Goal: Task Accomplishment & Management: Manage account settings

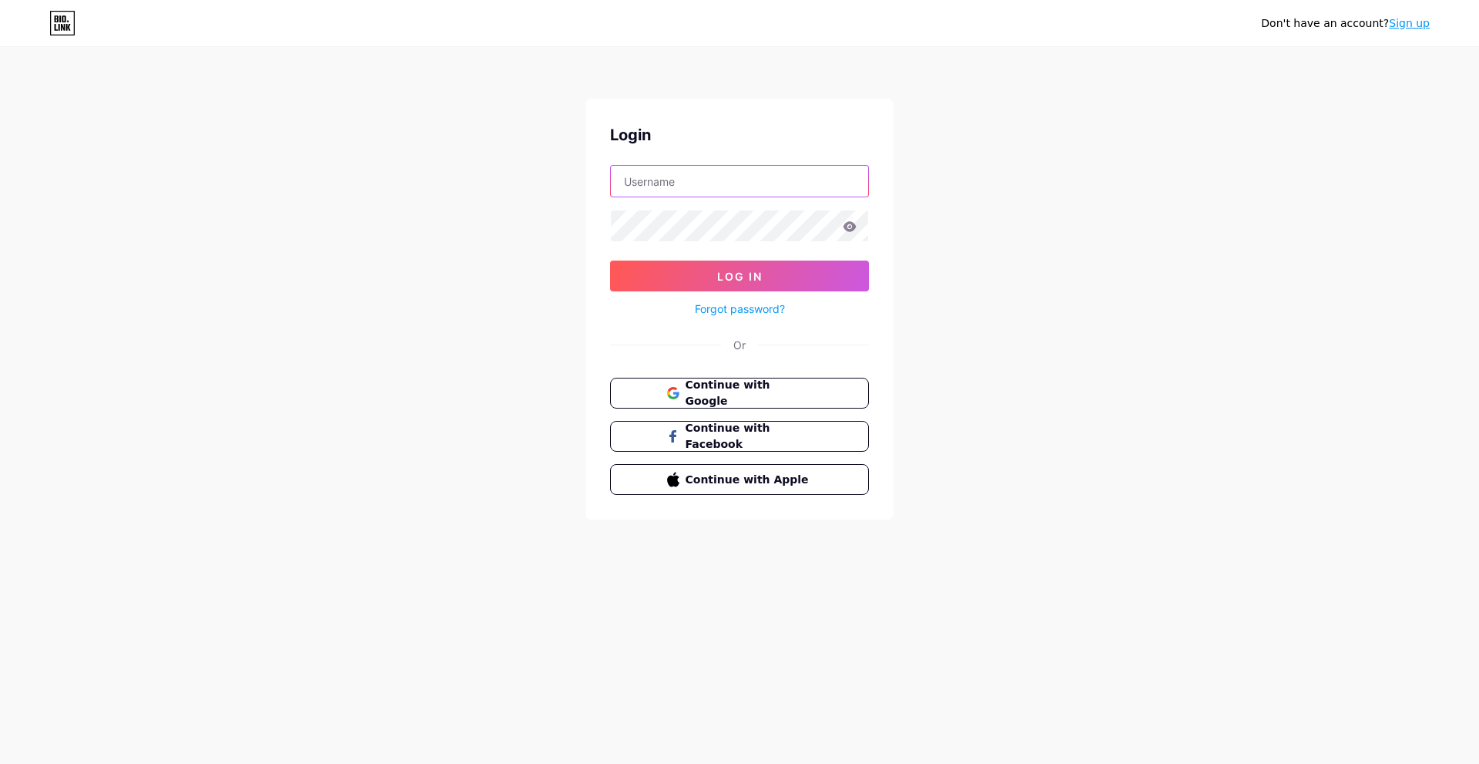
click at [726, 189] on input "text" at bounding box center [739, 181] width 257 height 31
type input "[EMAIL_ADDRESS][DOMAIN_NAME]"
click at [719, 268] on button "Log In" at bounding box center [739, 275] width 259 height 31
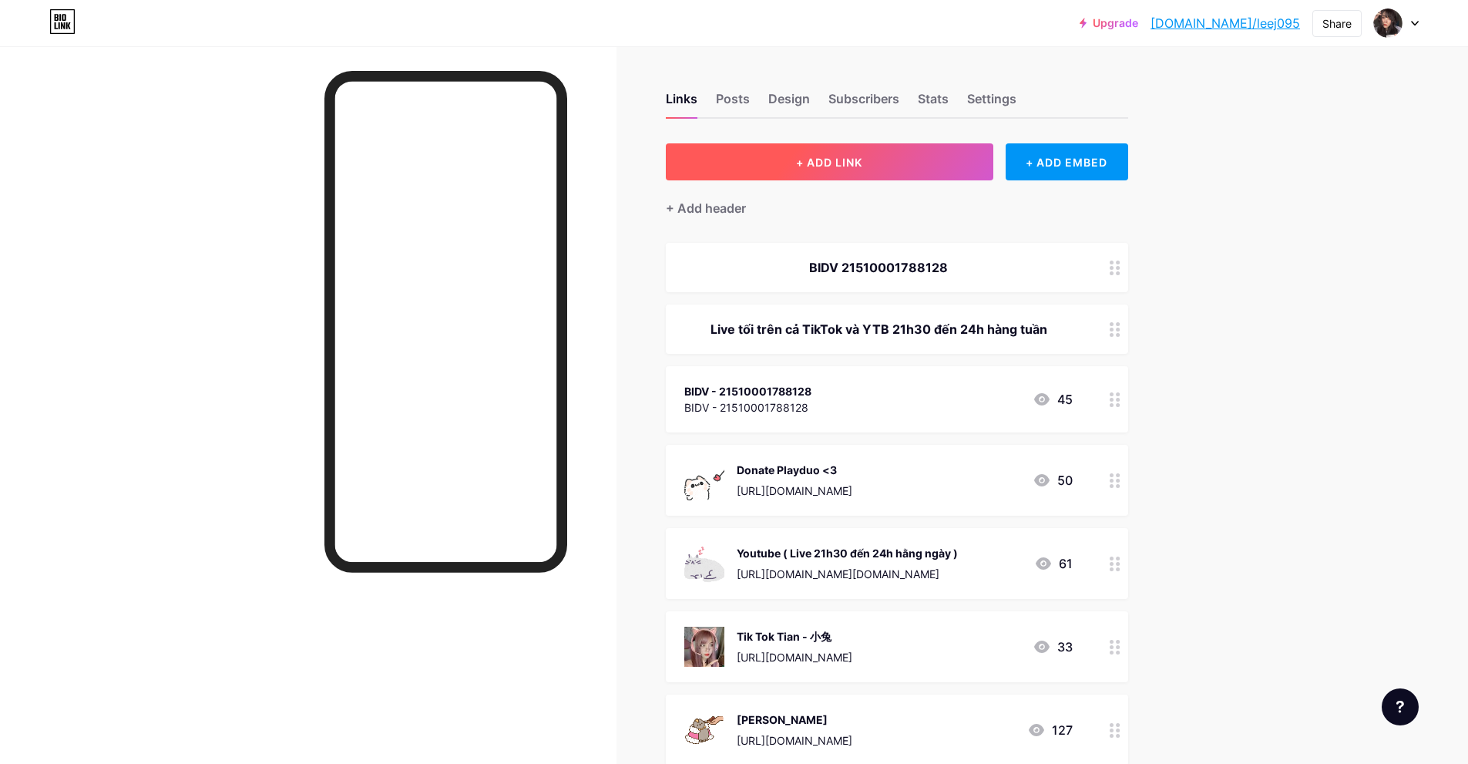
click at [811, 157] on span "+ ADD LINK" at bounding box center [829, 162] width 66 height 13
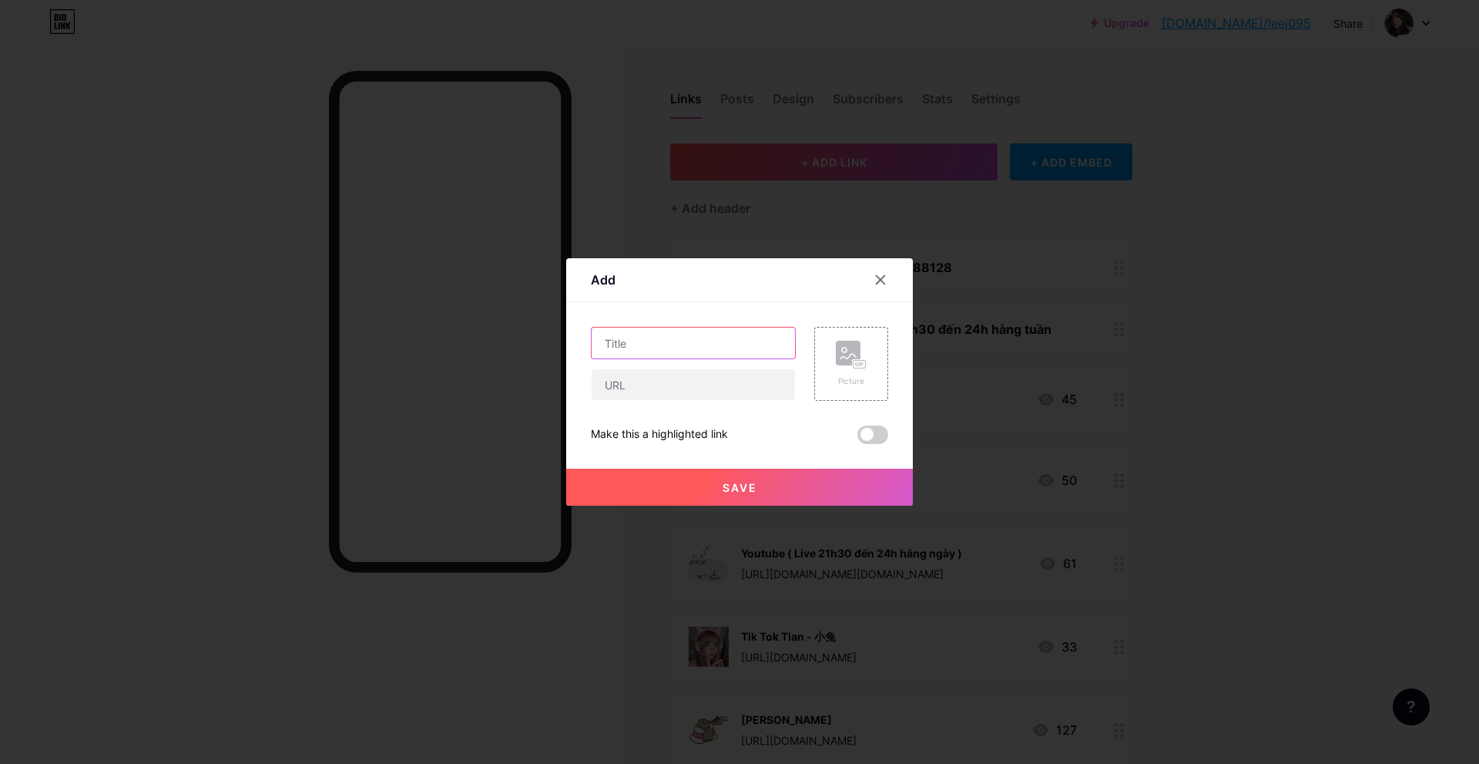
click at [663, 350] on input "text" at bounding box center [693, 342] width 203 height 31
type input "ZyPage"
click at [634, 374] on input "text" at bounding box center [693, 384] width 203 height 31
paste input "[URL][DOMAIN_NAME]"
type input "[URL][DOMAIN_NAME]"
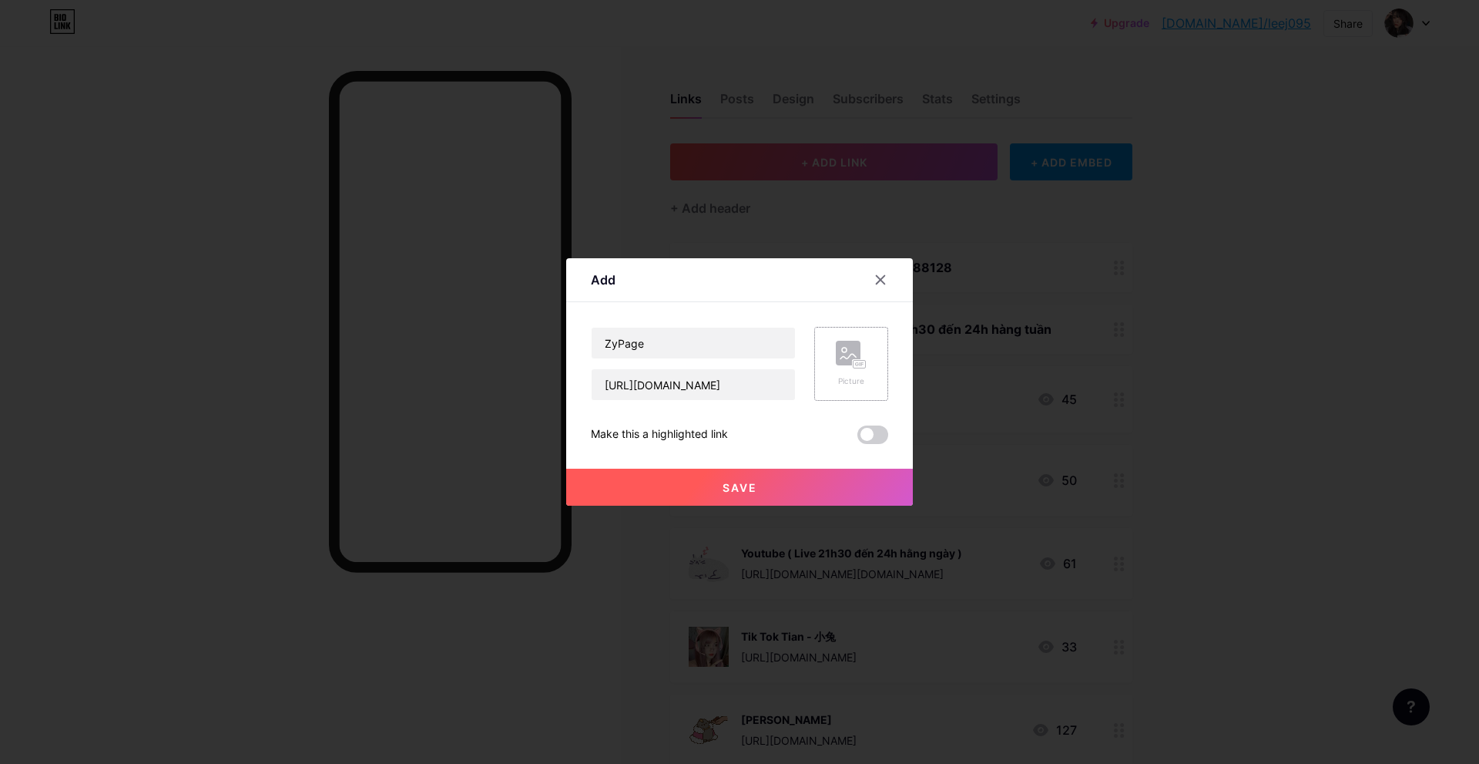
click at [863, 368] on rect at bounding box center [860, 365] width 12 height 8
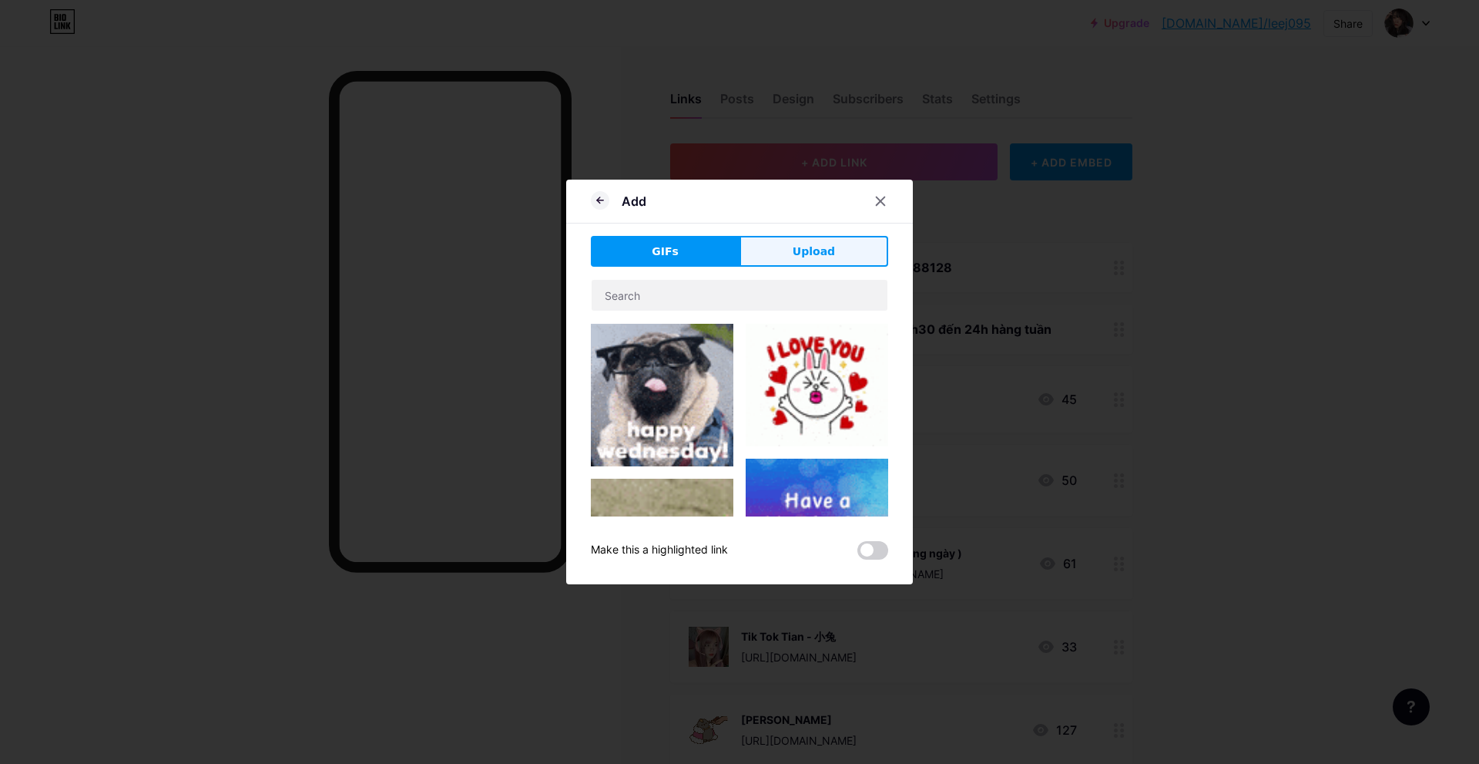
click at [801, 254] on span "Upload" at bounding box center [814, 251] width 42 height 16
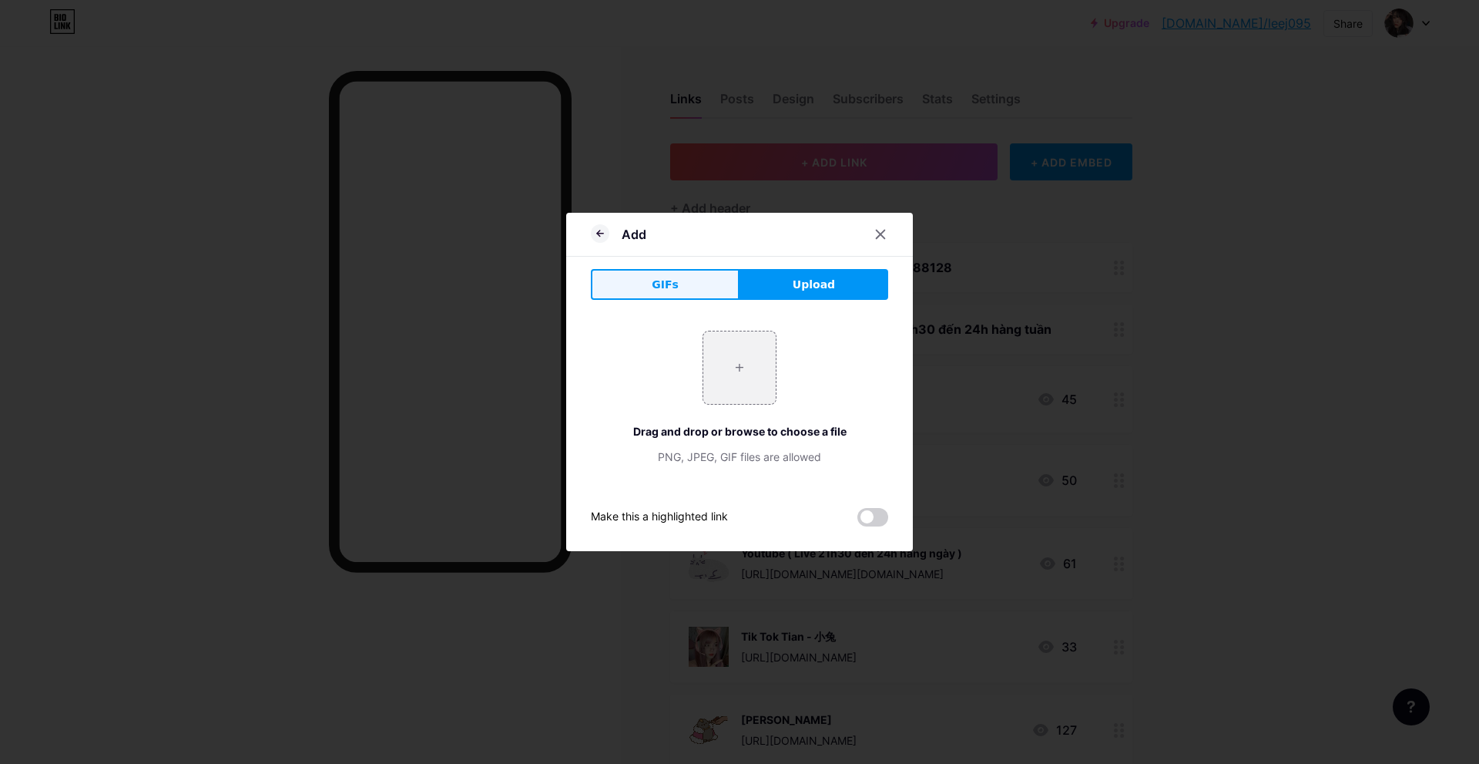
click at [683, 288] on button "GIFs" at bounding box center [665, 284] width 149 height 31
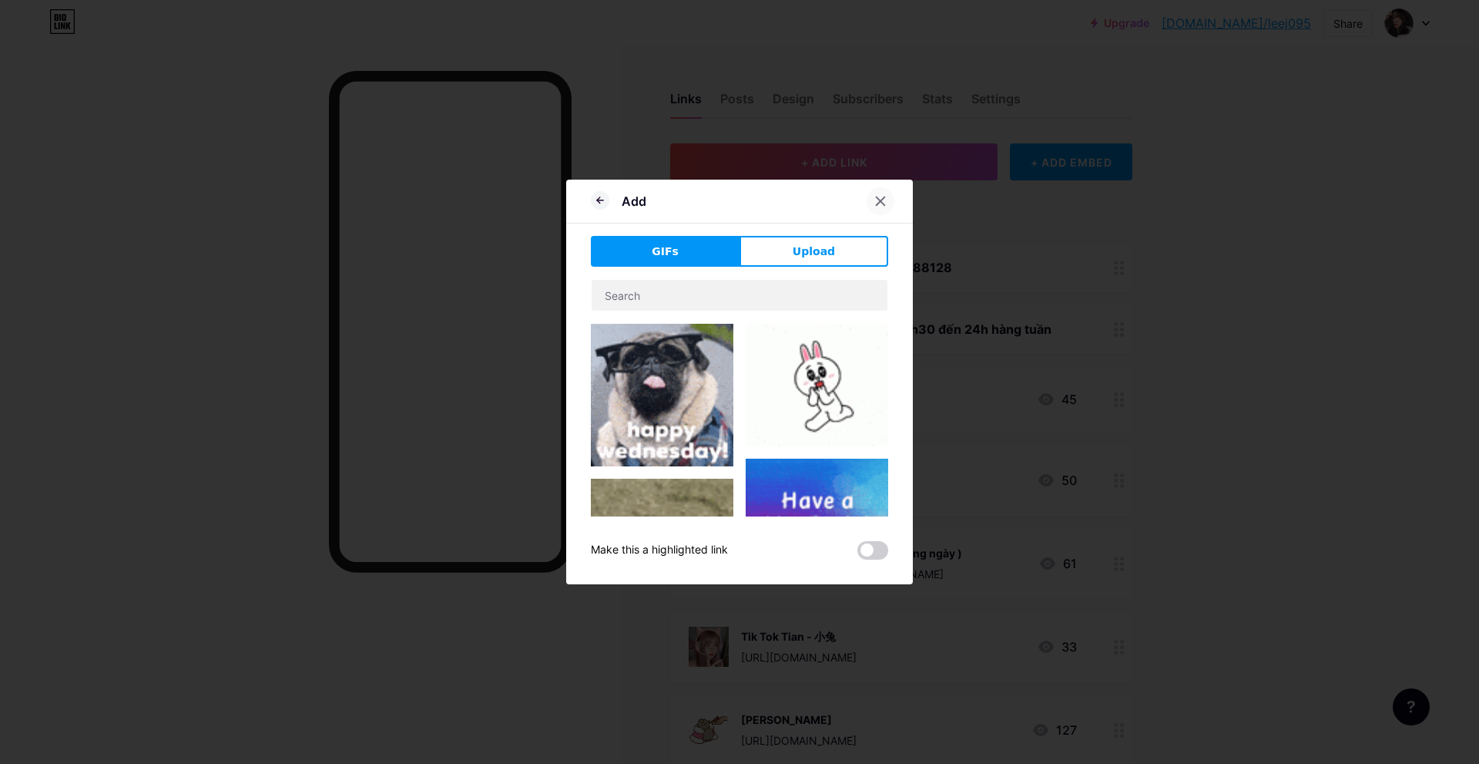
click at [882, 207] on div at bounding box center [881, 201] width 28 height 28
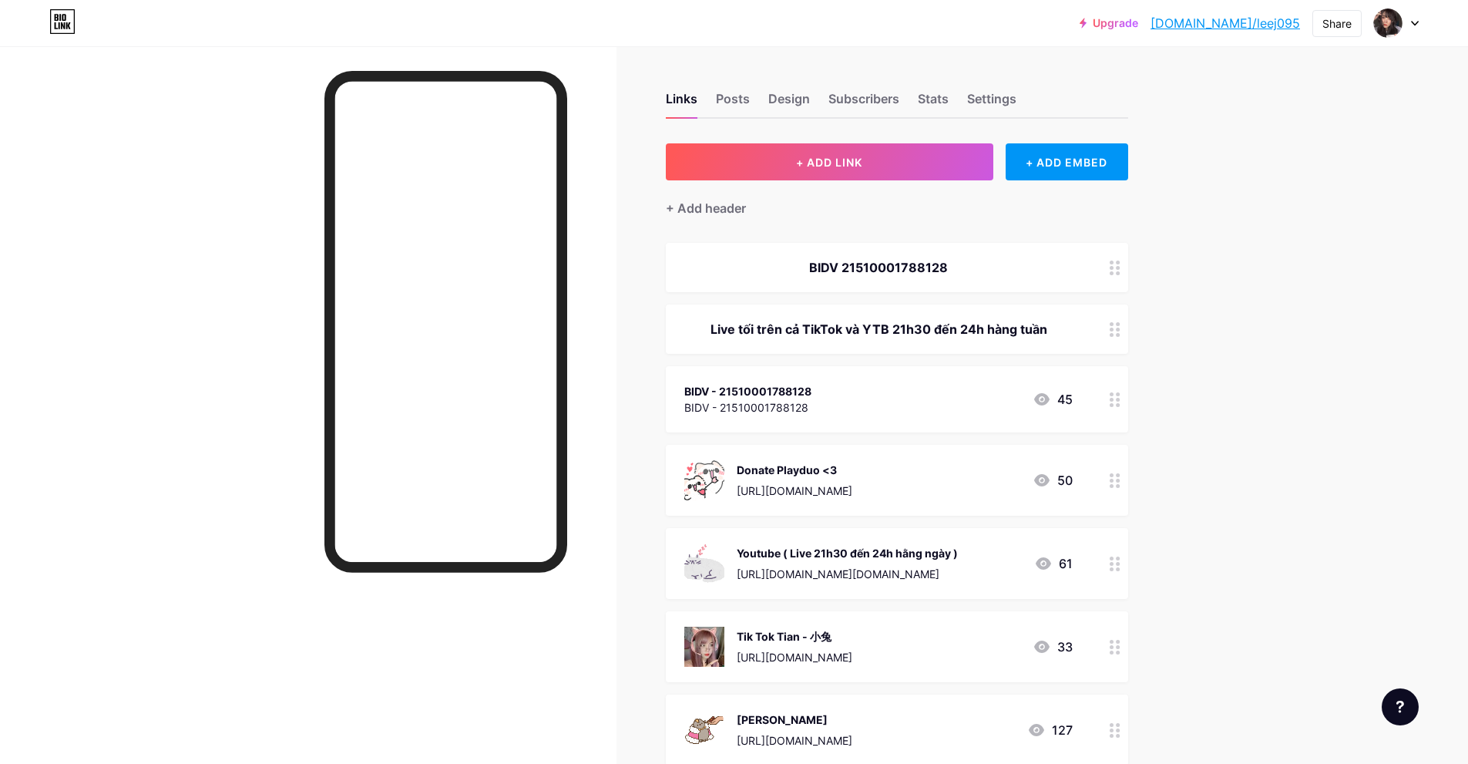
click at [711, 482] on img at bounding box center [704, 480] width 40 height 40
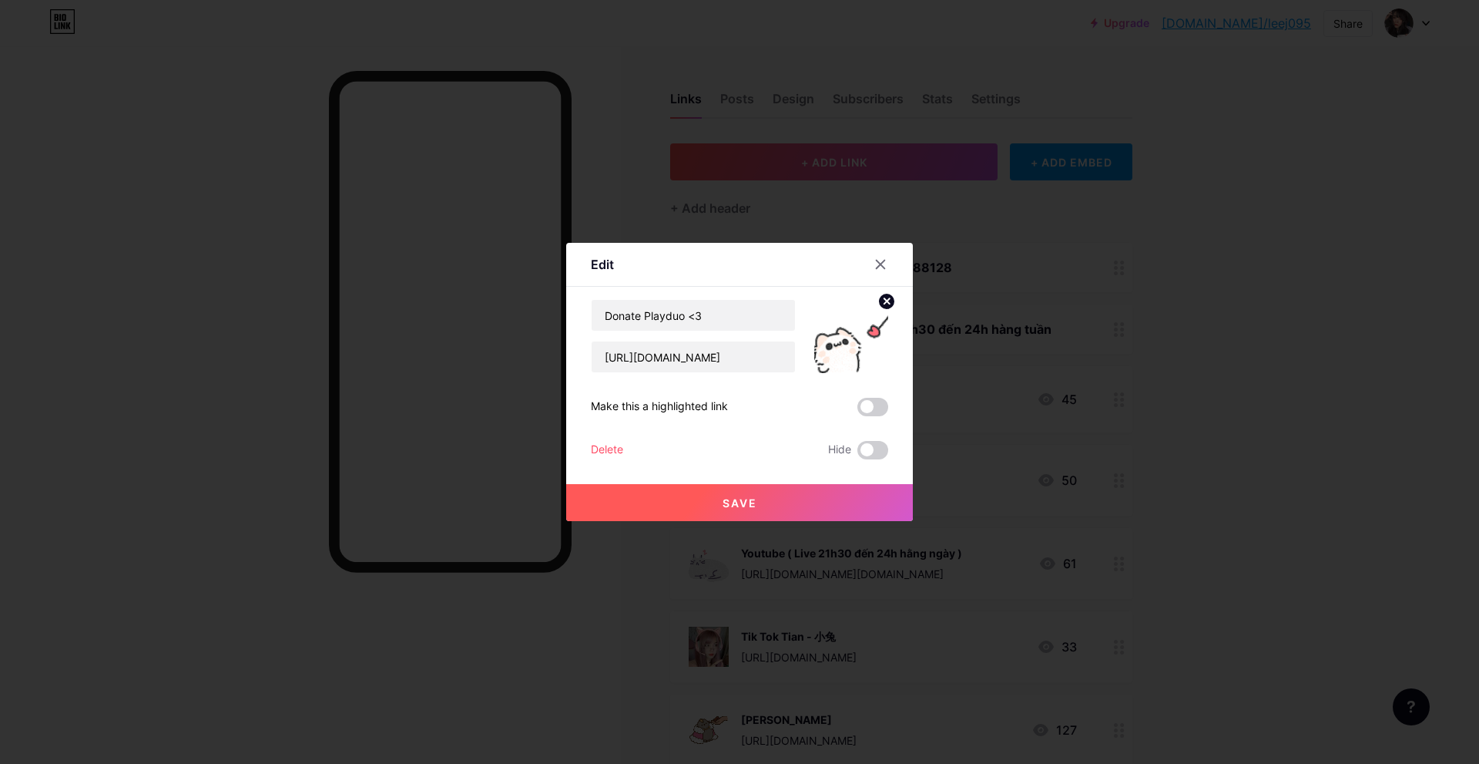
click at [888, 304] on circle at bounding box center [886, 301] width 17 height 17
click at [882, 260] on icon at bounding box center [881, 264] width 12 height 12
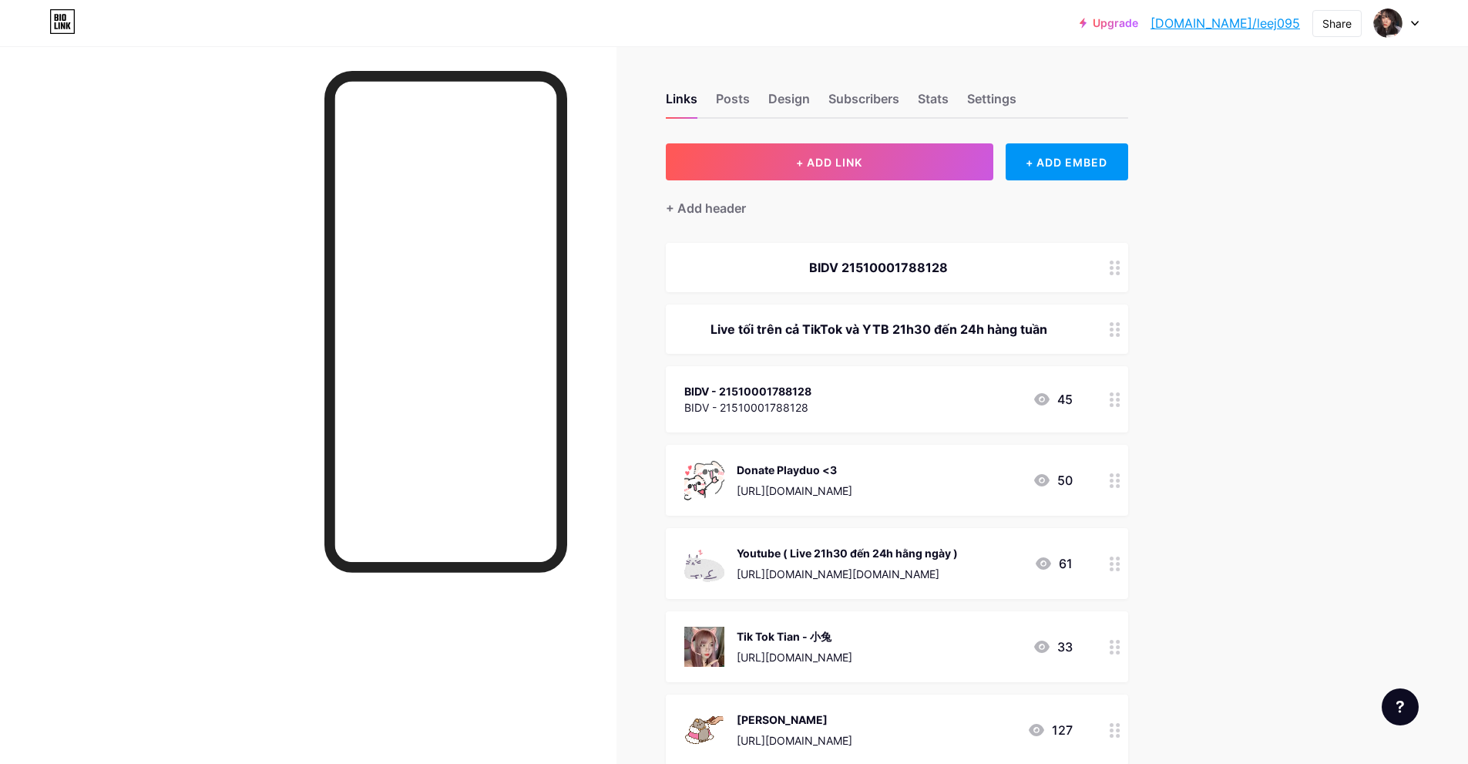
click at [1120, 482] on icon at bounding box center [1115, 480] width 11 height 15
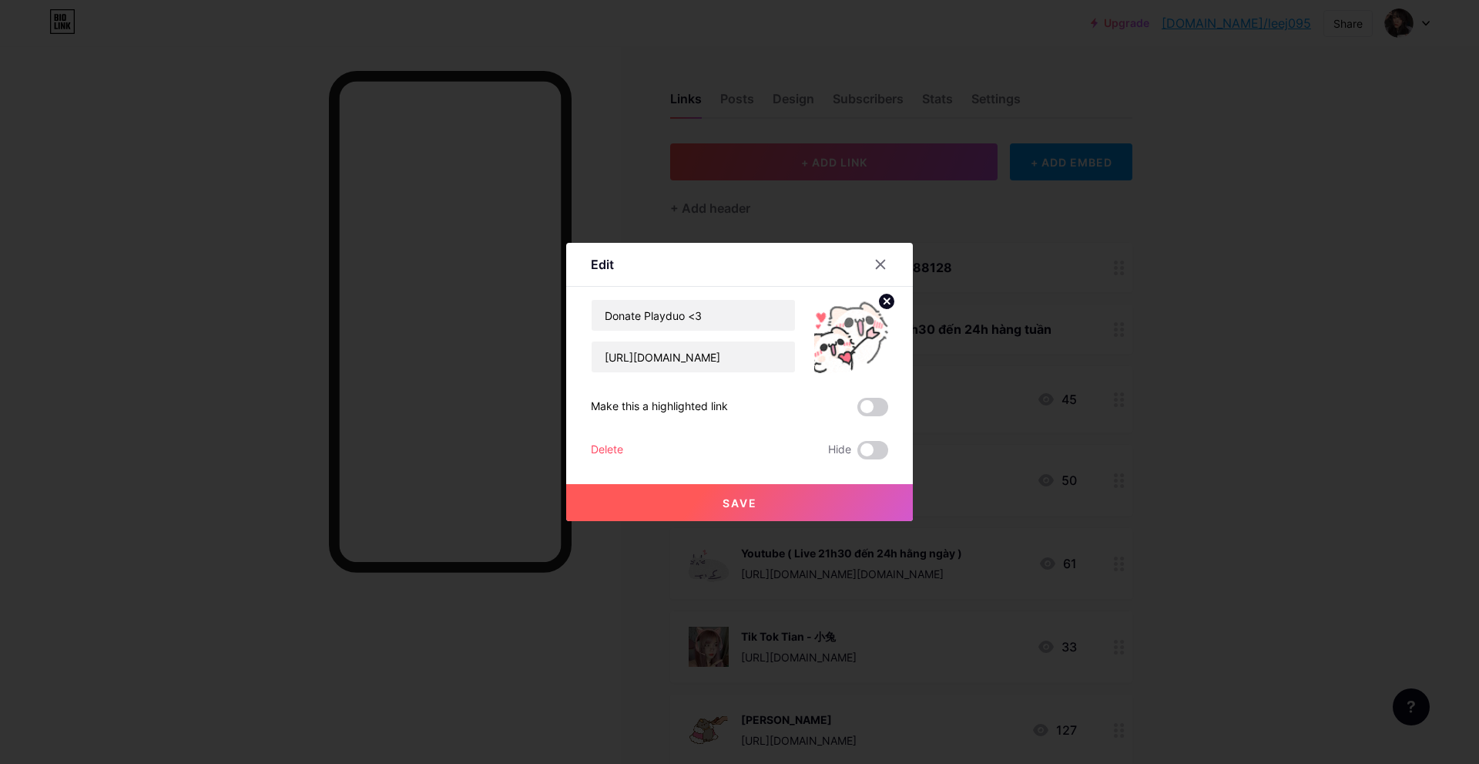
click at [885, 304] on icon at bounding box center [887, 300] width 5 height 5
click at [883, 267] on icon at bounding box center [881, 264] width 8 height 8
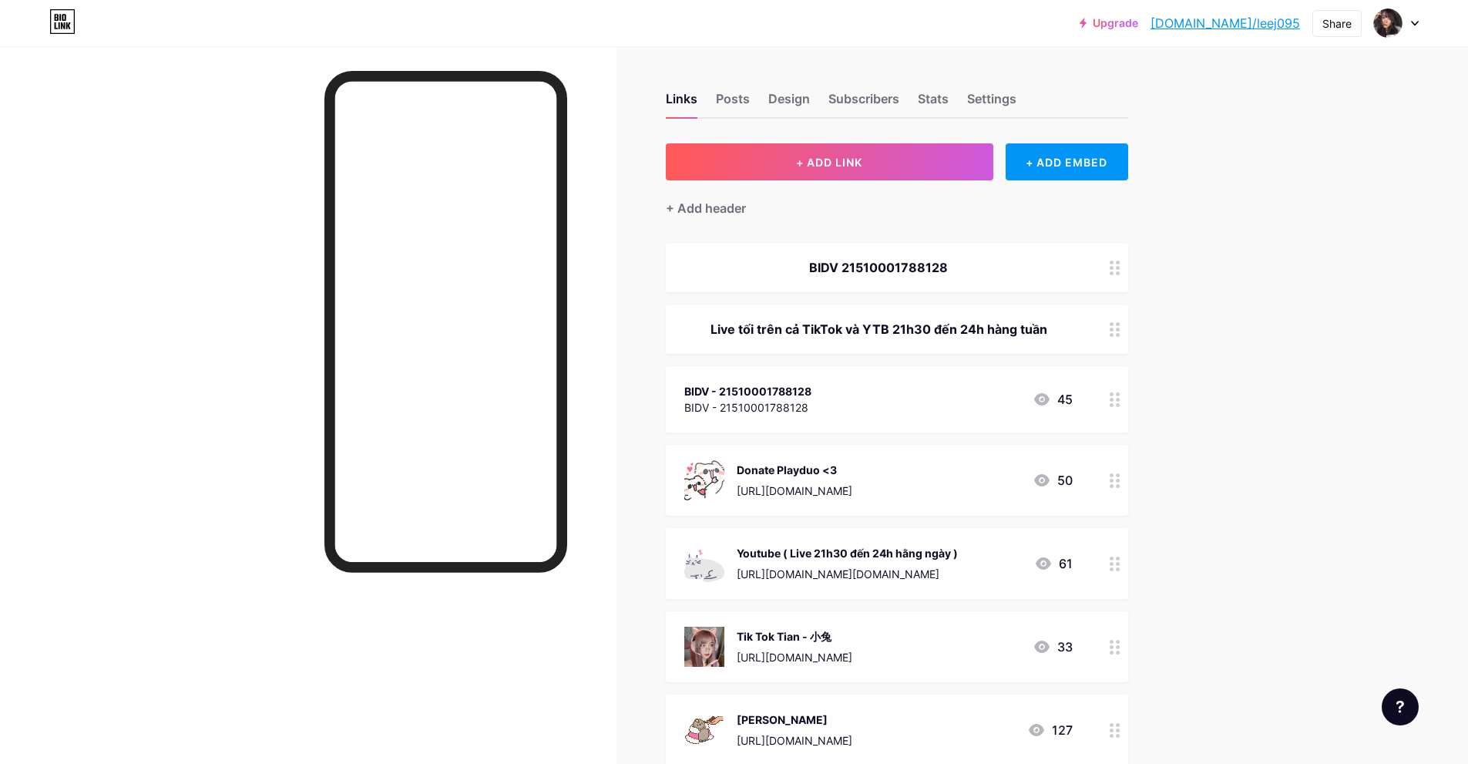
click at [1110, 391] on div at bounding box center [1115, 399] width 26 height 66
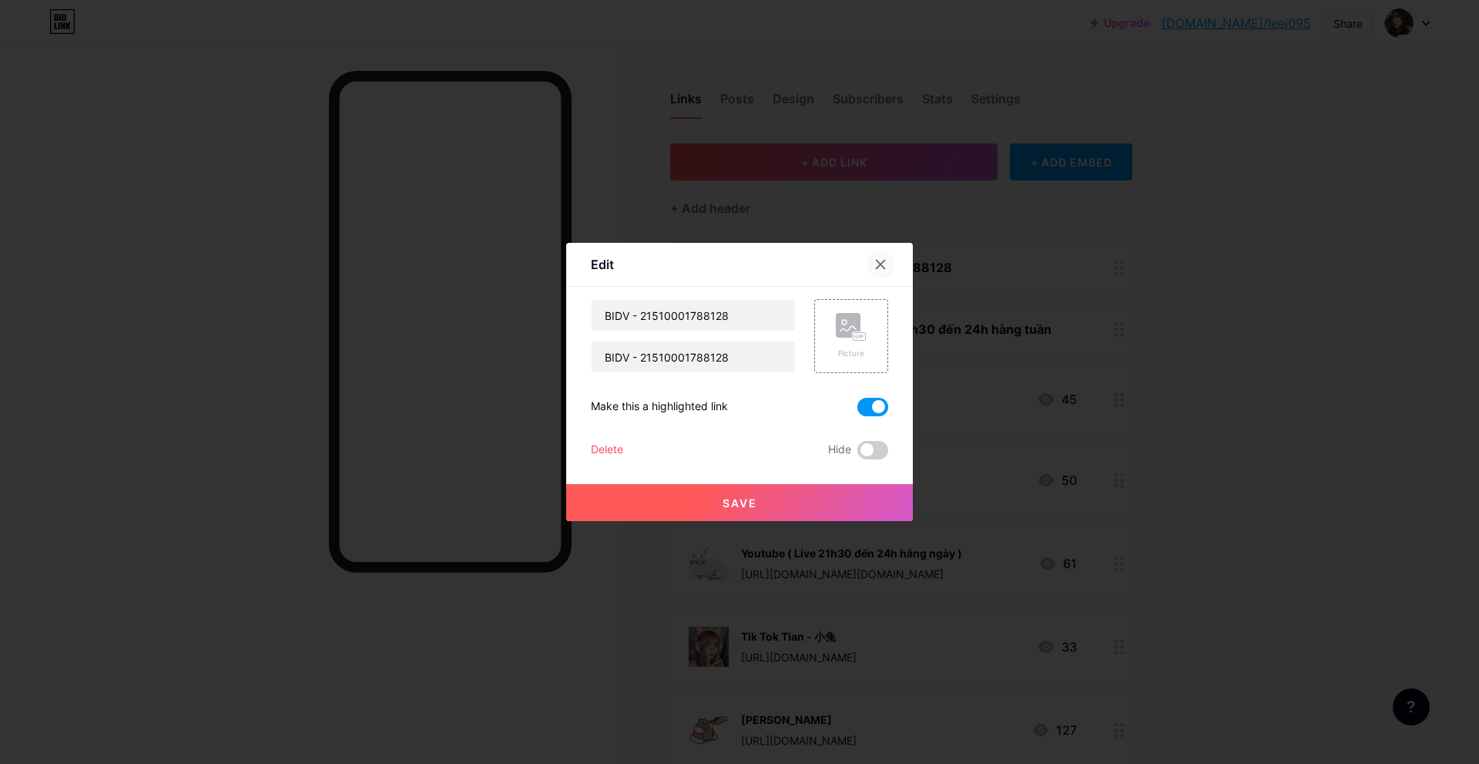
click at [882, 253] on div at bounding box center [881, 264] width 28 height 28
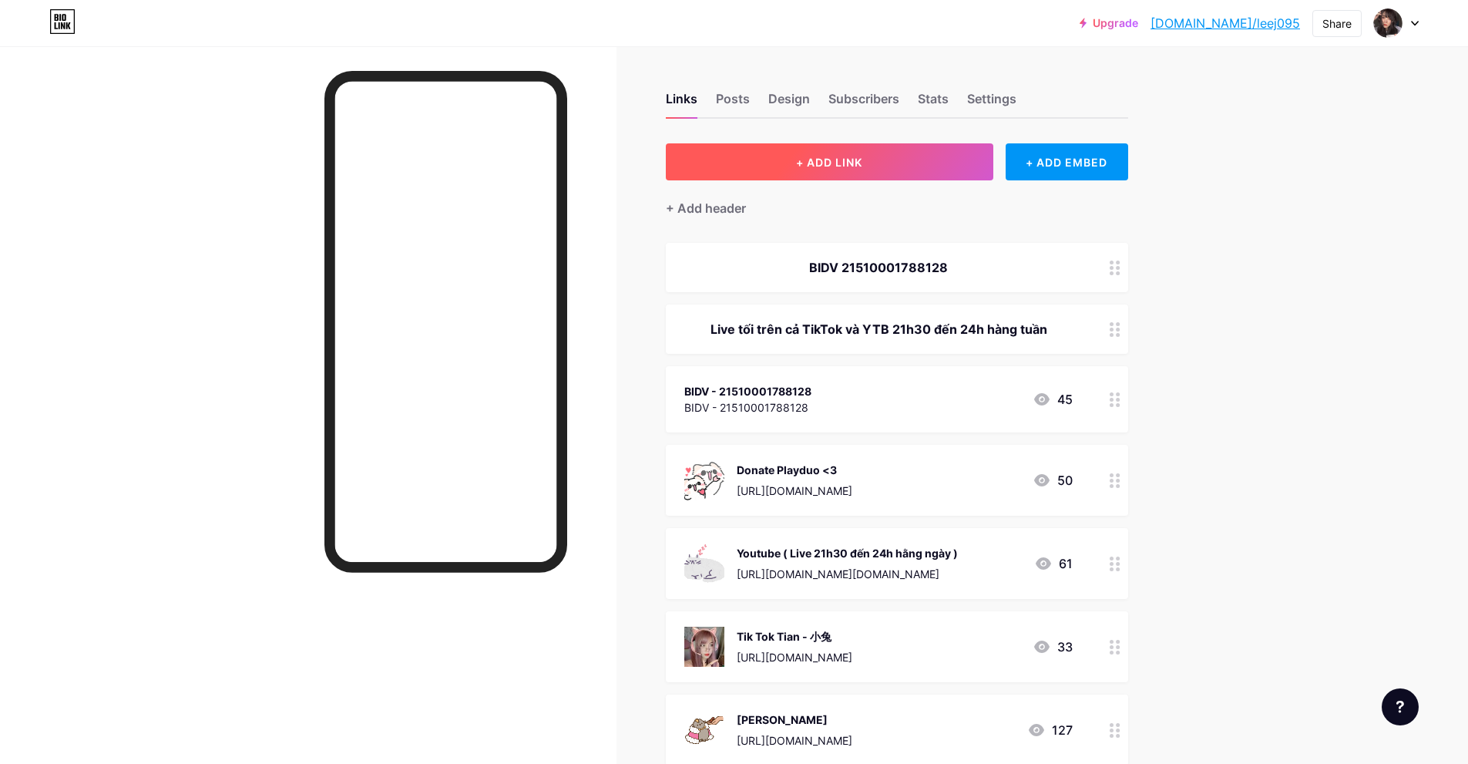
click at [801, 150] on button "+ ADD LINK" at bounding box center [829, 161] width 327 height 37
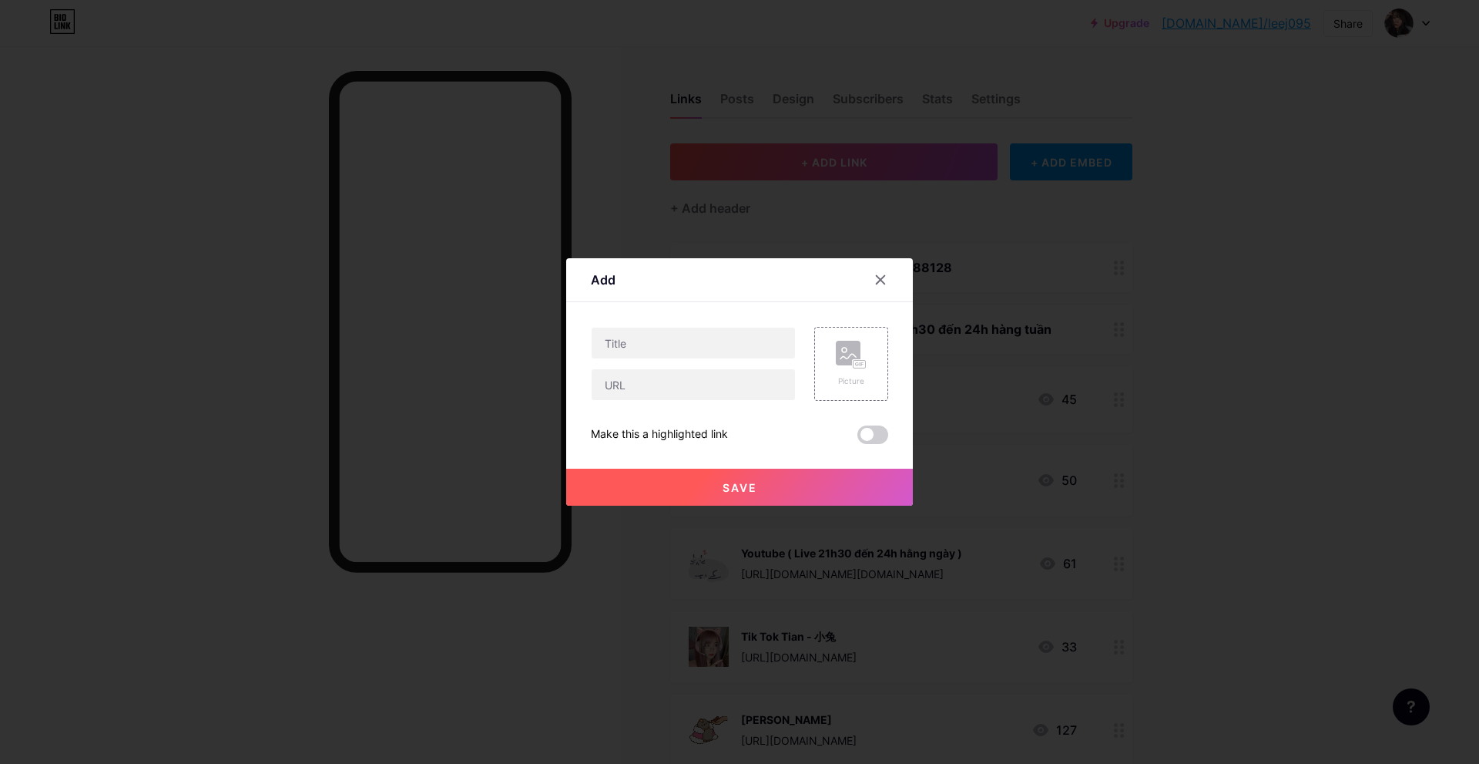
click at [718, 321] on div "Content YouTube Play YouTube video without leaving your page. ADD Vimeo Play Vi…" at bounding box center [739, 373] width 297 height 142
click at [692, 332] on input "text" at bounding box center [693, 342] width 203 height 31
type input "ZyPage [PERSON_NAME]"
click at [714, 396] on input "text" at bounding box center [693, 384] width 203 height 31
paste input "[URL][DOMAIN_NAME]"
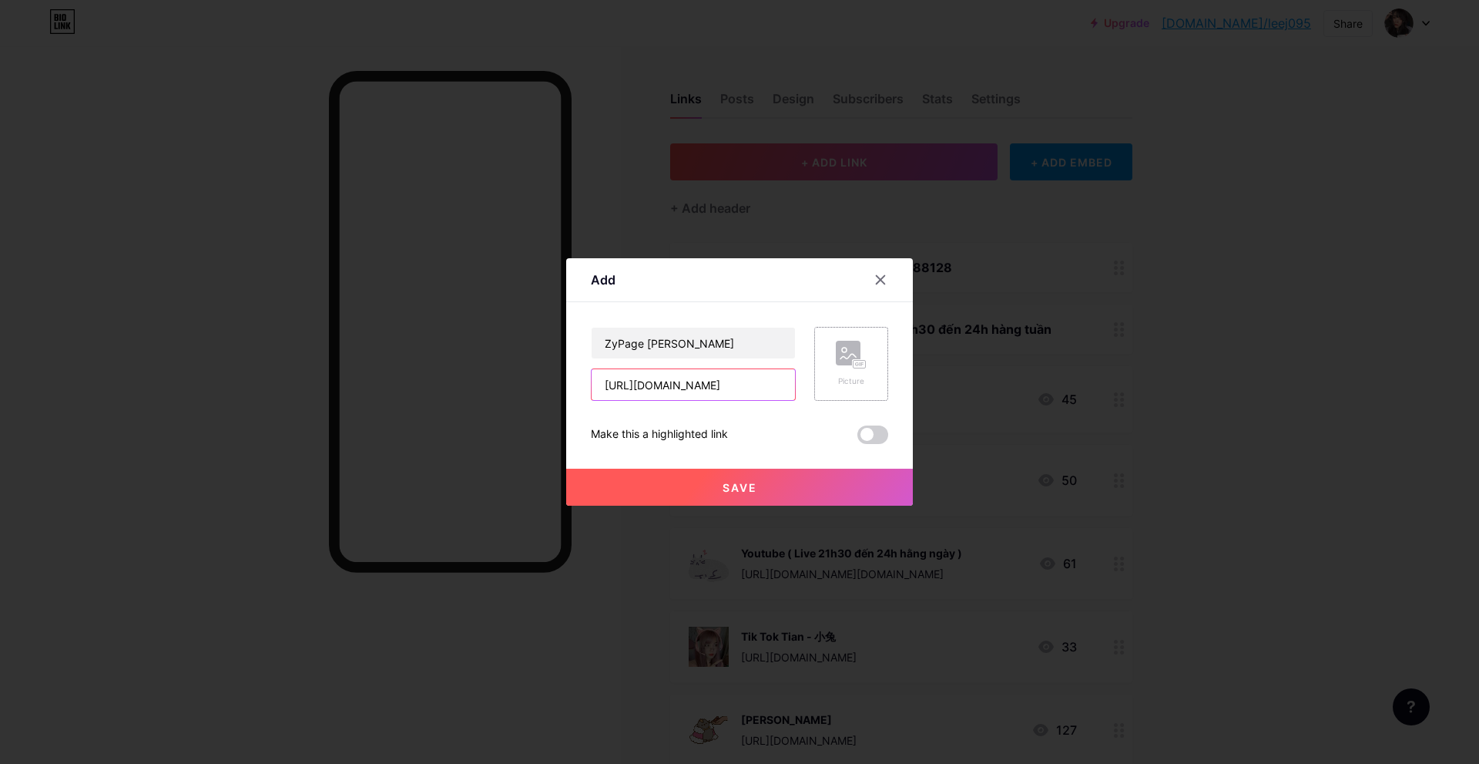
type input "[URL][DOMAIN_NAME]"
click at [859, 361] on rect at bounding box center [860, 365] width 12 height 8
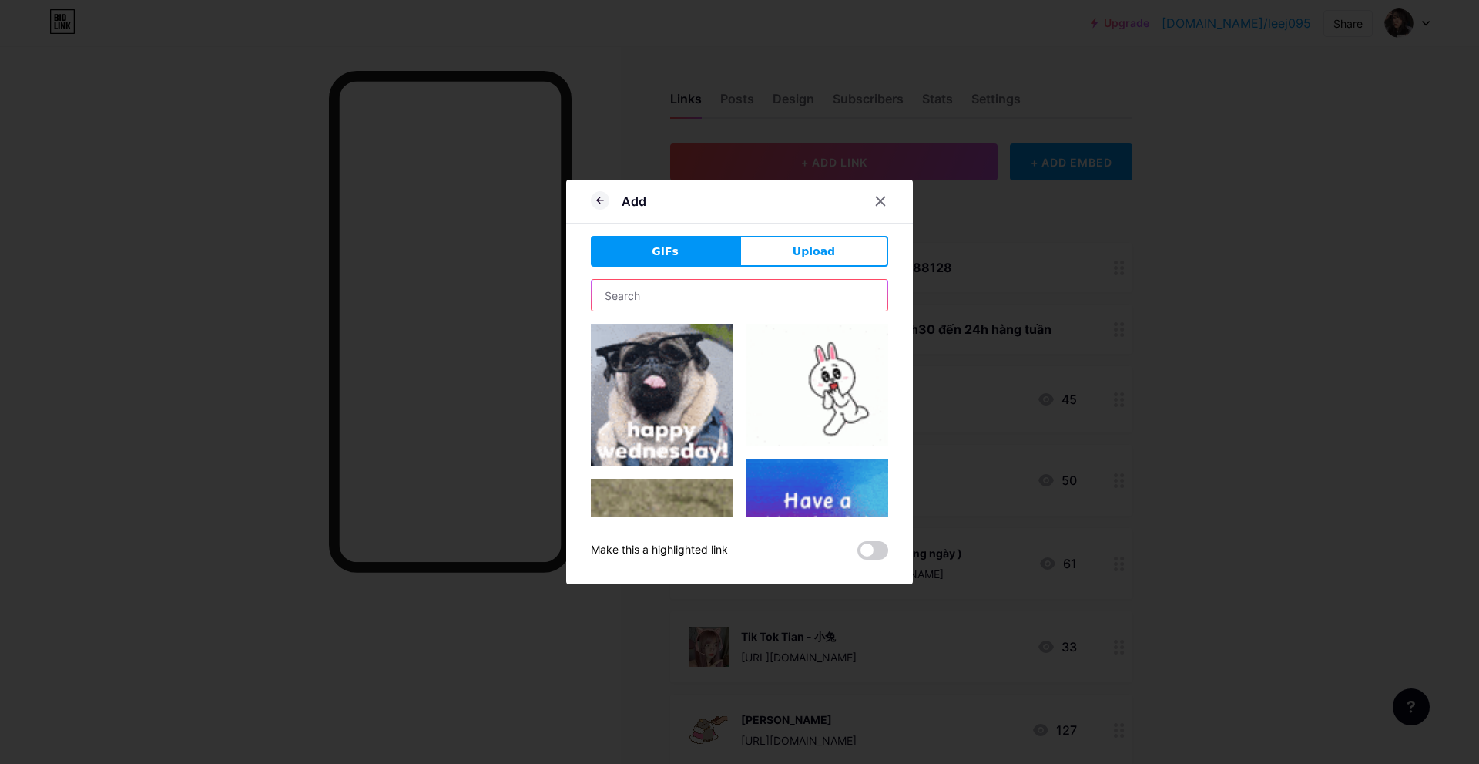
click at [698, 286] on input "text" at bounding box center [740, 295] width 296 height 31
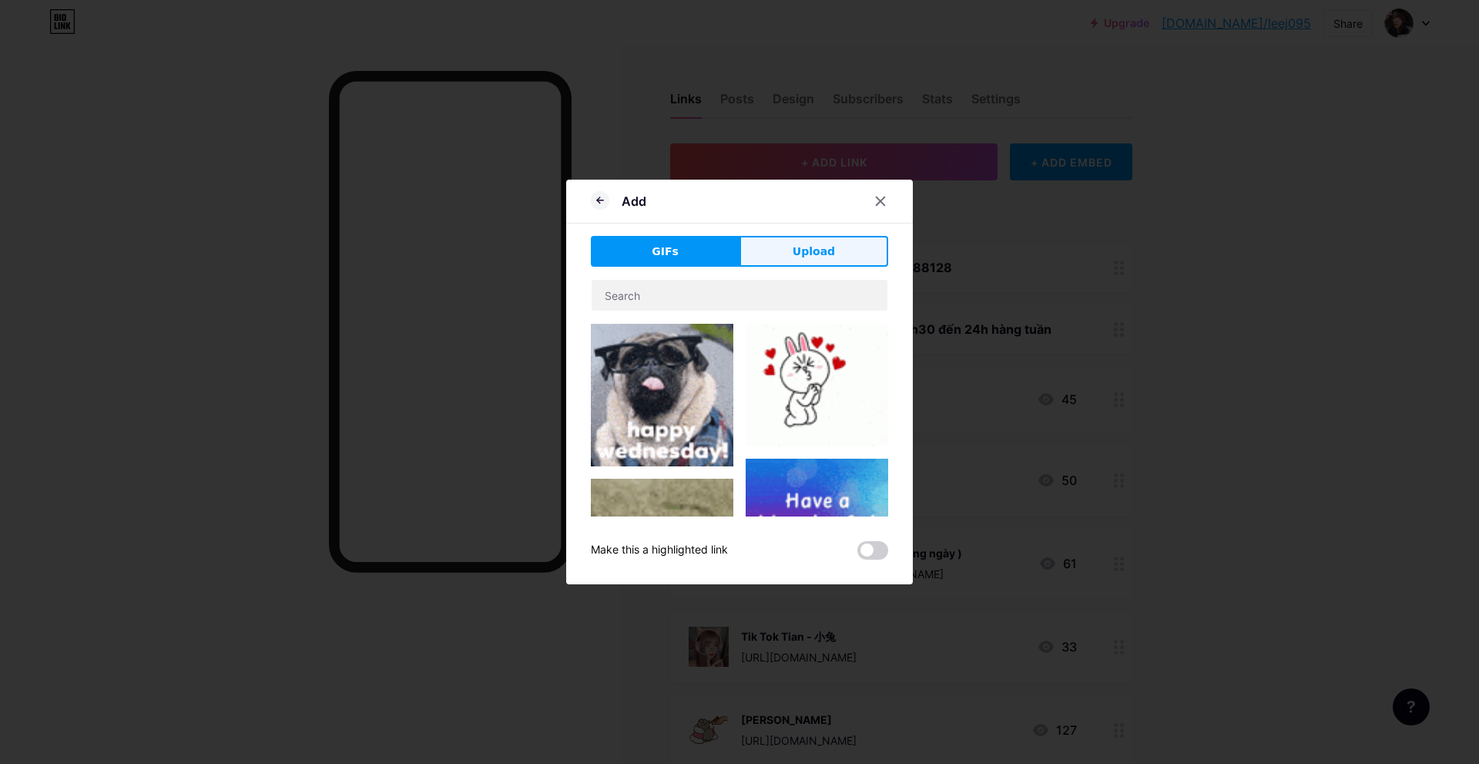
click at [759, 257] on button "Upload" at bounding box center [814, 251] width 149 height 31
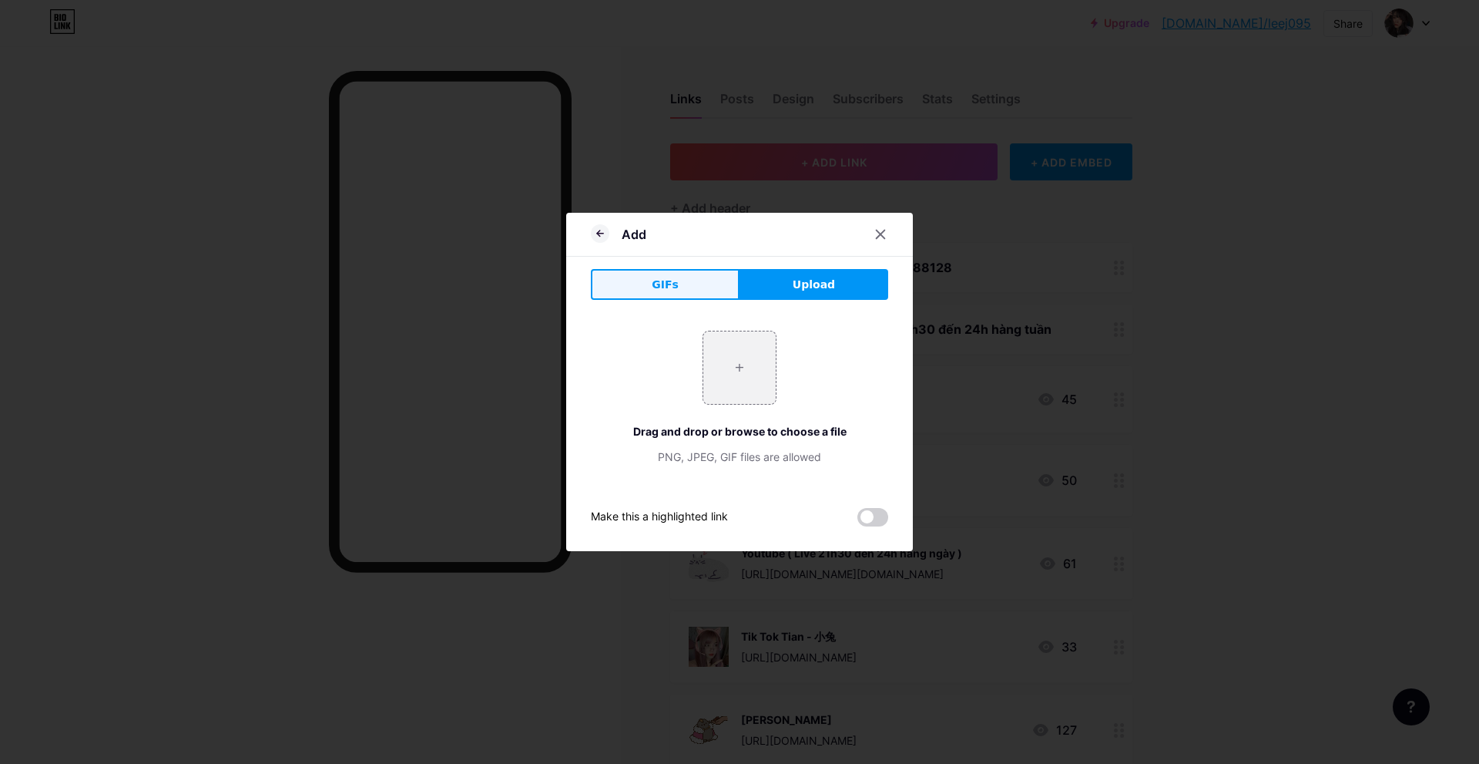
click at [680, 274] on button "GIFs" at bounding box center [665, 284] width 149 height 31
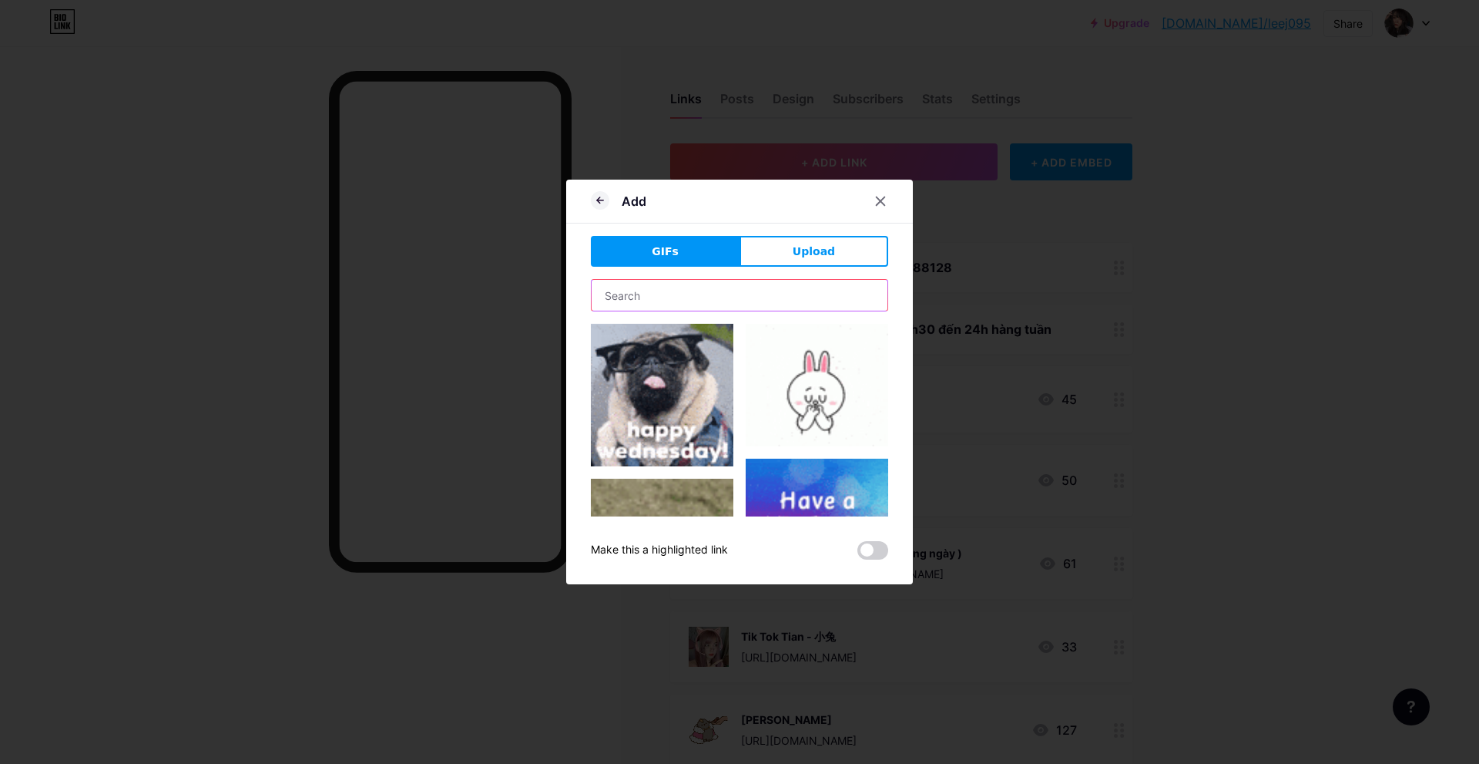
click at [667, 294] on input "text" at bounding box center [740, 295] width 296 height 31
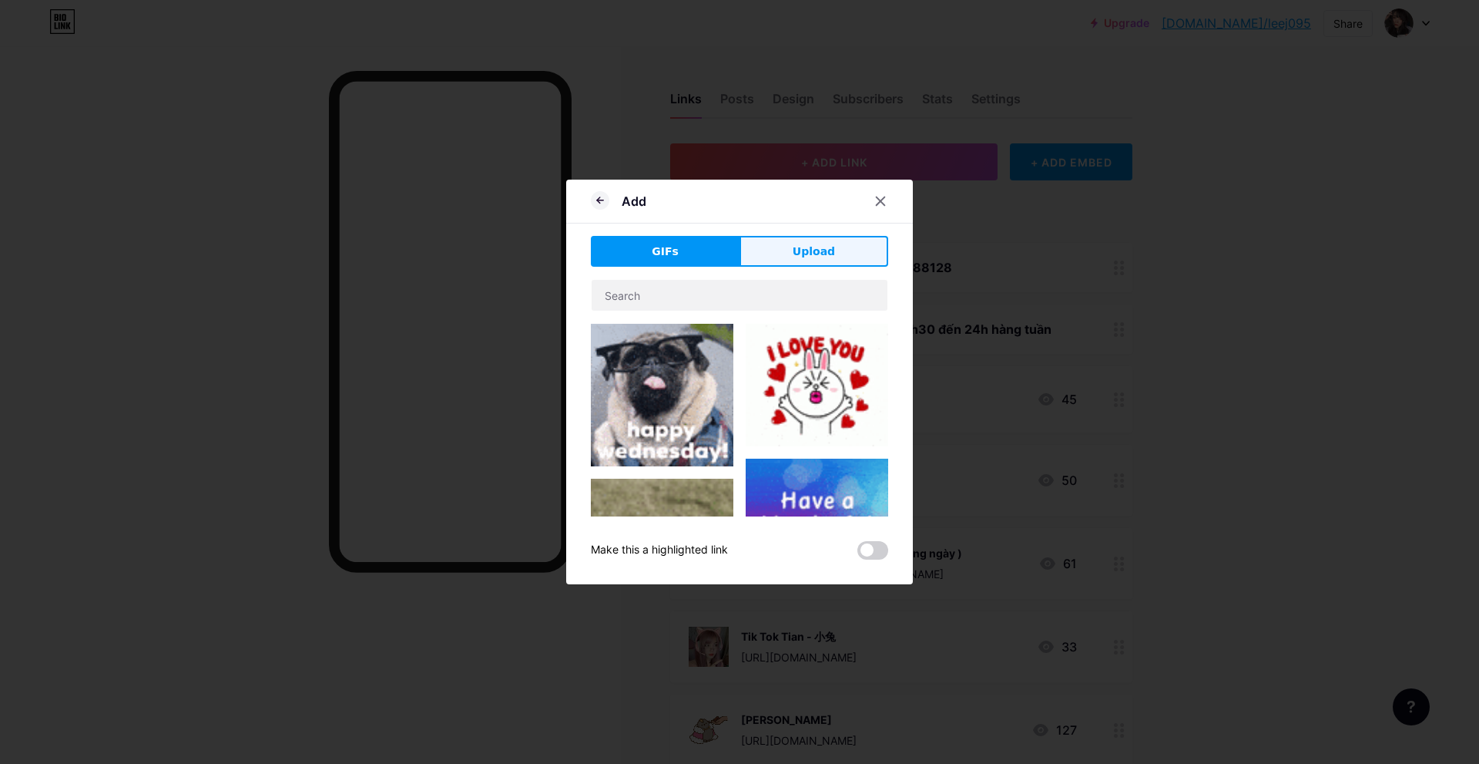
click at [792, 241] on button "Upload" at bounding box center [814, 251] width 149 height 31
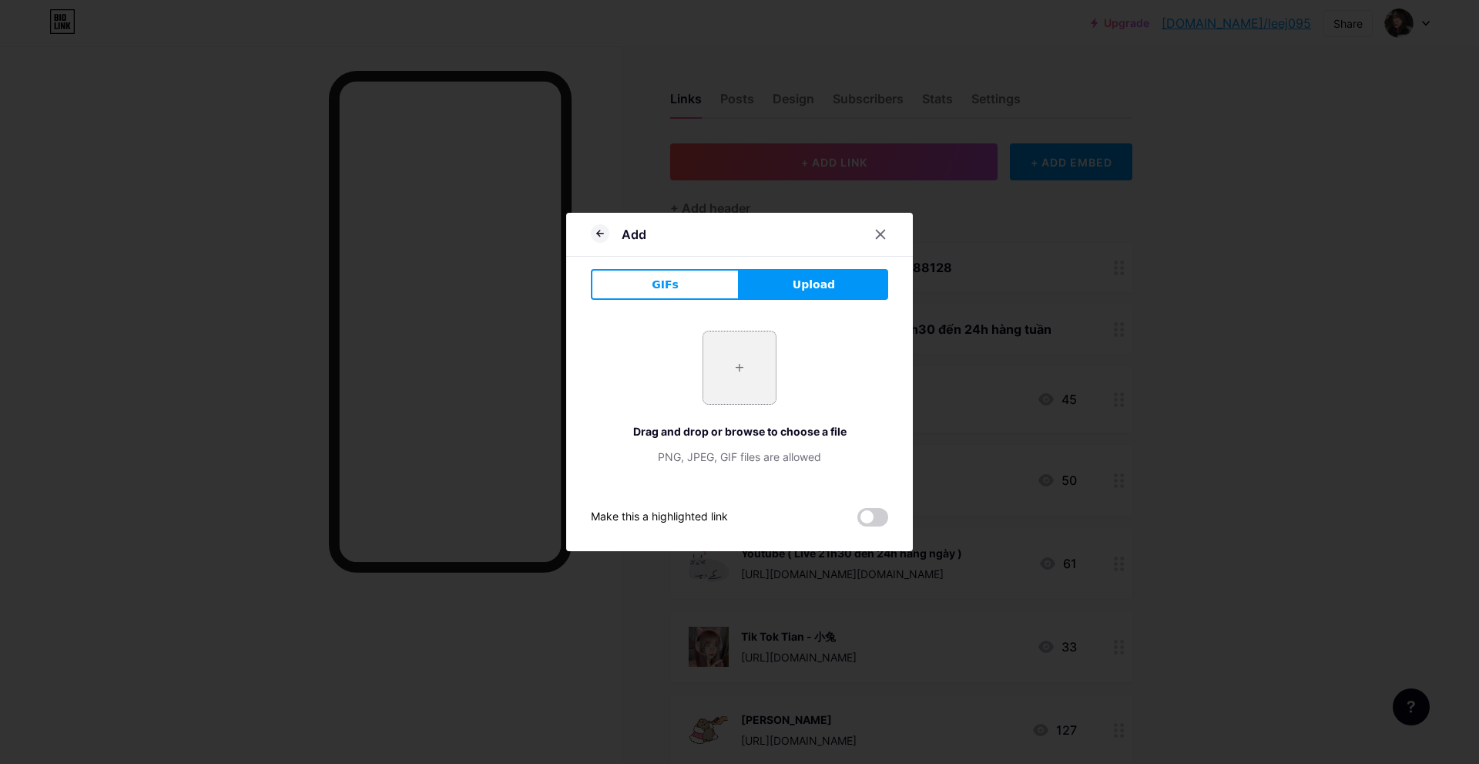
click at [732, 367] on input "file" at bounding box center [740, 367] width 72 height 72
type input "C:\fakepath\3096da65-6a0f-4360-a4c1-e7c9dd5b0fe7.jpg"
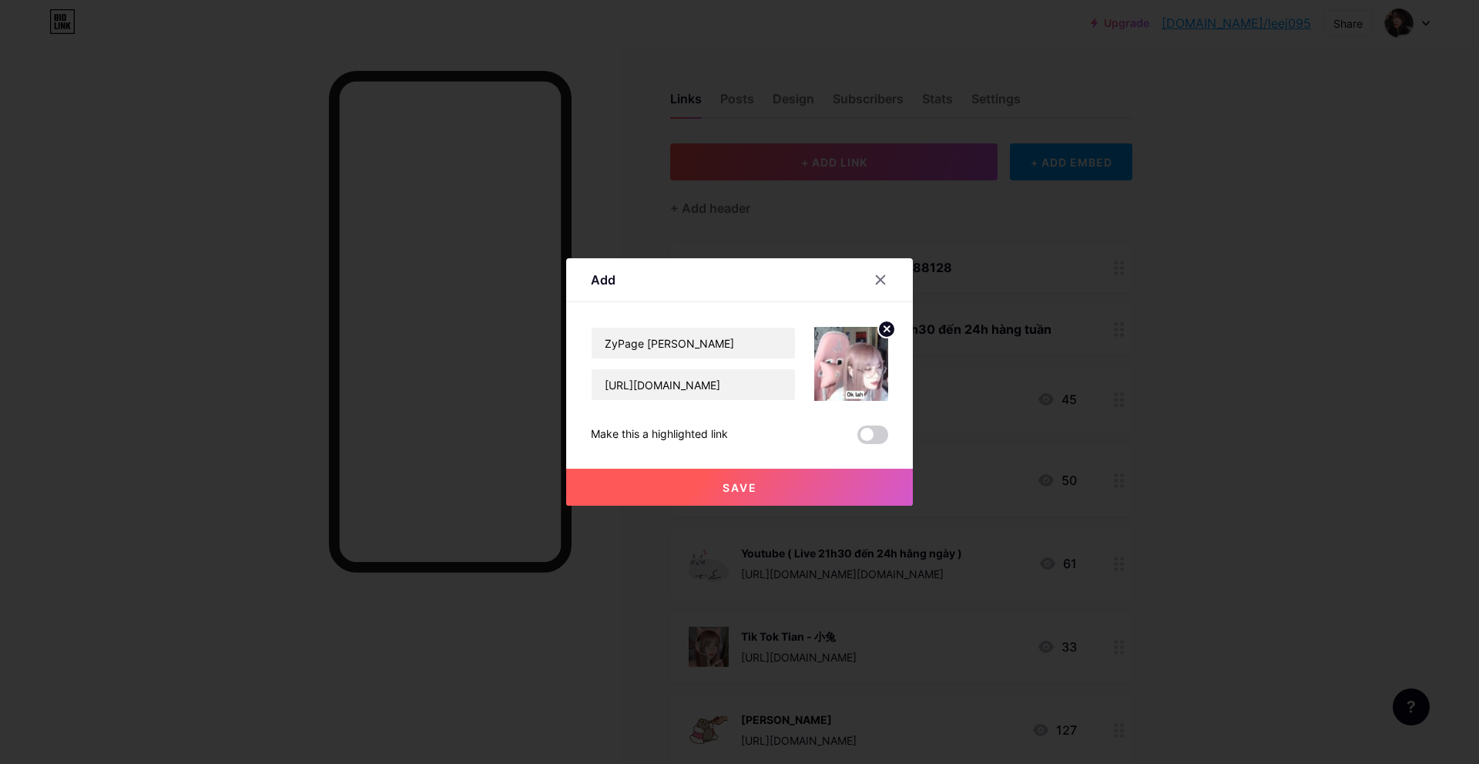
click at [744, 489] on span "Save" at bounding box center [740, 487] width 35 height 13
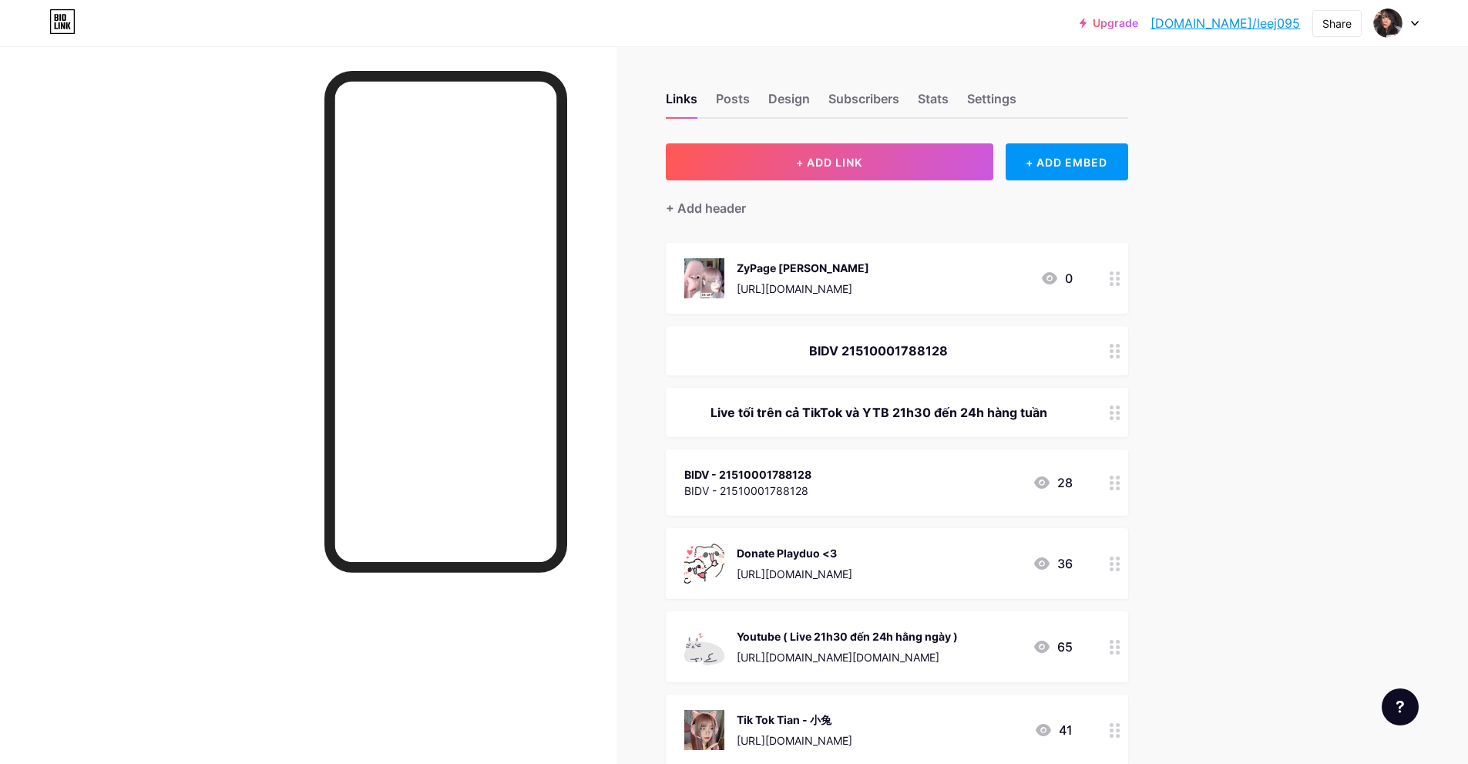
click at [1121, 293] on div at bounding box center [1115, 278] width 26 height 71
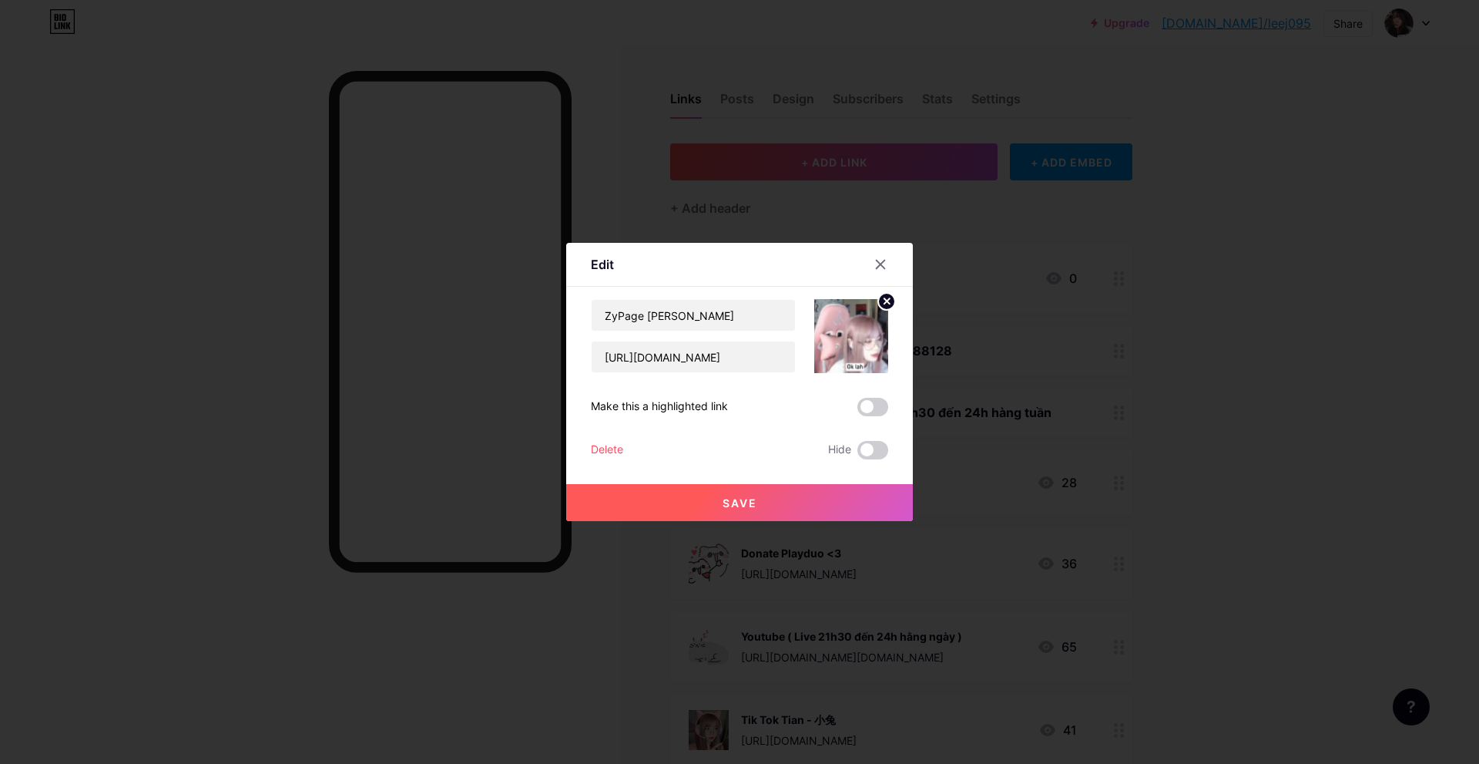
click at [902, 267] on div at bounding box center [890, 264] width 46 height 28
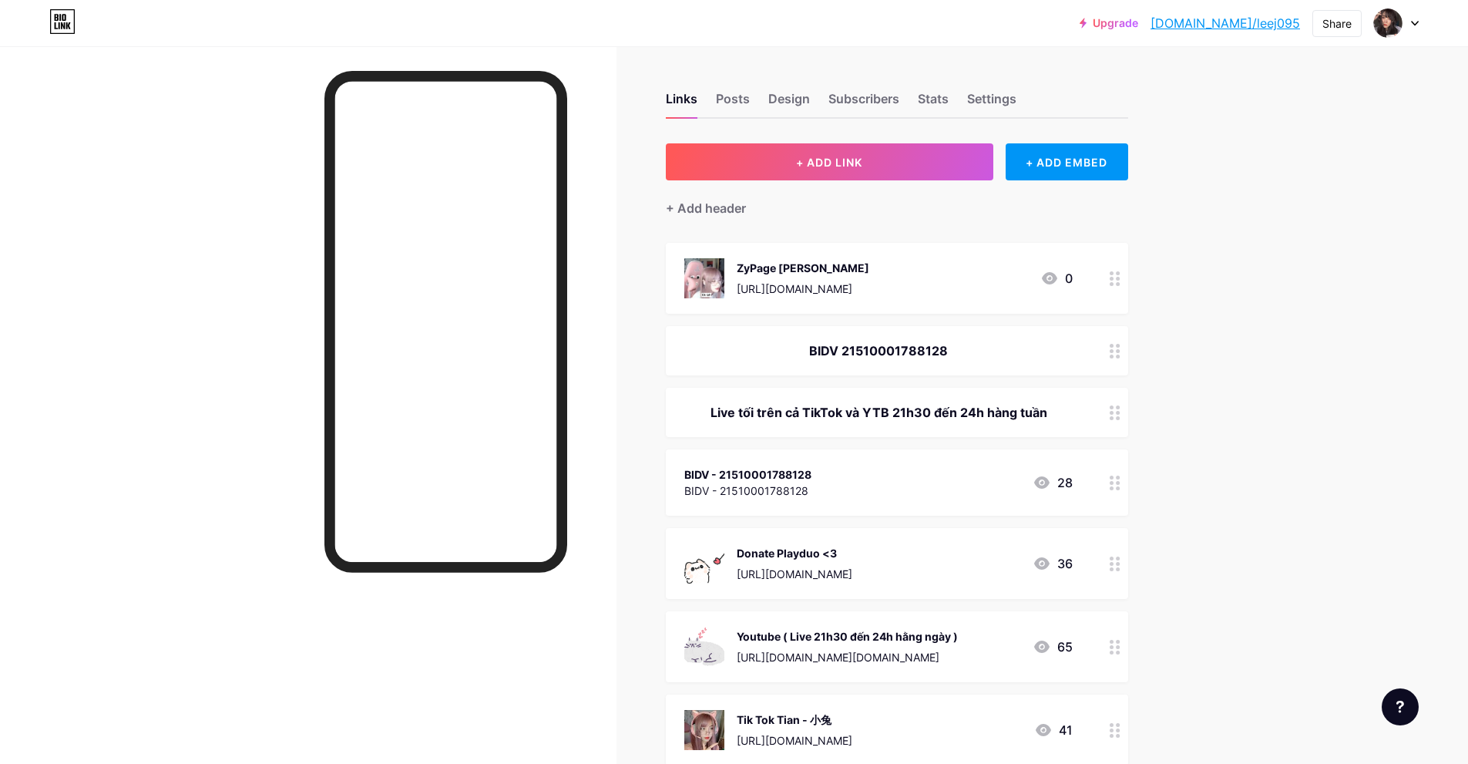
drag, startPoint x: 868, startPoint y: 289, endPoint x: 917, endPoint y: 279, distance: 49.6
click at [896, 314] on span "ZyPage Tian https://zypage.com/tianlee 0 BIDV 21510001788128 Live tối trên cả T…" at bounding box center [897, 629] width 462 height 772
drag, startPoint x: 912, startPoint y: 254, endPoint x: 905, endPoint y: 289, distance: 36.1
click at [905, 289] on div "ZyPage Tian https://zypage.com/tianlee 0" at bounding box center [897, 278] width 462 height 71
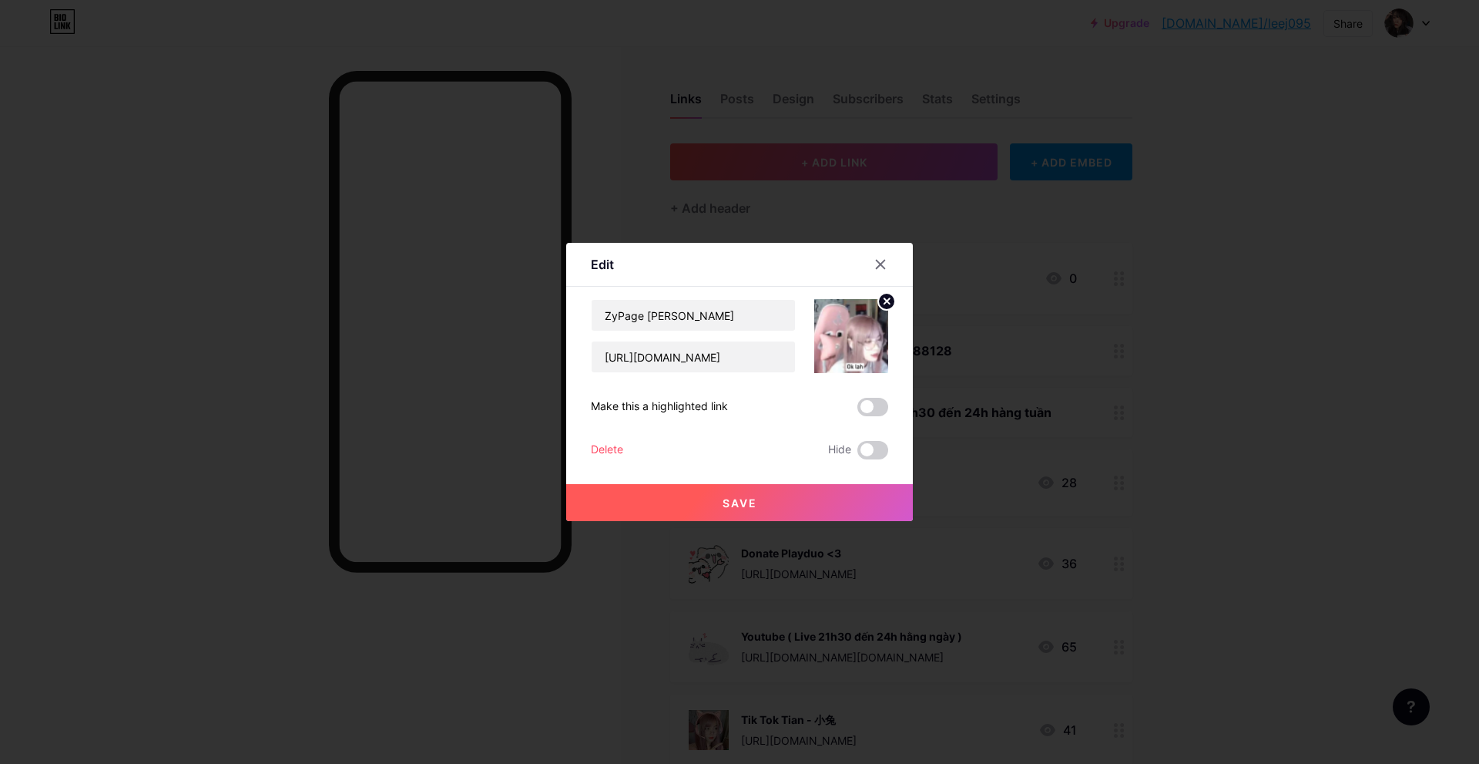
drag, startPoint x: 905, startPoint y: 289, endPoint x: 940, endPoint y: 249, distance: 53.5
click at [940, 251] on div at bounding box center [739, 382] width 1479 height 764
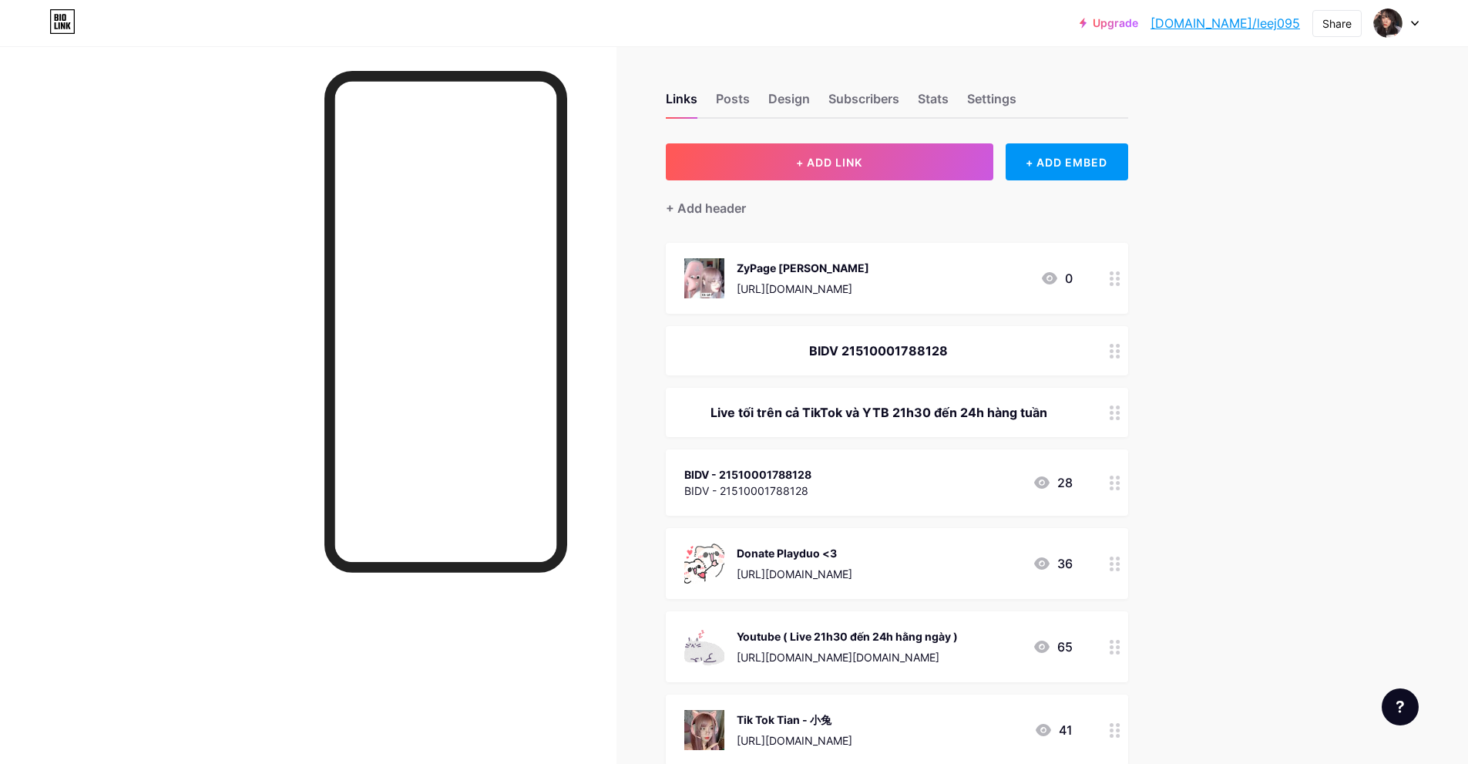
drag, startPoint x: 700, startPoint y: 283, endPoint x: 787, endPoint y: 429, distance: 170.3
click at [771, 425] on span "ZyPage Tian https://zypage.com/tianlee 0 BIDV 21510001788128 Live tối trên cả T…" at bounding box center [897, 629] width 462 height 772
click at [723, 203] on div "+ Add header" at bounding box center [706, 208] width 80 height 18
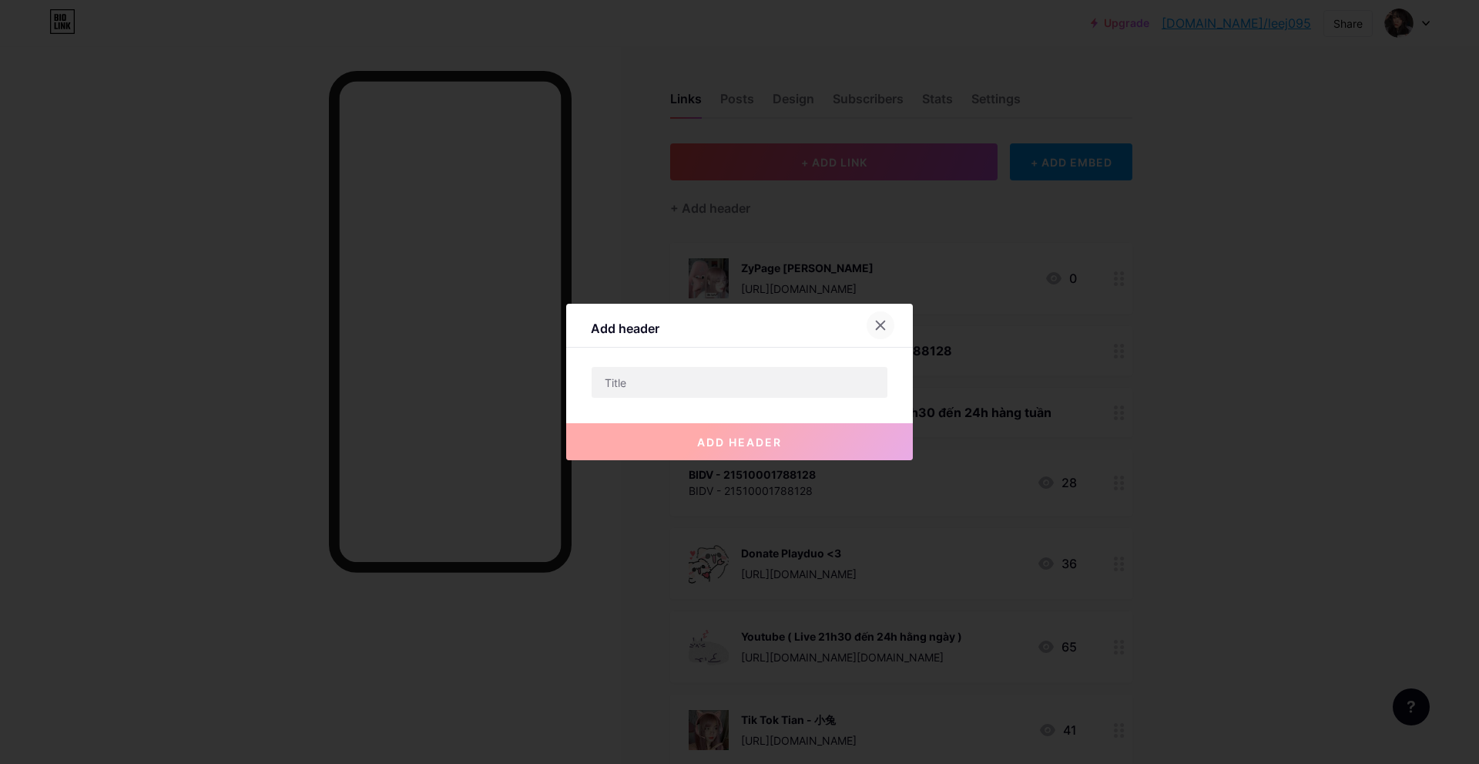
click at [882, 330] on icon at bounding box center [881, 325] width 12 height 12
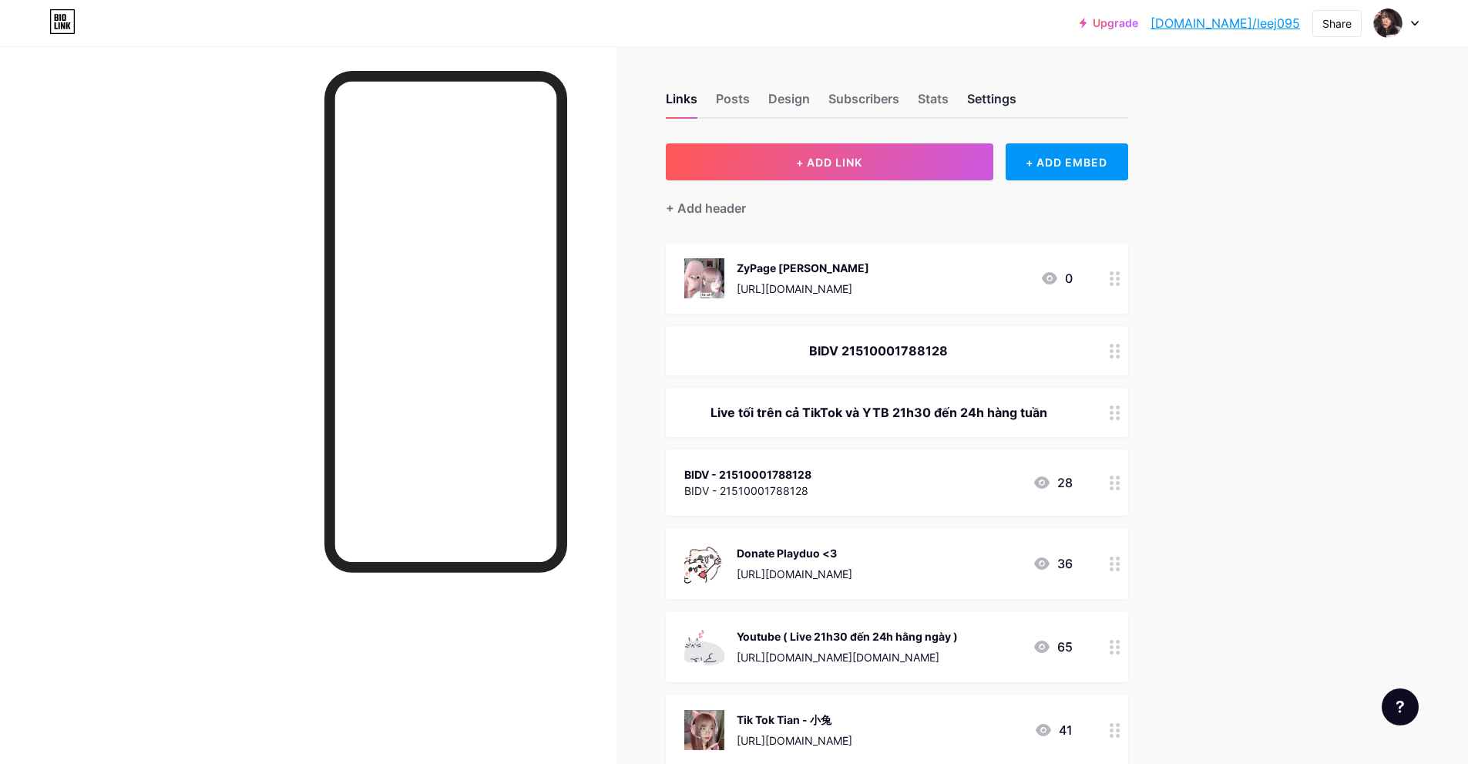
click at [1012, 104] on div "Settings" at bounding box center [991, 103] width 49 height 28
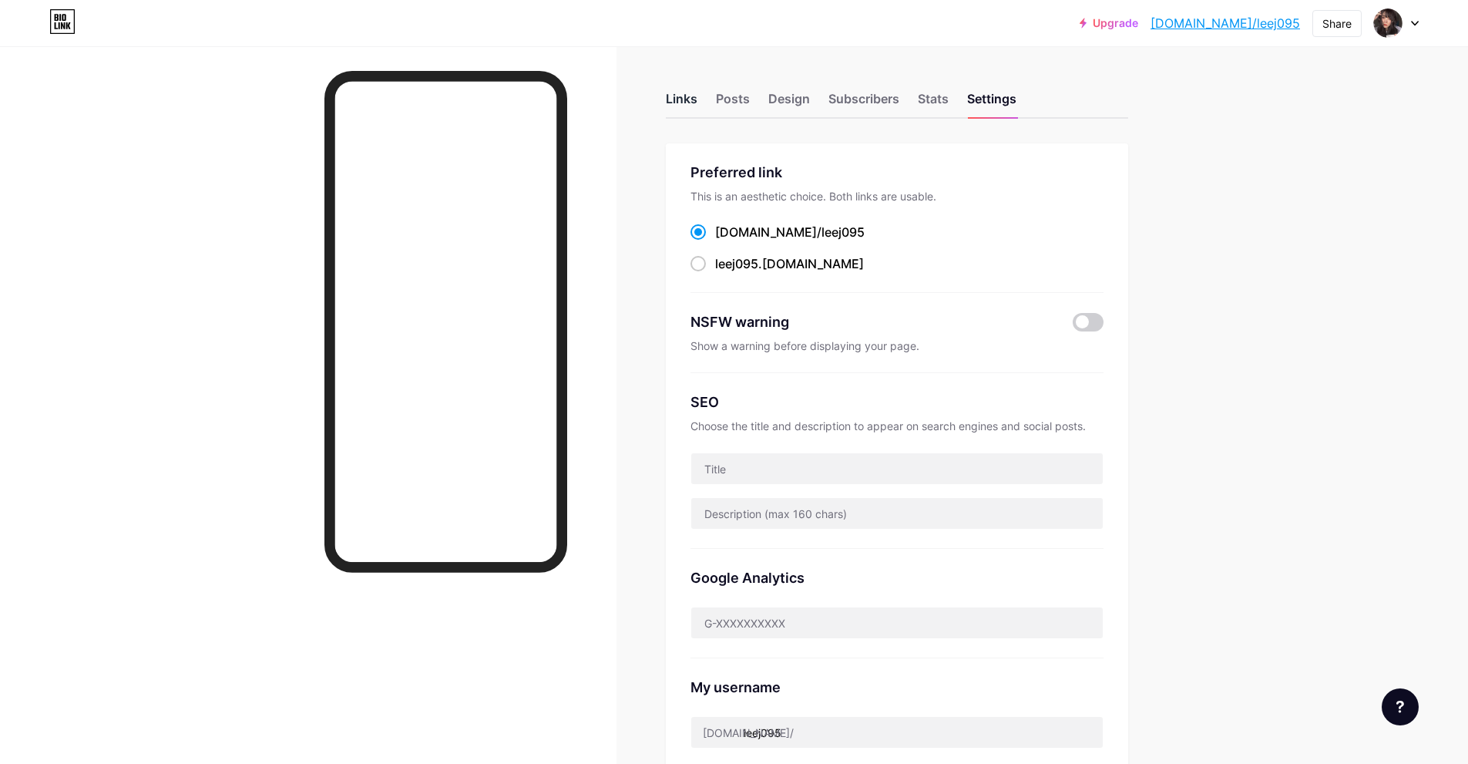
click at [692, 101] on div "Links" at bounding box center [682, 103] width 32 height 28
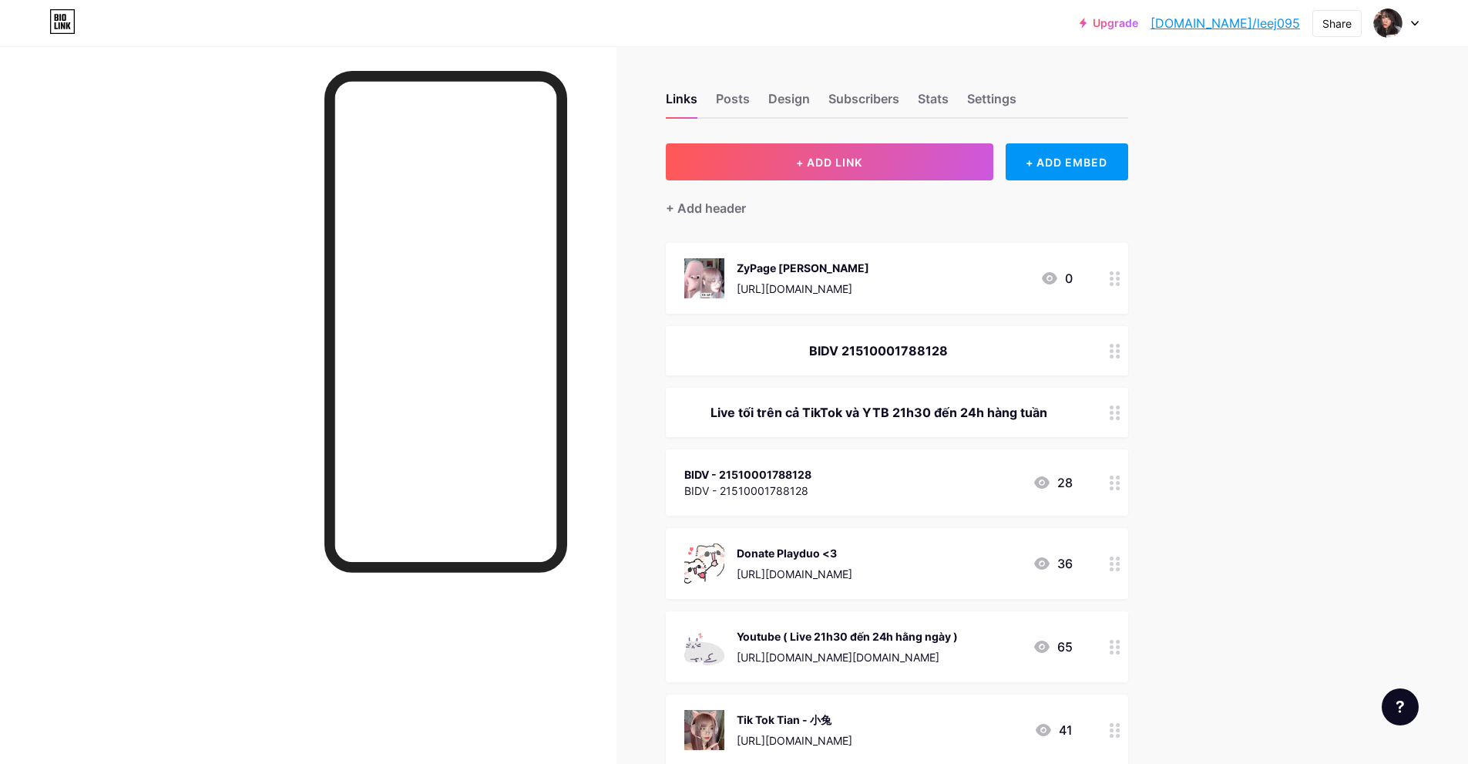
click at [754, 98] on div "Links Posts Design Subscribers Stats Settings" at bounding box center [897, 92] width 462 height 54
click at [749, 98] on div "Posts" at bounding box center [733, 103] width 34 height 28
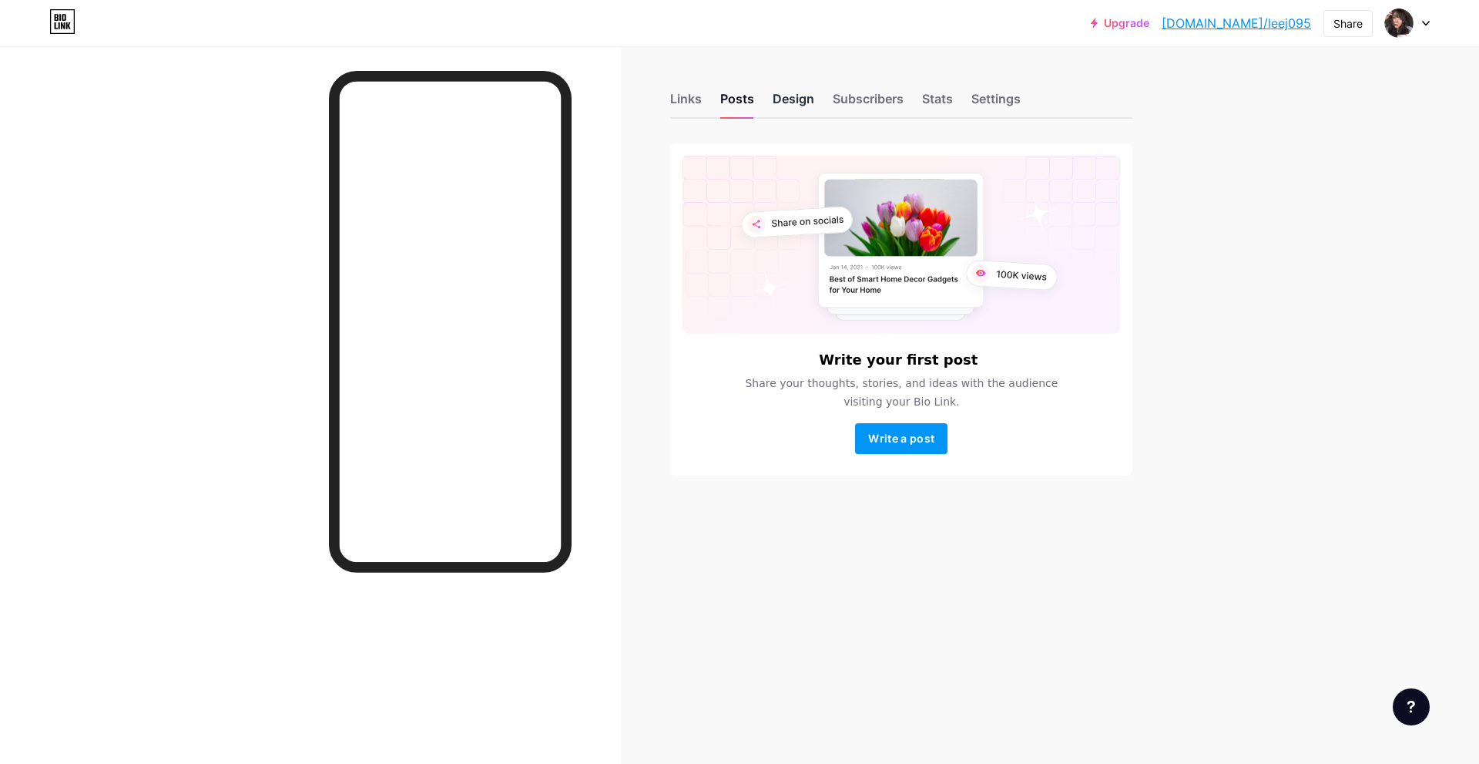
click at [798, 100] on div "Design" at bounding box center [794, 103] width 42 height 28
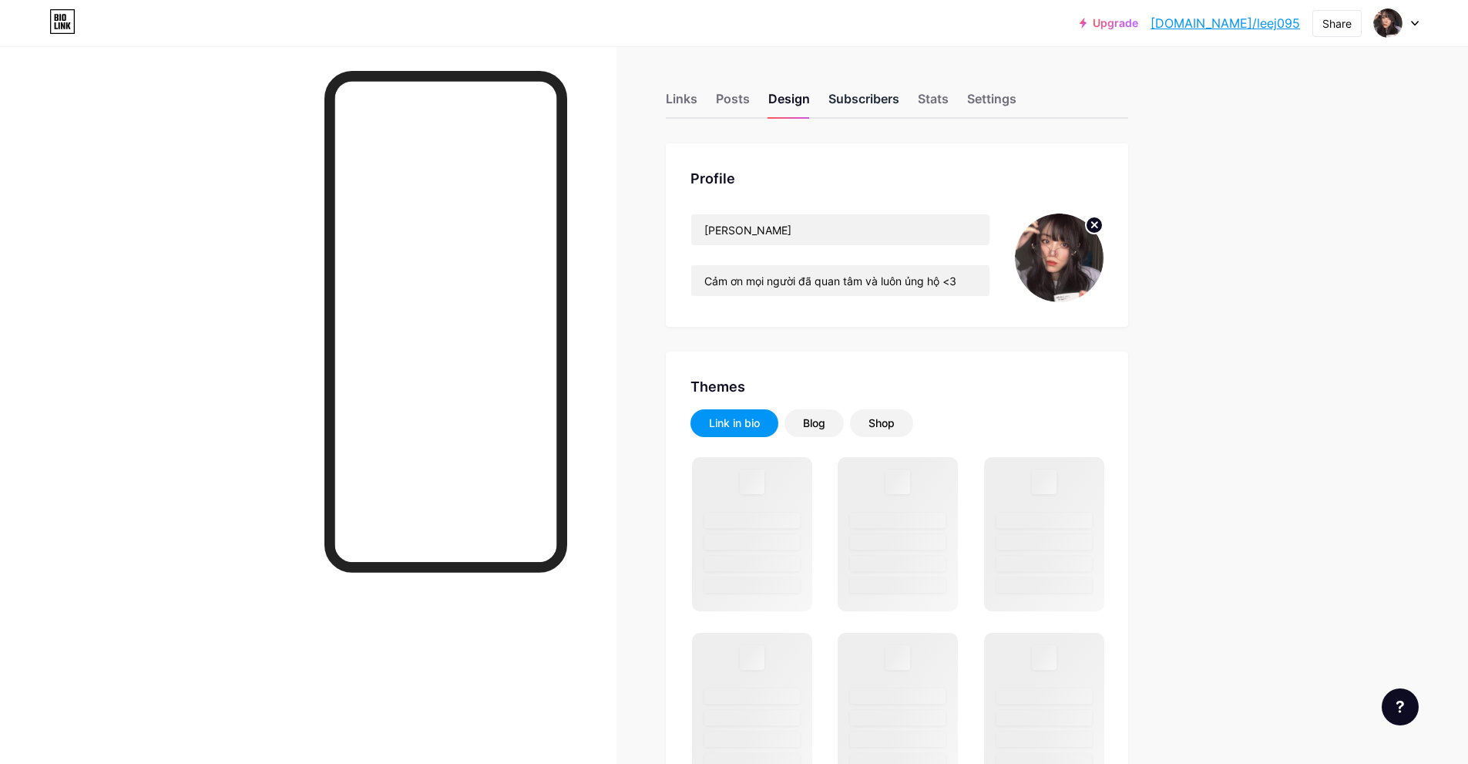
click at [867, 104] on div "Subscribers" at bounding box center [863, 103] width 71 height 28
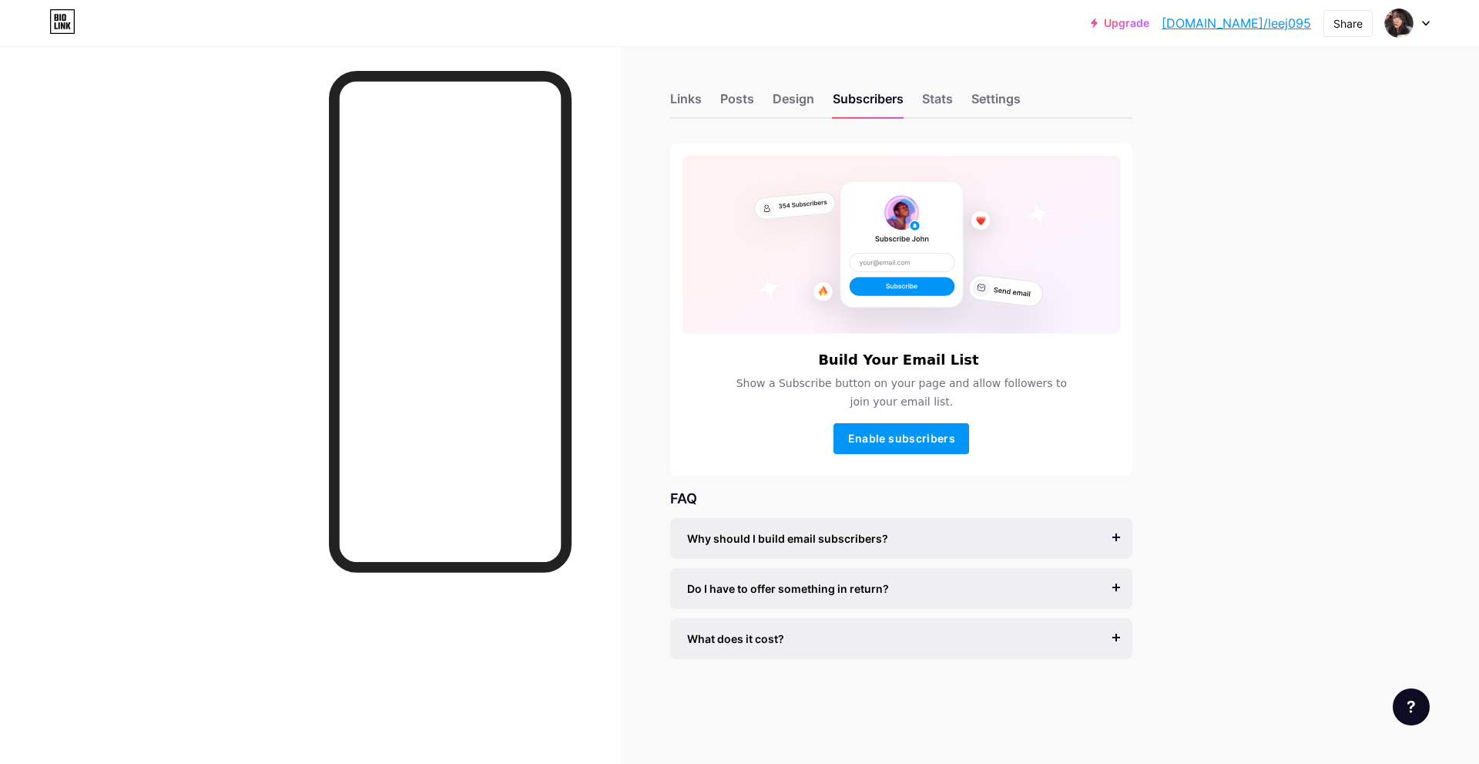
click at [822, 98] on div "Links Posts Design Subscribers Stats Settings" at bounding box center [901, 92] width 462 height 54
click at [801, 100] on div "Design" at bounding box center [794, 103] width 42 height 28
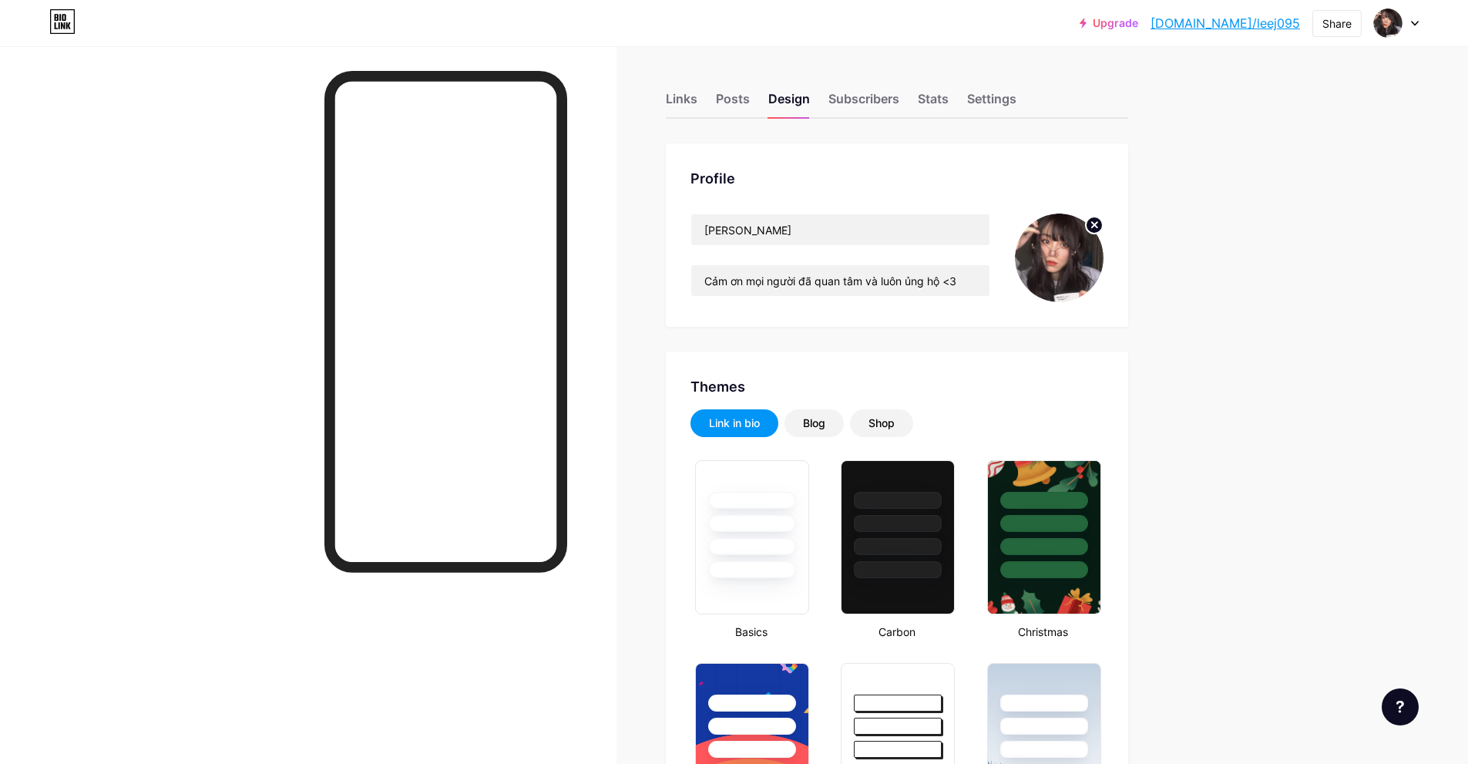
type input "#e37dae"
type input "#000000"
click at [687, 102] on div "Links" at bounding box center [682, 103] width 32 height 28
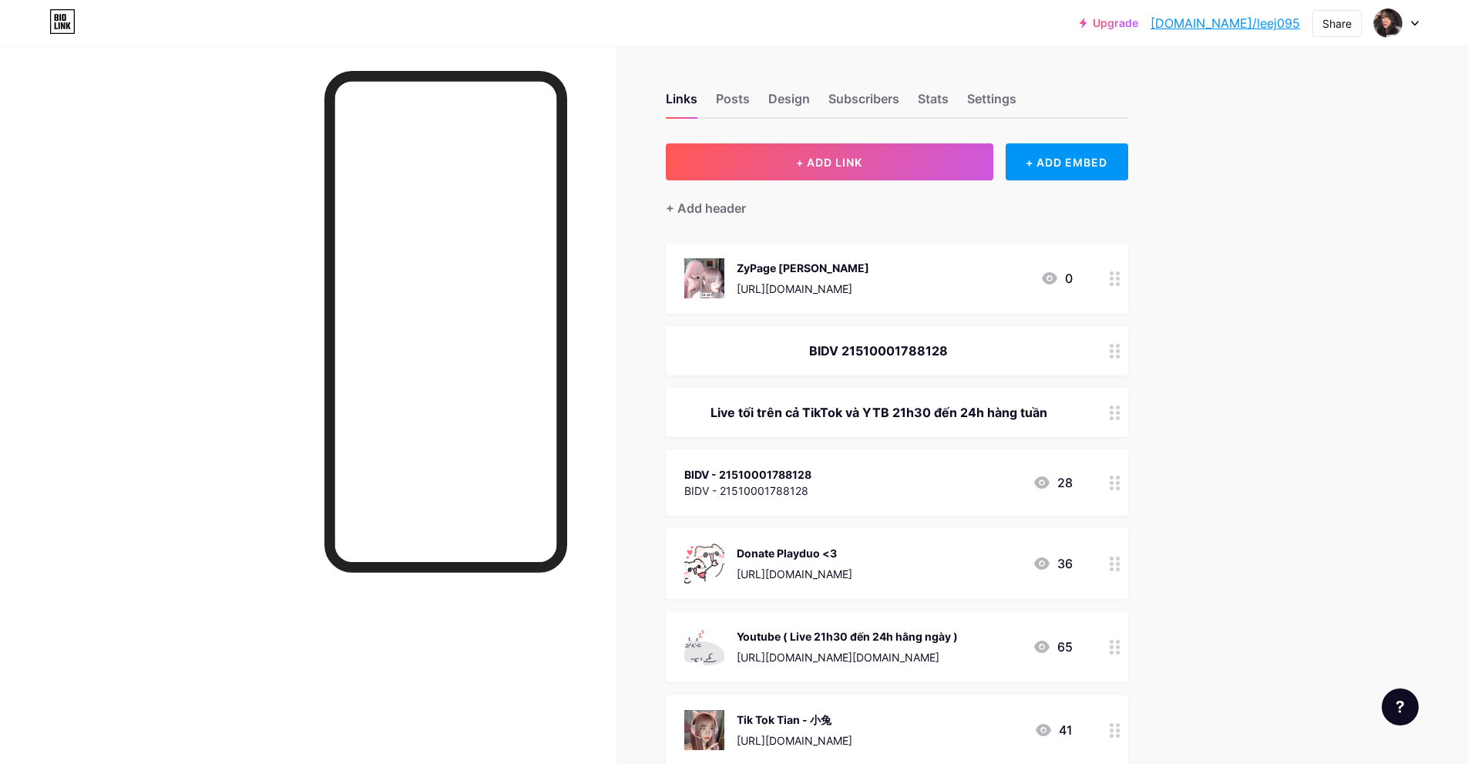
drag, startPoint x: 794, startPoint y: 263, endPoint x: 804, endPoint y: 364, distance: 102.2
click at [807, 418] on span "ZyPage Tian https://zypage.com/tianlee 0 BIDV 21510001788128 Live tối trên cả T…" at bounding box center [897, 629] width 462 height 772
click at [1216, 365] on div "Upgrade bio.link/leej09... bio.link/leej095 Share Switch accounts Tian bio.link…" at bounding box center [734, 713] width 1468 height 1426
click at [1117, 425] on div at bounding box center [1115, 412] width 26 height 49
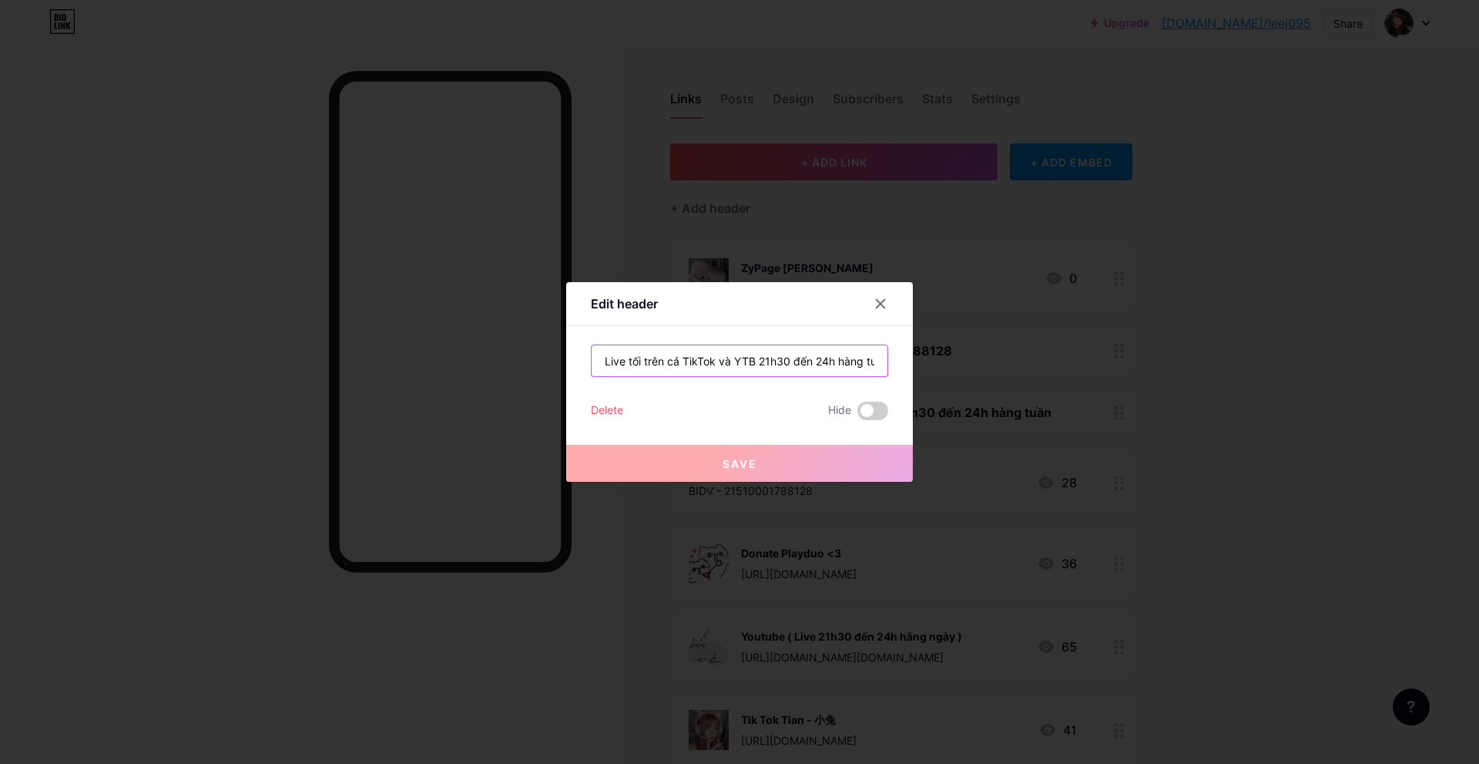
click at [751, 356] on input "Live tối trên cả TikTok và YTB 21h30 đến 24h hàng tuần" at bounding box center [740, 360] width 296 height 31
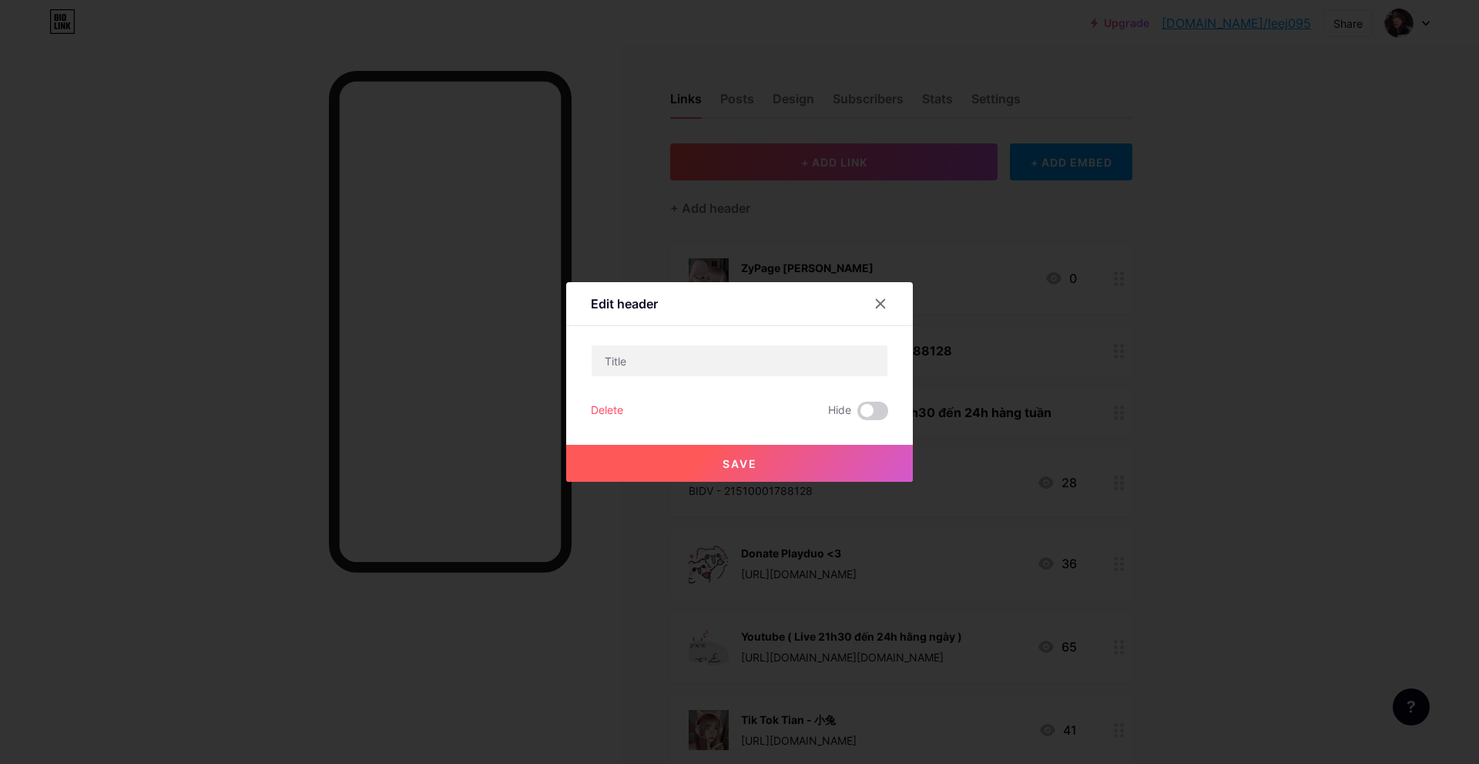
drag, startPoint x: 629, startPoint y: 411, endPoint x: 599, endPoint y: 413, distance: 29.3
click at [626, 412] on div "Delete Hide" at bounding box center [739, 410] width 297 height 18
click at [599, 413] on div "Delete" at bounding box center [607, 410] width 32 height 18
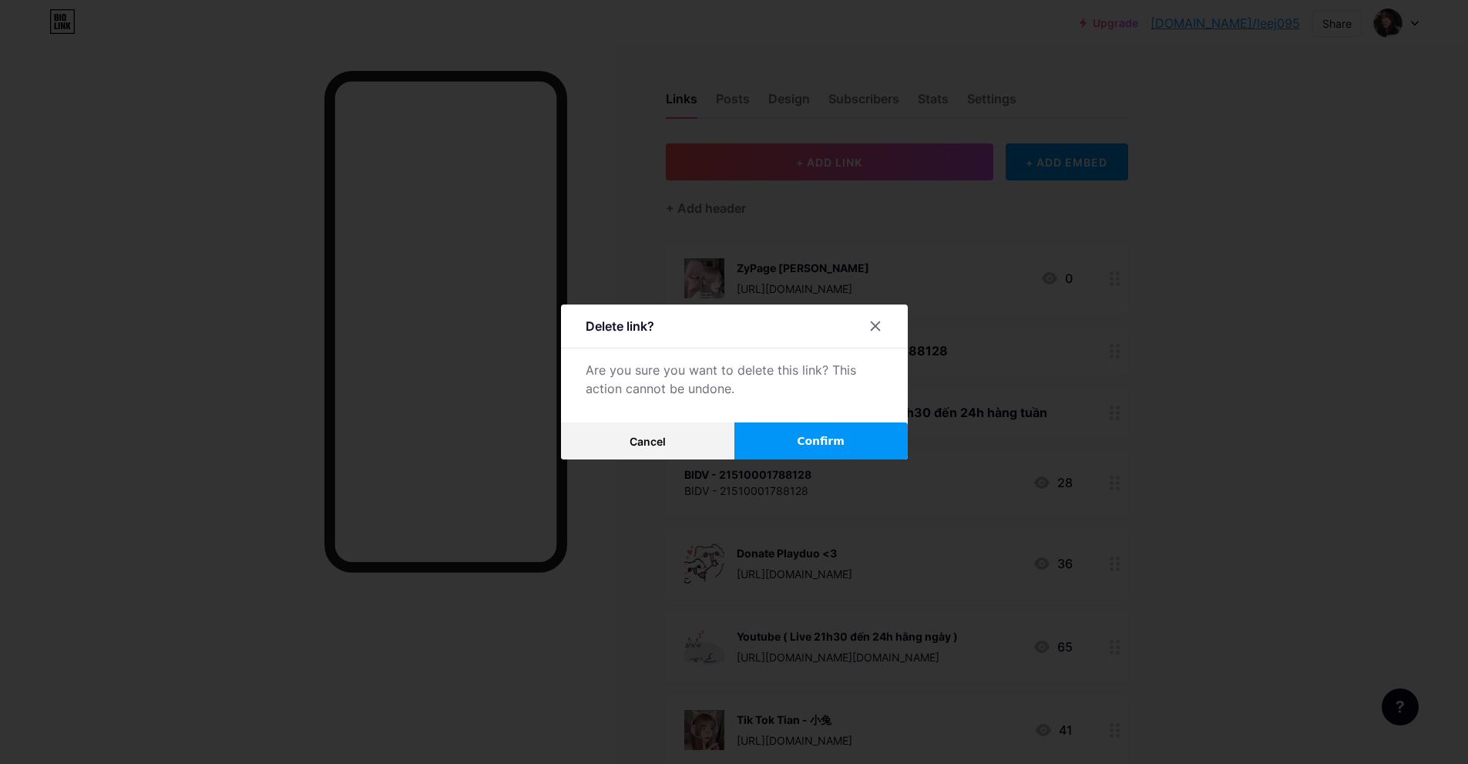
click at [806, 448] on span "Confirm" at bounding box center [821, 441] width 48 height 16
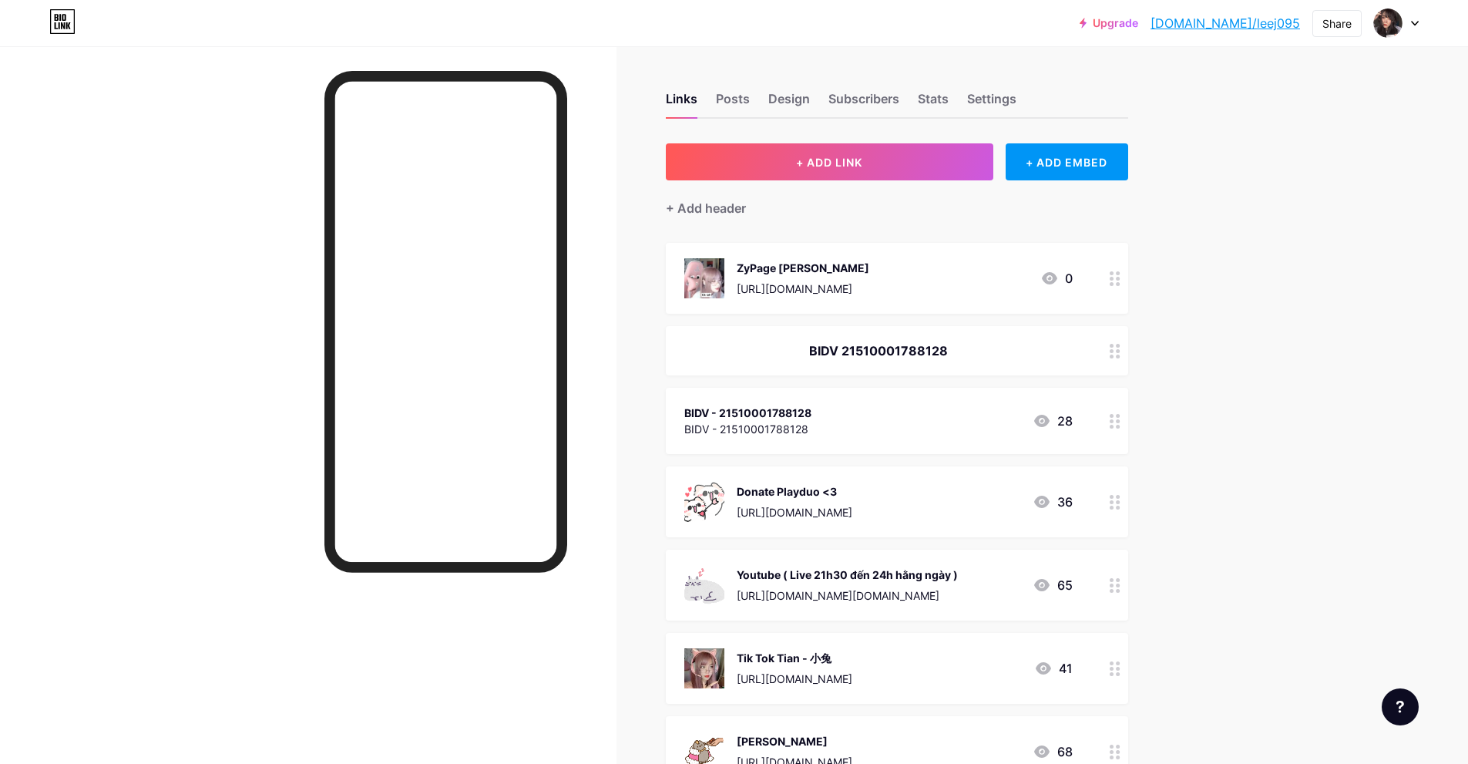
click at [1120, 356] on circle at bounding box center [1118, 356] width 4 height 4
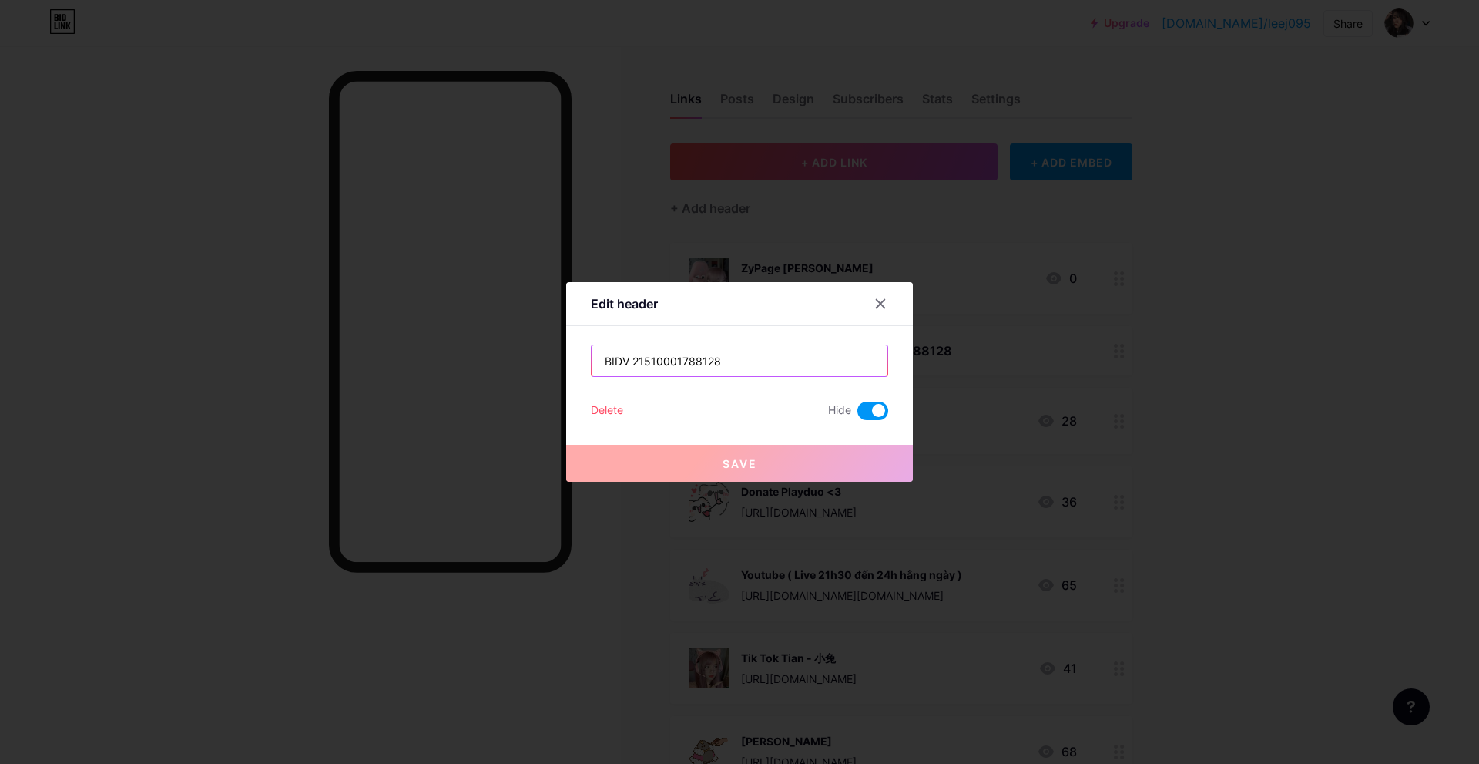
click at [701, 357] on input "BIDV 21510001788128" at bounding box center [740, 360] width 296 height 31
click at [618, 411] on div "Delete" at bounding box center [607, 410] width 32 height 18
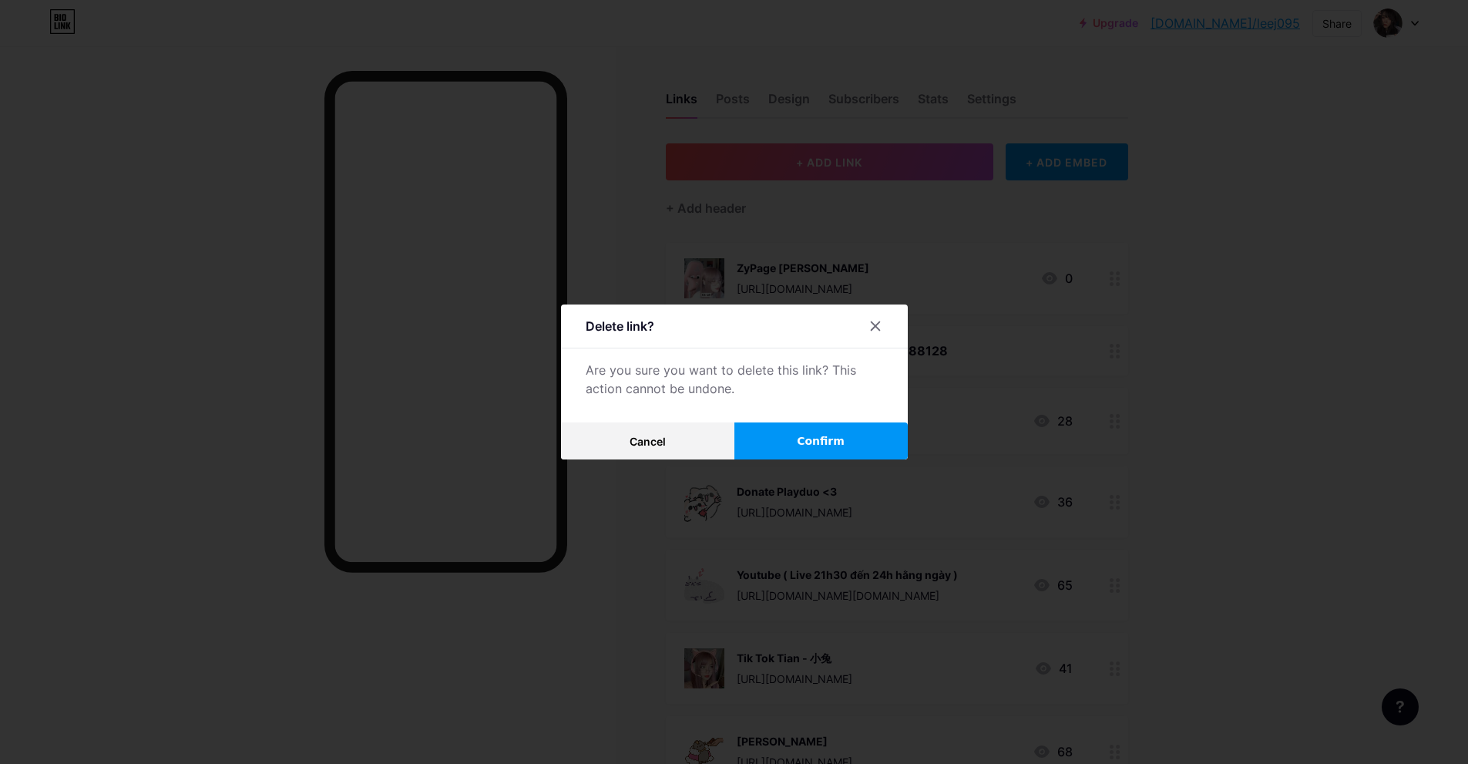
drag, startPoint x: 798, startPoint y: 436, endPoint x: 875, endPoint y: 433, distance: 76.3
click at [798, 437] on button "Confirm" at bounding box center [820, 440] width 173 height 37
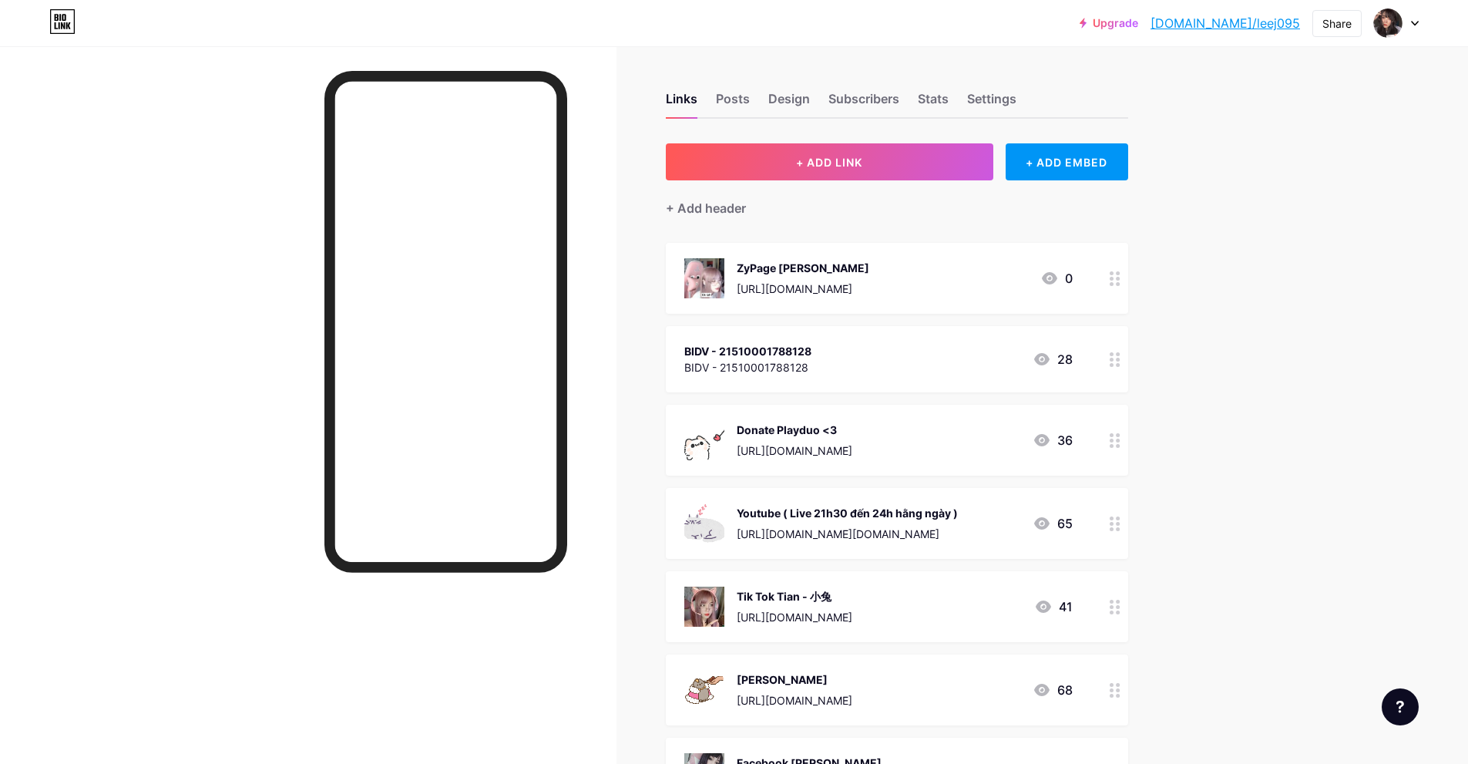
click at [1120, 364] on circle at bounding box center [1118, 365] width 4 height 4
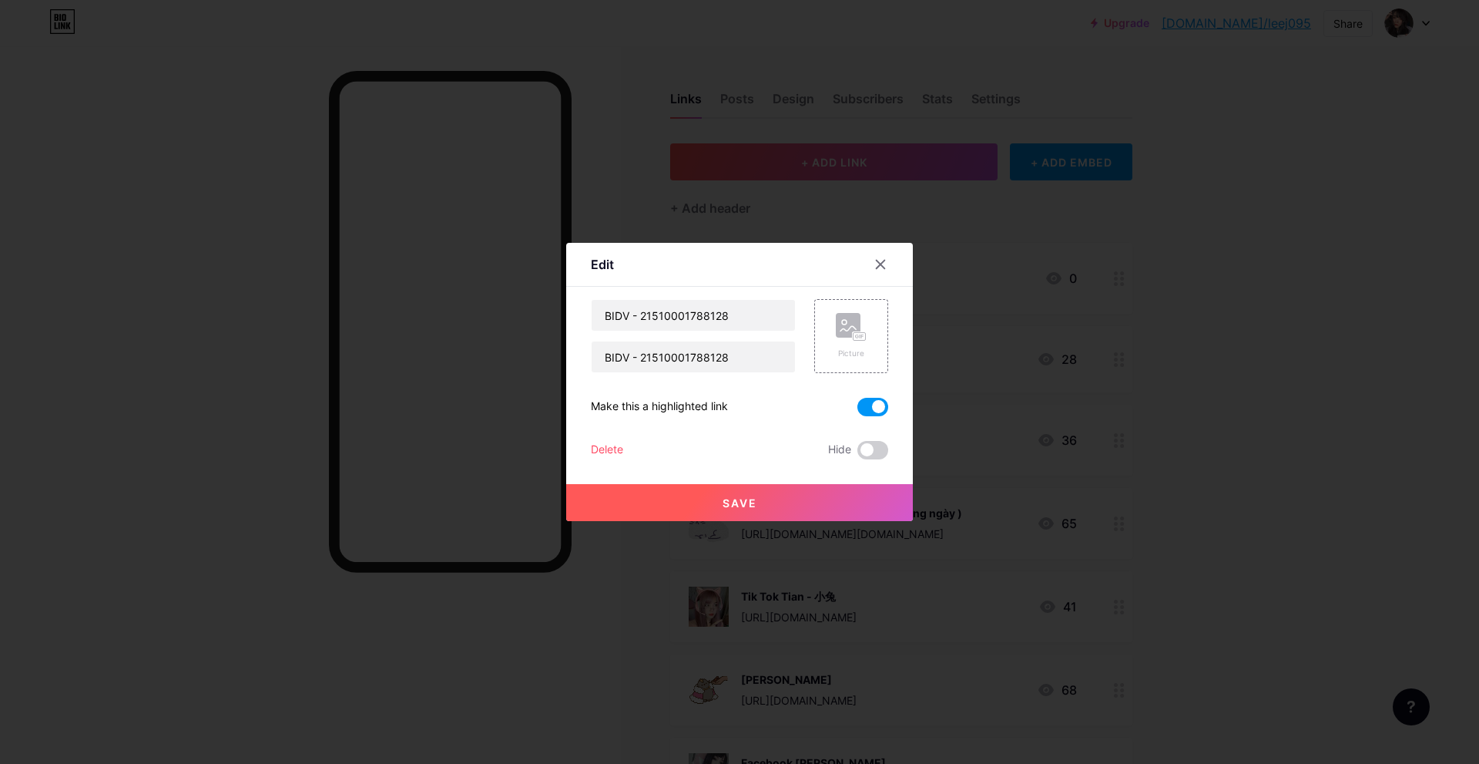
click at [610, 452] on div "Delete" at bounding box center [607, 450] width 32 height 18
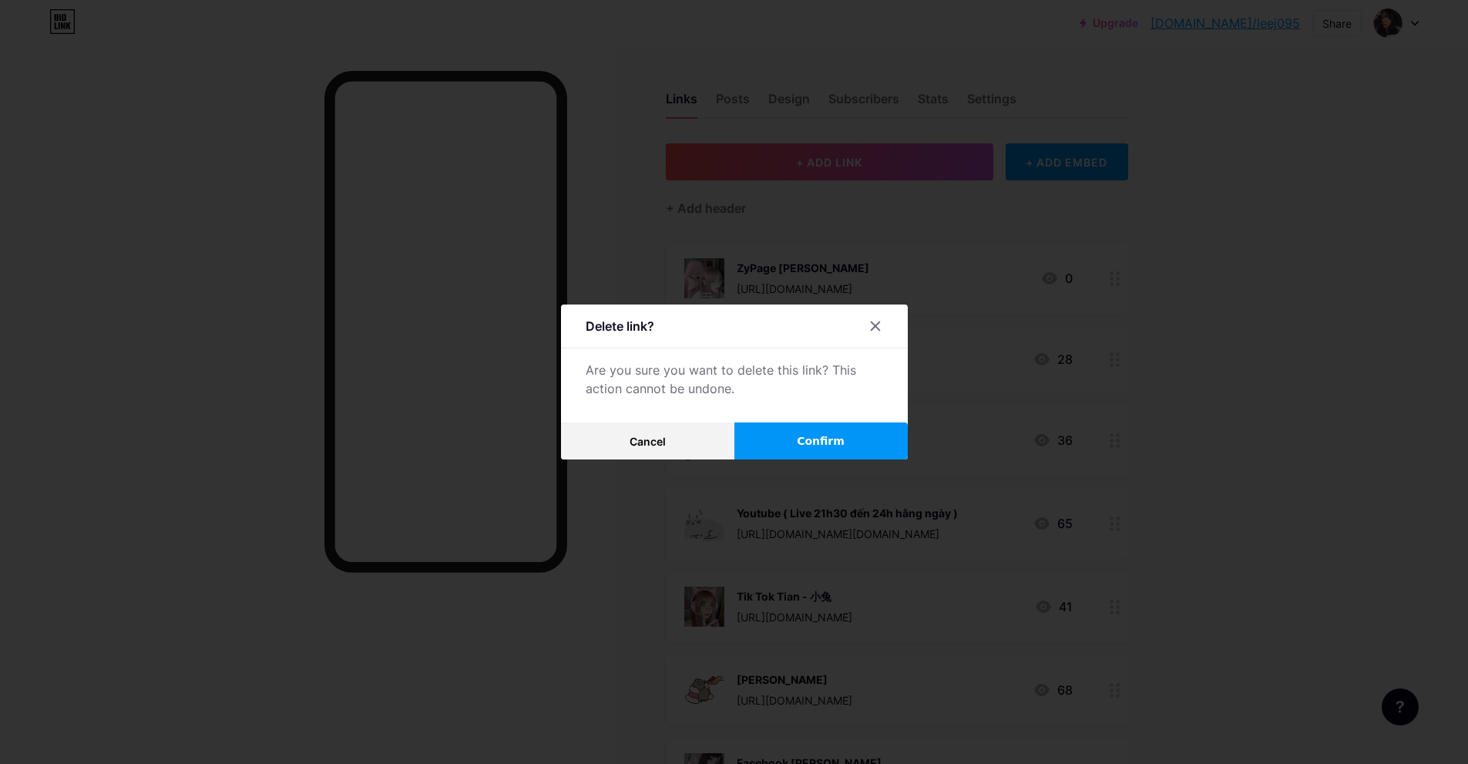
click at [808, 442] on span "Confirm" at bounding box center [821, 441] width 48 height 16
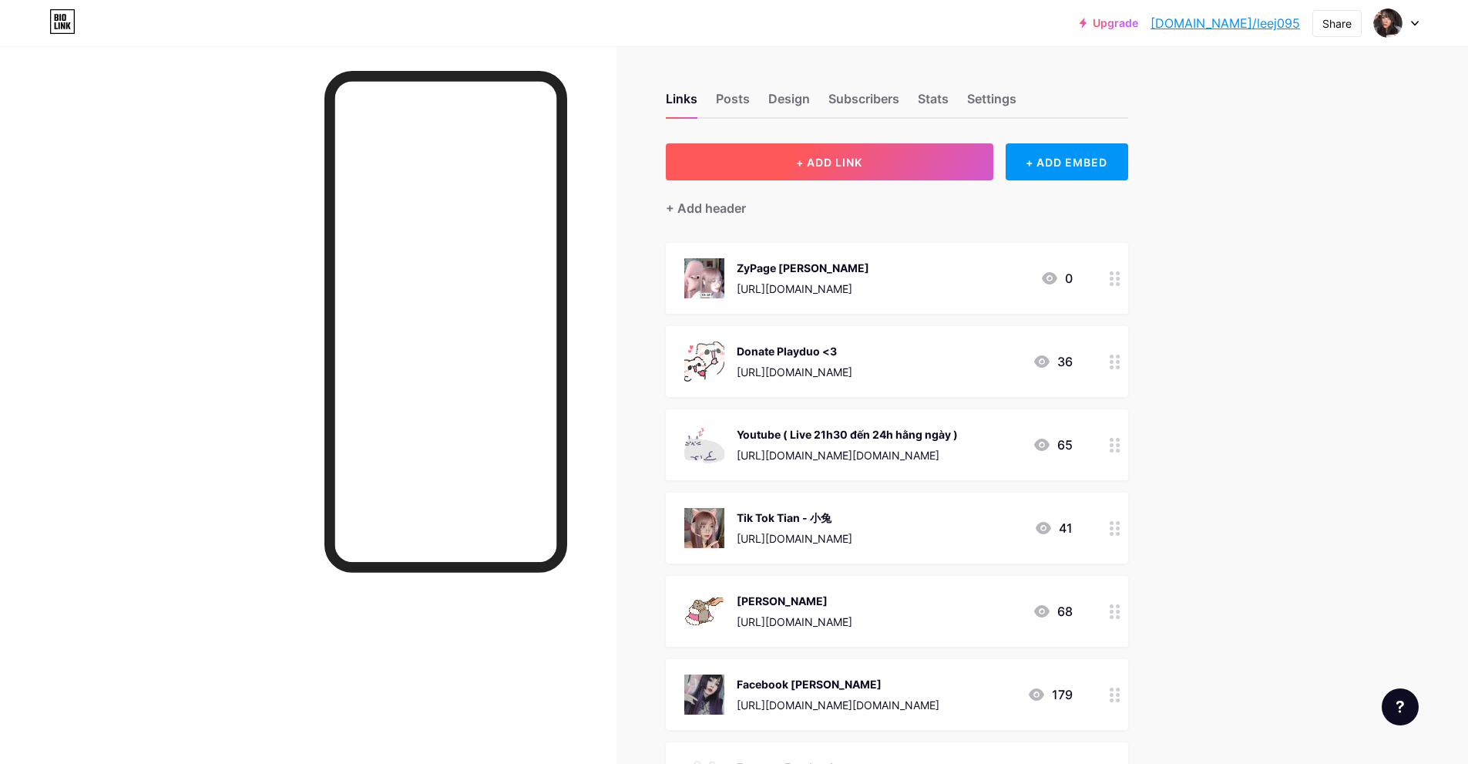
click at [777, 174] on button "+ ADD LINK" at bounding box center [829, 161] width 327 height 37
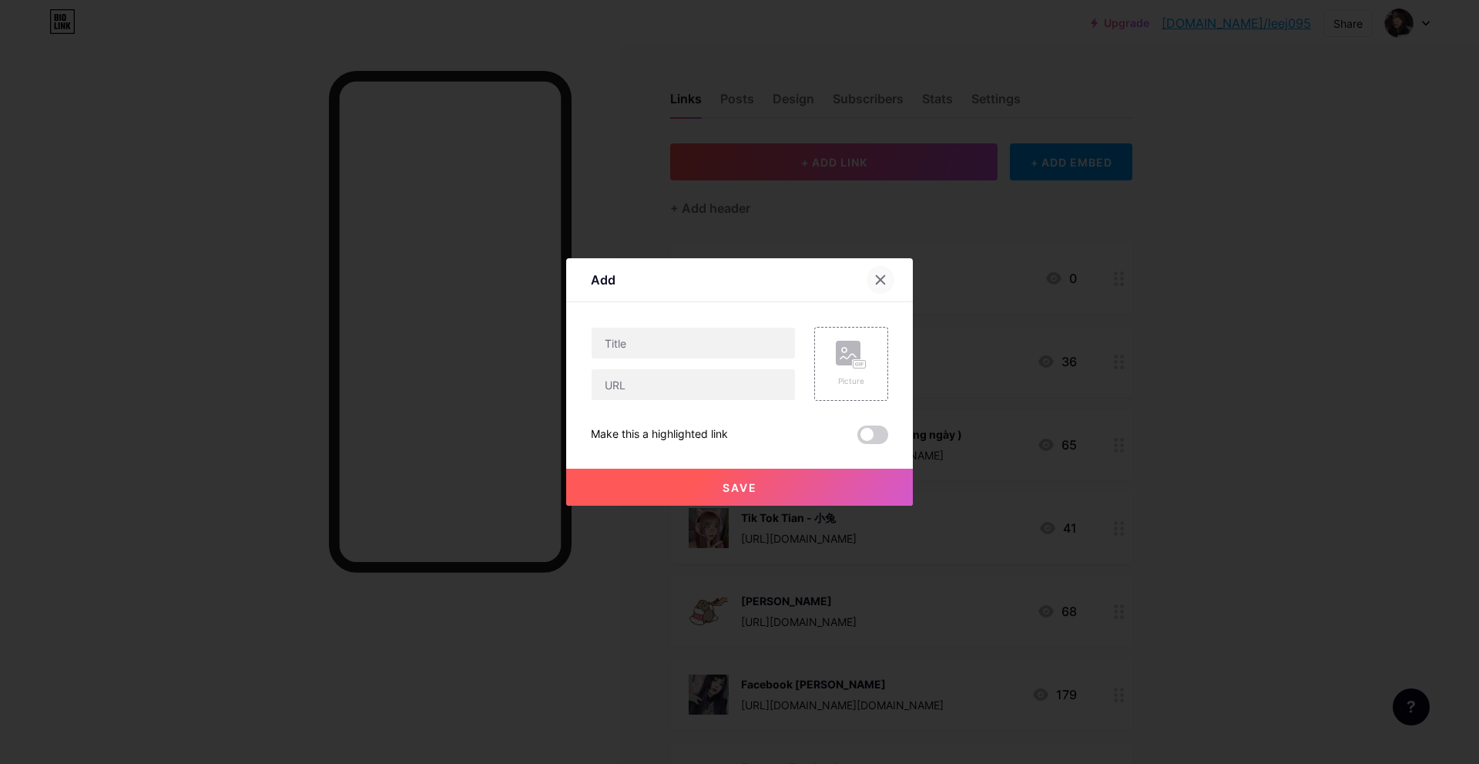
click at [888, 273] on div at bounding box center [881, 280] width 28 height 28
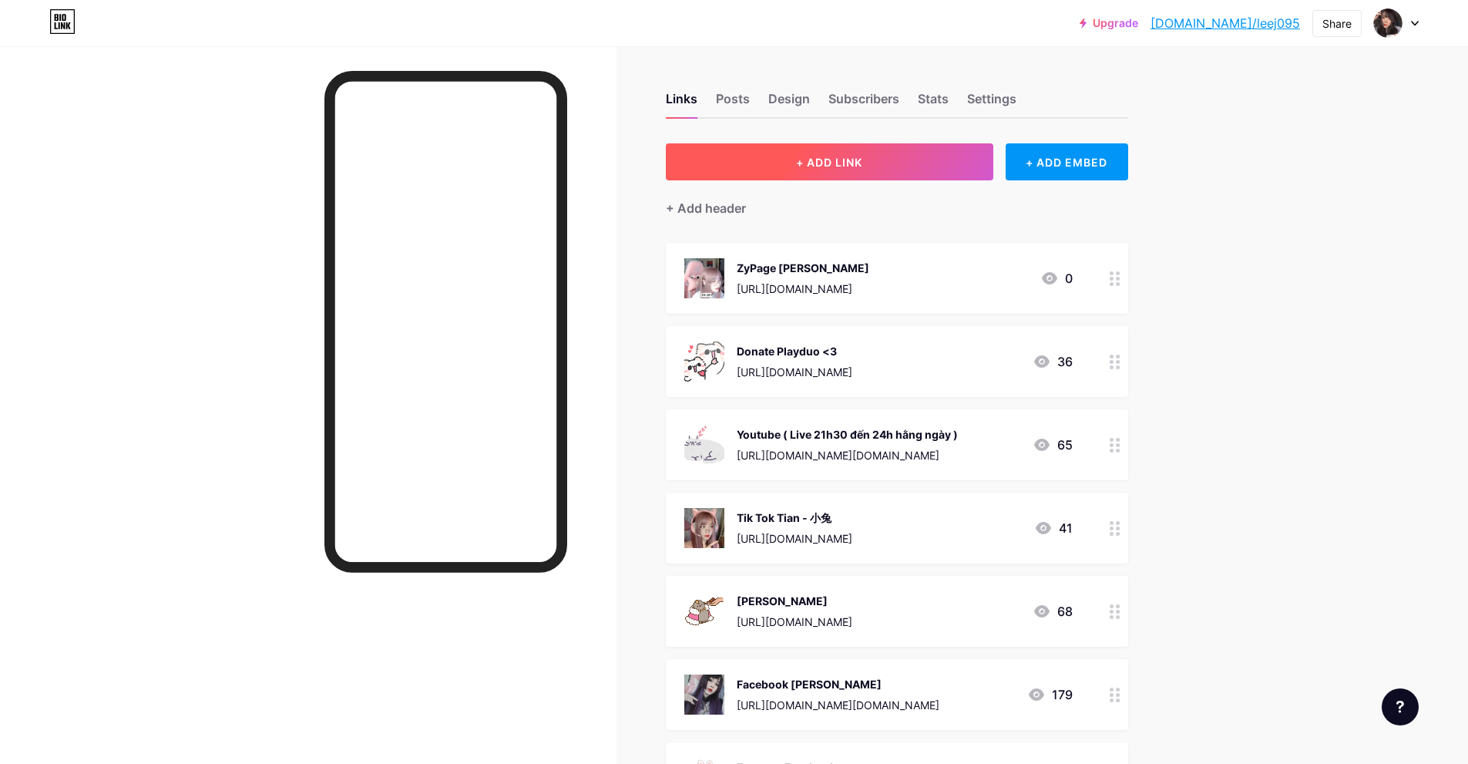
click at [932, 170] on button "+ ADD LINK" at bounding box center [829, 161] width 327 height 37
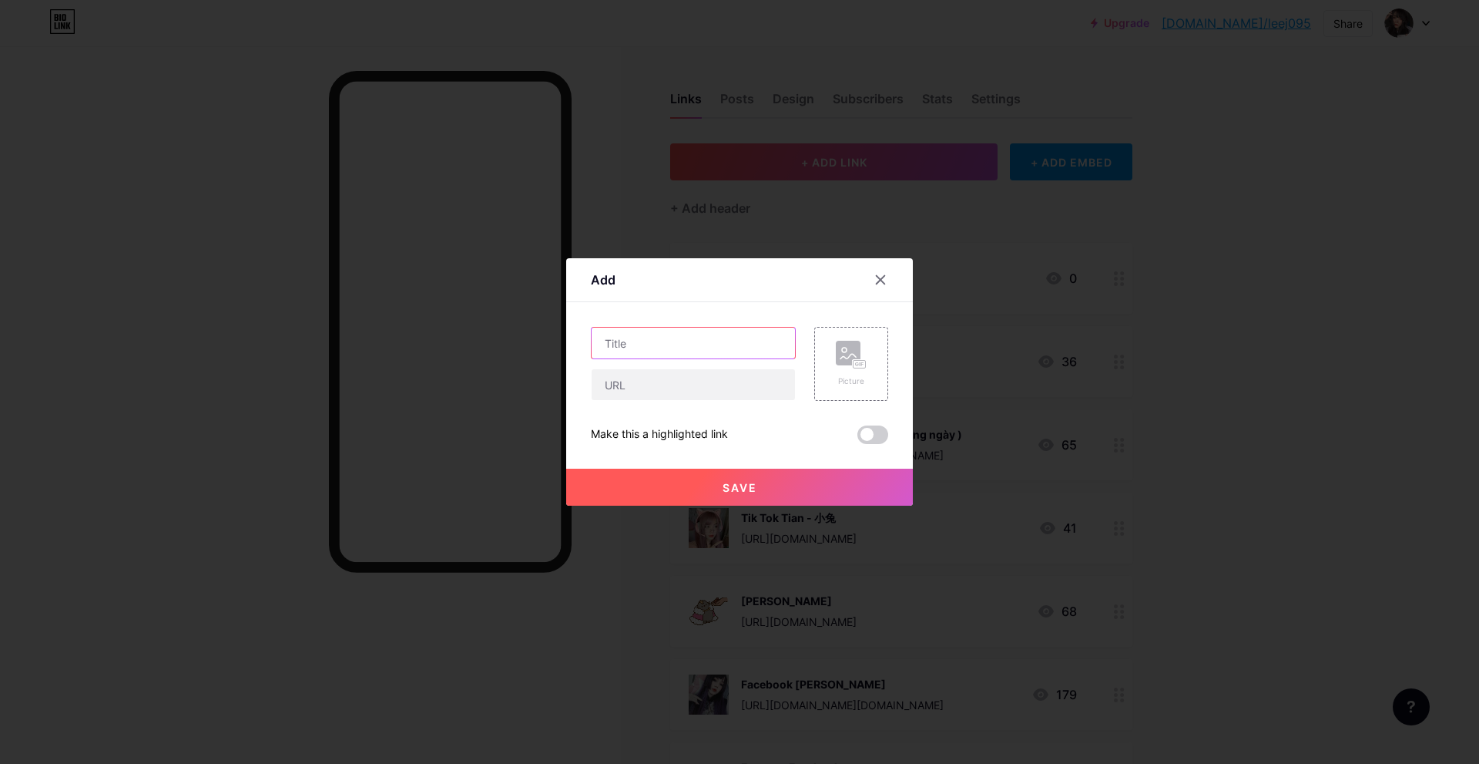
click at [696, 348] on input "text" at bounding box center [693, 342] width 203 height 31
paste input "BIDV 21510001788128"
type input "BIDV 21510001788128"
click at [666, 390] on input "text" at bounding box center [693, 384] width 203 height 31
paste input "BIDV 21510001788128"
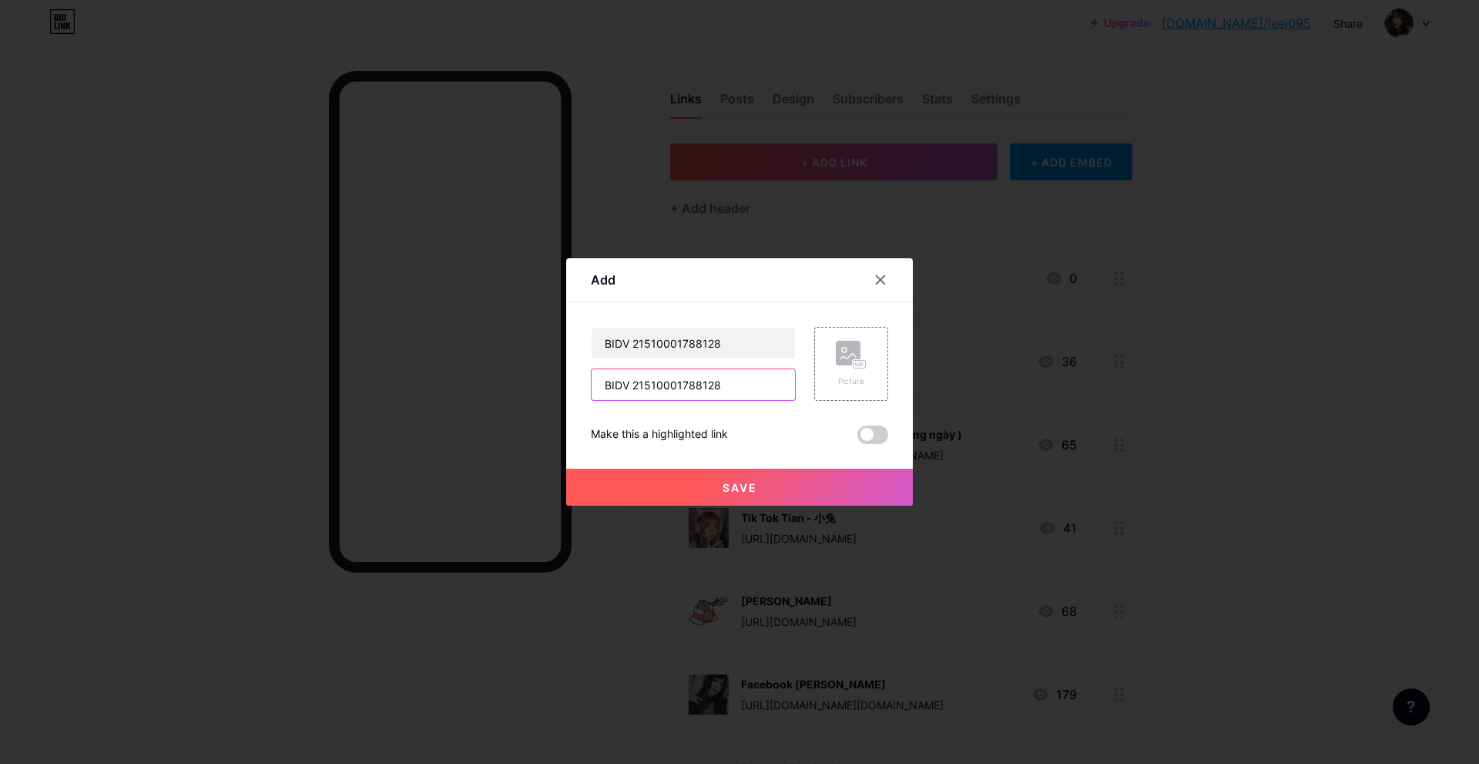
type input "BIDV 21510001788128"
click at [862, 442] on span at bounding box center [873, 434] width 31 height 18
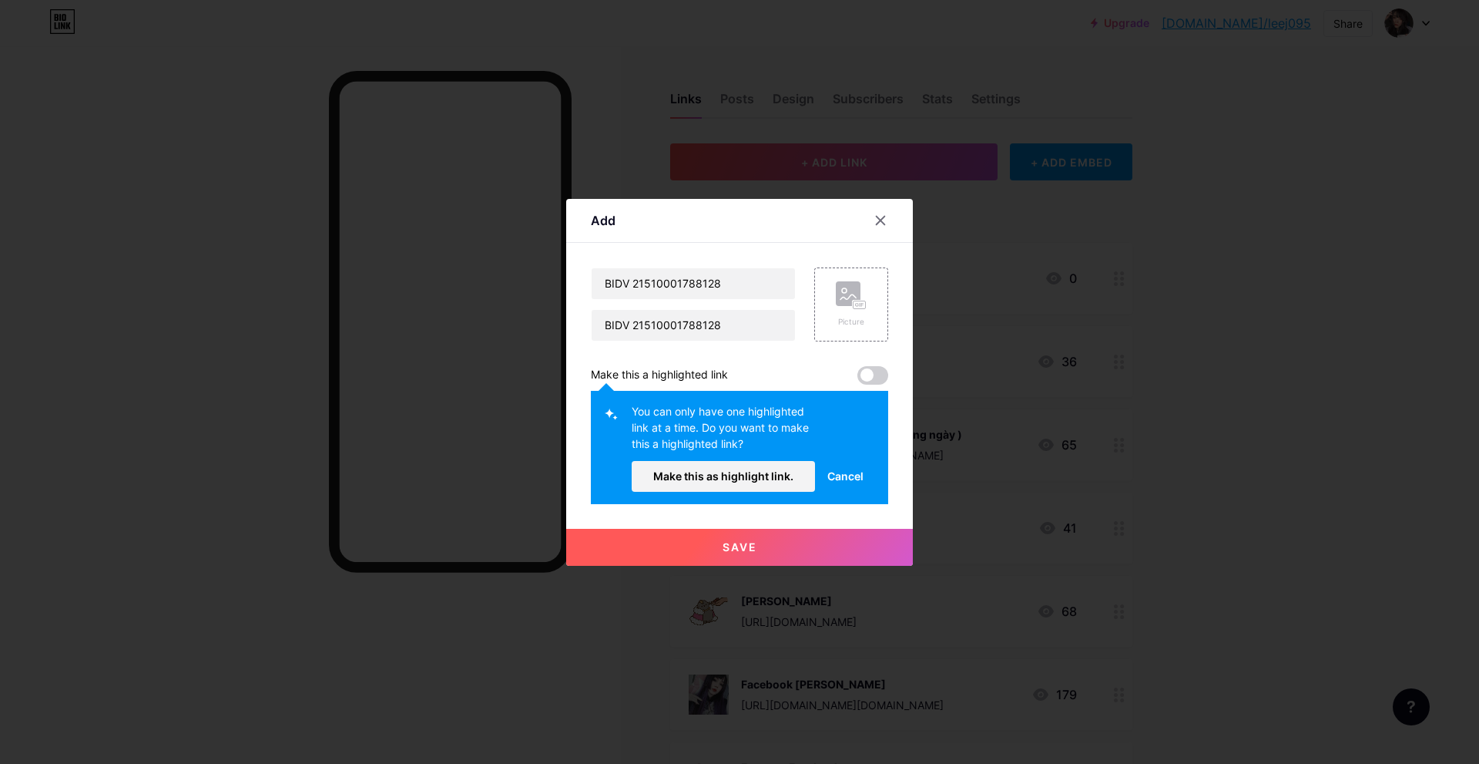
click at [787, 376] on div "Make this a highlighted link" at bounding box center [739, 375] width 297 height 18
click at [724, 552] on span "Save" at bounding box center [740, 546] width 35 height 13
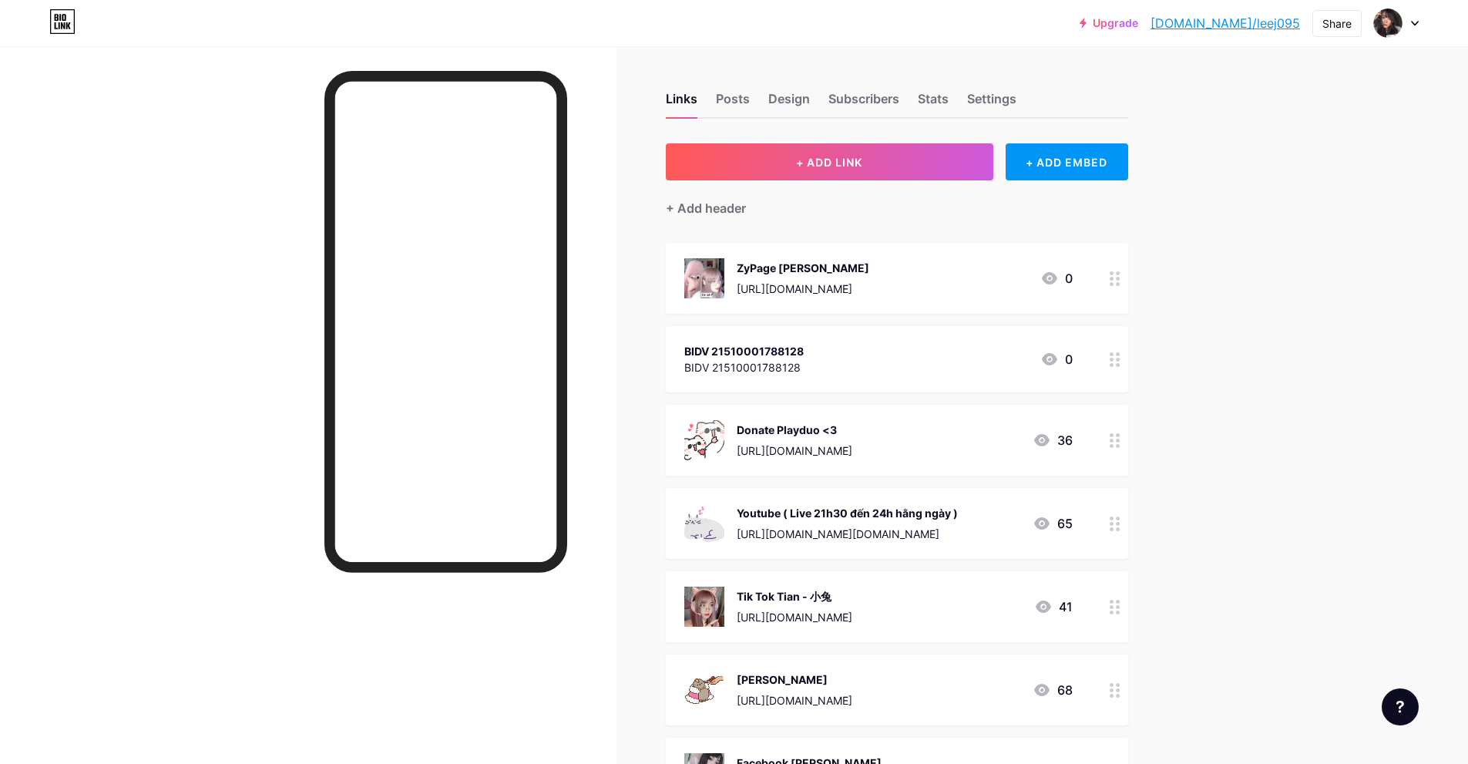
click at [1120, 361] on icon at bounding box center [1115, 359] width 11 height 15
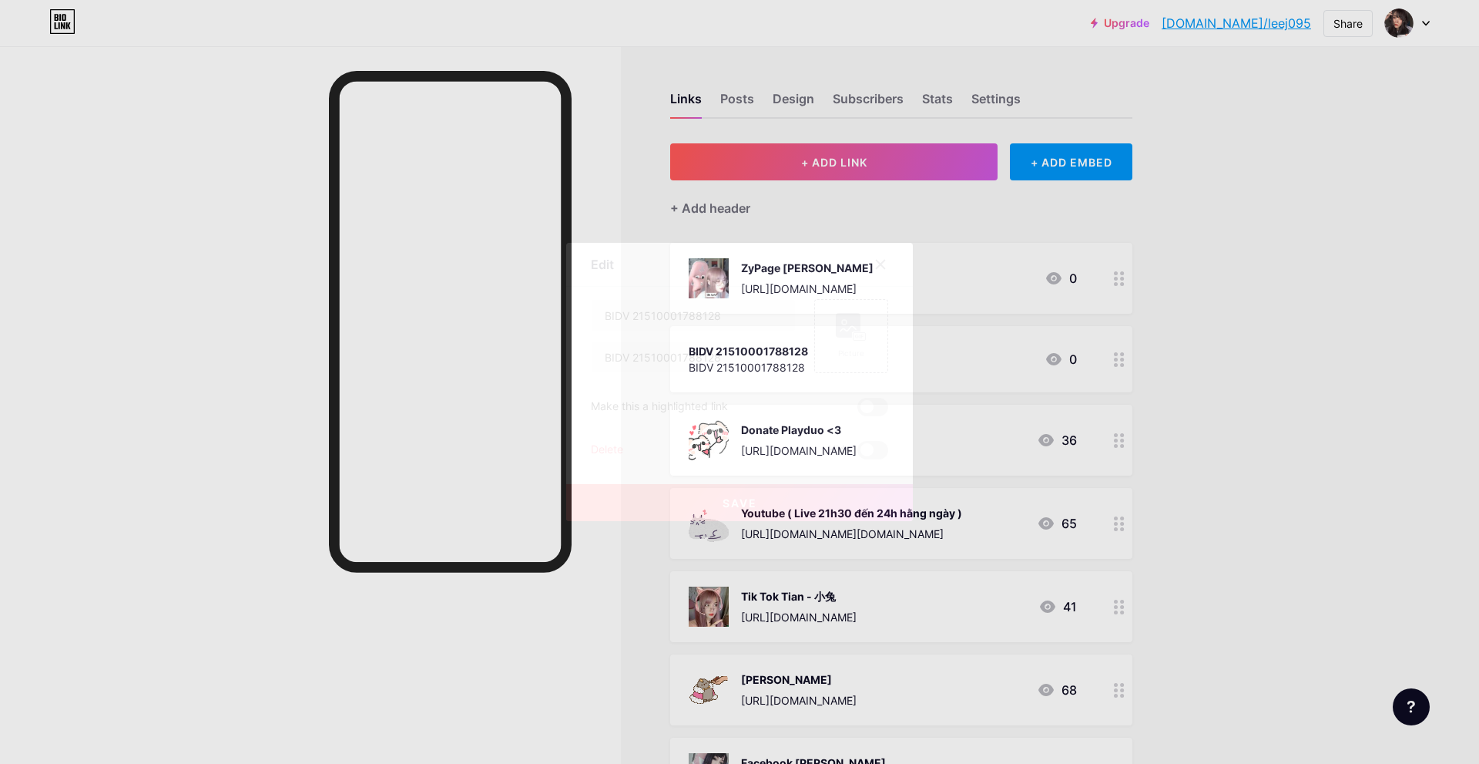
click at [885, 264] on icon at bounding box center [881, 264] width 12 height 12
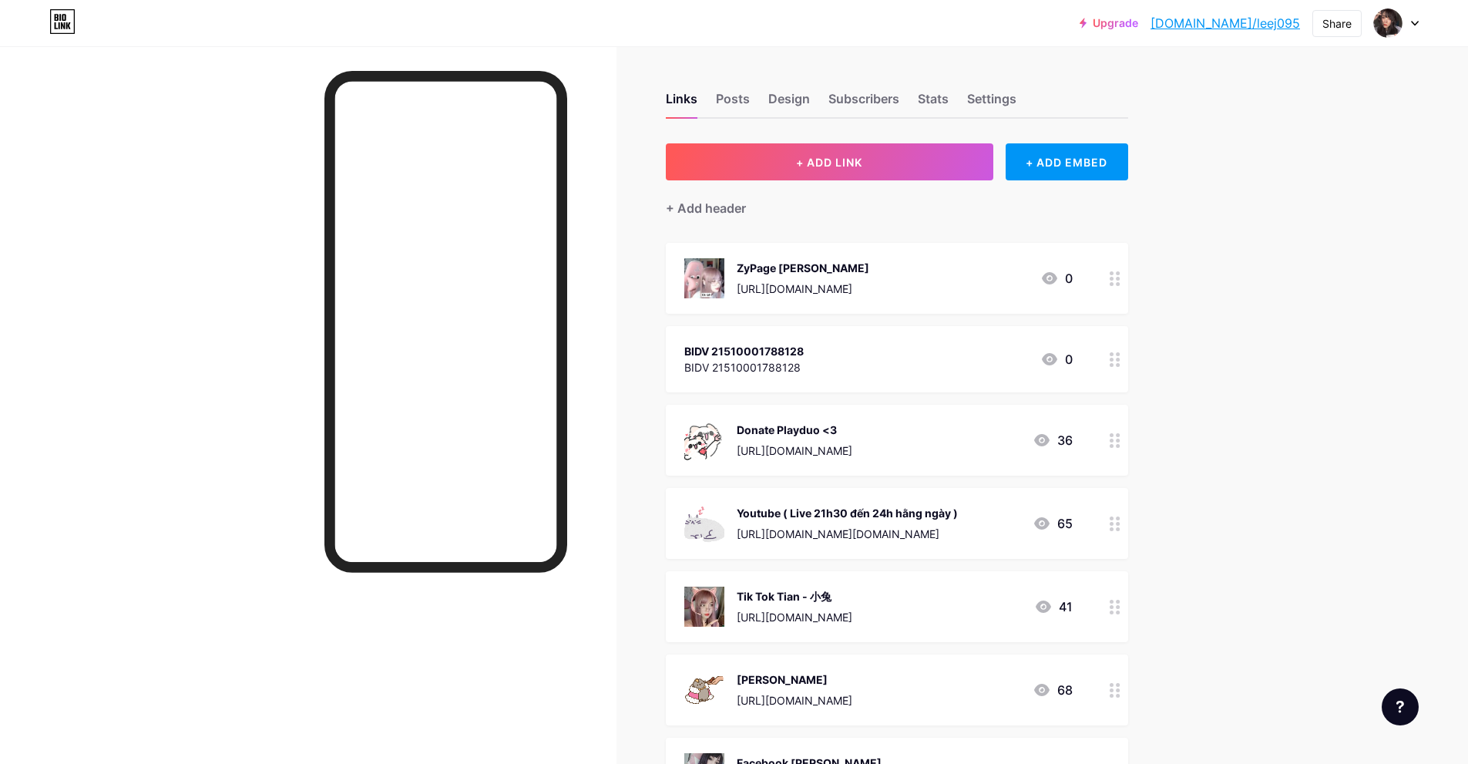
click at [1120, 291] on div at bounding box center [1115, 278] width 26 height 71
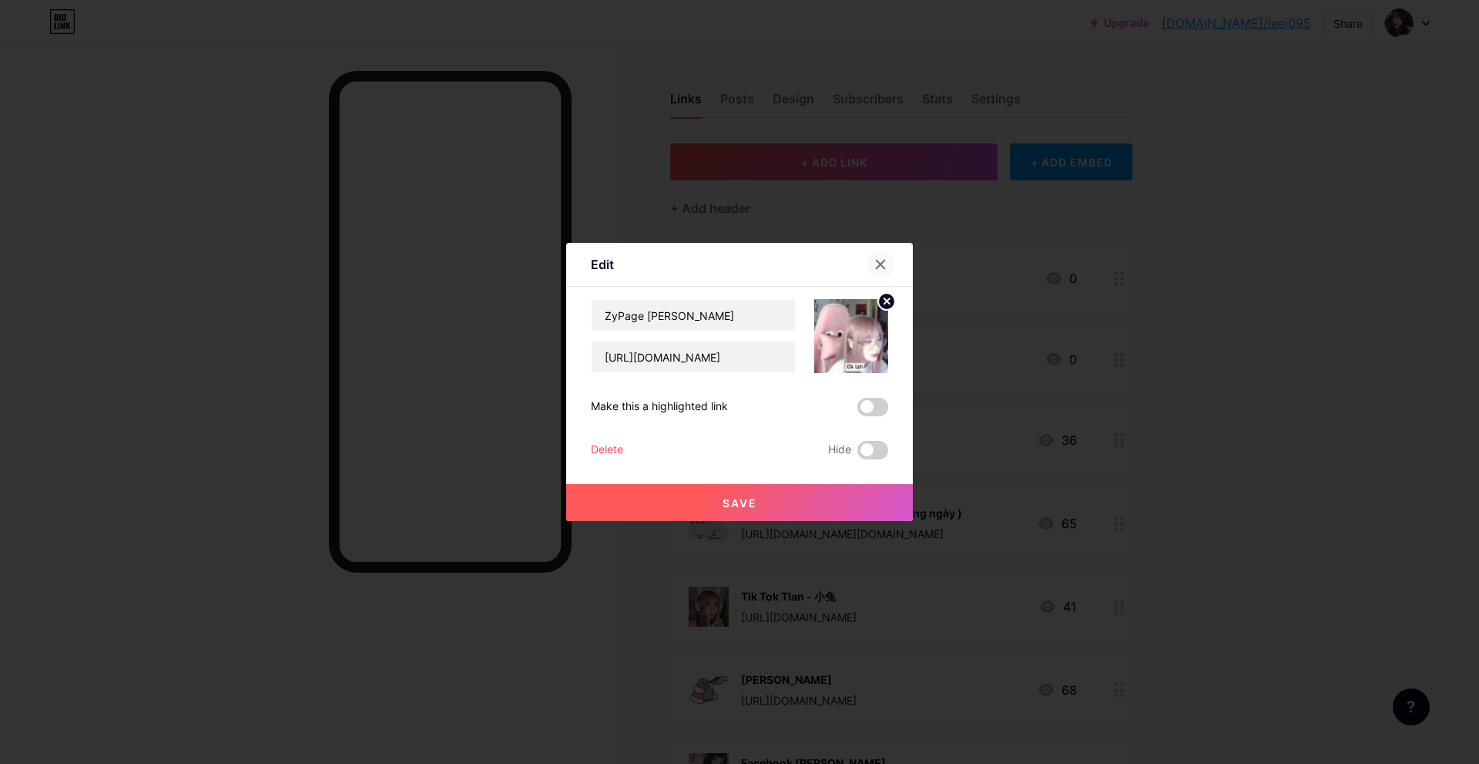
click at [876, 267] on icon at bounding box center [881, 264] width 12 height 12
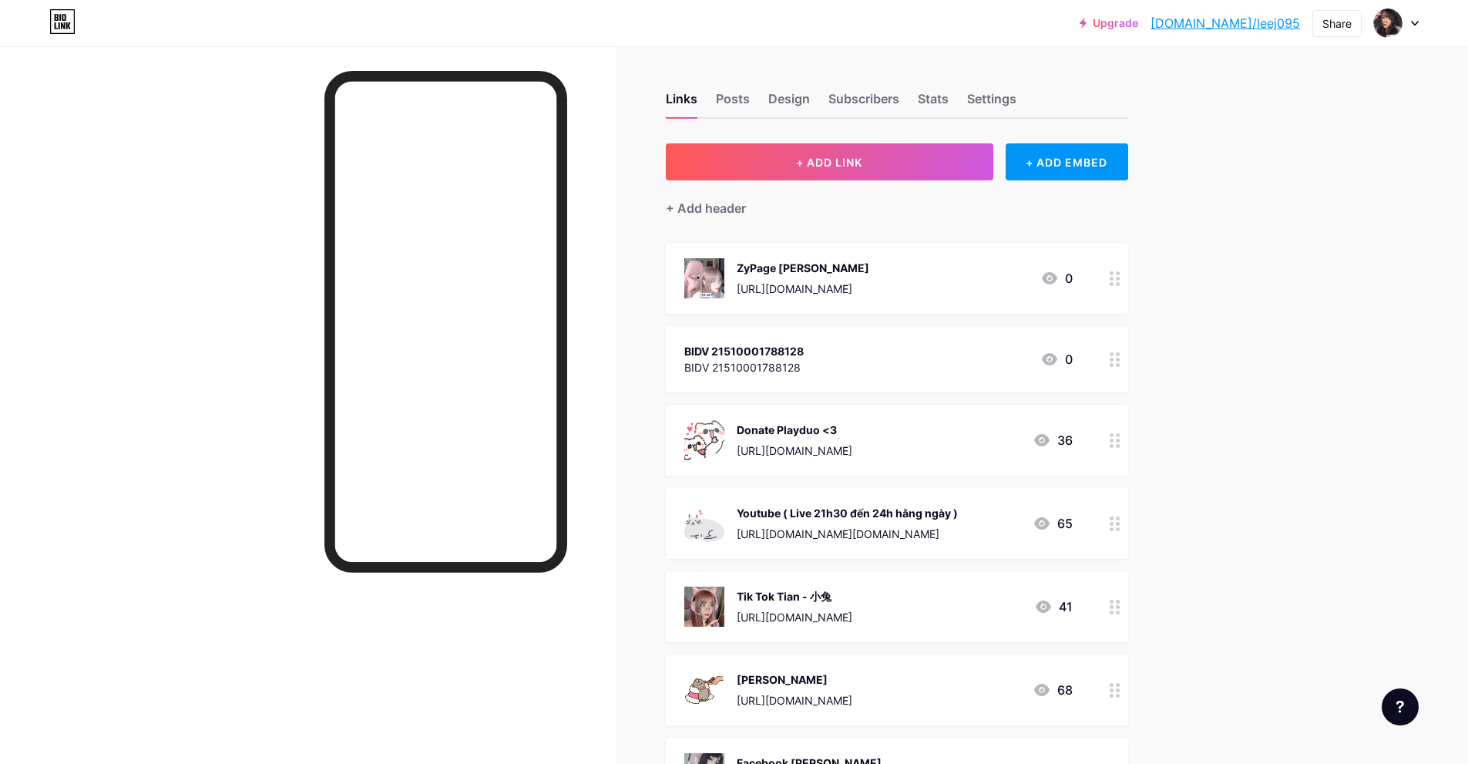
drag, startPoint x: 915, startPoint y: 269, endPoint x: 858, endPoint y: 326, distance: 80.1
click at [885, 402] on span "ZyPage Tian https://zypage.com/tianlee 0 BIDV 21510001788128 BIDV 2151000178812…" at bounding box center [897, 567] width 462 height 649
click at [1183, 230] on div "Links Posts Design Subscribers Stats Settings + ADD LINK + ADD EMBED + Add head…" at bounding box center [596, 674] width 1193 height 1256
click at [1082, 160] on div "+ ADD EMBED" at bounding box center [1067, 161] width 123 height 37
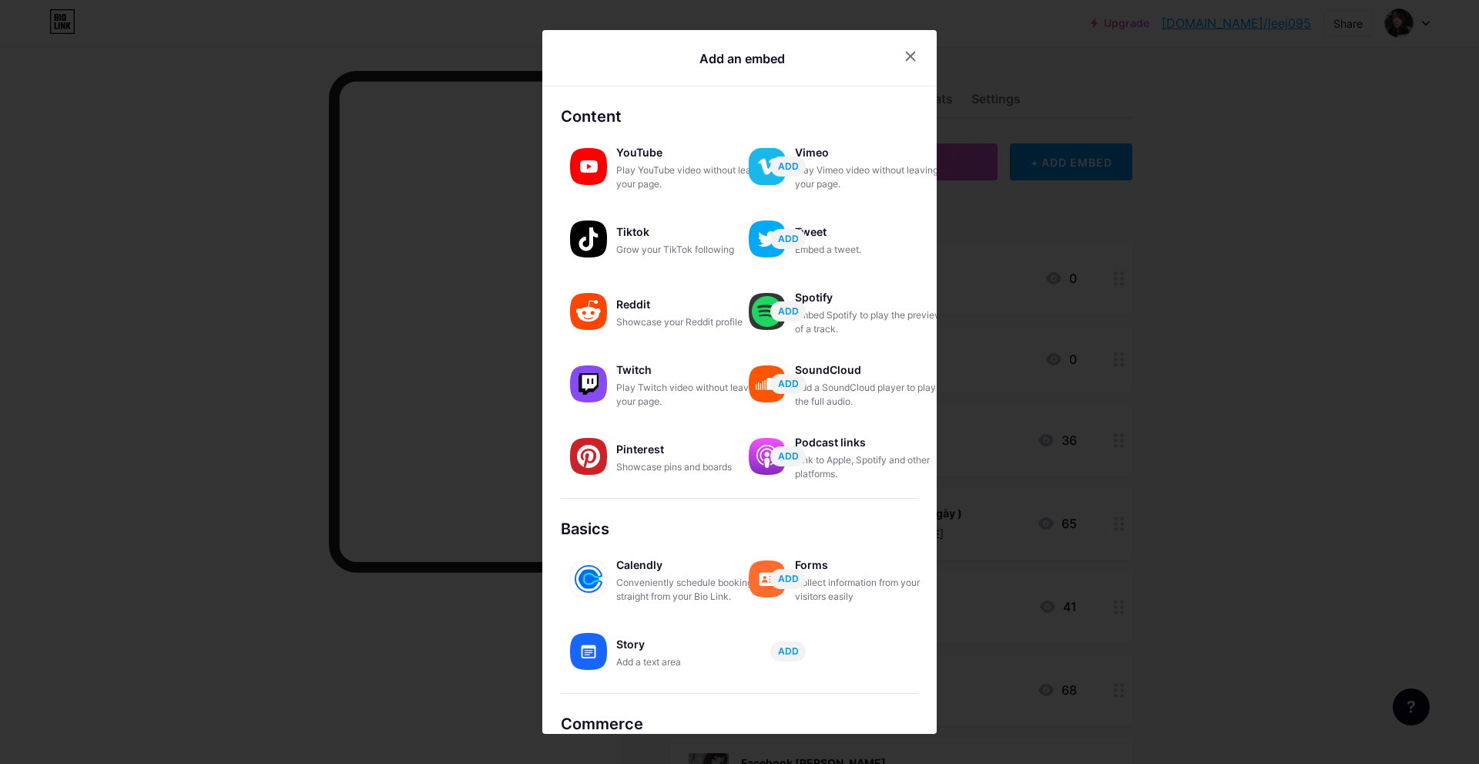
click at [915, 50] on div at bounding box center [911, 56] width 28 height 28
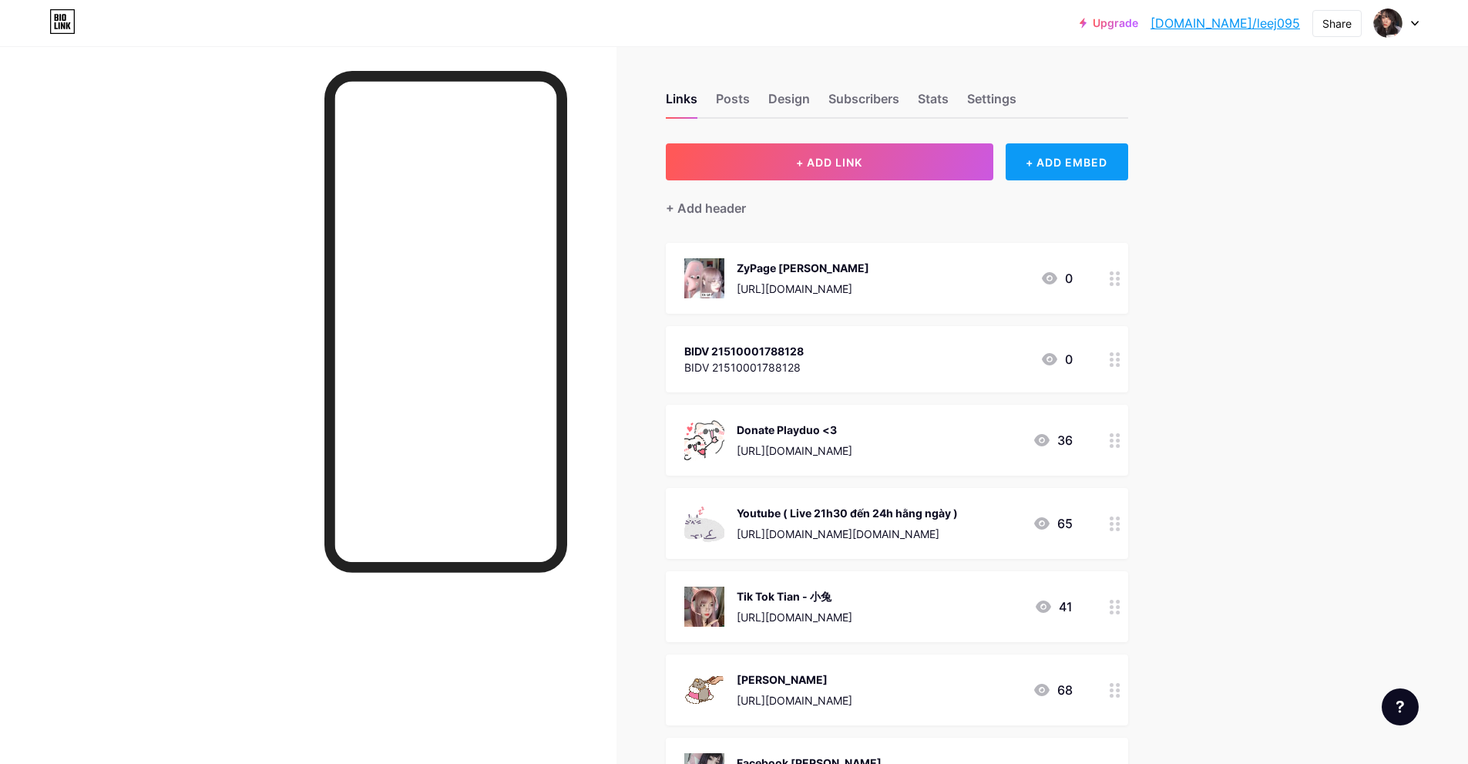
click at [1069, 171] on div "+ ADD EMBED" at bounding box center [1067, 161] width 123 height 37
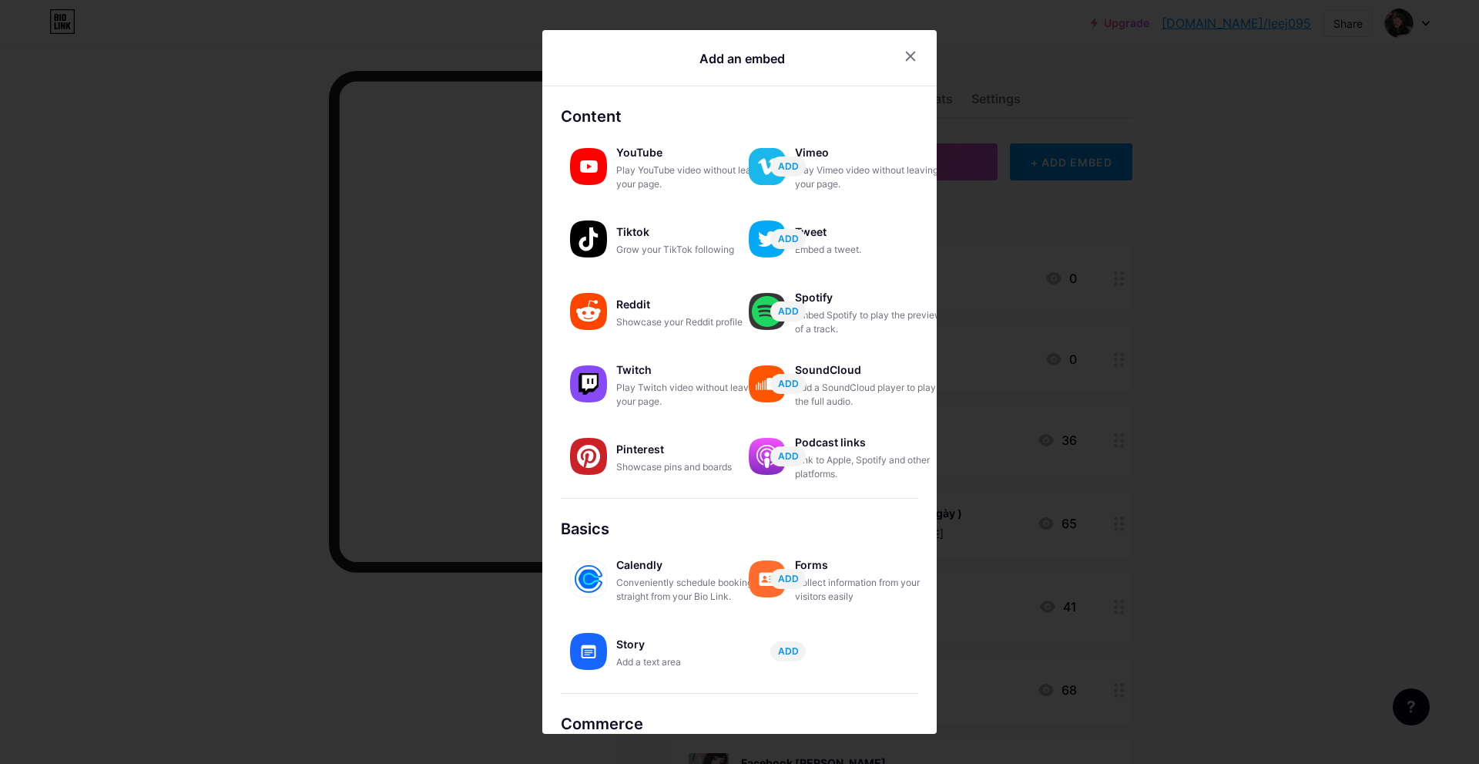
click at [1224, 300] on div at bounding box center [739, 382] width 1479 height 764
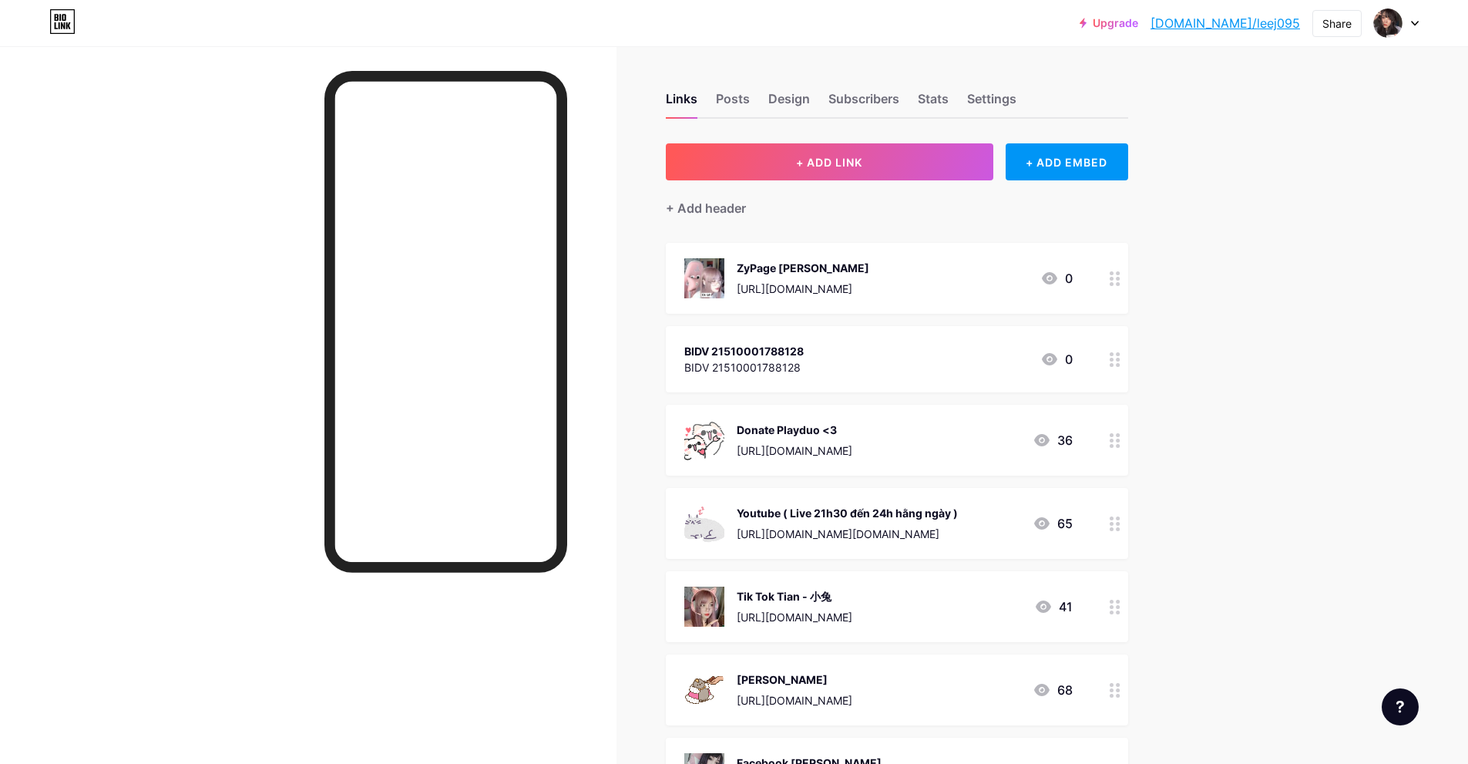
click at [1112, 363] on div at bounding box center [1115, 359] width 26 height 66
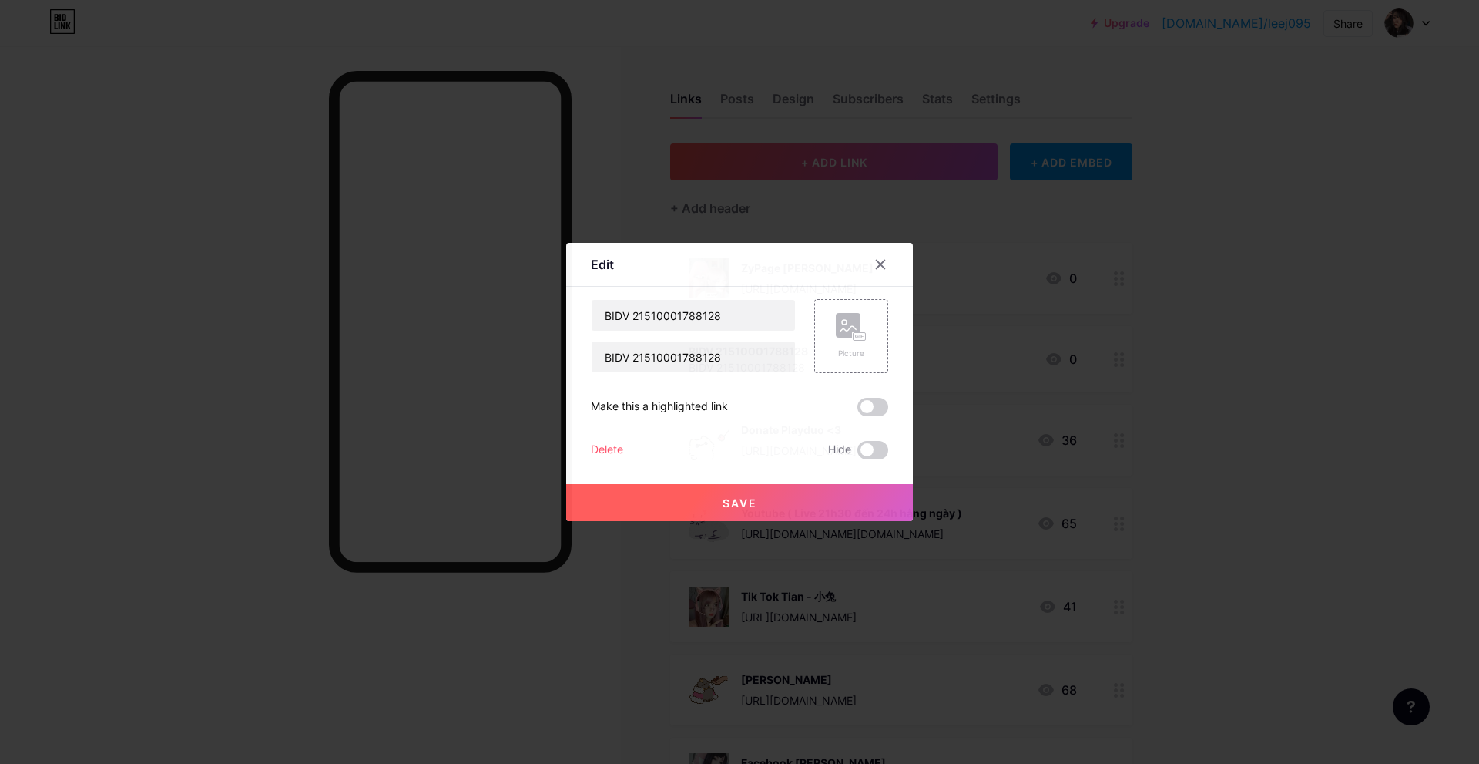
click at [613, 448] on div "Delete" at bounding box center [607, 450] width 32 height 18
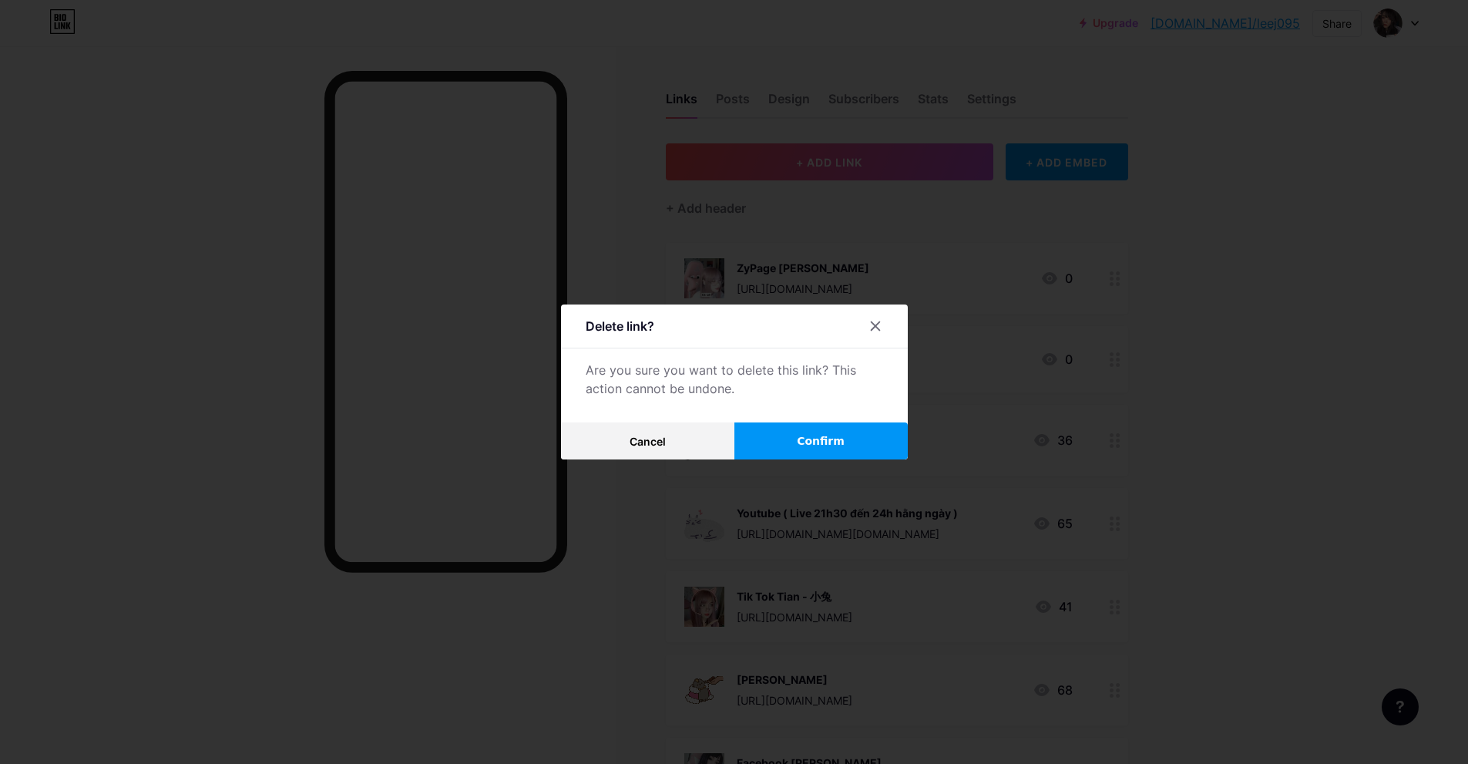
click at [819, 441] on span "Confirm" at bounding box center [821, 441] width 48 height 16
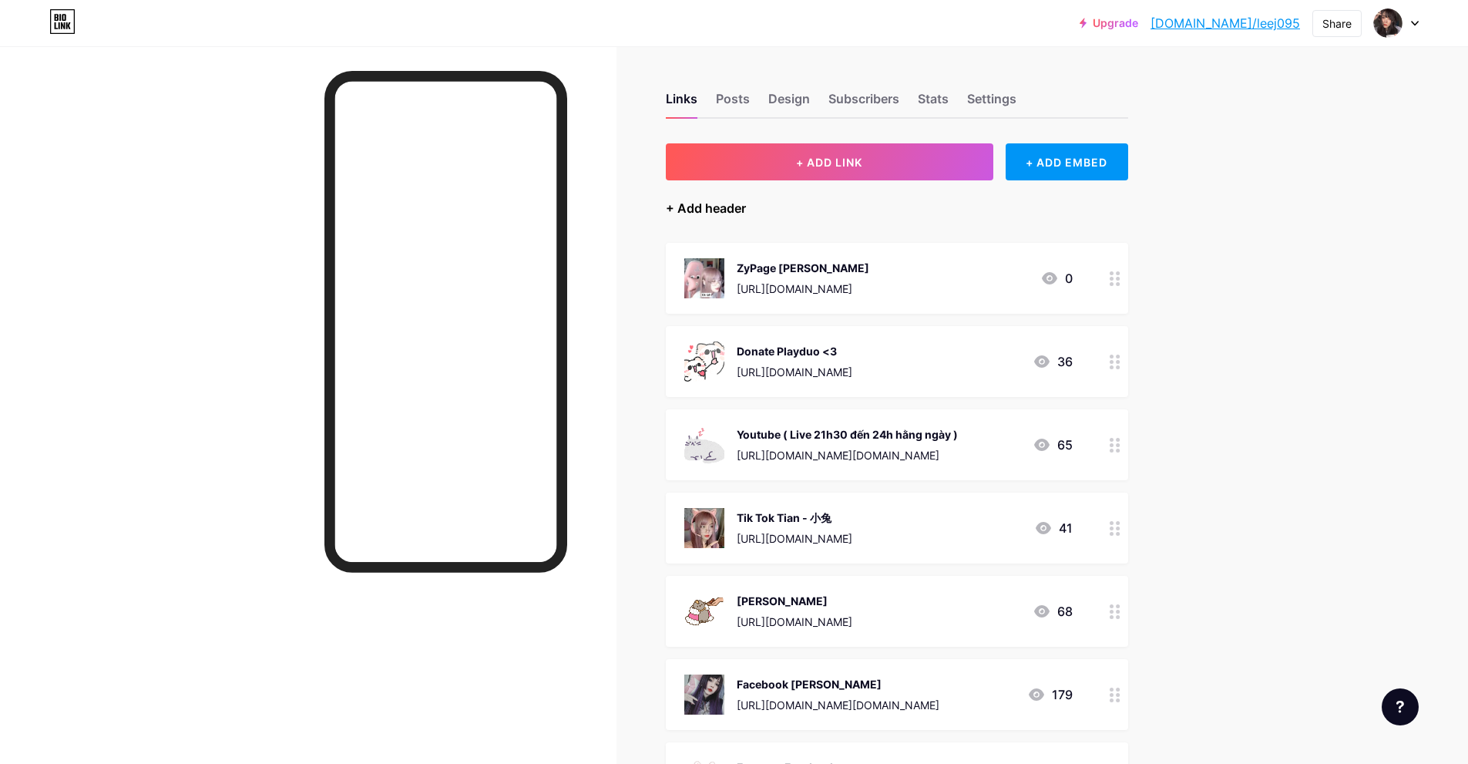
click at [730, 206] on div "+ Add header" at bounding box center [706, 208] width 80 height 18
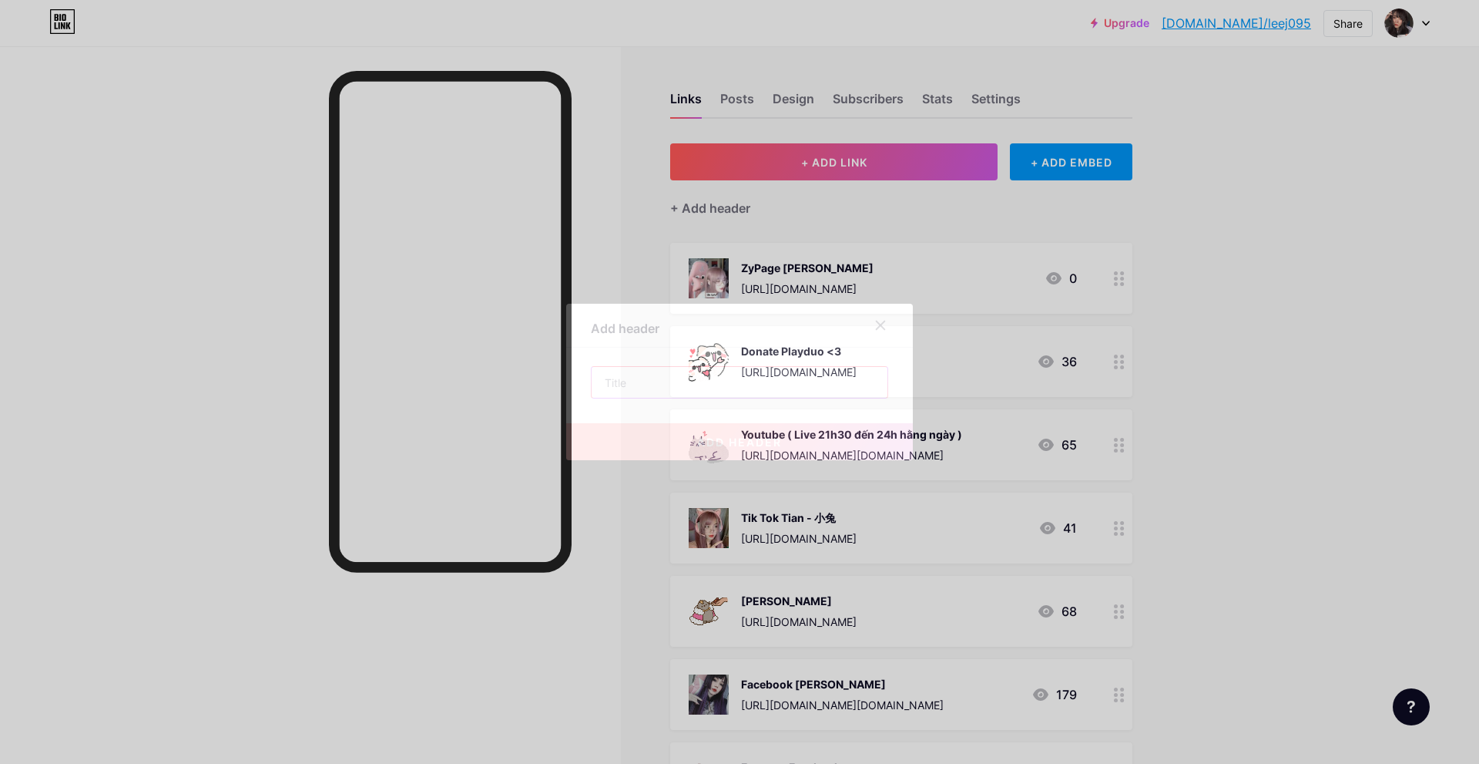
click at [689, 384] on input "text" at bounding box center [740, 382] width 296 height 31
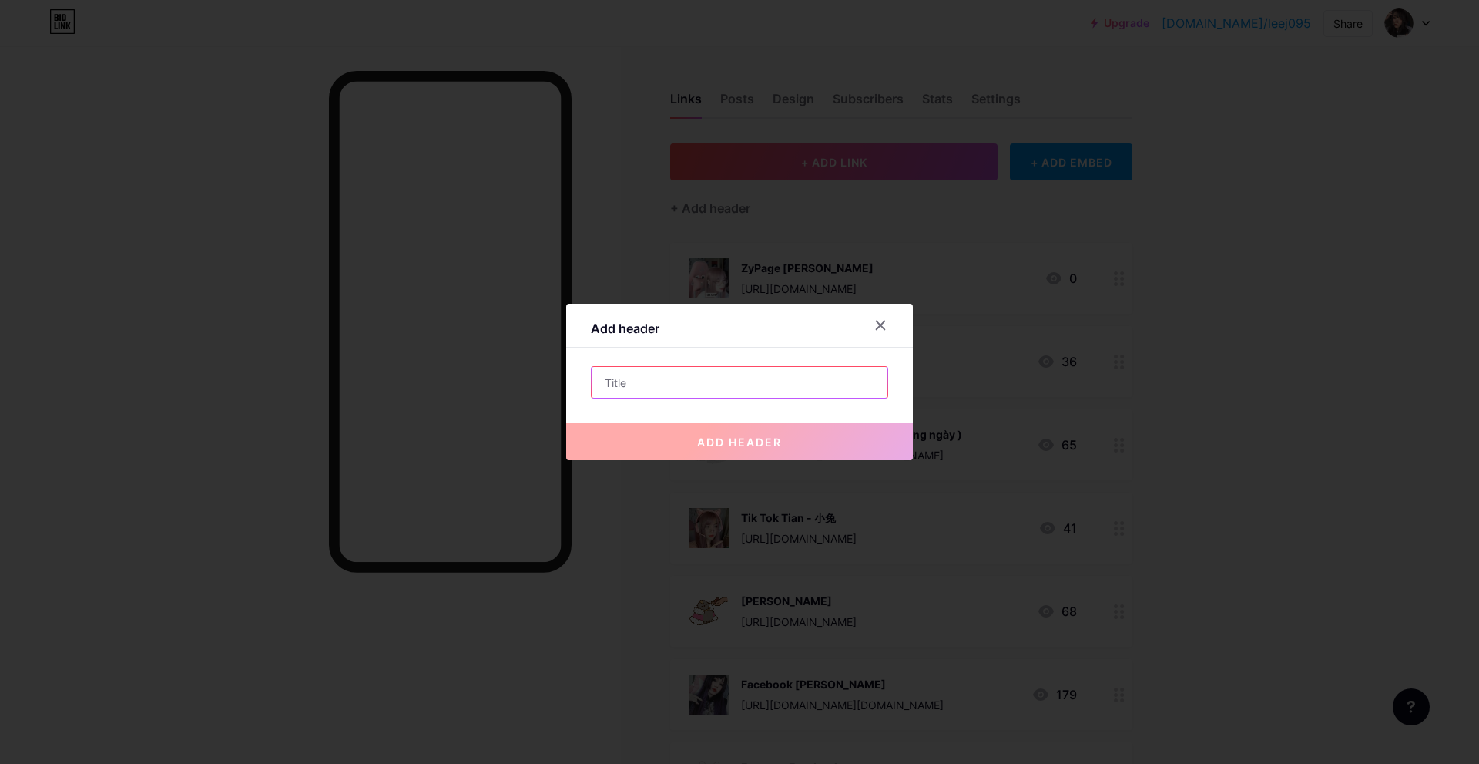
paste input "BIDV 21510001788128"
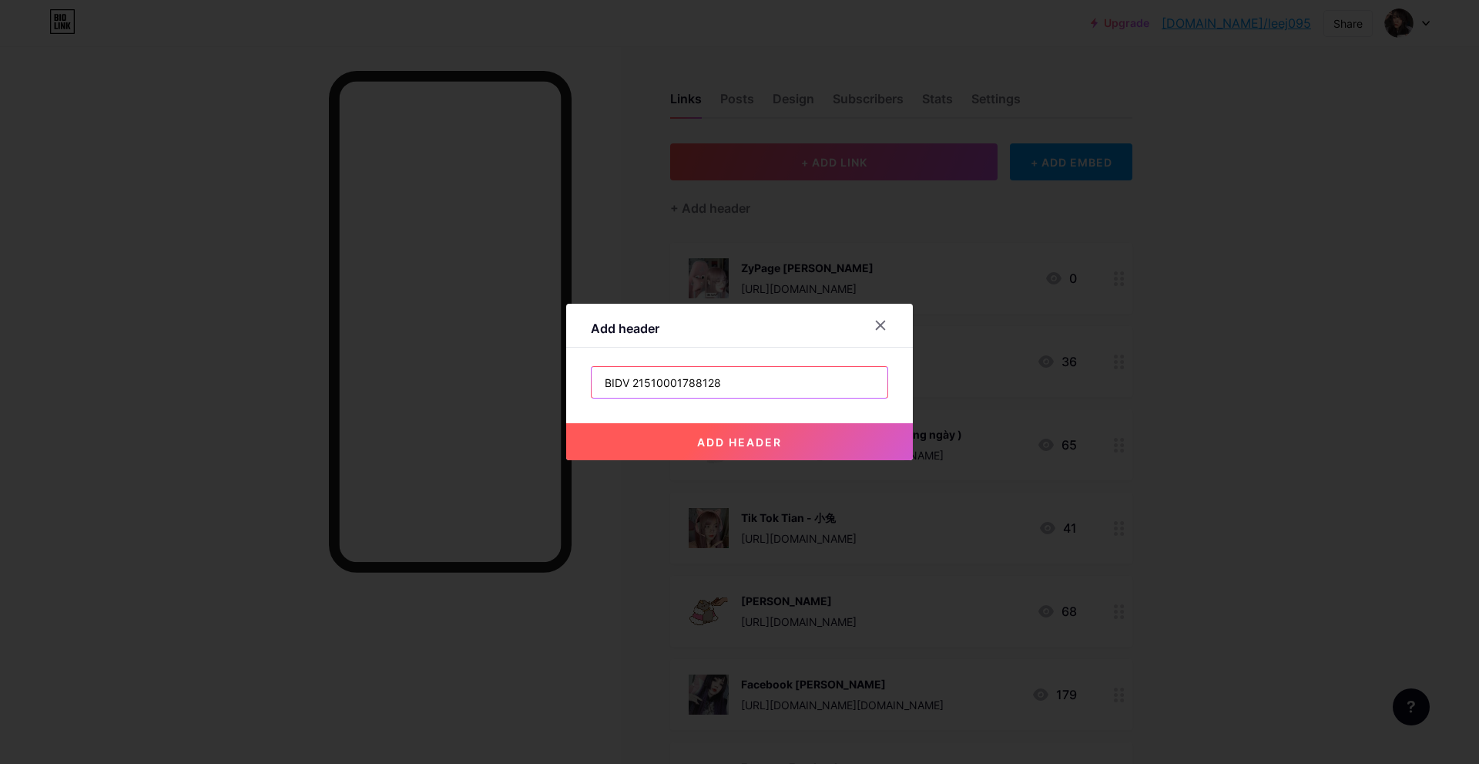
type input "BIDV 21510001788128"
click at [720, 452] on button "add header" at bounding box center [739, 441] width 347 height 37
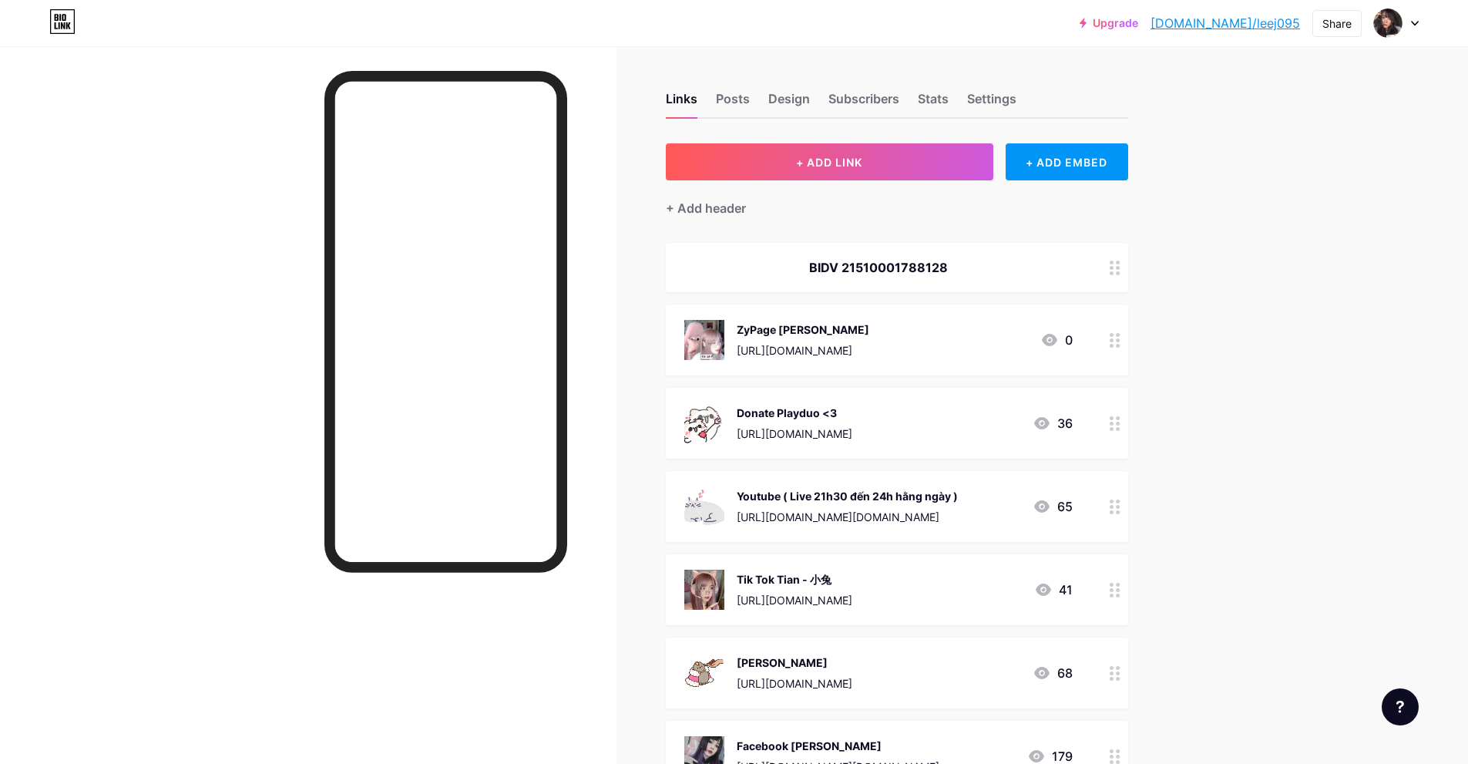
click at [1113, 263] on div at bounding box center [1115, 267] width 26 height 49
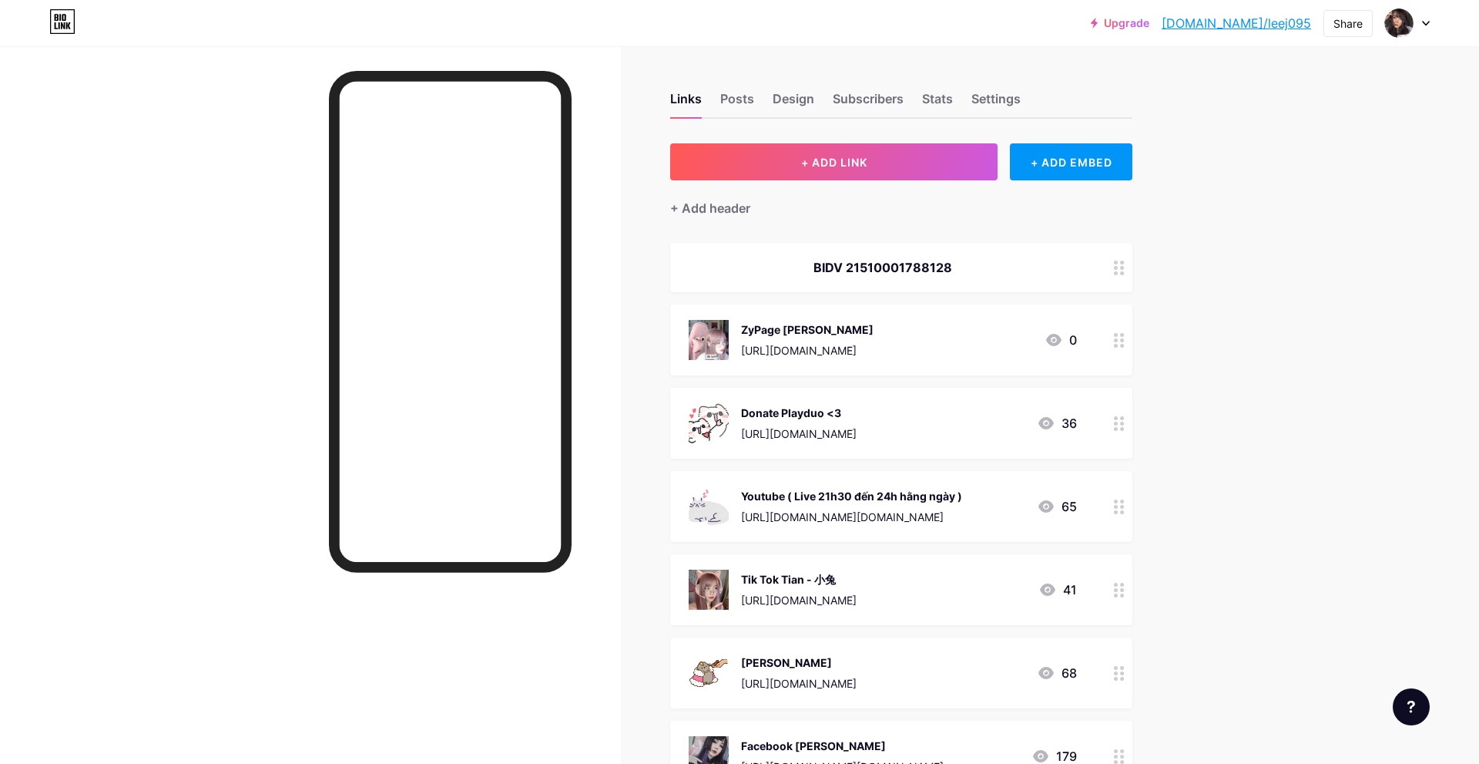
click at [875, 405] on span at bounding box center [873, 410] width 31 height 18
click at [858, 415] on input "checkbox" at bounding box center [858, 415] width 0 height 0
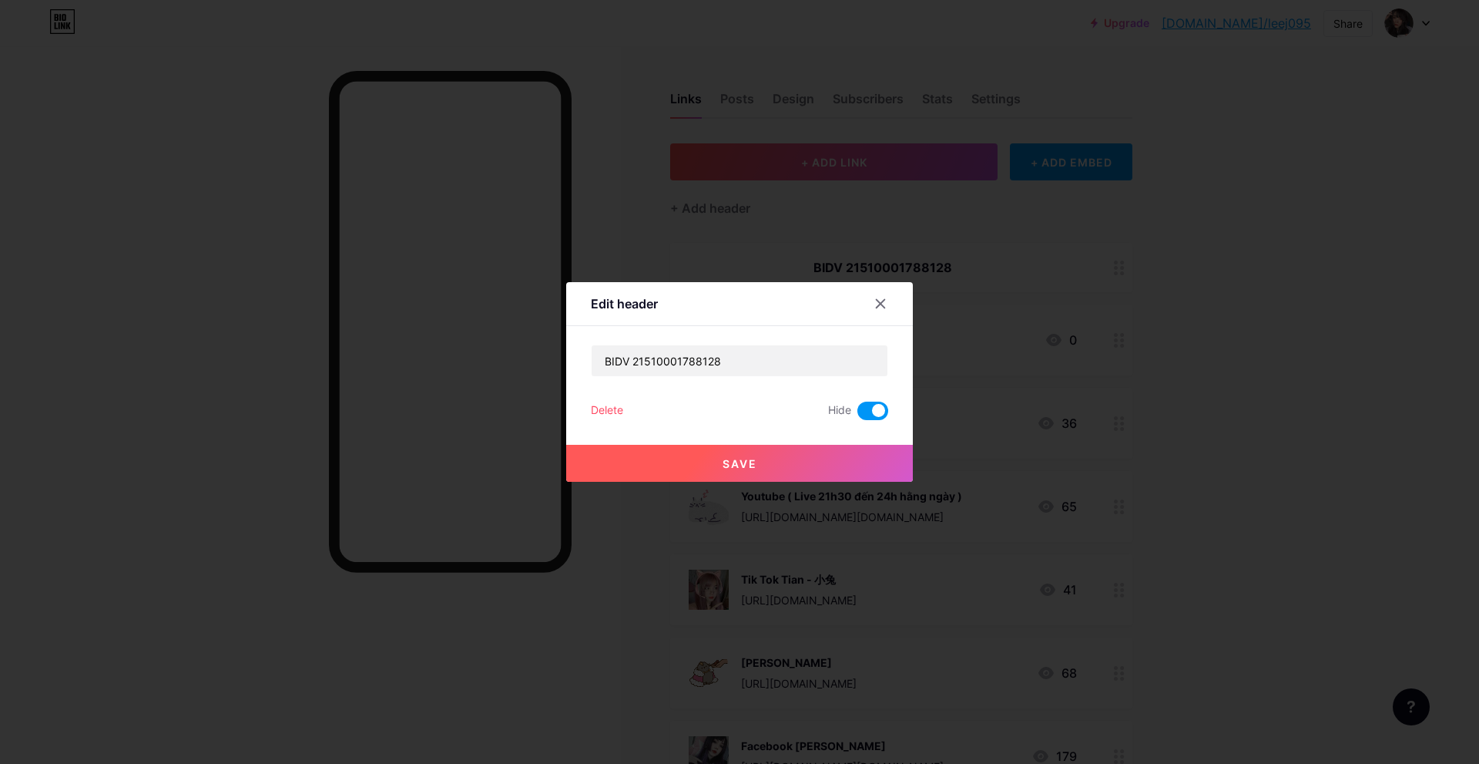
click at [730, 453] on button "Save" at bounding box center [739, 463] width 347 height 37
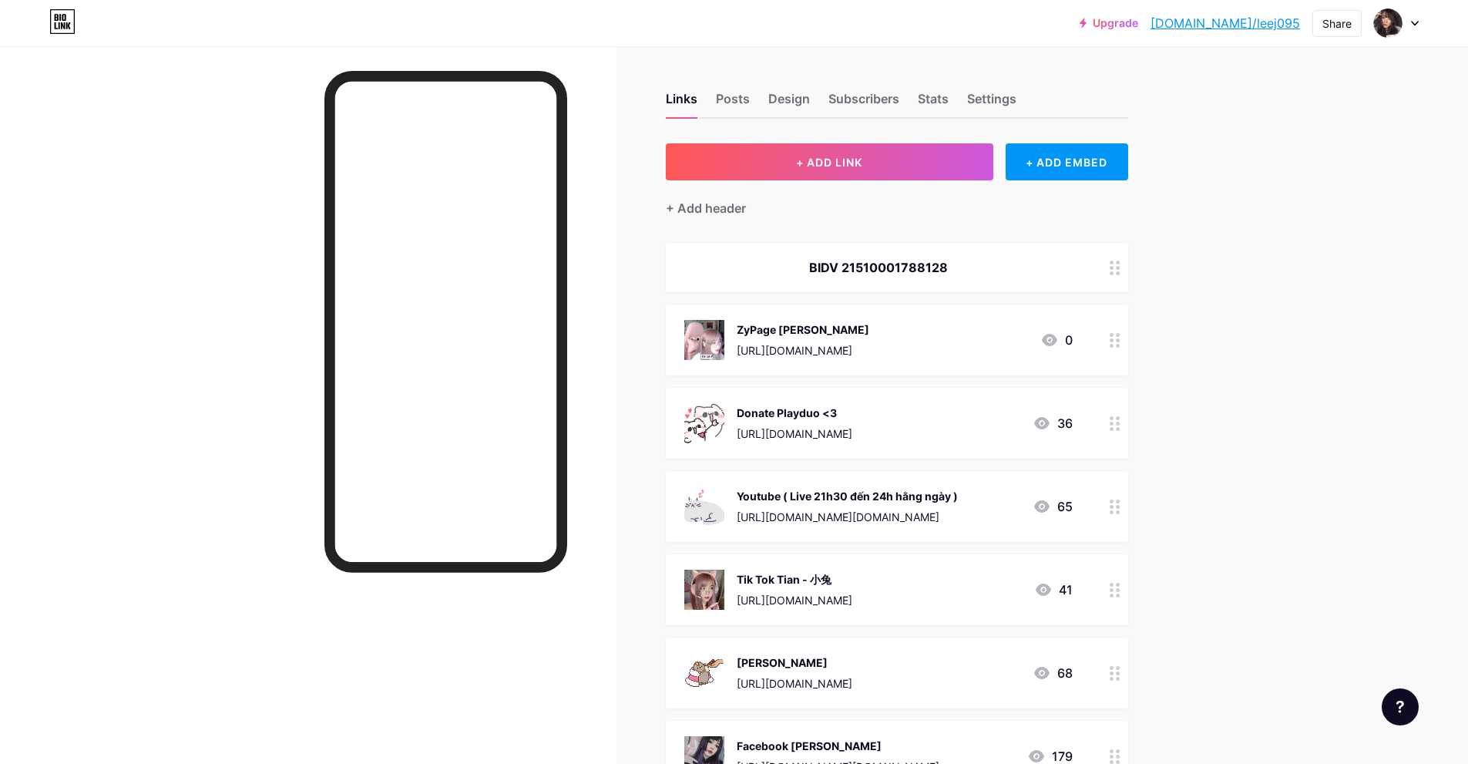
click at [1120, 267] on circle at bounding box center [1118, 268] width 4 height 4
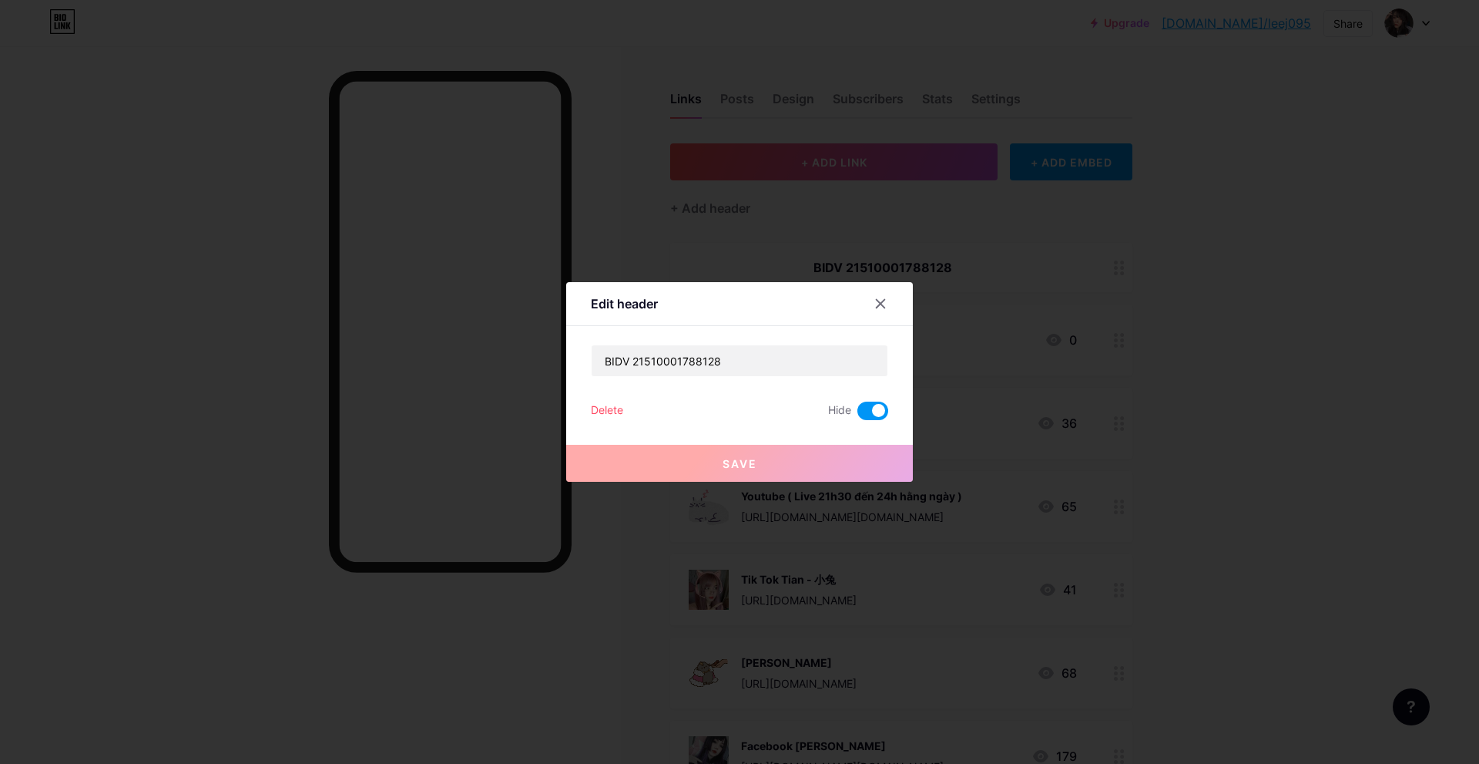
click at [872, 411] on span at bounding box center [873, 410] width 31 height 18
click at [858, 415] on input "checkbox" at bounding box center [858, 415] width 0 height 0
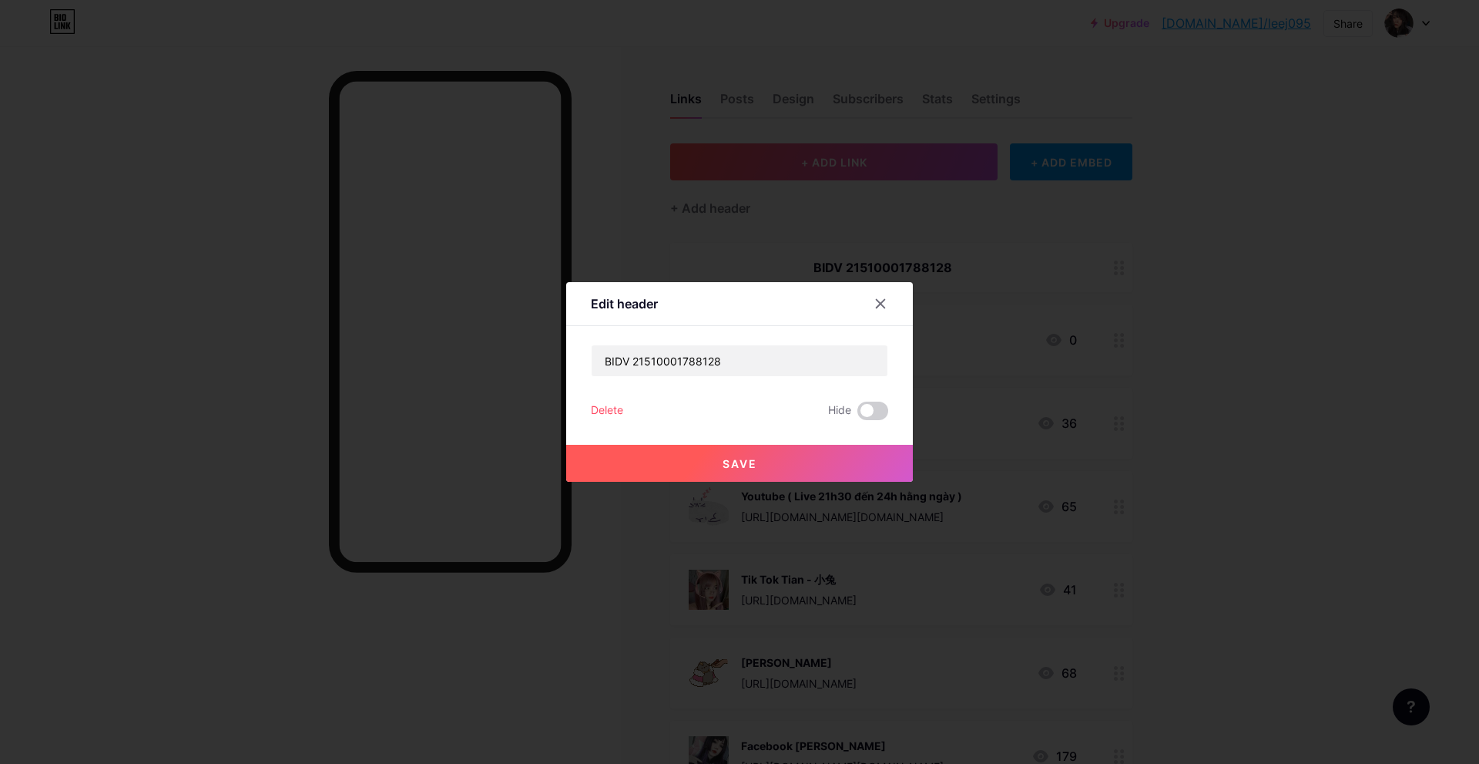
click at [610, 412] on div "Delete" at bounding box center [607, 410] width 32 height 18
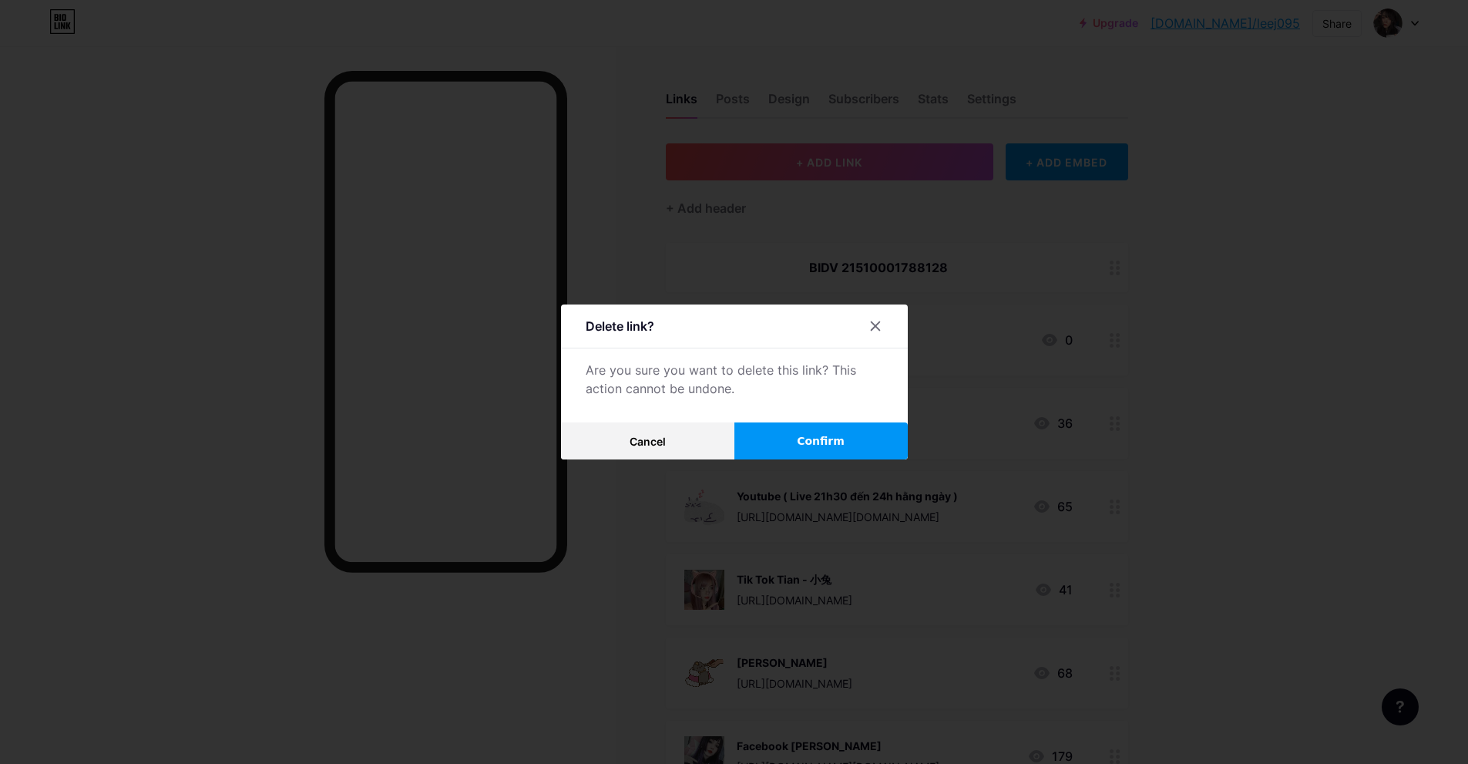
click at [804, 441] on button "Confirm" at bounding box center [820, 440] width 173 height 37
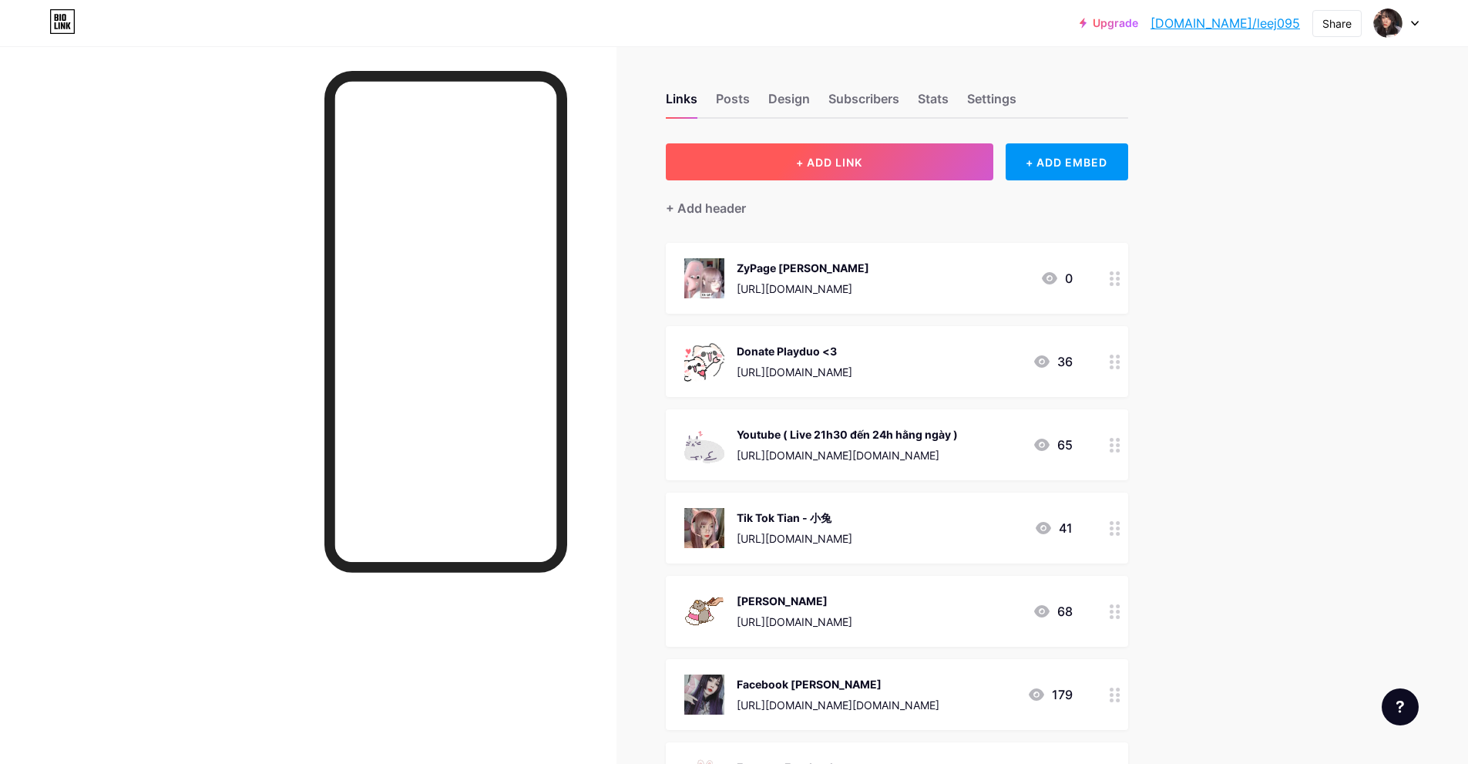
click at [848, 153] on button "+ ADD LINK" at bounding box center [829, 161] width 327 height 37
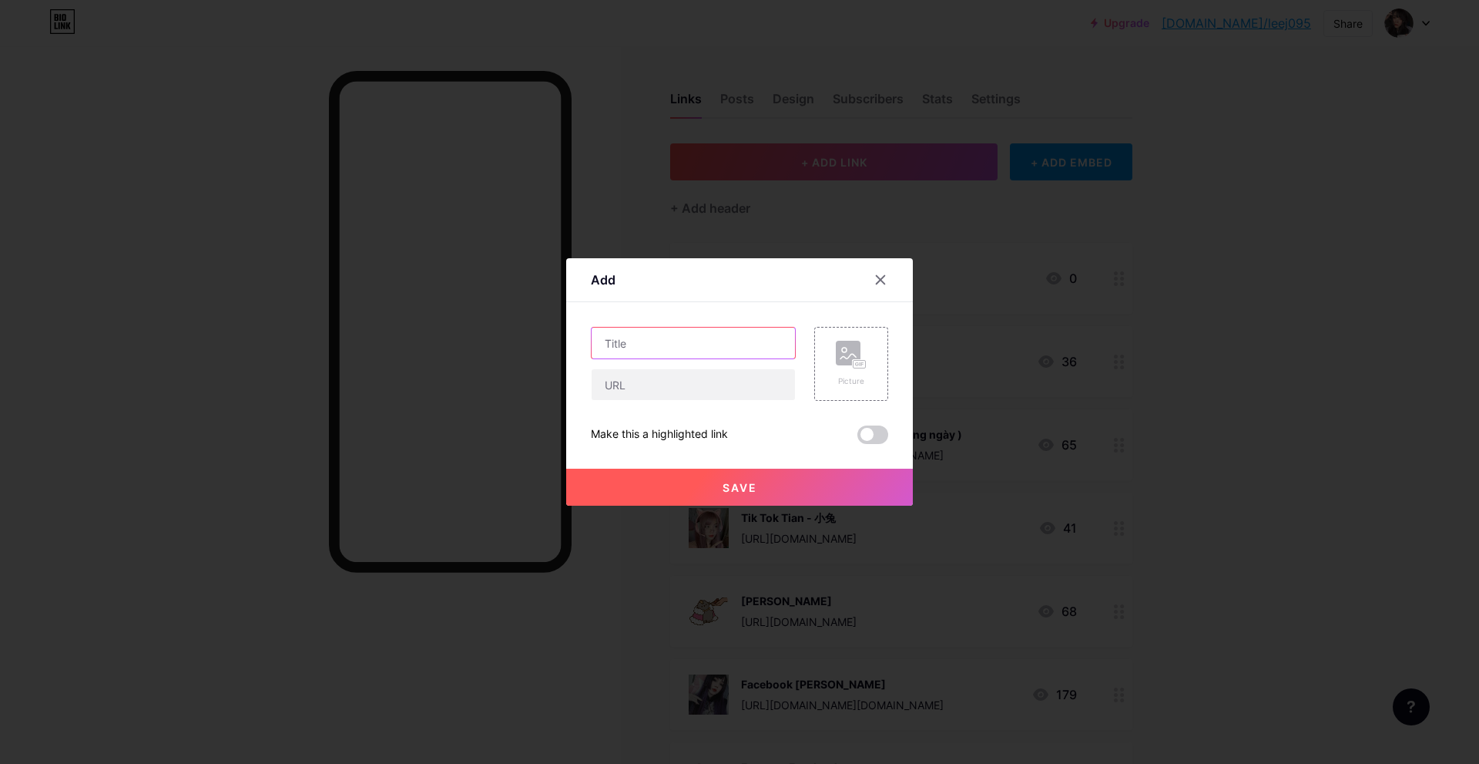
click at [731, 344] on input "text" at bounding box center [693, 342] width 203 height 31
paste input "2151788128"
type input "2151788128"
click at [674, 347] on input "2151788128" at bounding box center [693, 342] width 203 height 31
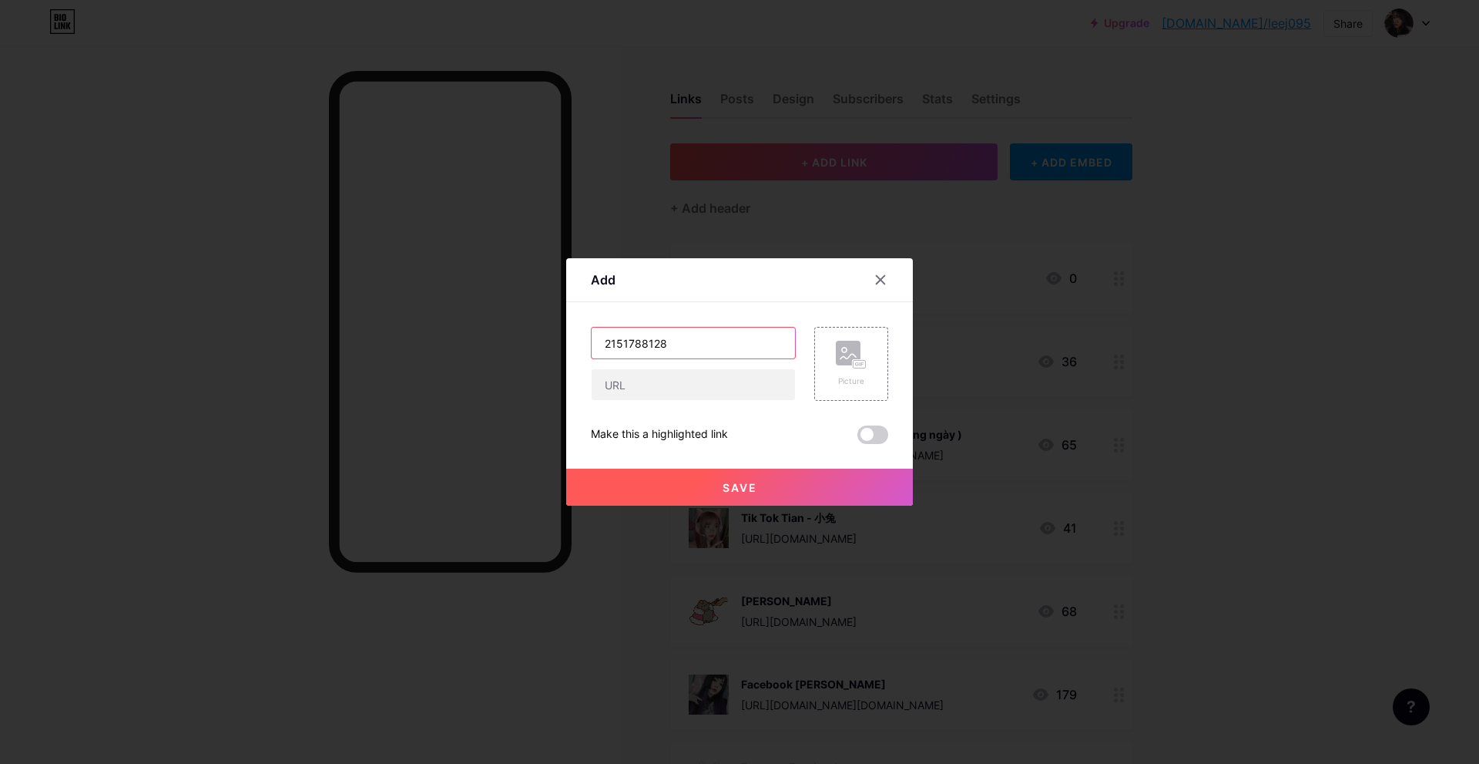
click at [674, 347] on input "2151788128" at bounding box center [693, 342] width 203 height 31
click at [675, 354] on input "text" at bounding box center [693, 342] width 203 height 31
paste input "2151788128"
click at [638, 341] on input "BIDV 2151788128" at bounding box center [693, 342] width 203 height 31
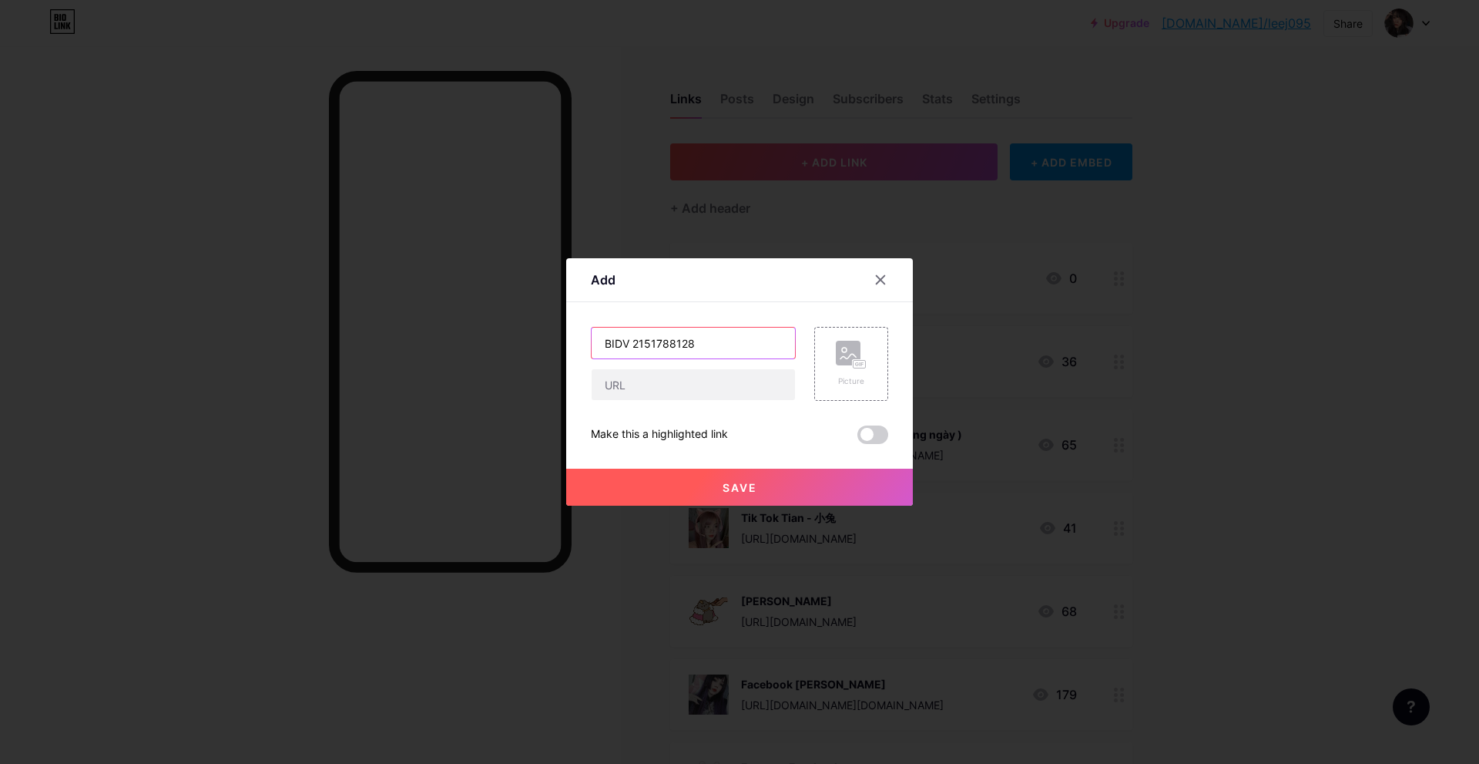
click at [638, 341] on input "BIDV 2151788128" at bounding box center [693, 342] width 203 height 31
type input "BIDV 2151788128"
click at [649, 388] on input "text" at bounding box center [693, 384] width 203 height 31
paste input "BIDV 2151788128"
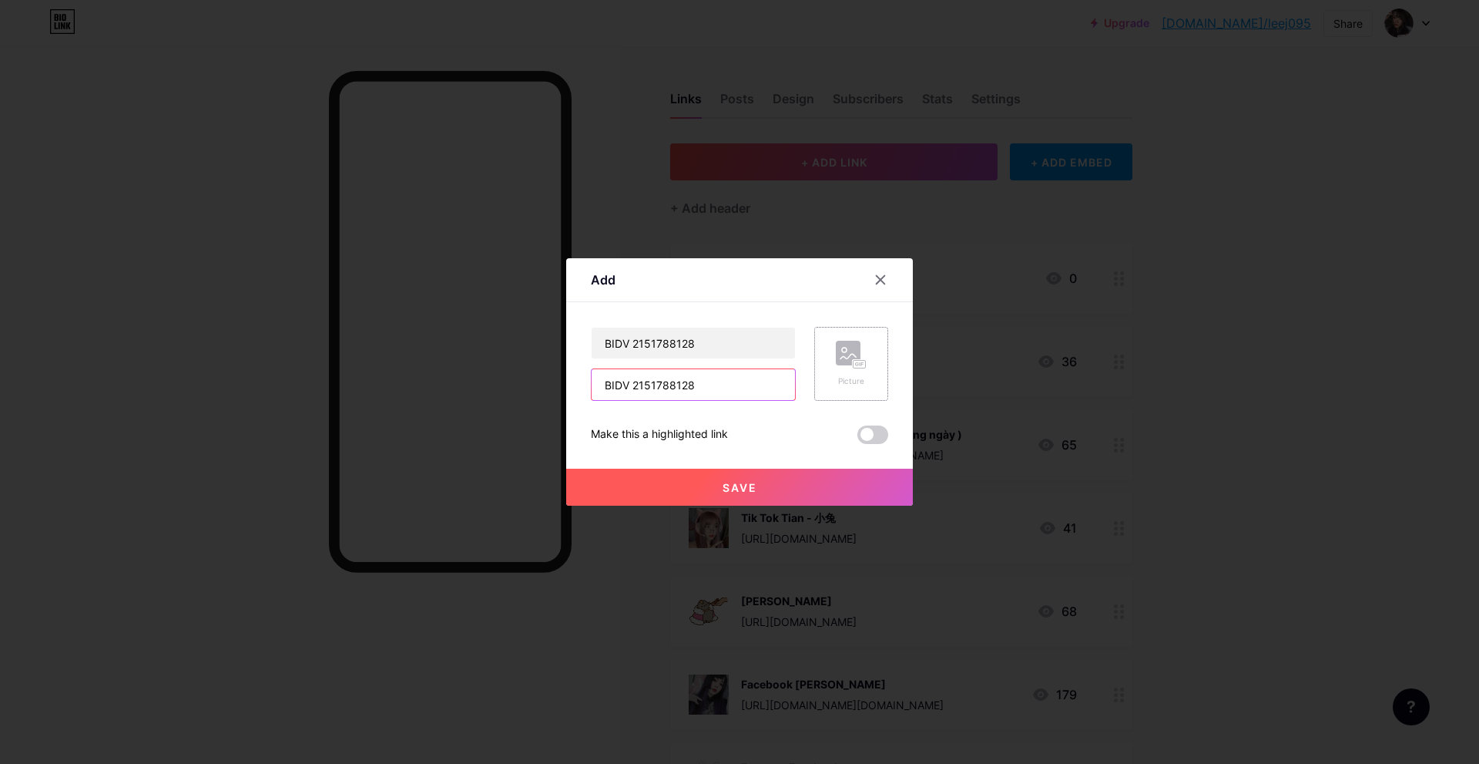
type input "BIDV 2151788128"
click at [854, 374] on div "Picture" at bounding box center [851, 364] width 31 height 46
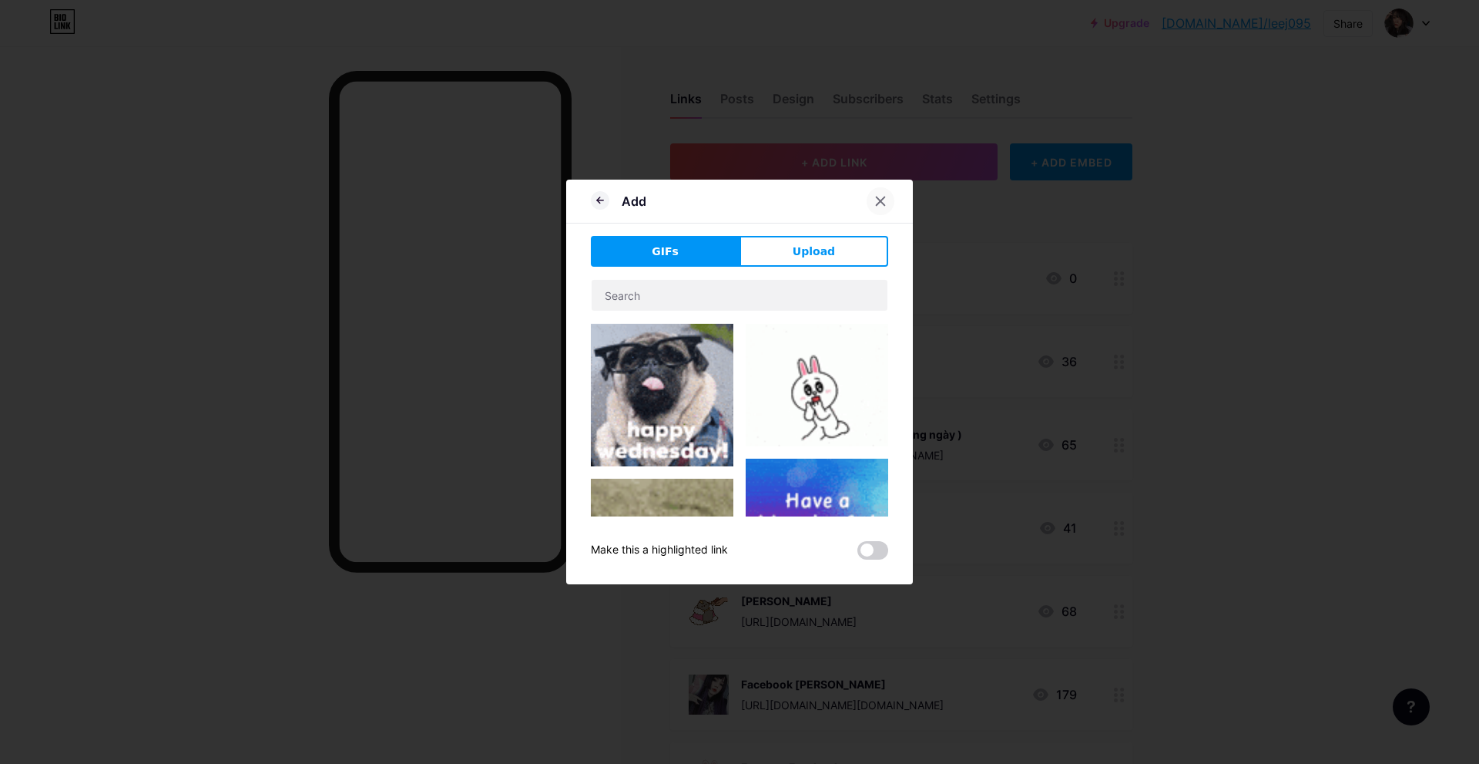
click at [881, 200] on icon at bounding box center [881, 201] width 8 height 8
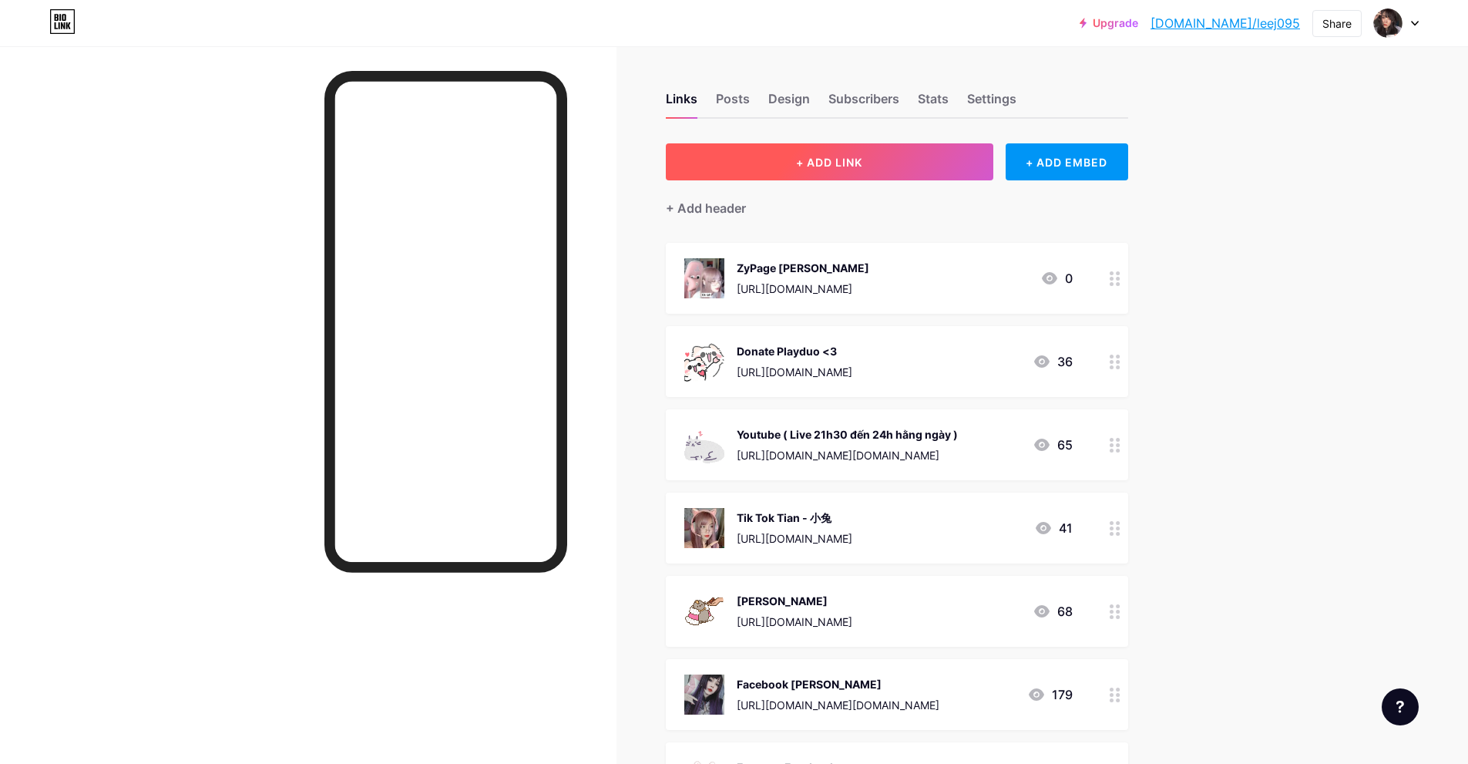
click at [823, 168] on span "+ ADD LINK" at bounding box center [829, 162] width 66 height 13
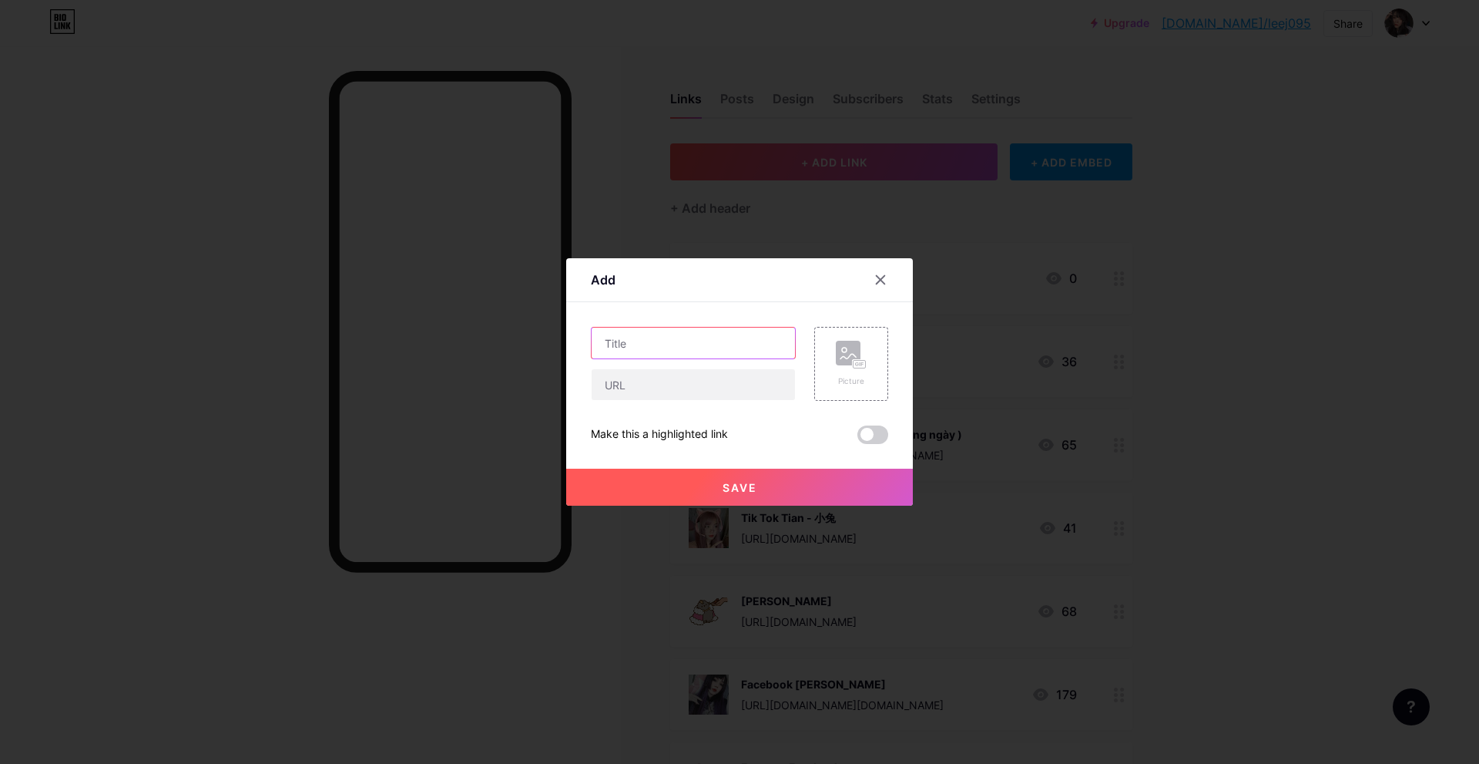
click at [653, 353] on input "text" at bounding box center [693, 342] width 203 height 31
paste input "BIDV 2151788128"
type input "BIDV 2151788128"
click at [623, 391] on input "text" at bounding box center [693, 384] width 203 height 31
paste input "BIDV 2151788128"
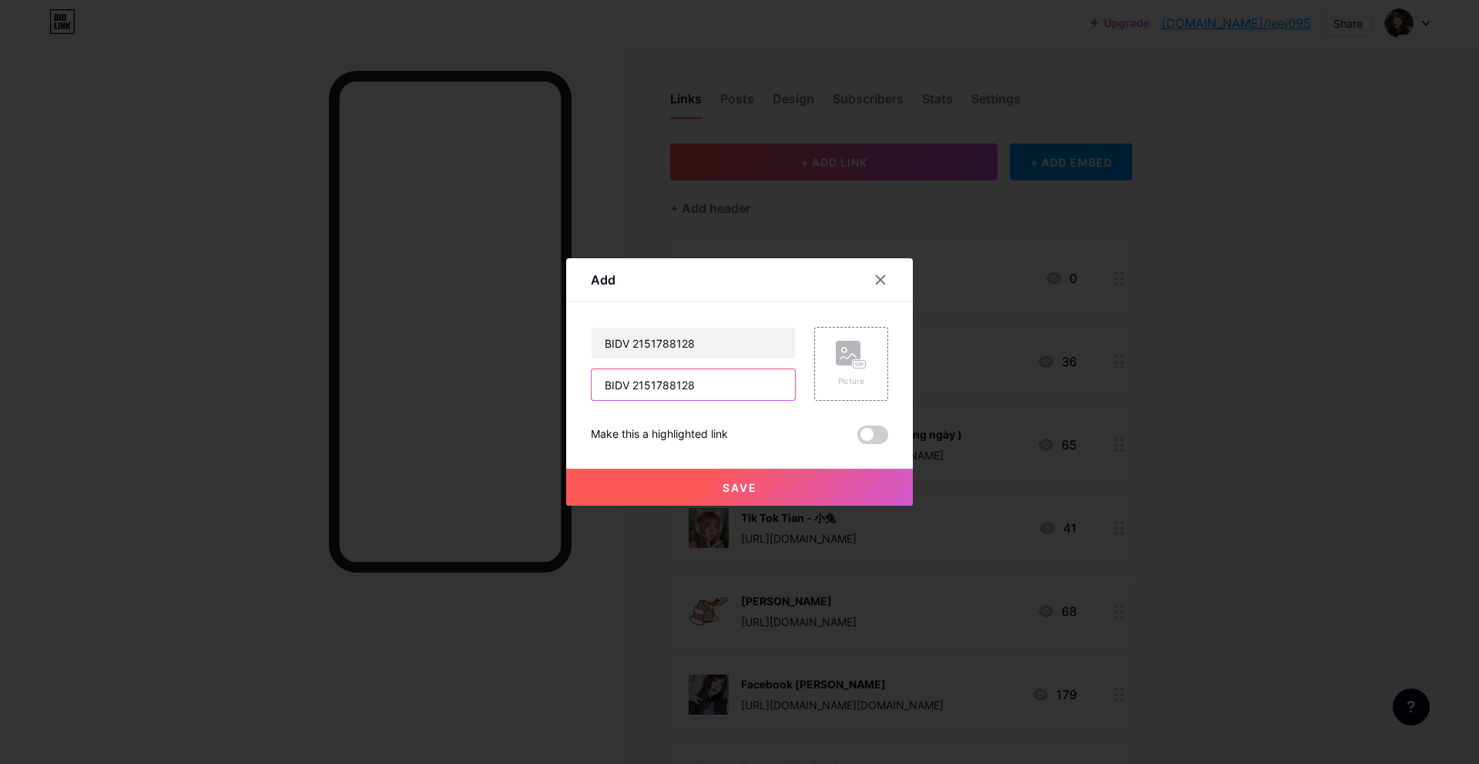
click at [704, 387] on input "BIDV 2151788128" at bounding box center [693, 384] width 203 height 31
type input "BIDV 2151788128"
click at [735, 509] on div at bounding box center [739, 382] width 1479 height 764
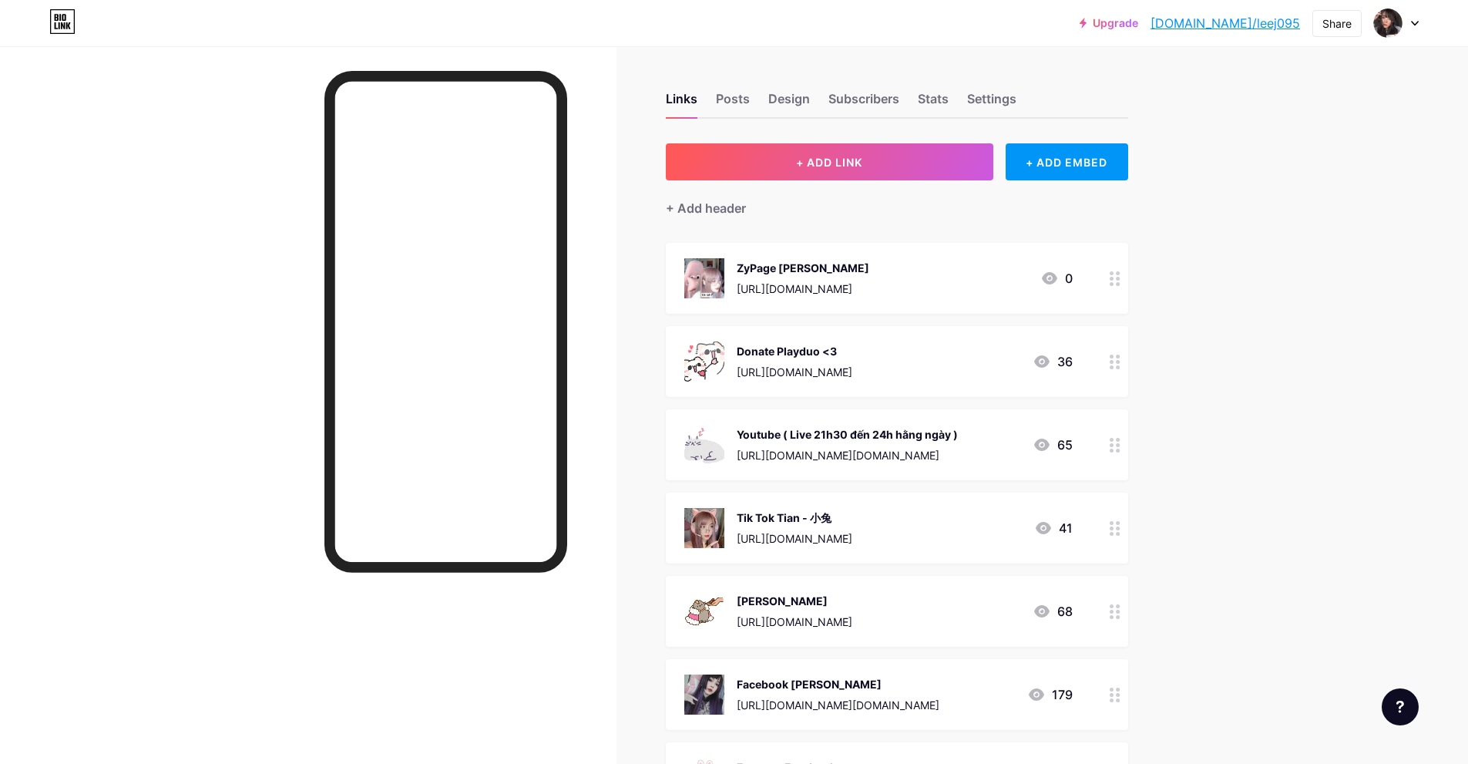
click at [733, 492] on div "Tik Tok Tian - 小兔 https://www.tiktok.com/@leej095 41" at bounding box center [897, 527] width 462 height 71
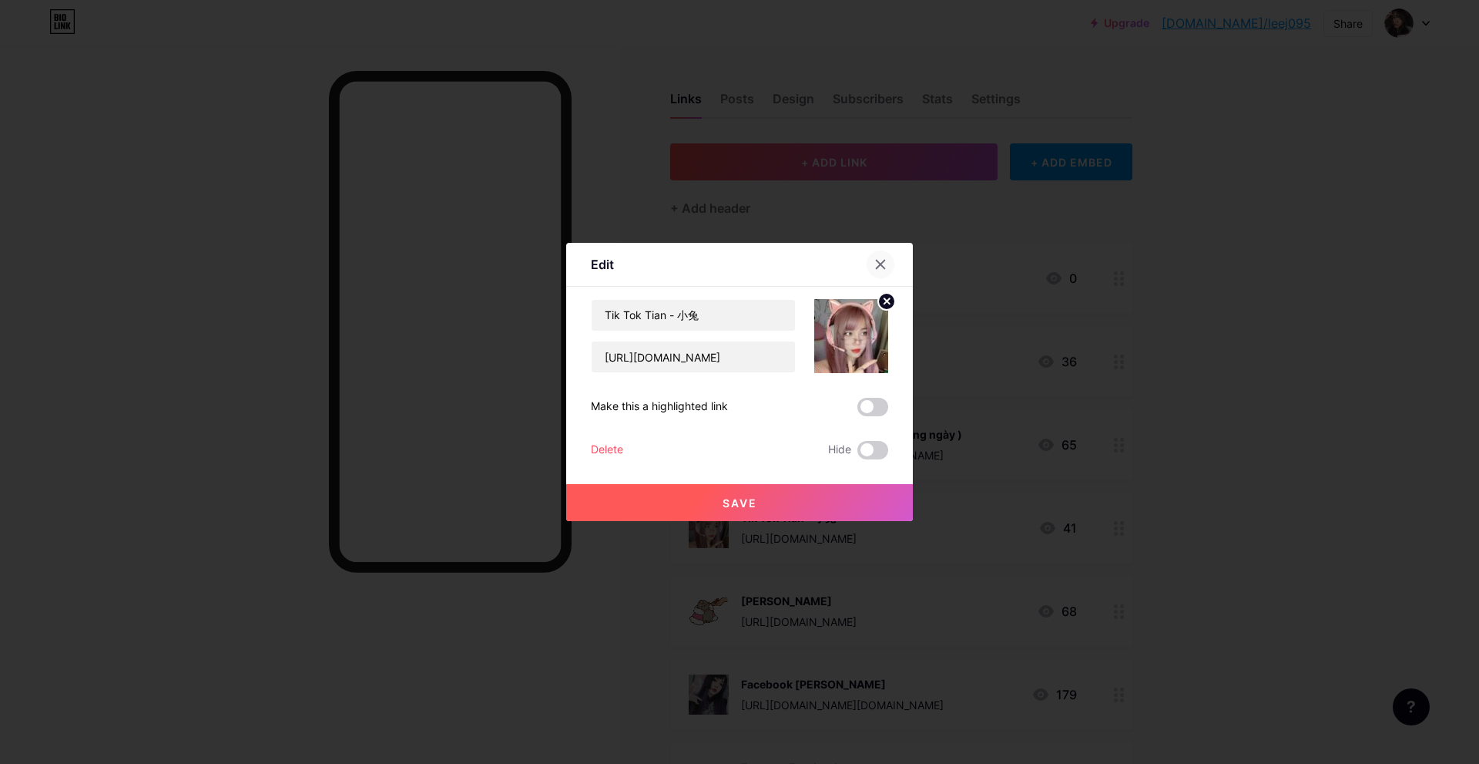
click at [872, 261] on div at bounding box center [881, 264] width 28 height 28
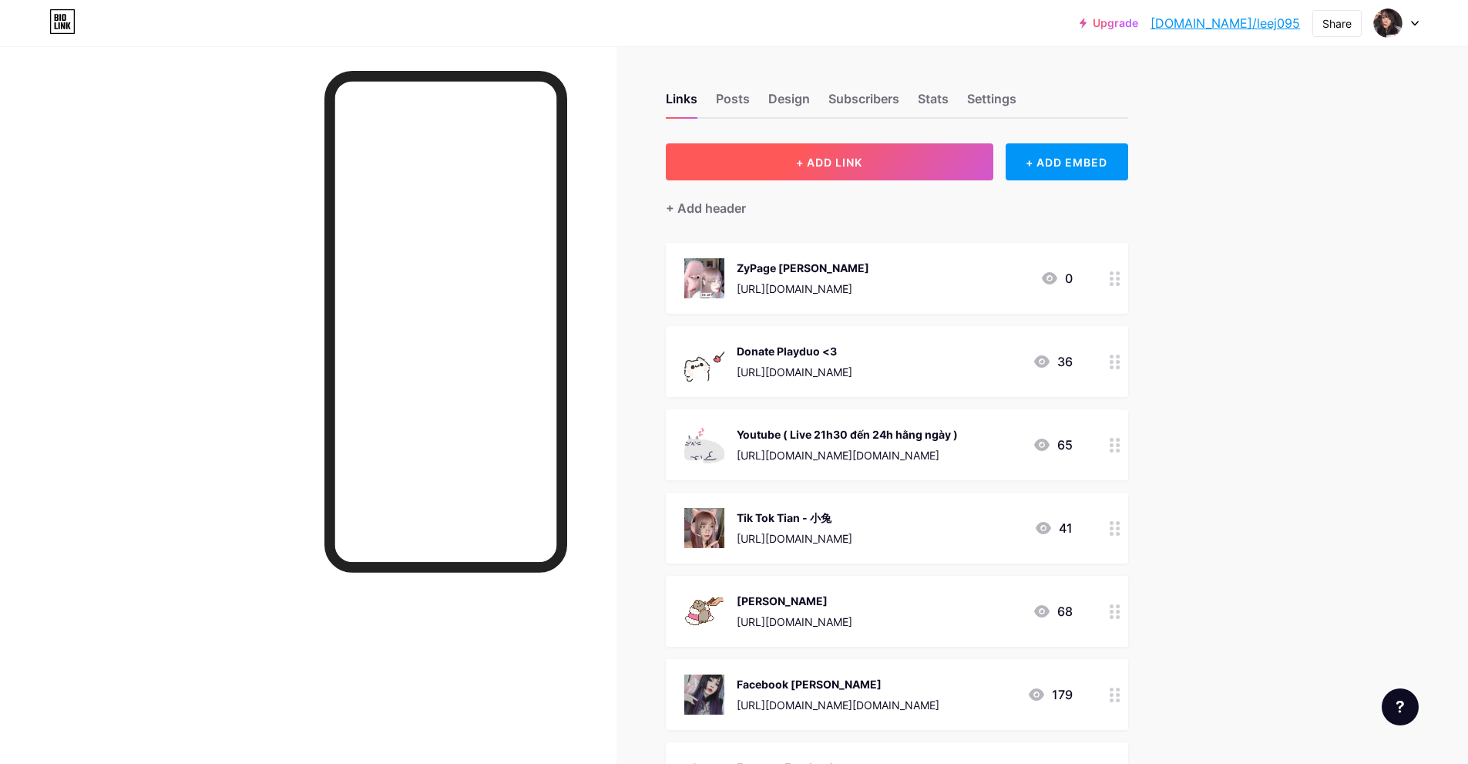
click at [771, 178] on button "+ ADD LINK" at bounding box center [829, 161] width 327 height 37
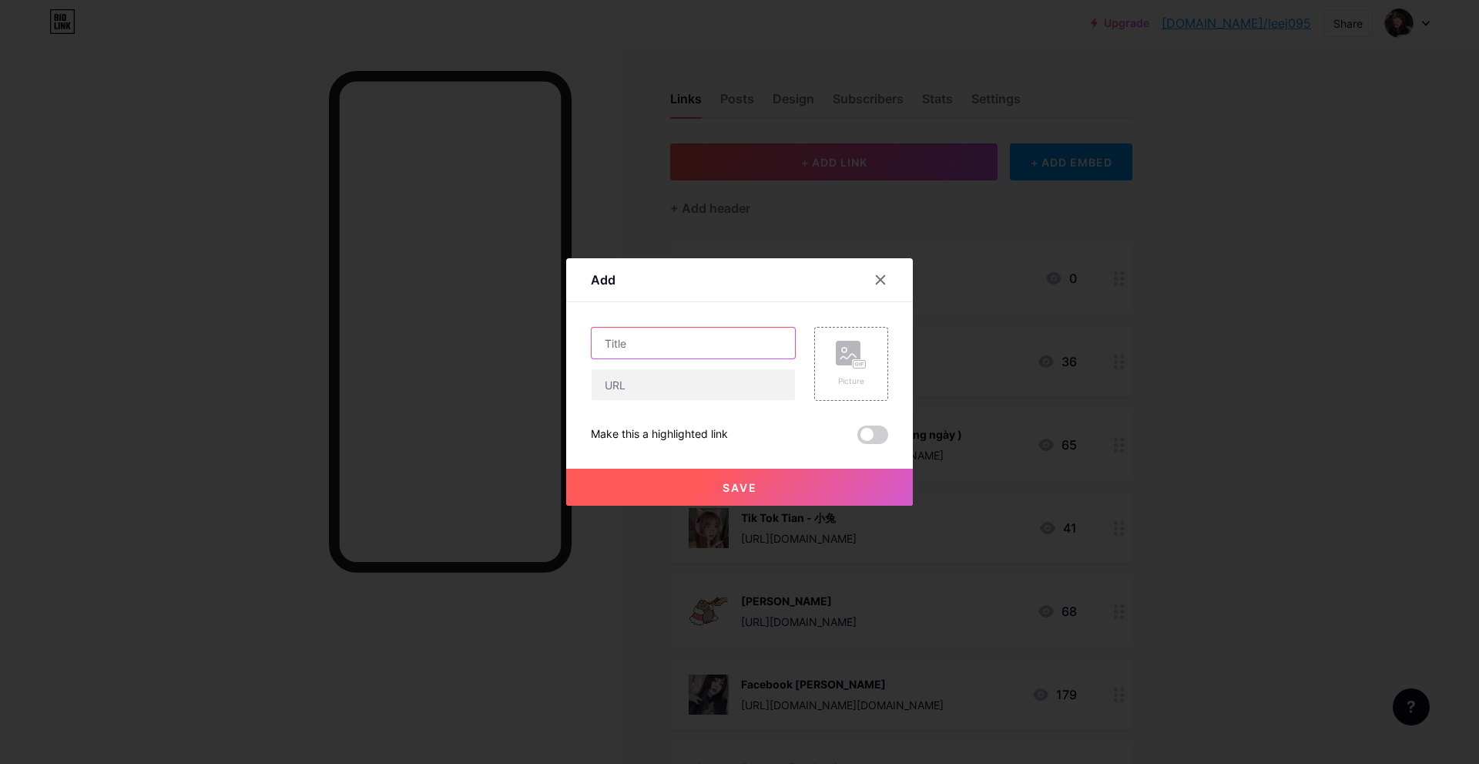
click at [696, 351] on input "text" at bounding box center [693, 342] width 203 height 31
paste input "BIDV 2151788128"
type input "BIDV 2151788128"
click at [640, 389] on input "text" at bounding box center [693, 384] width 203 height 31
paste input "BIDV 2151788128"
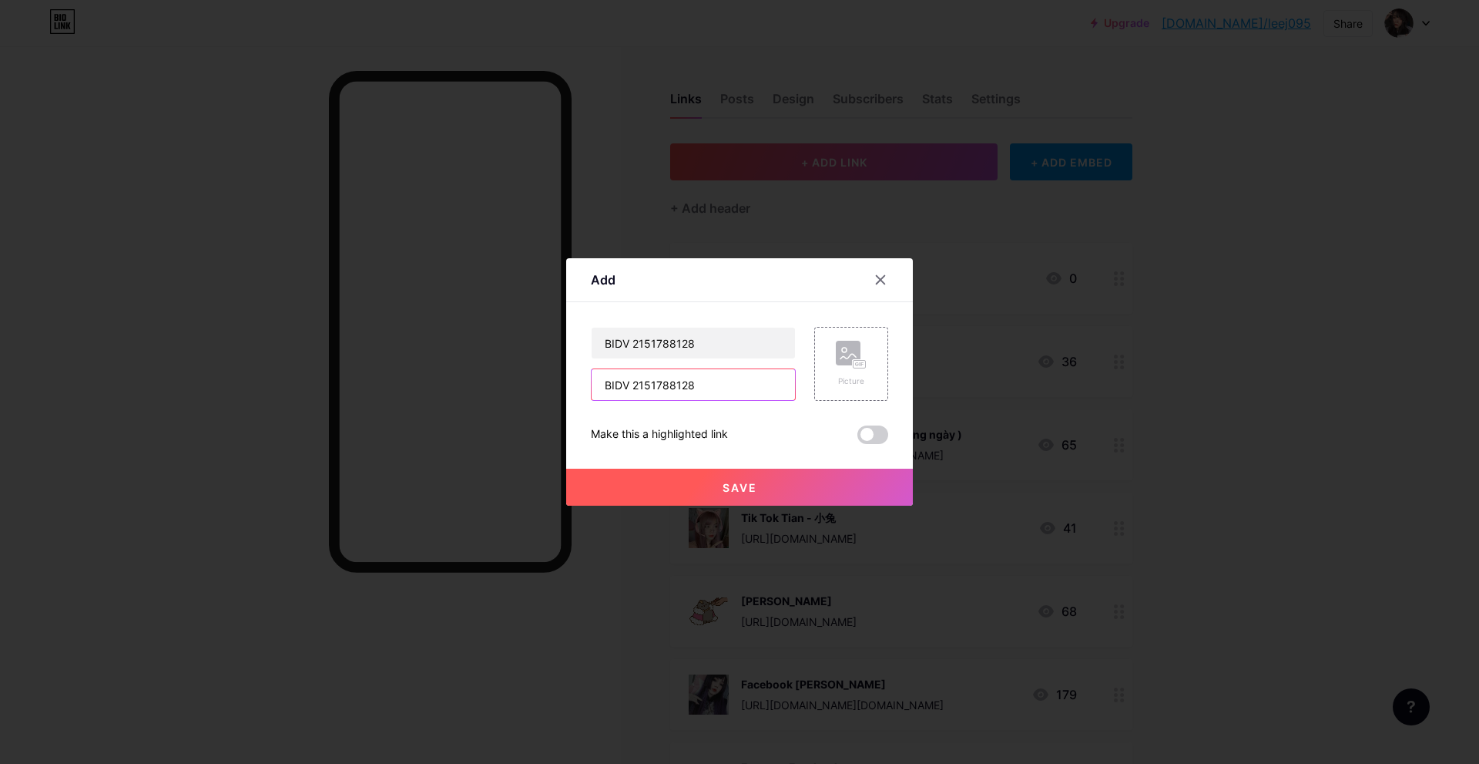
type input "BIDV 2151788128"
click at [672, 489] on button "Save" at bounding box center [739, 487] width 347 height 37
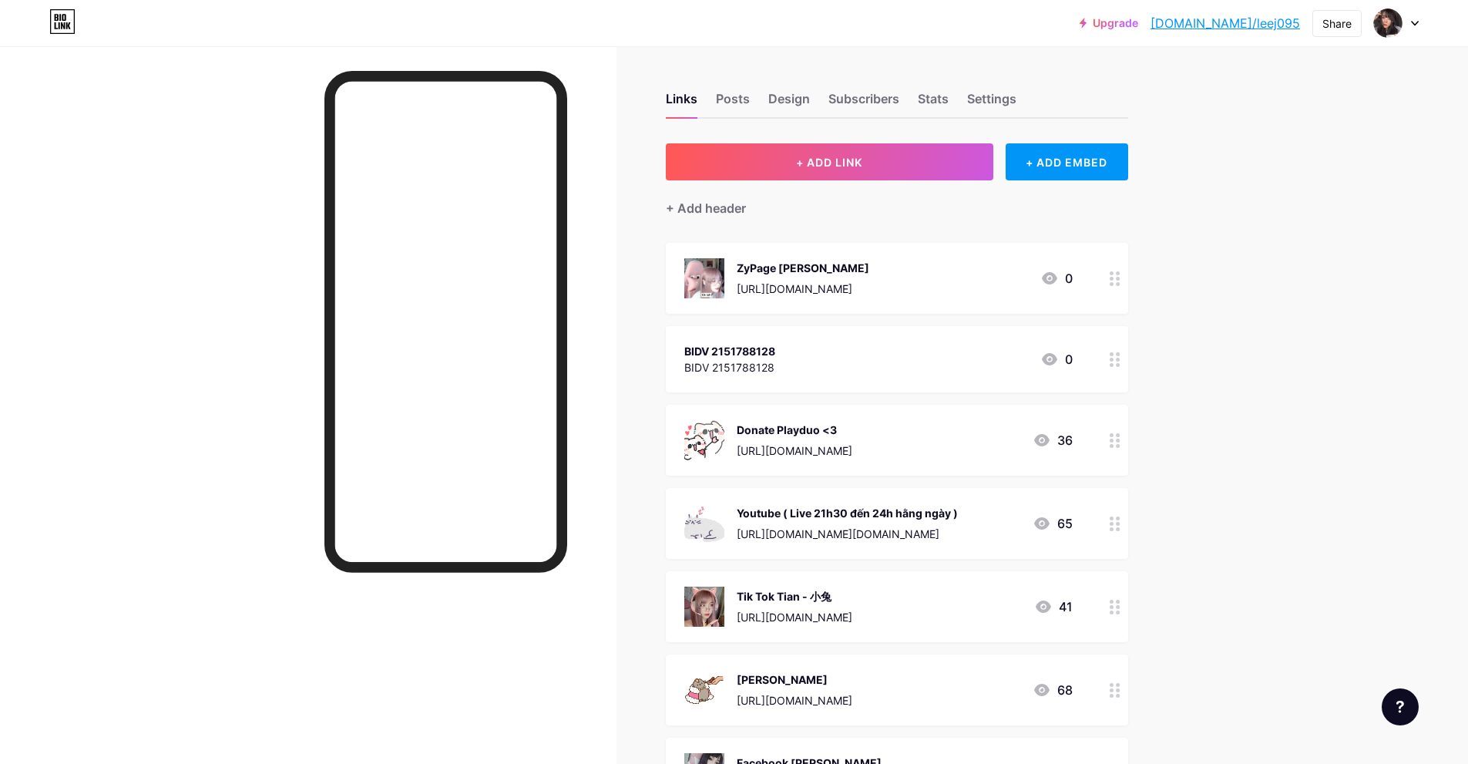
drag, startPoint x: 885, startPoint y: 307, endPoint x: 866, endPoint y: 386, distance: 81.5
click at [865, 386] on span "ZyPage Tian https://zypage.com/tianlee 0 BIDV 2151788128 BIDV 2151788128 0 Dona…" at bounding box center [897, 567] width 462 height 649
click at [905, 354] on div "BIDV 2151788128 BIDV 2151788128 0" at bounding box center [878, 358] width 388 height 35
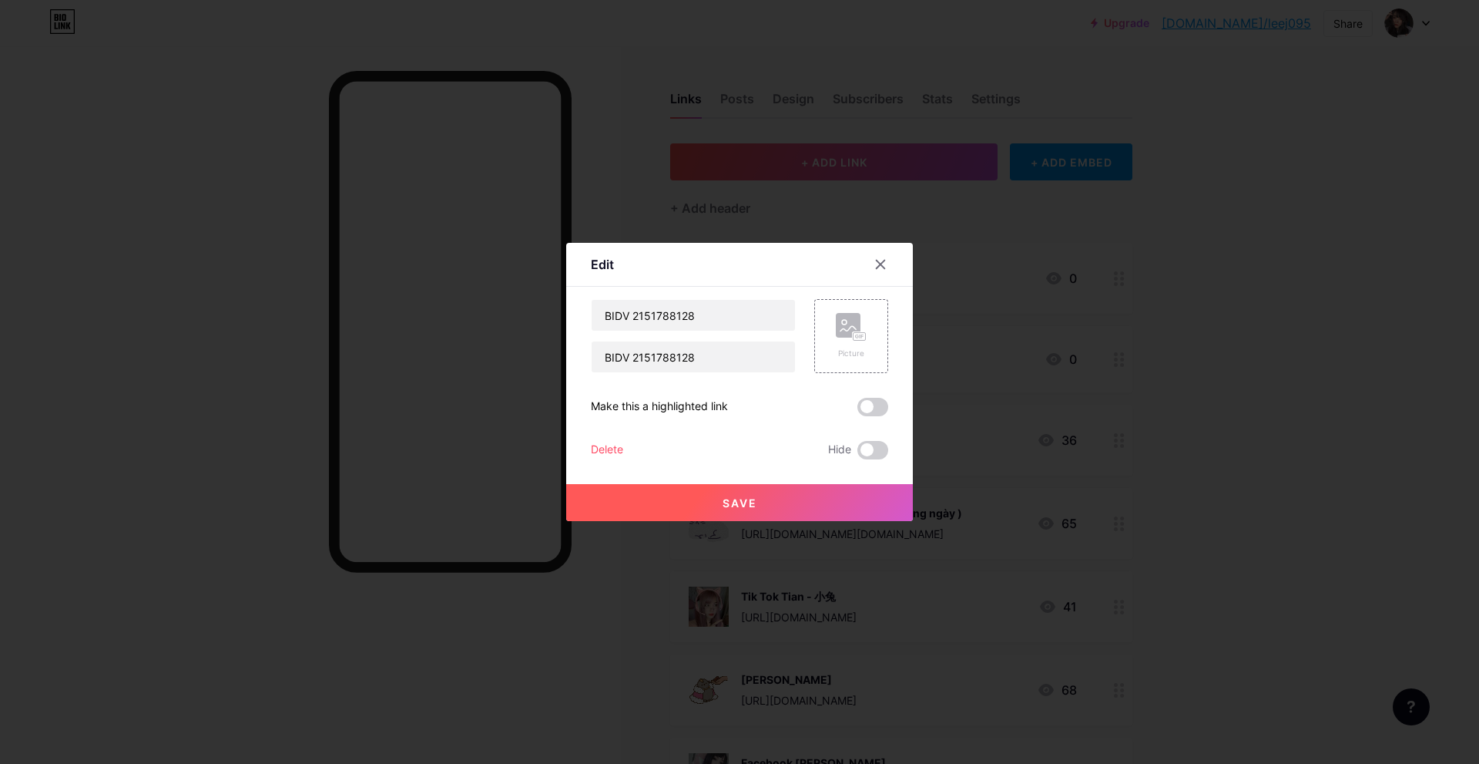
click at [1217, 354] on div at bounding box center [739, 382] width 1479 height 764
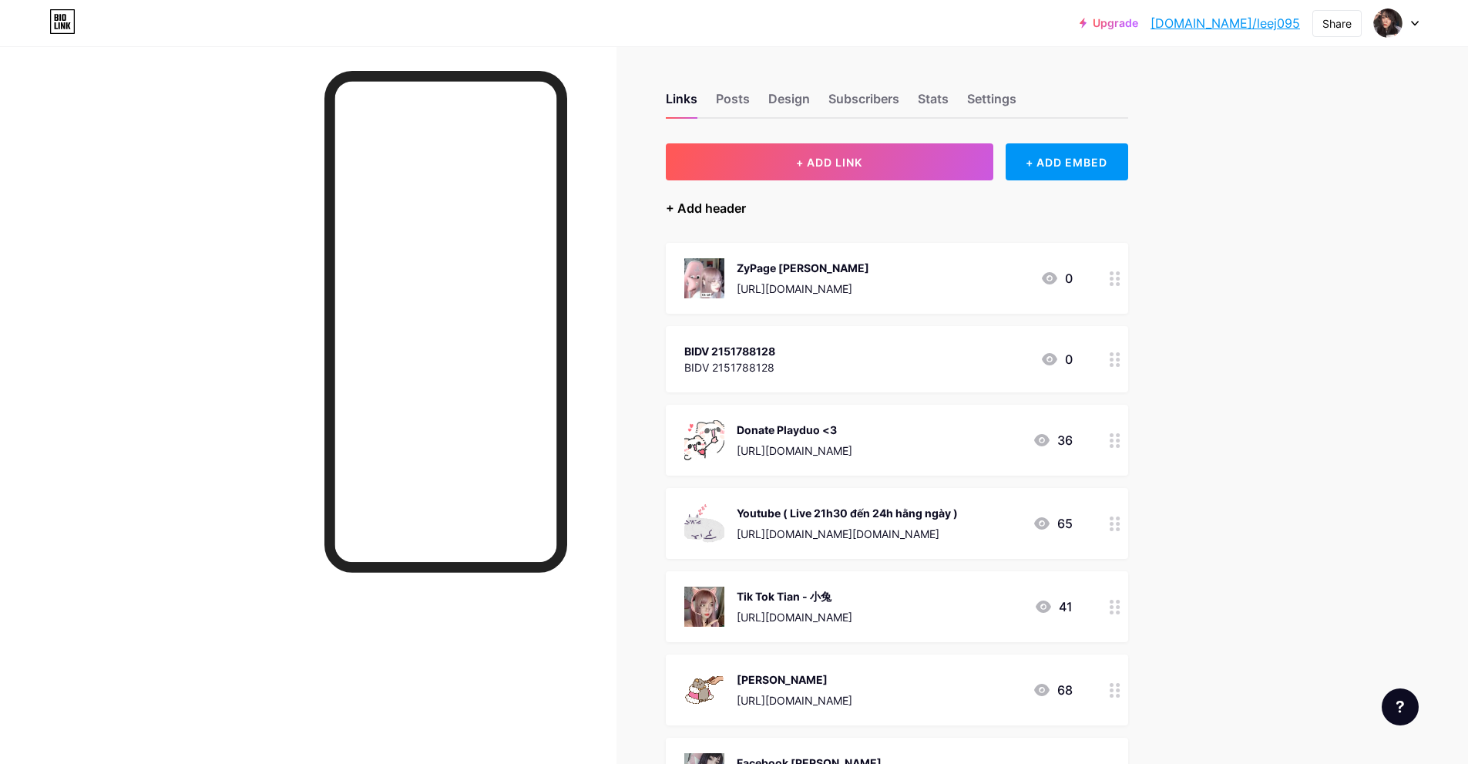
drag, startPoint x: 729, startPoint y: 267, endPoint x: 751, endPoint y: 203, distance: 66.8
click at [784, 204] on div "+ ADD LINK + ADD EMBED + Add header ZyPage Tian https://zypage.com/tianlee 0 BI…" at bounding box center [897, 684] width 462 height 1082
click at [707, 215] on div "+ Add header" at bounding box center [706, 208] width 80 height 18
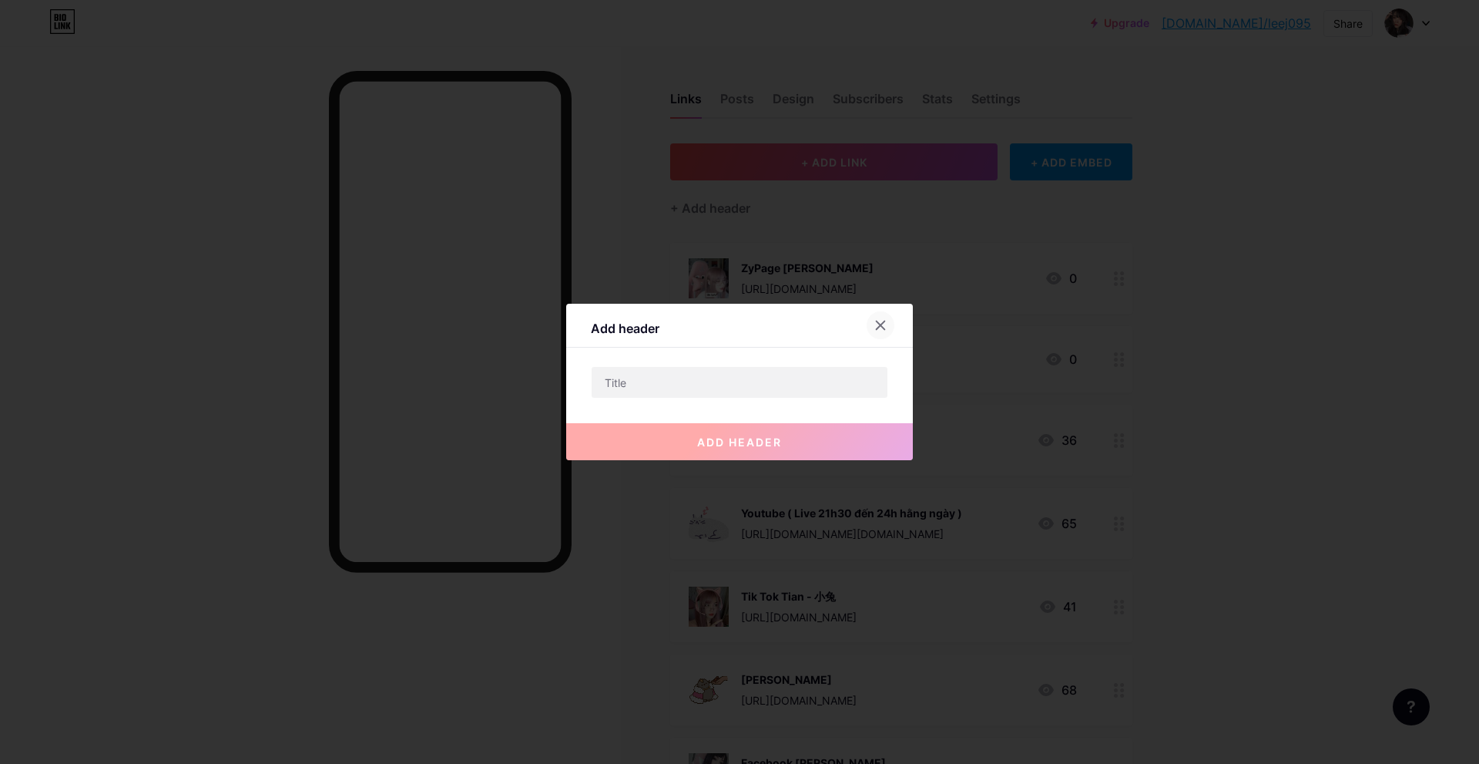
click at [883, 328] on icon at bounding box center [881, 325] width 12 height 12
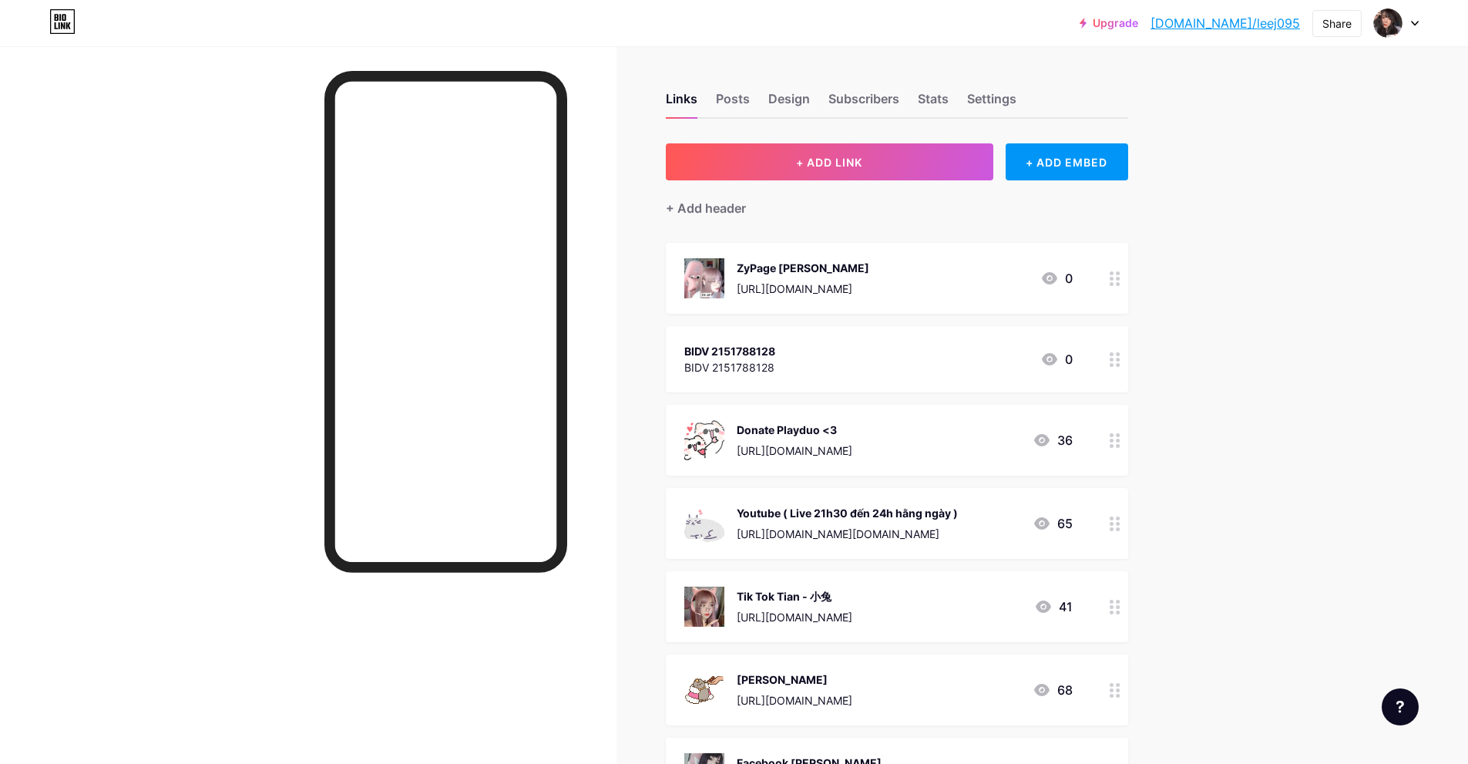
click at [1119, 365] on icon at bounding box center [1115, 359] width 11 height 15
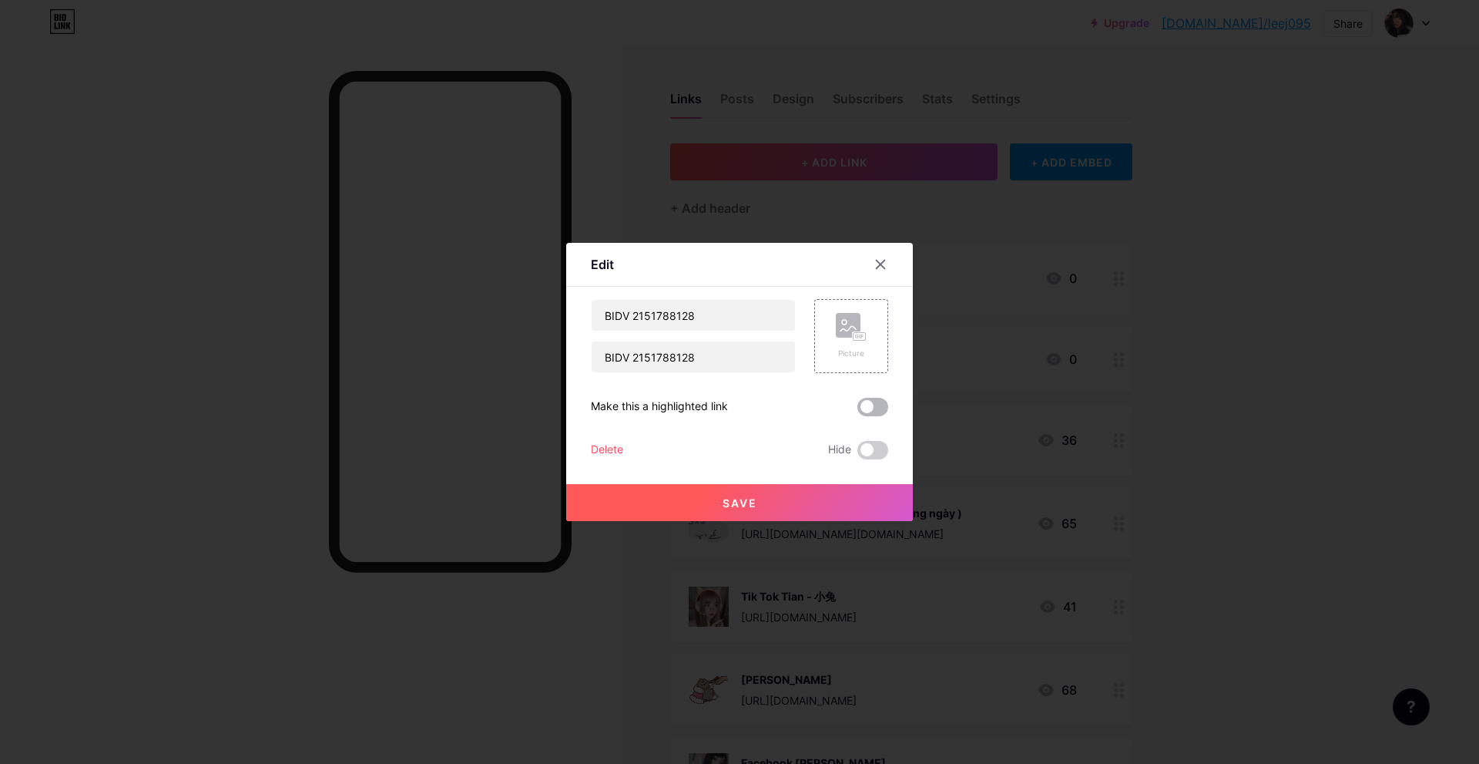
click at [880, 410] on span at bounding box center [873, 407] width 31 height 18
click at [858, 411] on input "checkbox" at bounding box center [858, 411] width 0 height 0
click at [729, 503] on span "Save" at bounding box center [740, 502] width 35 height 13
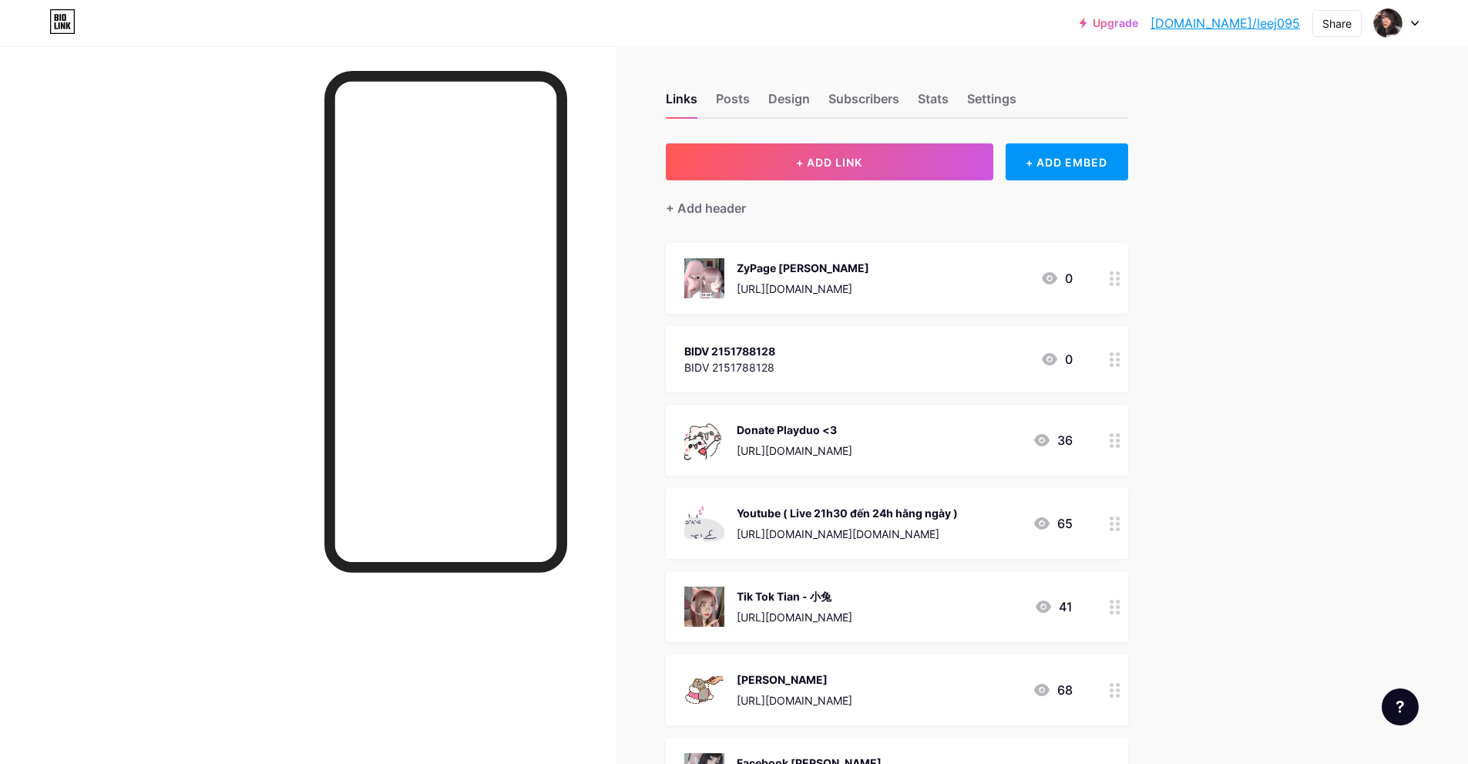
click at [1120, 363] on circle at bounding box center [1118, 365] width 4 height 4
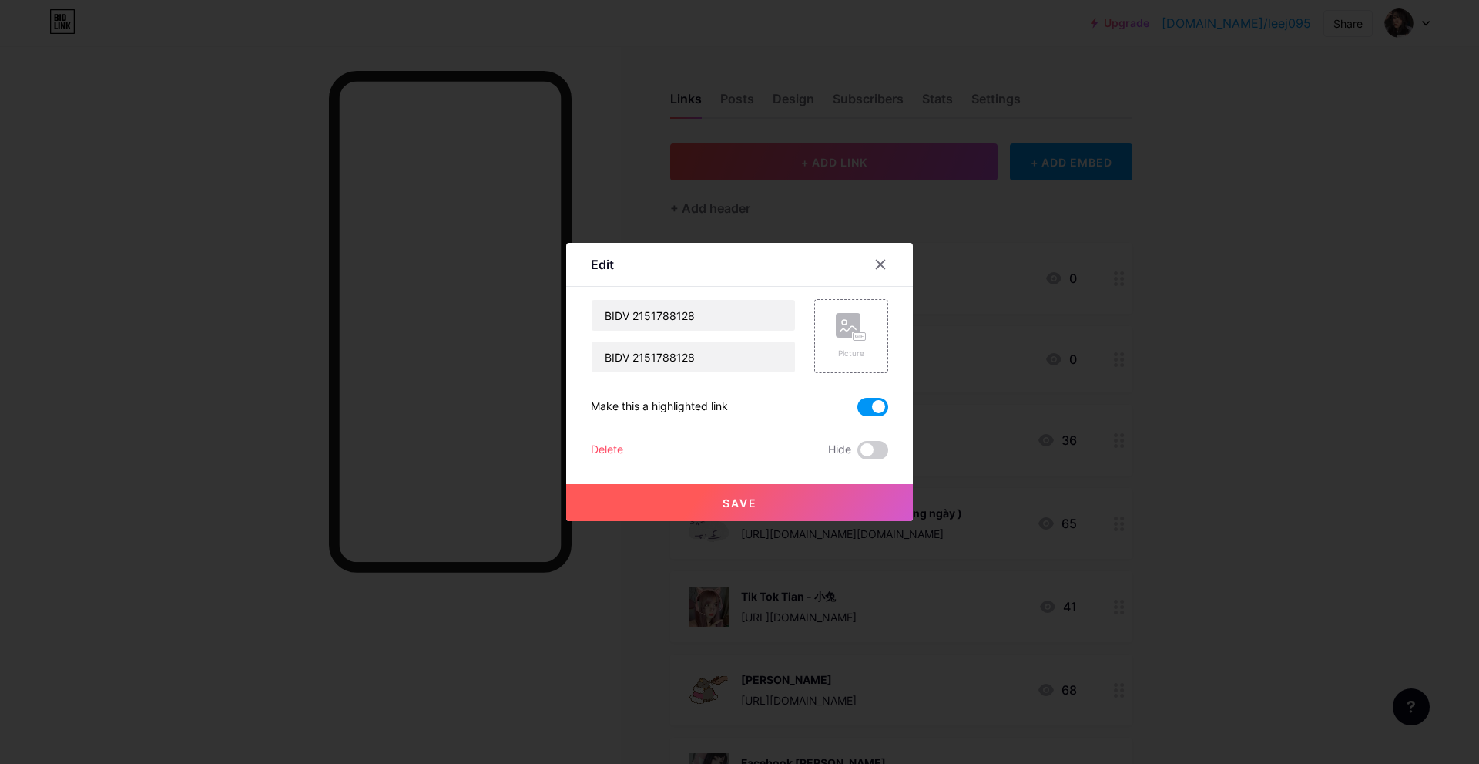
click at [884, 406] on span at bounding box center [873, 407] width 31 height 18
click at [858, 411] on input "checkbox" at bounding box center [858, 411] width 0 height 0
click at [862, 445] on span at bounding box center [873, 450] width 31 height 18
click at [858, 454] on input "checkbox" at bounding box center [858, 454] width 0 height 0
click at [876, 446] on span at bounding box center [873, 450] width 31 height 18
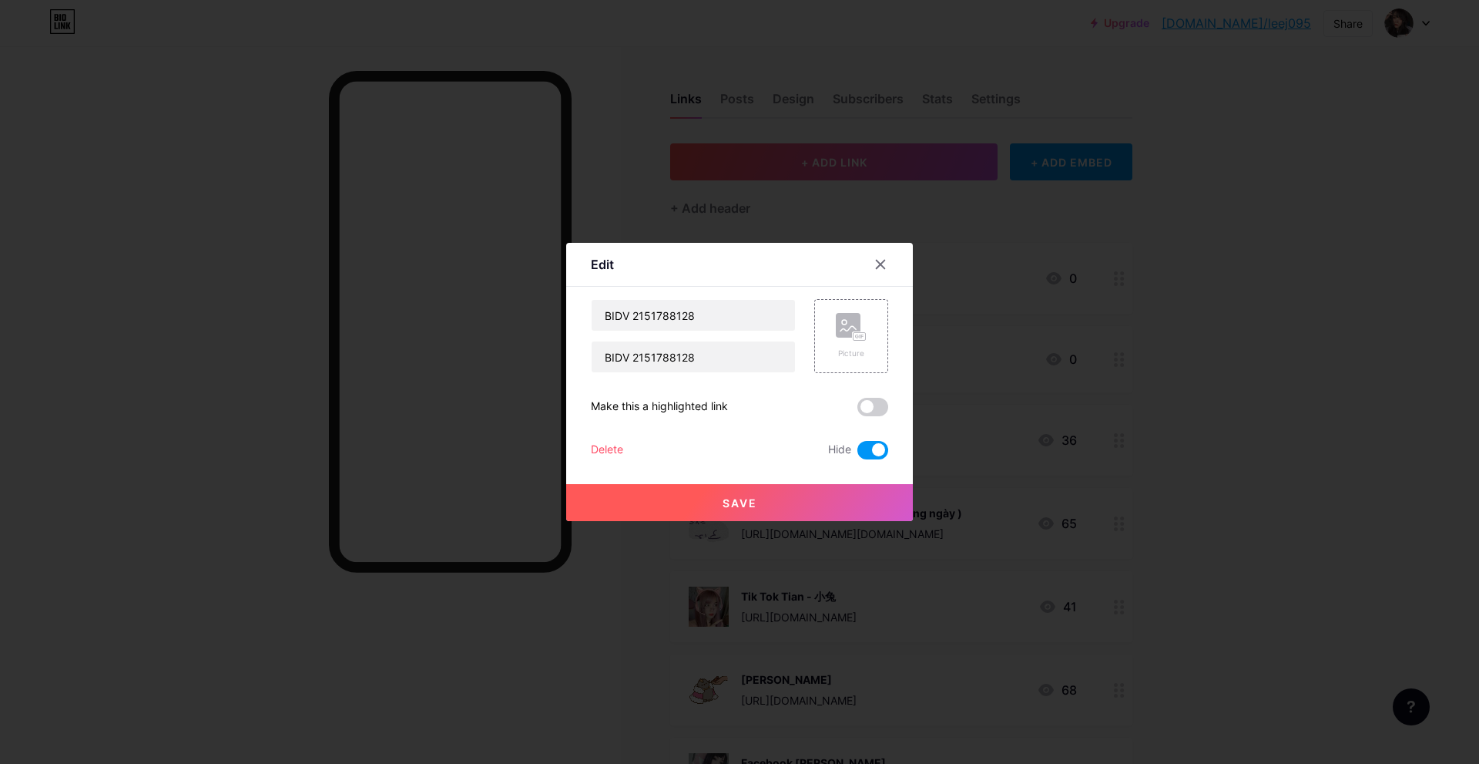
click at [858, 454] on input "checkbox" at bounding box center [858, 454] width 0 height 0
click at [873, 441] on span at bounding box center [873, 450] width 31 height 18
click at [858, 454] on input "checkbox" at bounding box center [858, 454] width 0 height 0
click at [758, 495] on button "Save" at bounding box center [739, 502] width 347 height 37
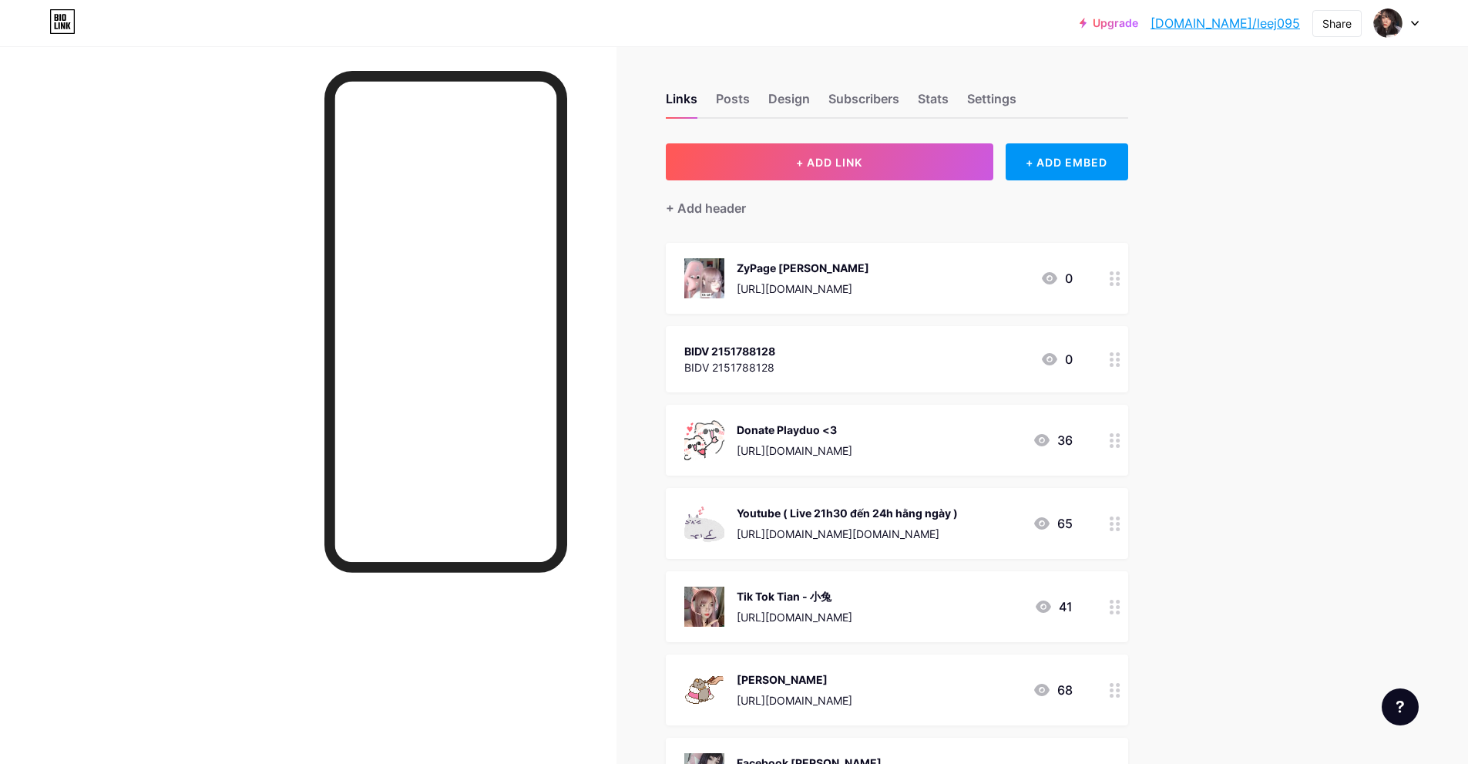
click at [1119, 366] on div at bounding box center [1115, 359] width 26 height 66
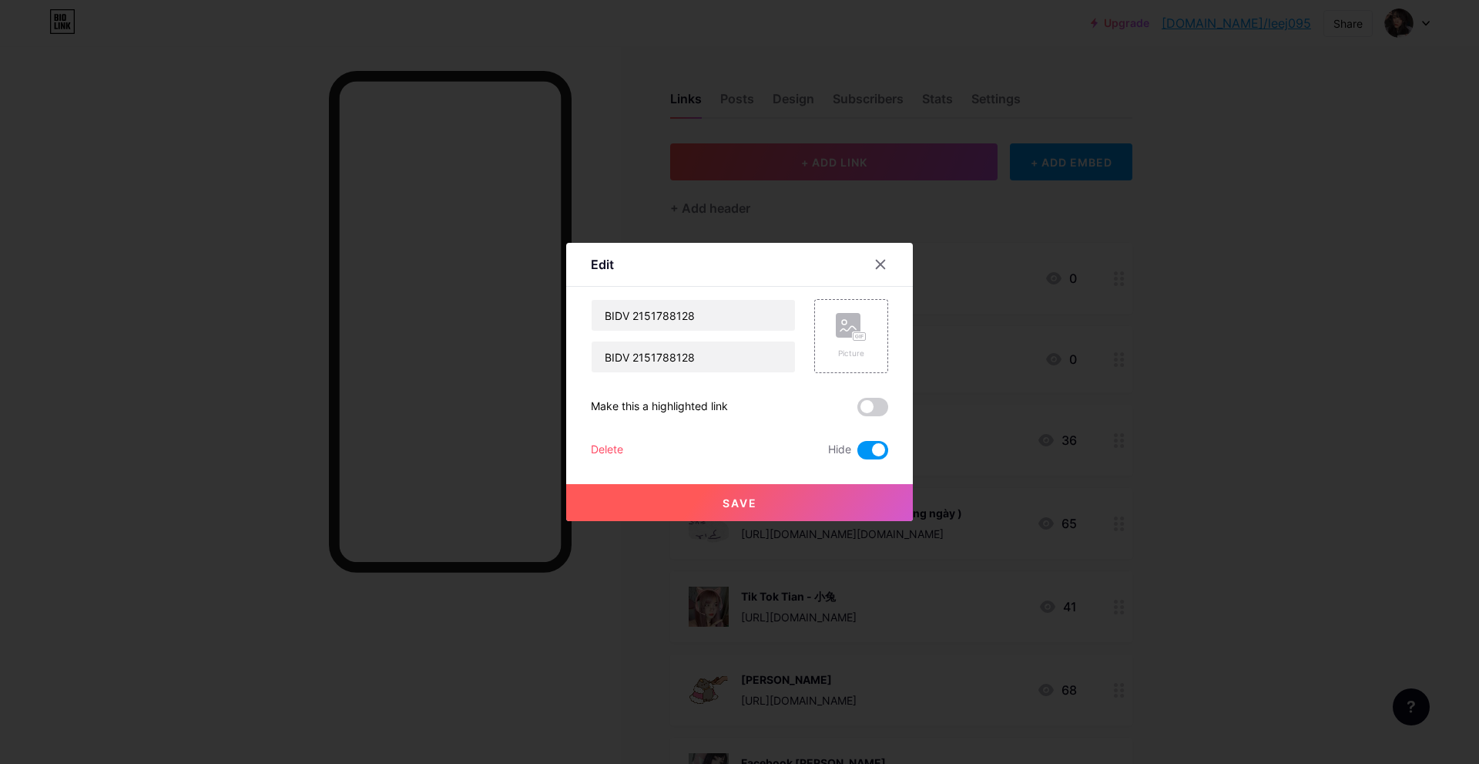
click at [610, 440] on div "BIDV 2151788128 BIDV 2151788128 Picture Make this a highlighted link Delete Hid…" at bounding box center [739, 379] width 297 height 160
click at [613, 447] on div "Delete" at bounding box center [607, 450] width 32 height 18
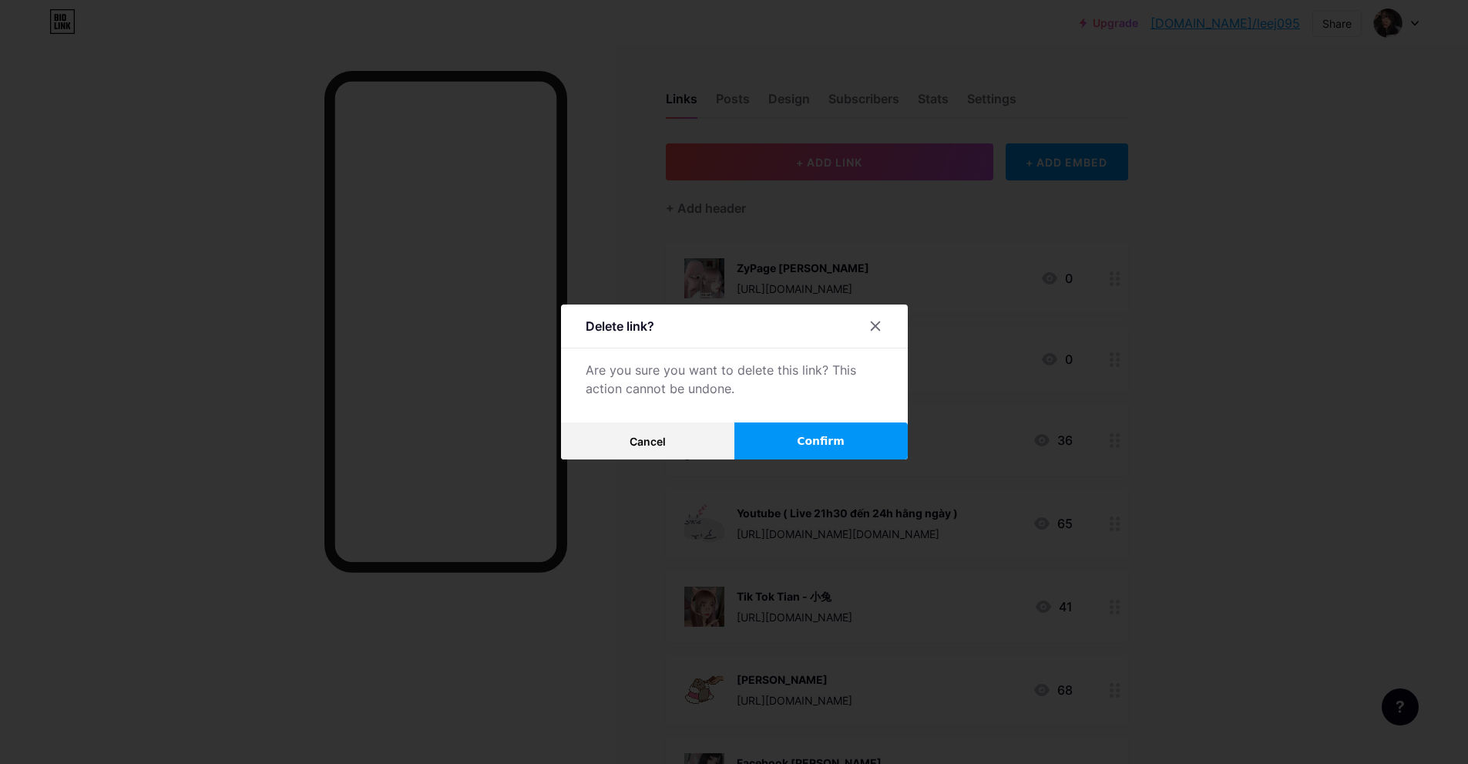
click at [790, 442] on button "Confirm" at bounding box center [820, 440] width 173 height 37
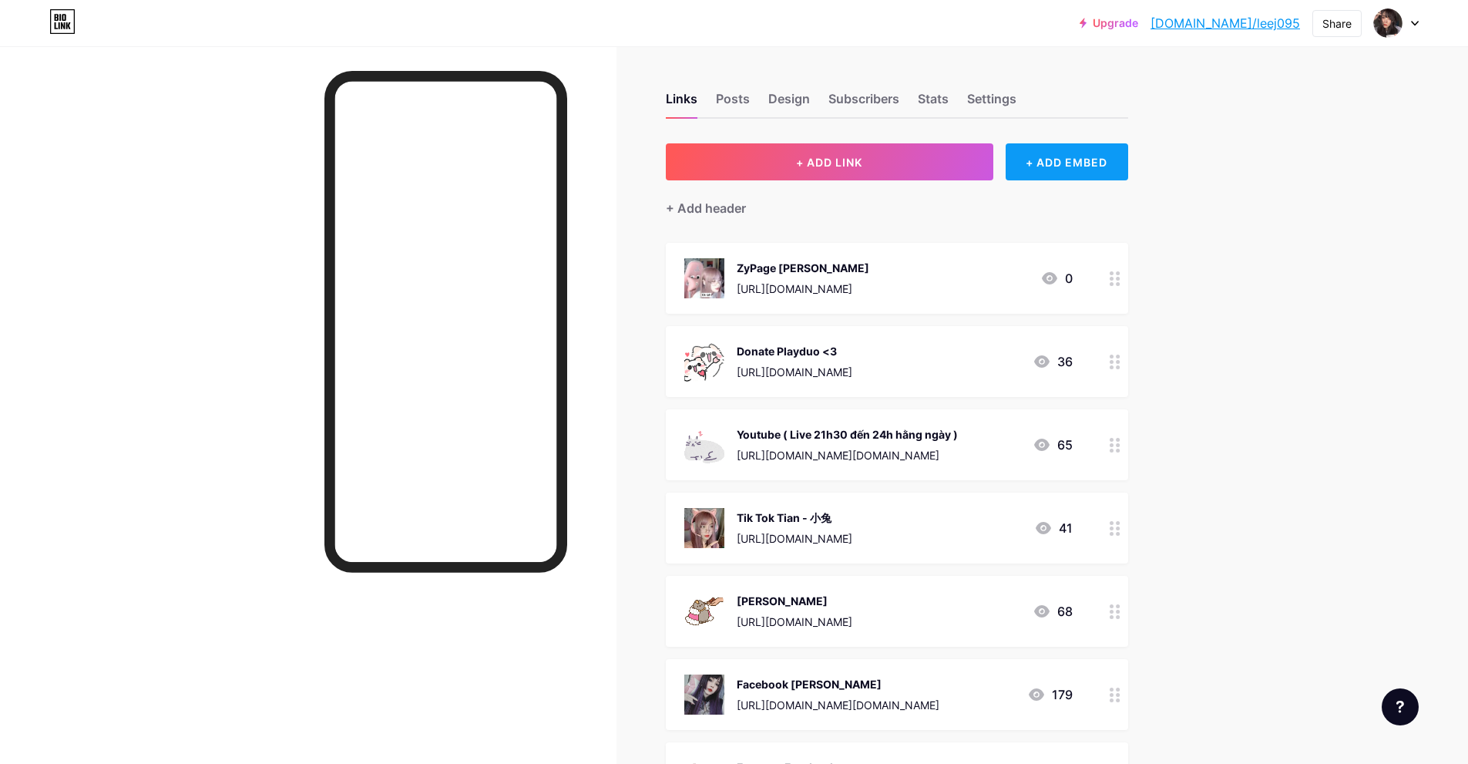
click at [1071, 170] on div "+ ADD EMBED" at bounding box center [1067, 161] width 123 height 37
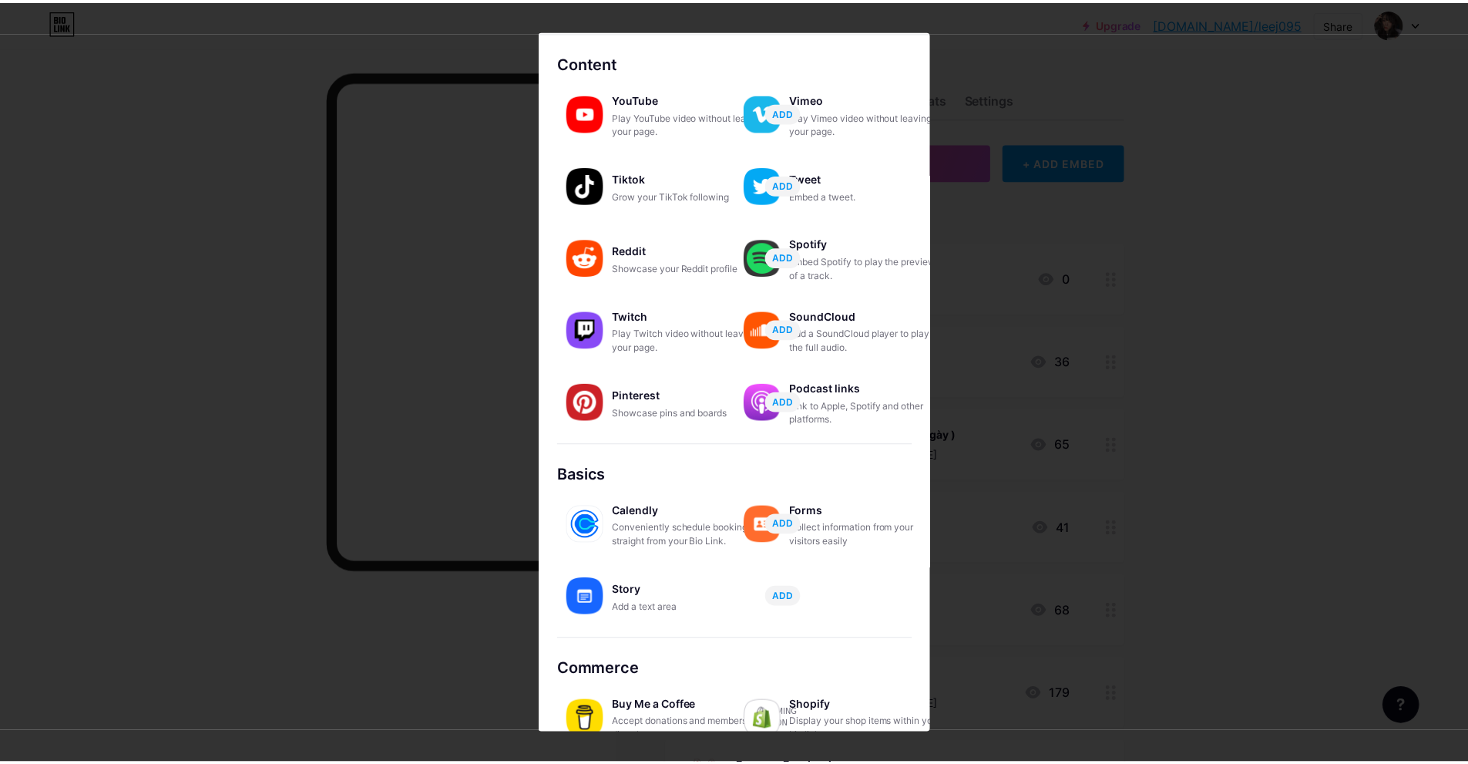
scroll to position [81, 0]
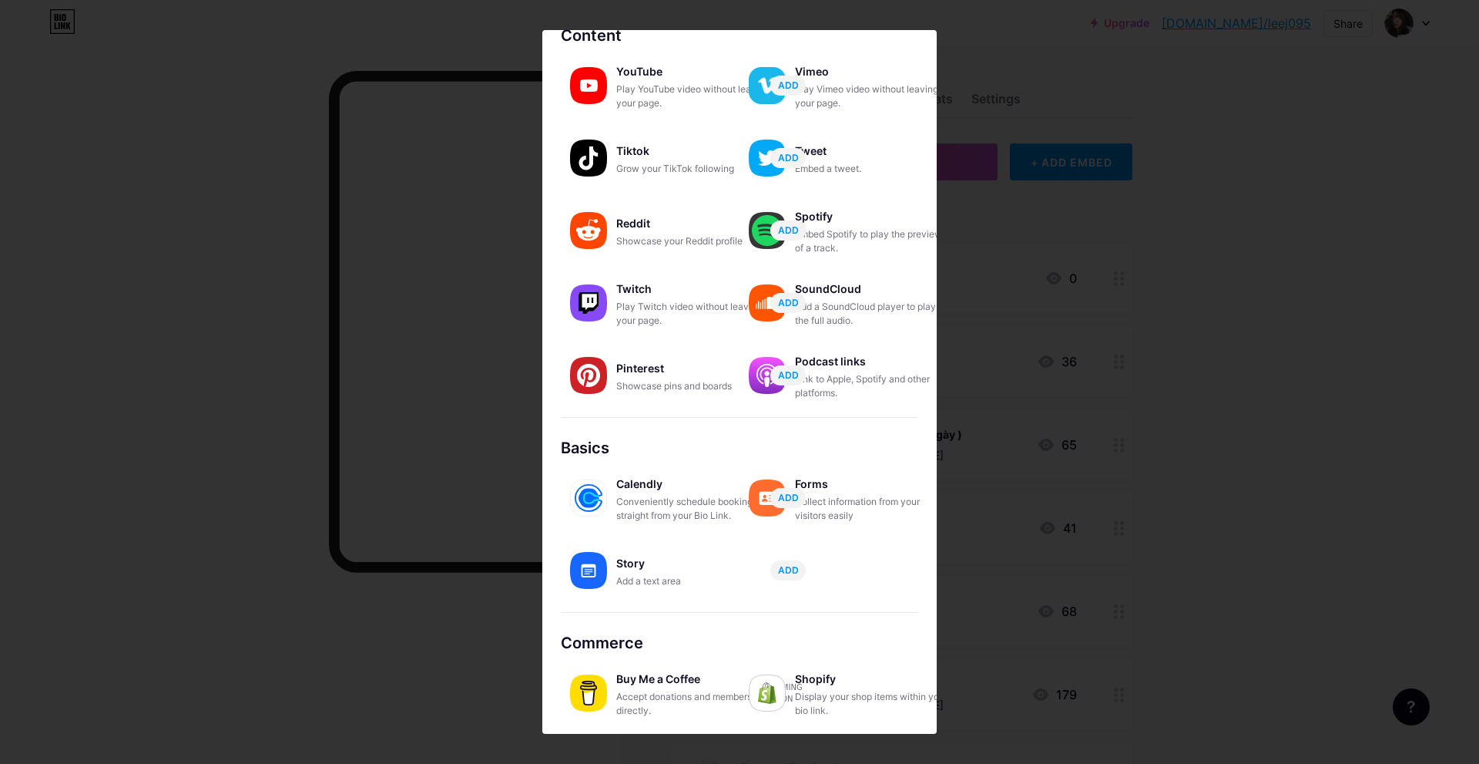
click at [1090, 123] on div at bounding box center [739, 382] width 1479 height 764
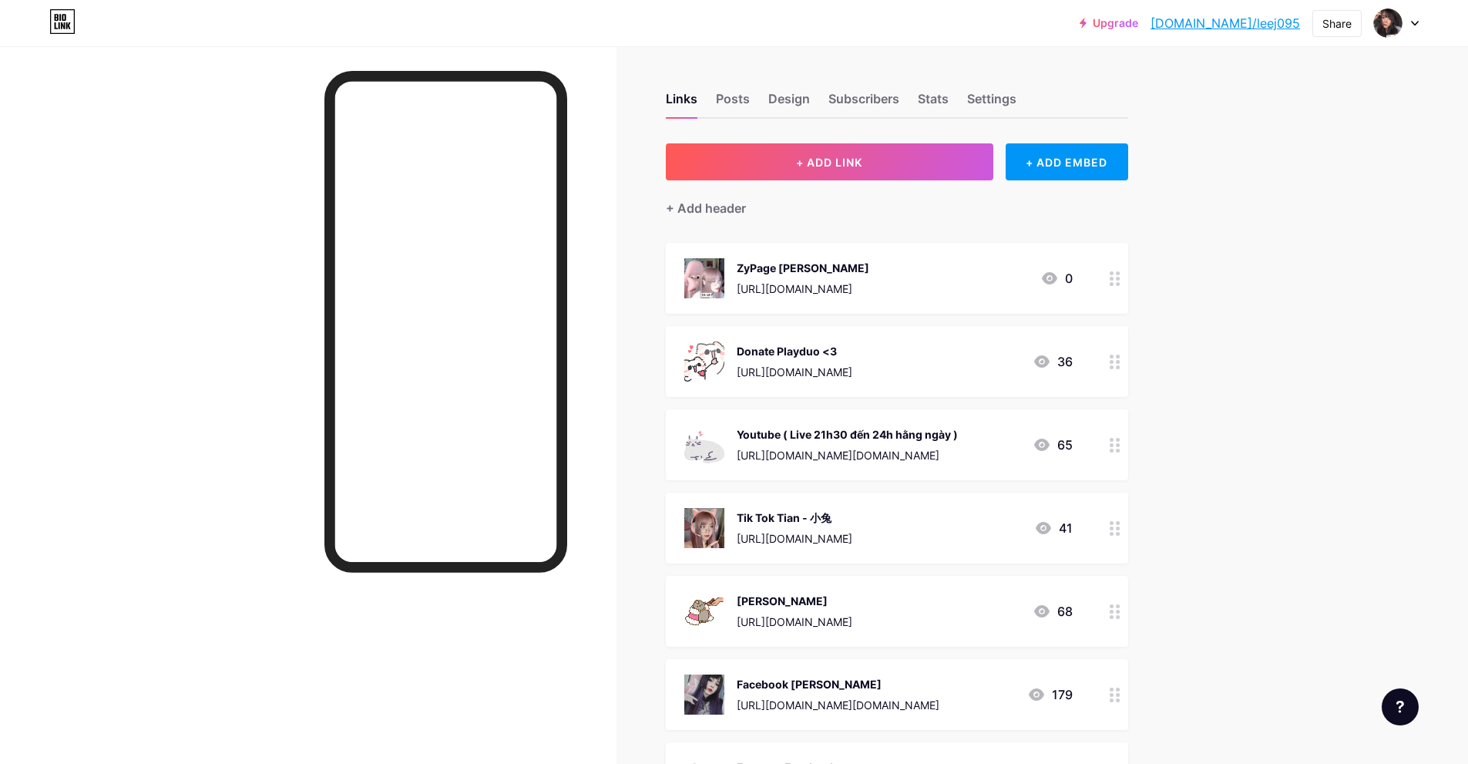
click at [699, 219] on div "+ ADD LINK + ADD EMBED + Add header ZyPage Tian https://zypage.com/tianlee 0 Do…" at bounding box center [897, 644] width 462 height 1003
click at [707, 213] on div "+ Add header" at bounding box center [706, 208] width 80 height 18
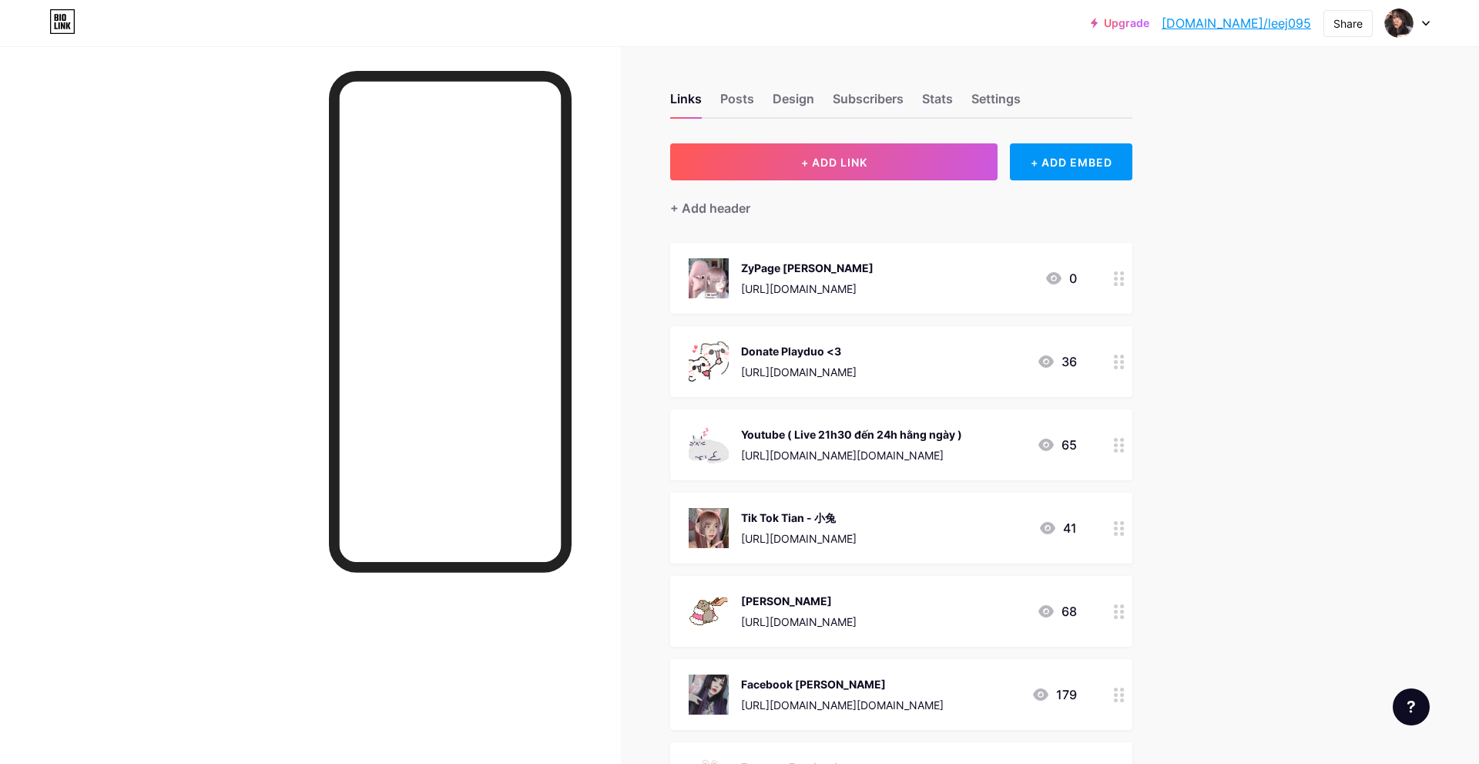
drag, startPoint x: 693, startPoint y: 381, endPoint x: 708, endPoint y: 389, distance: 17.2
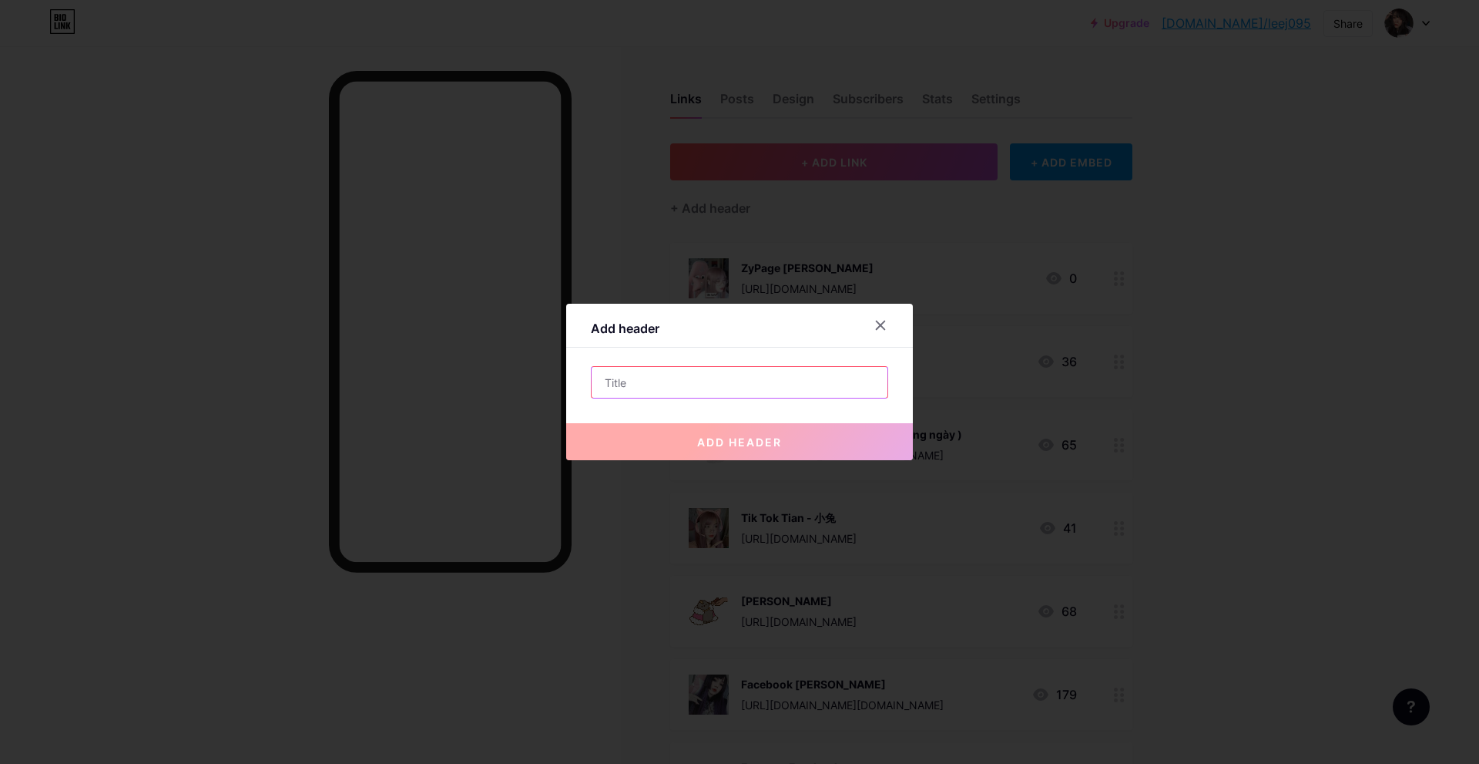
click at [692, 381] on input "text" at bounding box center [740, 382] width 296 height 31
paste input "BIDV 2151788128"
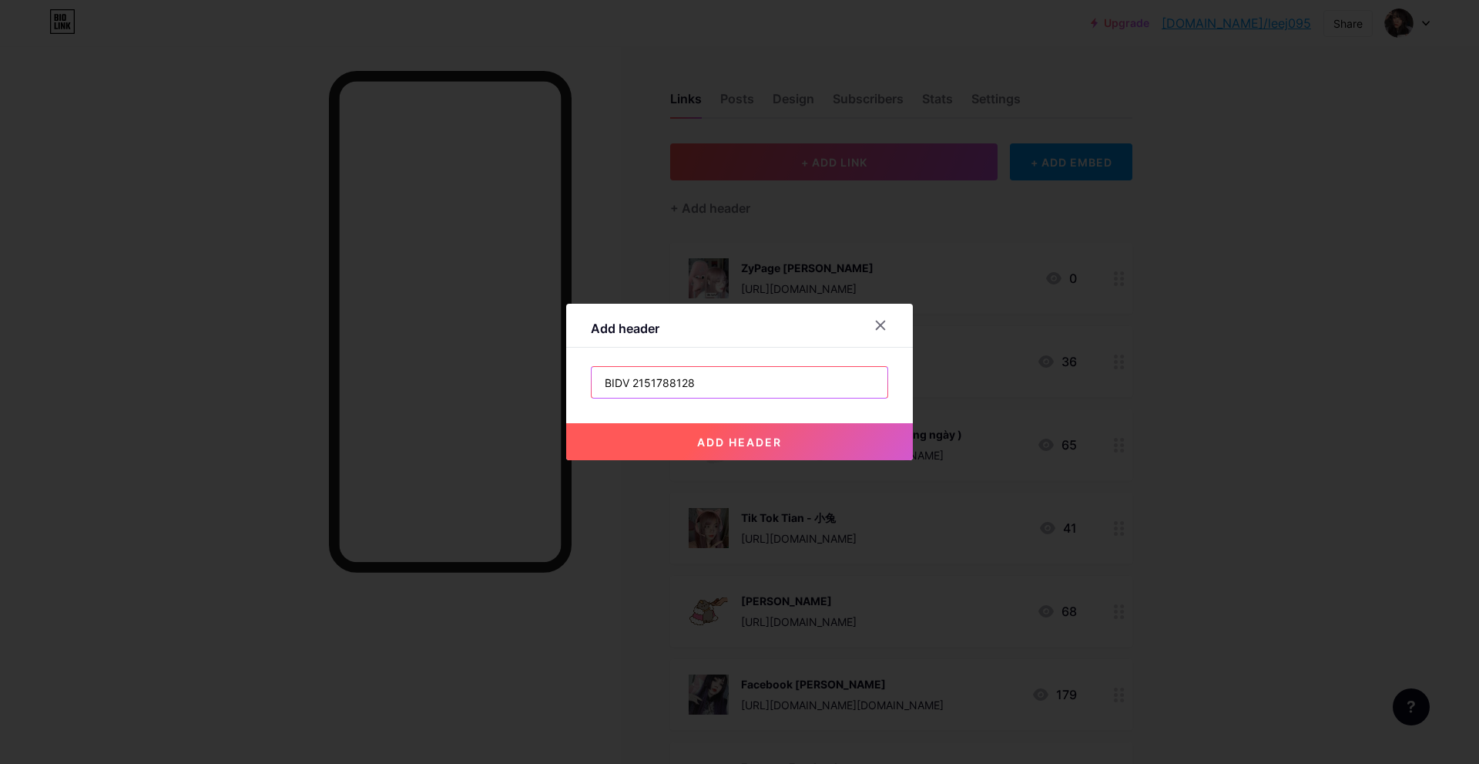
type input "BIDV 2151788128"
click at [714, 439] on span "add header" at bounding box center [739, 441] width 85 height 13
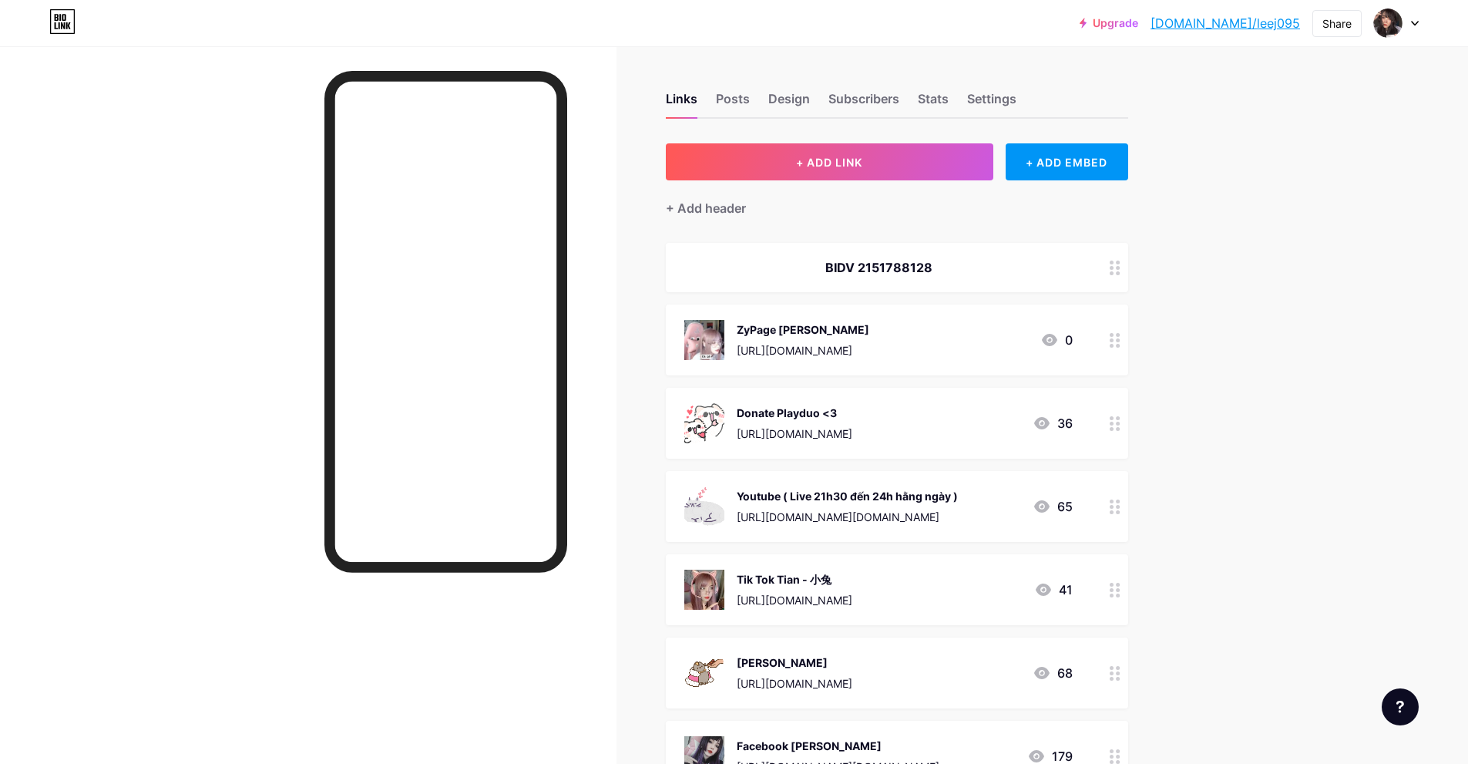
click at [1120, 269] on icon at bounding box center [1115, 267] width 11 height 15
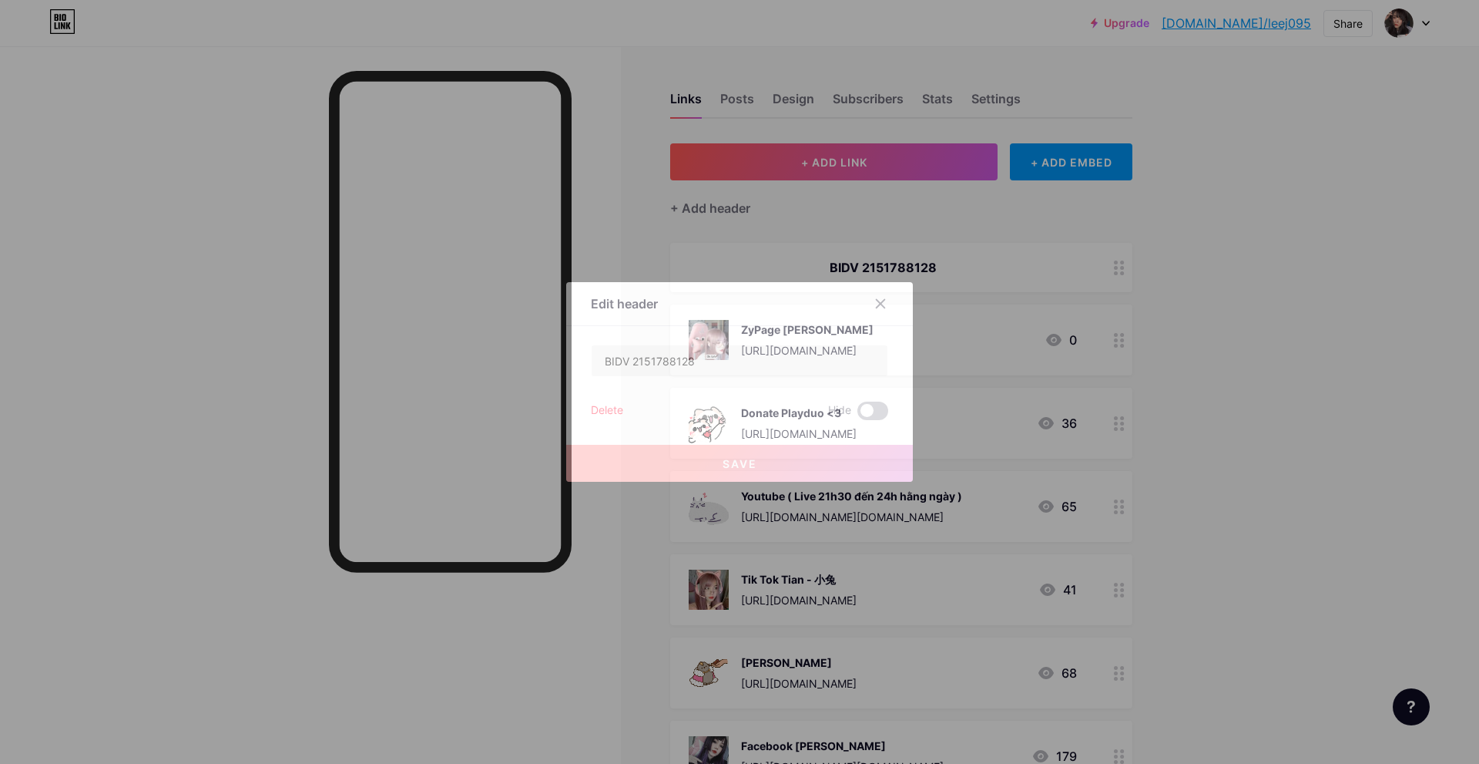
click at [865, 412] on span at bounding box center [873, 410] width 31 height 18
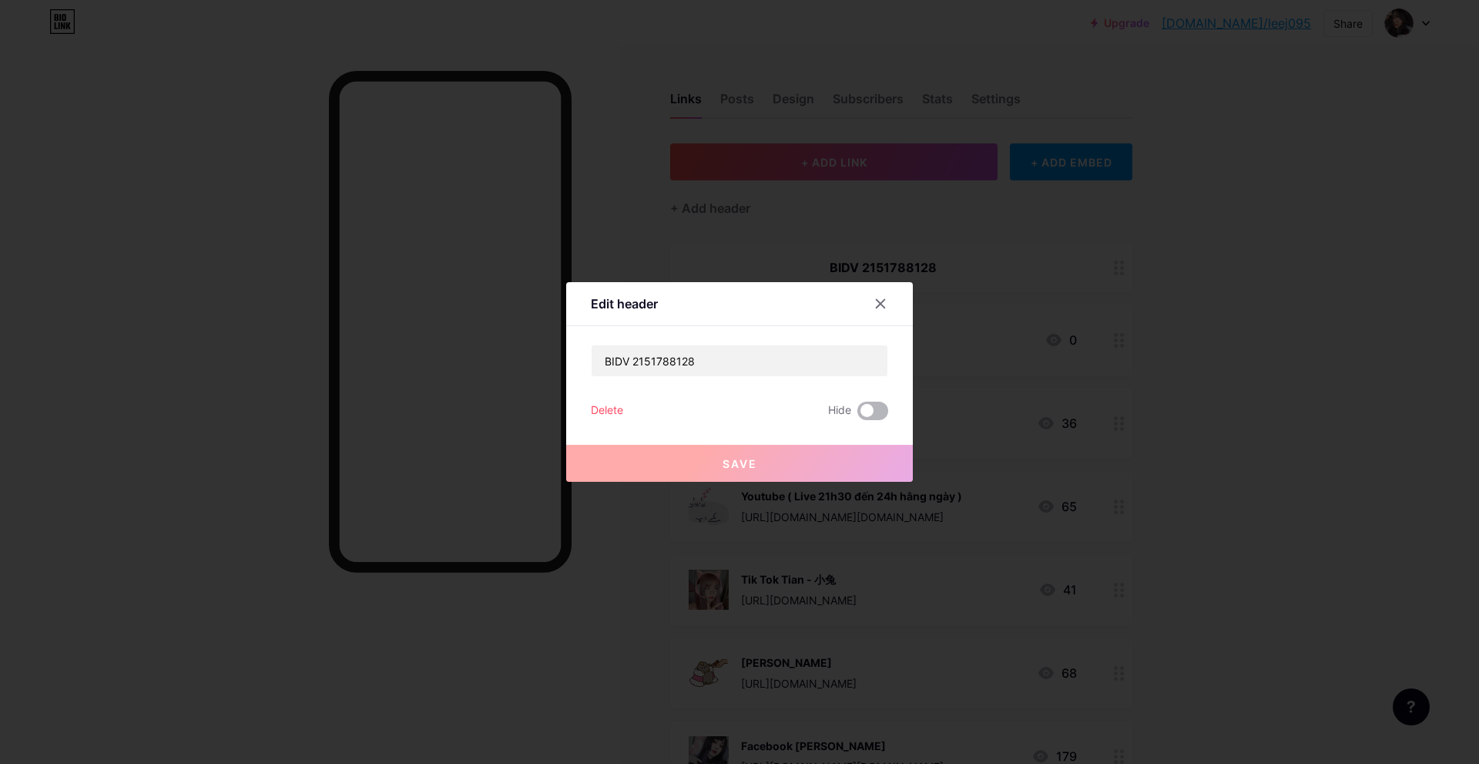
click at [858, 415] on input "checkbox" at bounding box center [858, 415] width 0 height 0
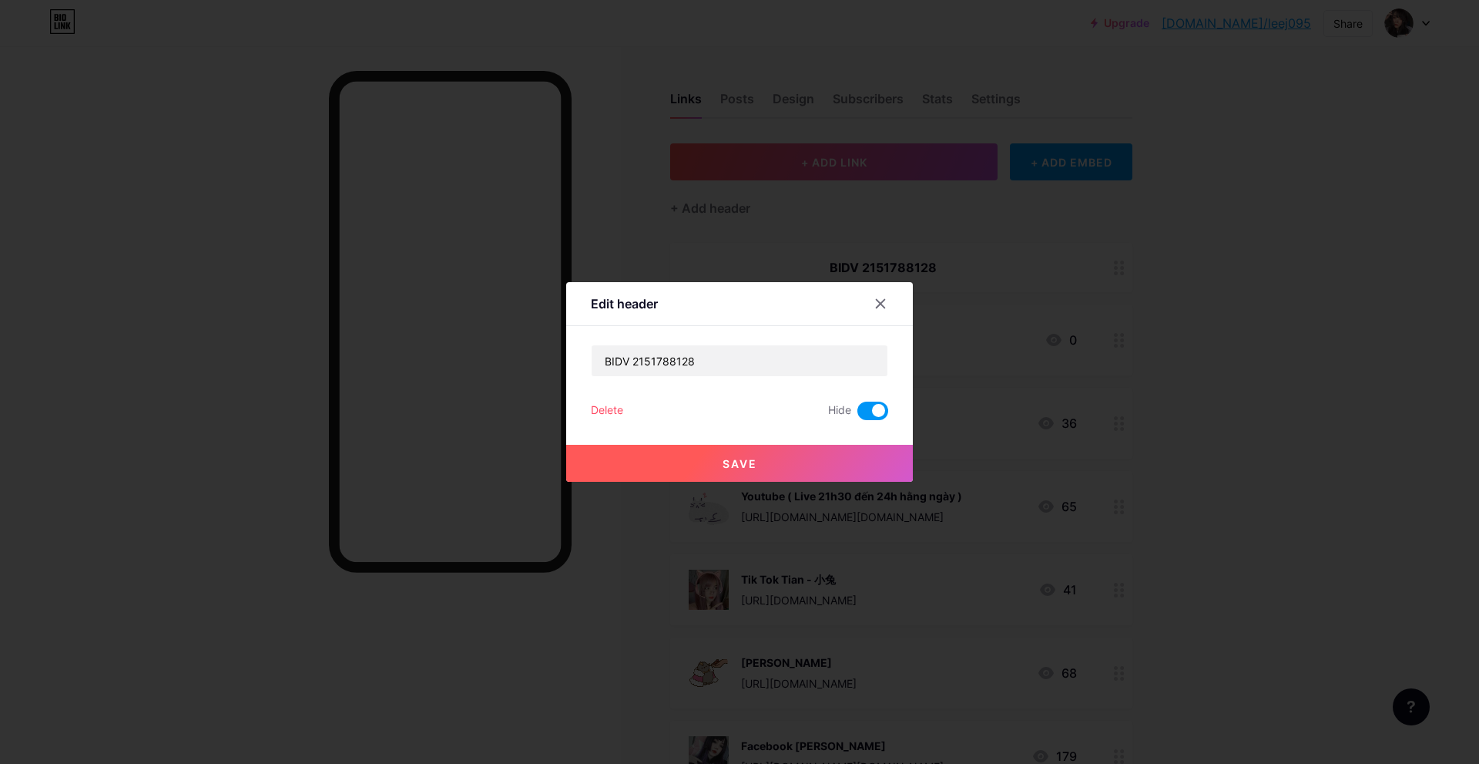
click at [729, 464] on span "Save" at bounding box center [740, 463] width 35 height 13
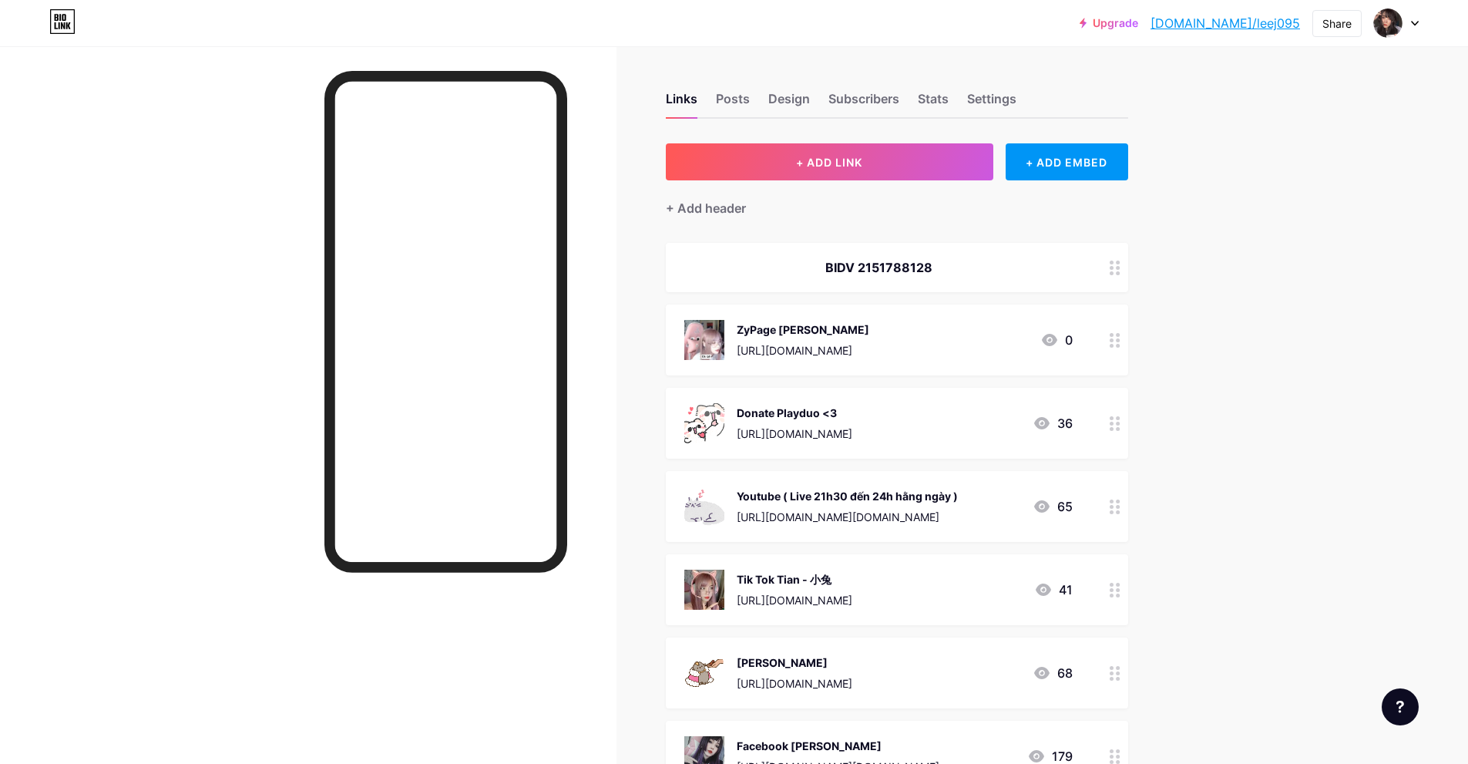
click at [1113, 268] on circle at bounding box center [1112, 268] width 4 height 4
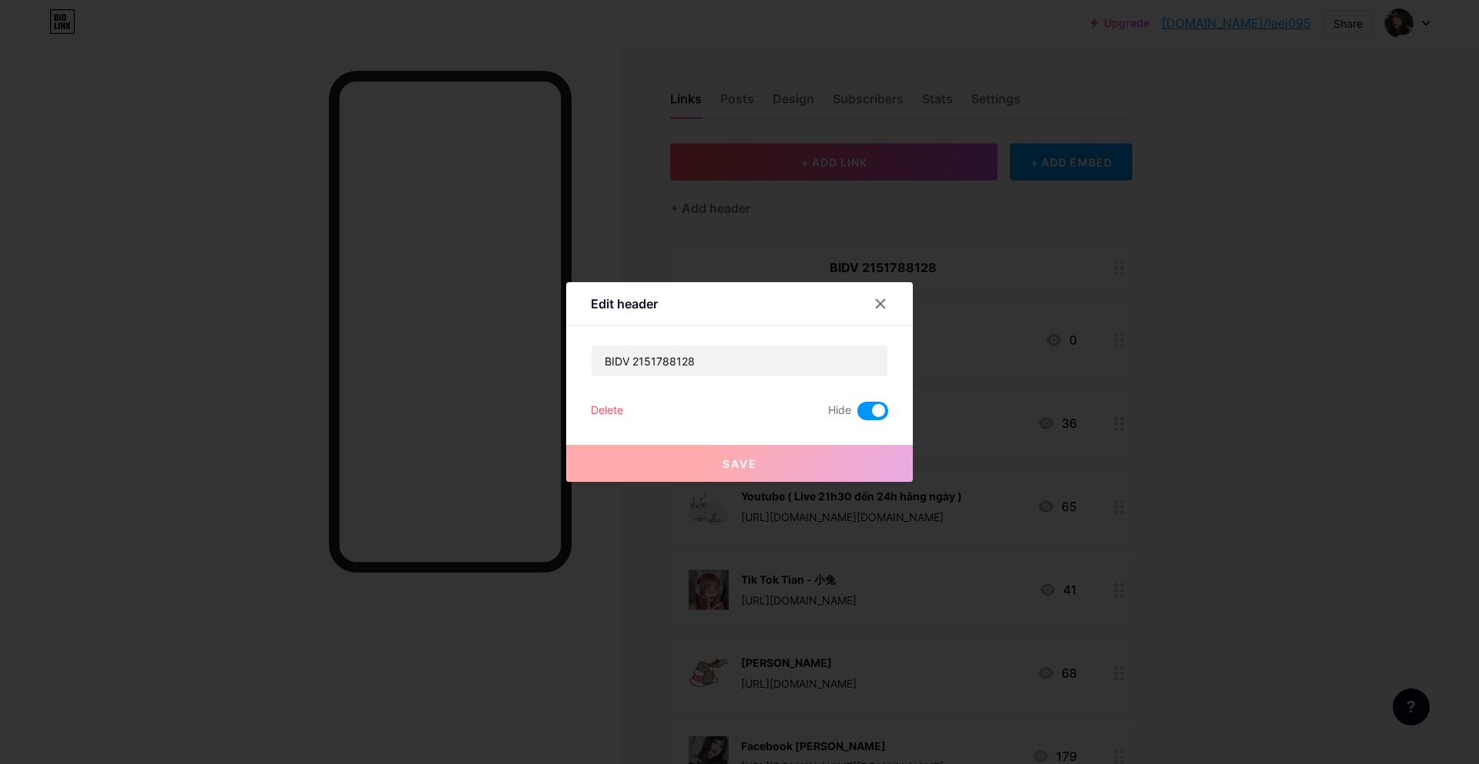
click at [868, 408] on span at bounding box center [873, 410] width 31 height 18
click at [858, 415] on input "checkbox" at bounding box center [858, 415] width 0 height 0
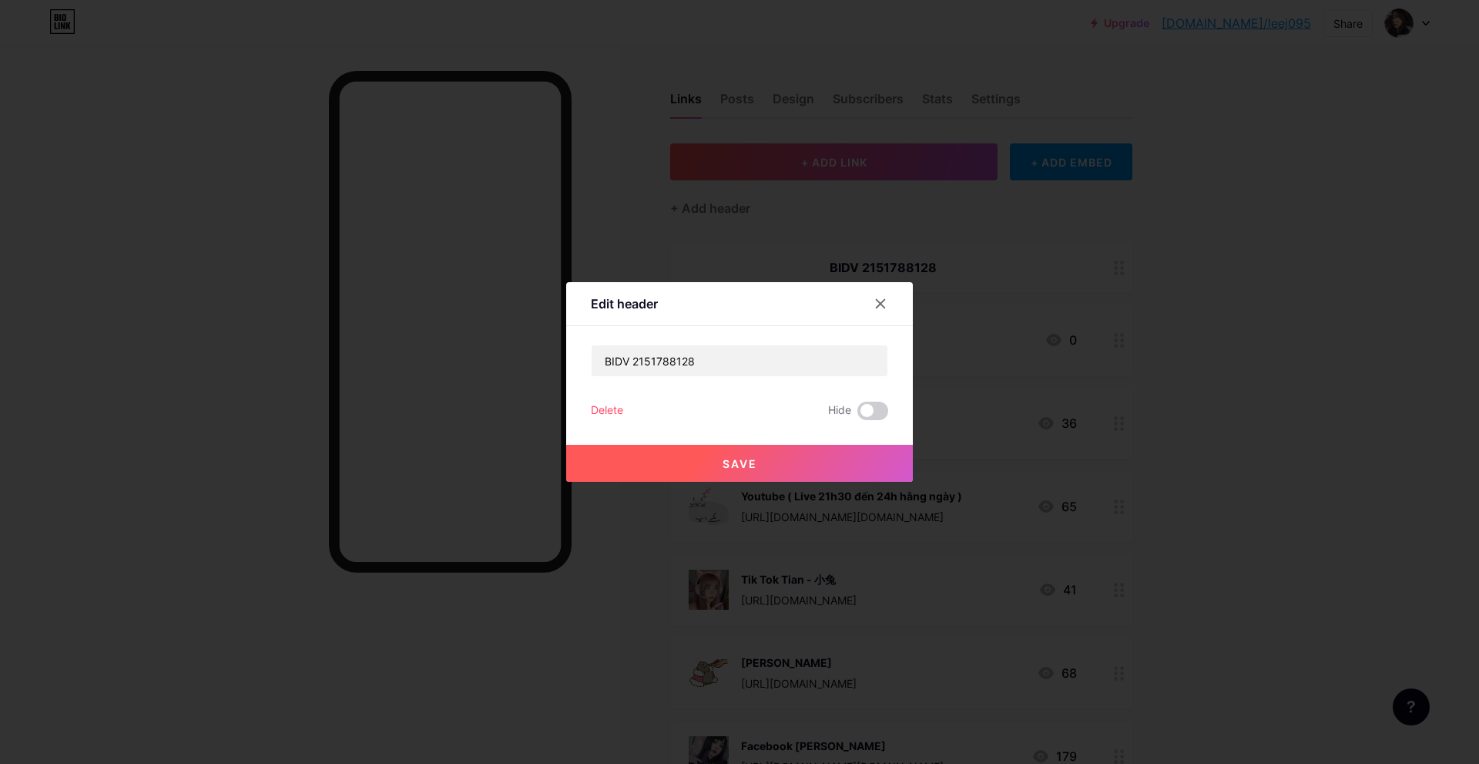
click at [724, 453] on button "Save" at bounding box center [739, 463] width 347 height 37
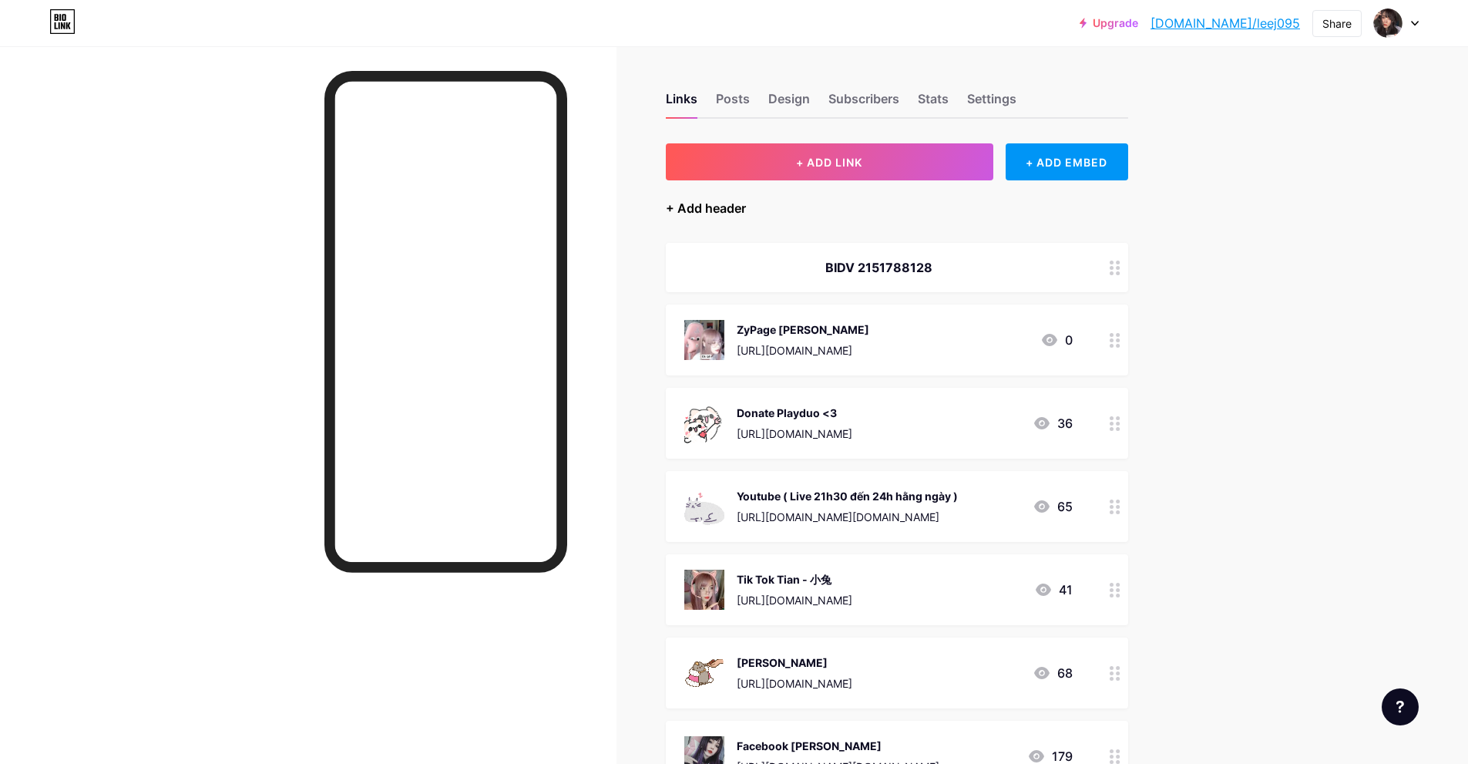
click at [727, 212] on div "+ Add header" at bounding box center [706, 208] width 80 height 18
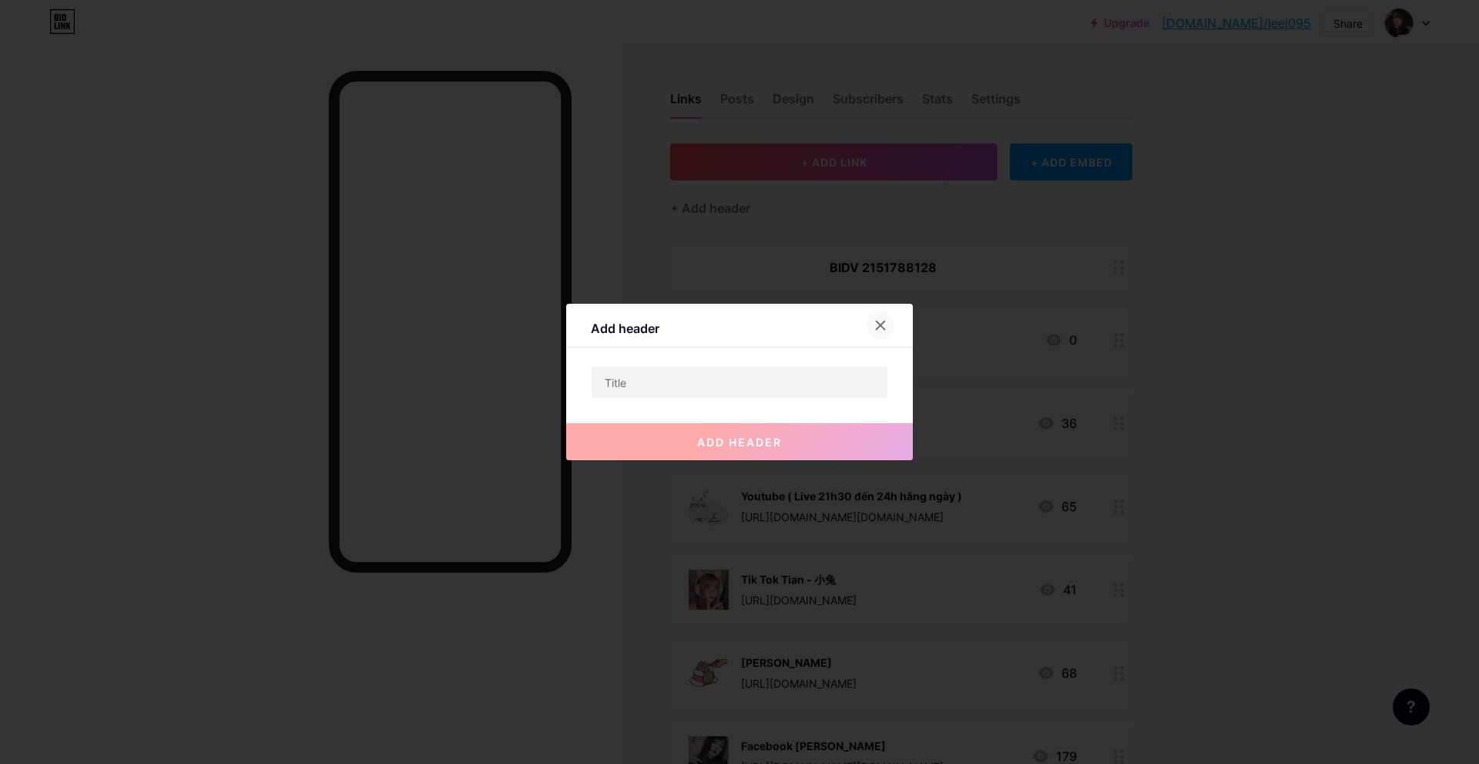
click at [878, 331] on icon at bounding box center [881, 325] width 12 height 12
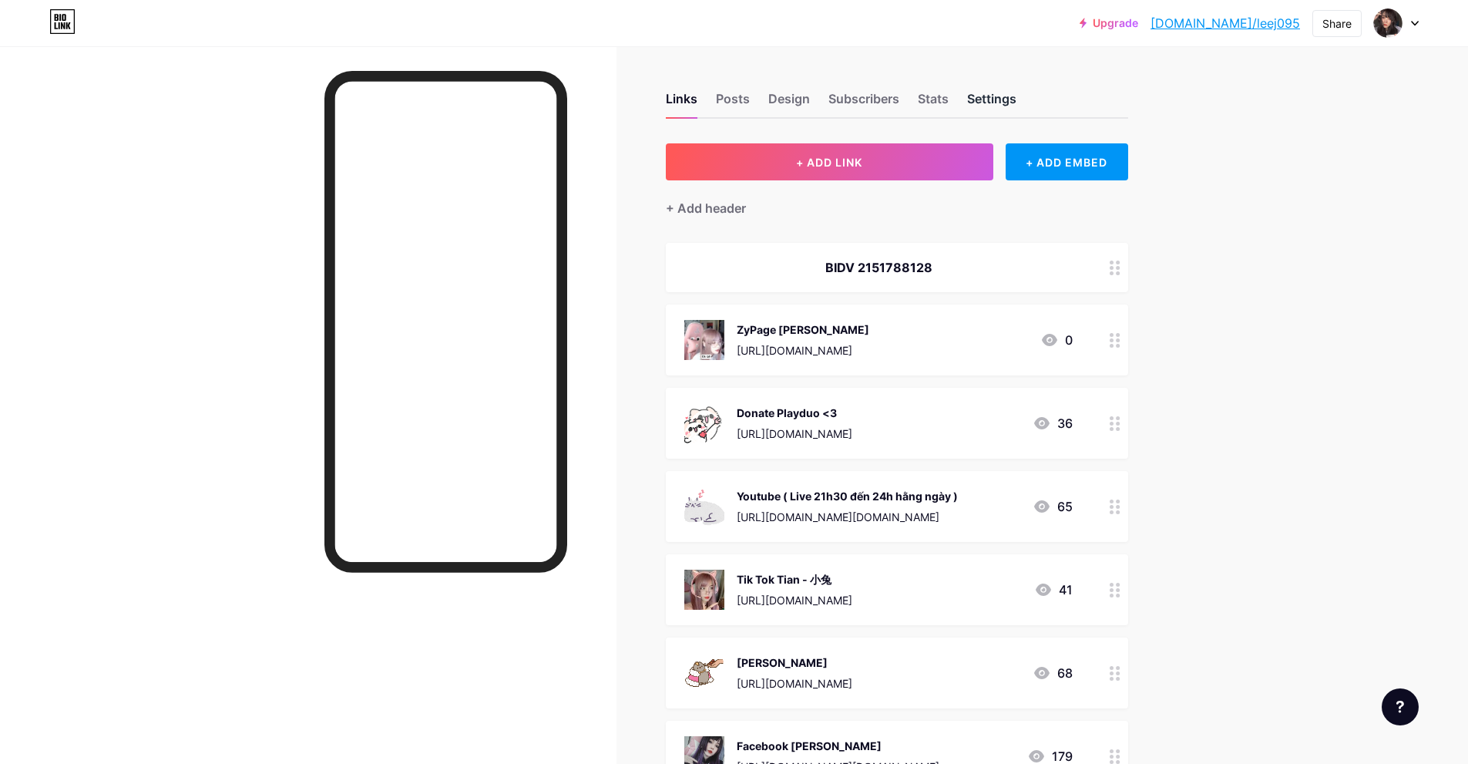
click at [989, 115] on div "Settings" at bounding box center [991, 103] width 49 height 28
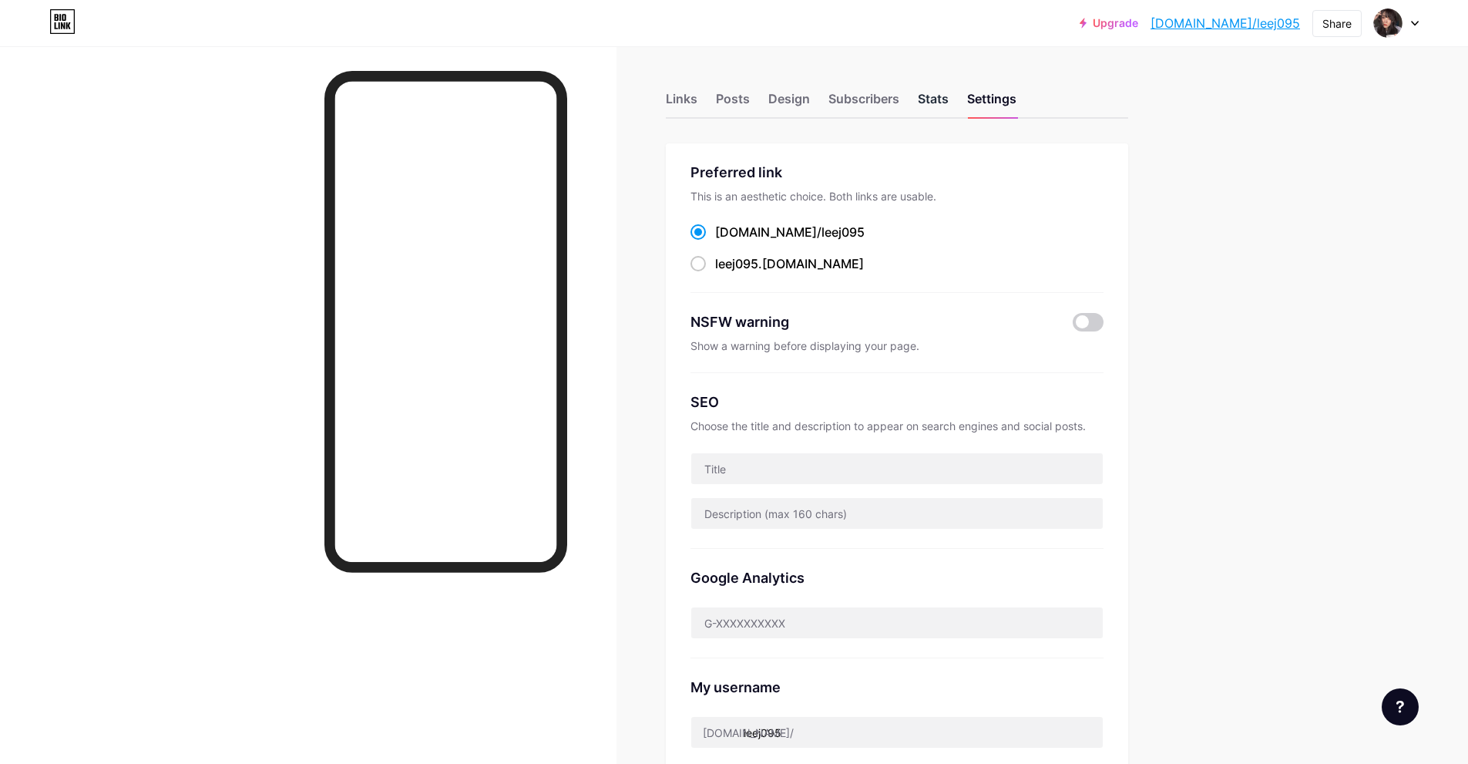
click at [945, 104] on div "Stats" at bounding box center [933, 103] width 31 height 28
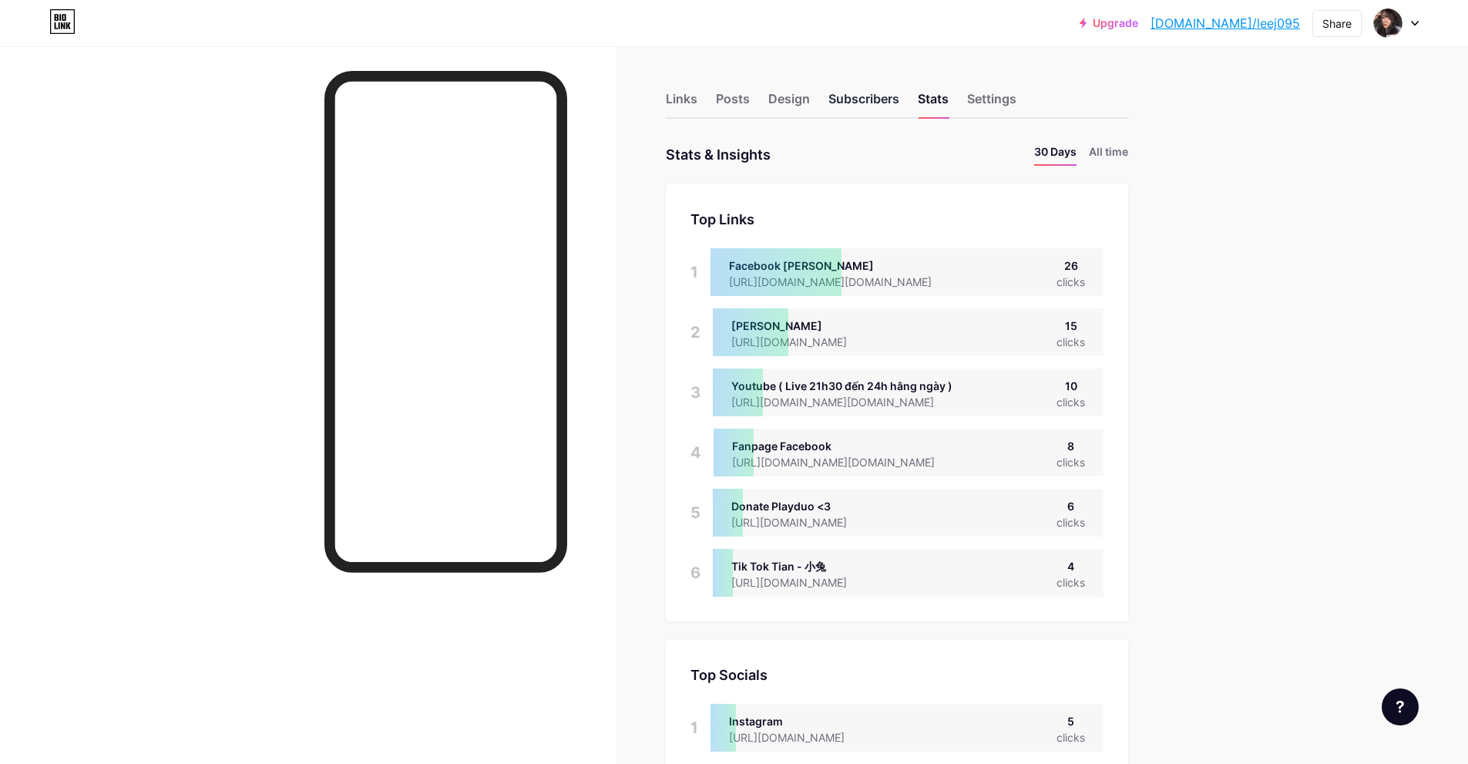
scroll to position [764, 1468]
click at [892, 106] on div "Subscribers" at bounding box center [863, 103] width 71 height 28
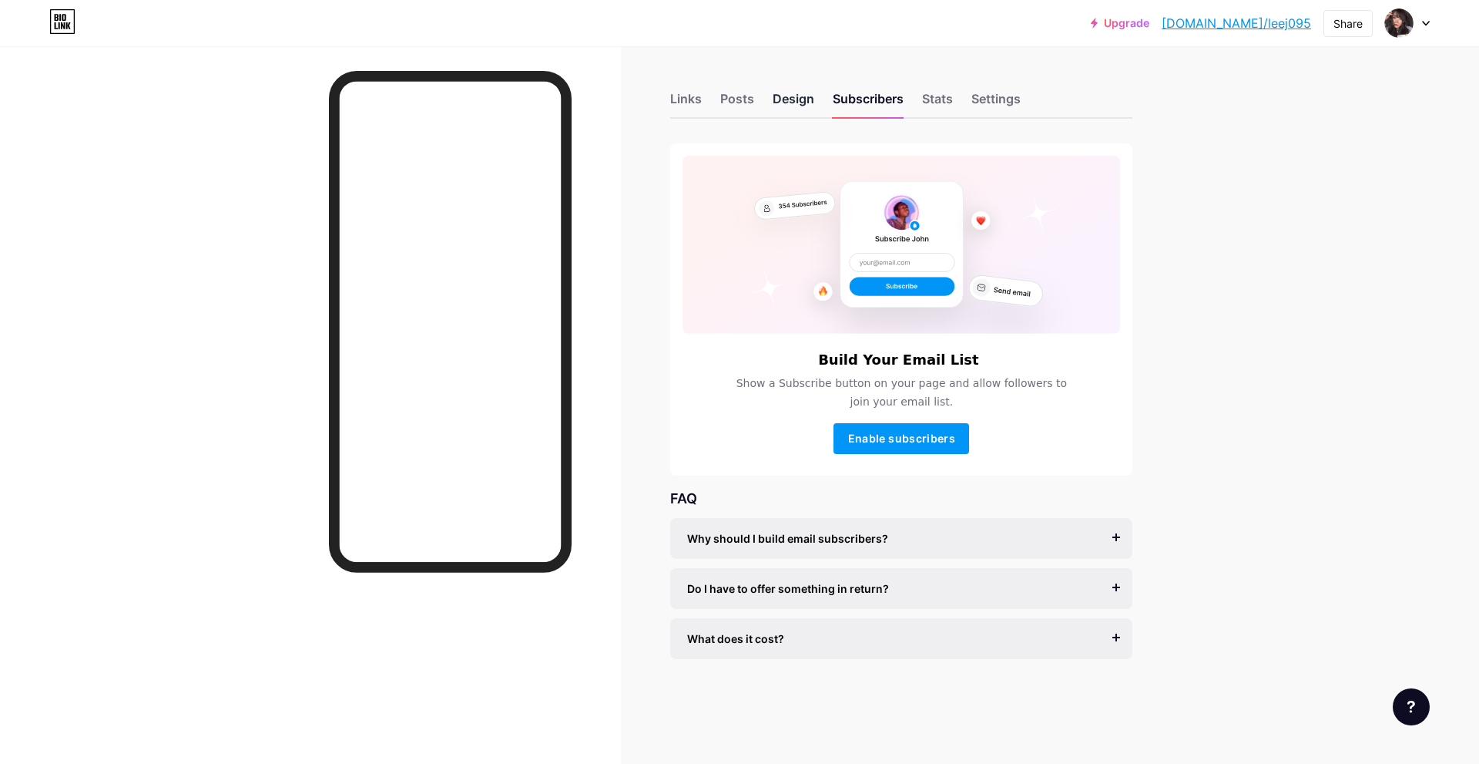
click at [797, 106] on div "Design" at bounding box center [794, 103] width 42 height 28
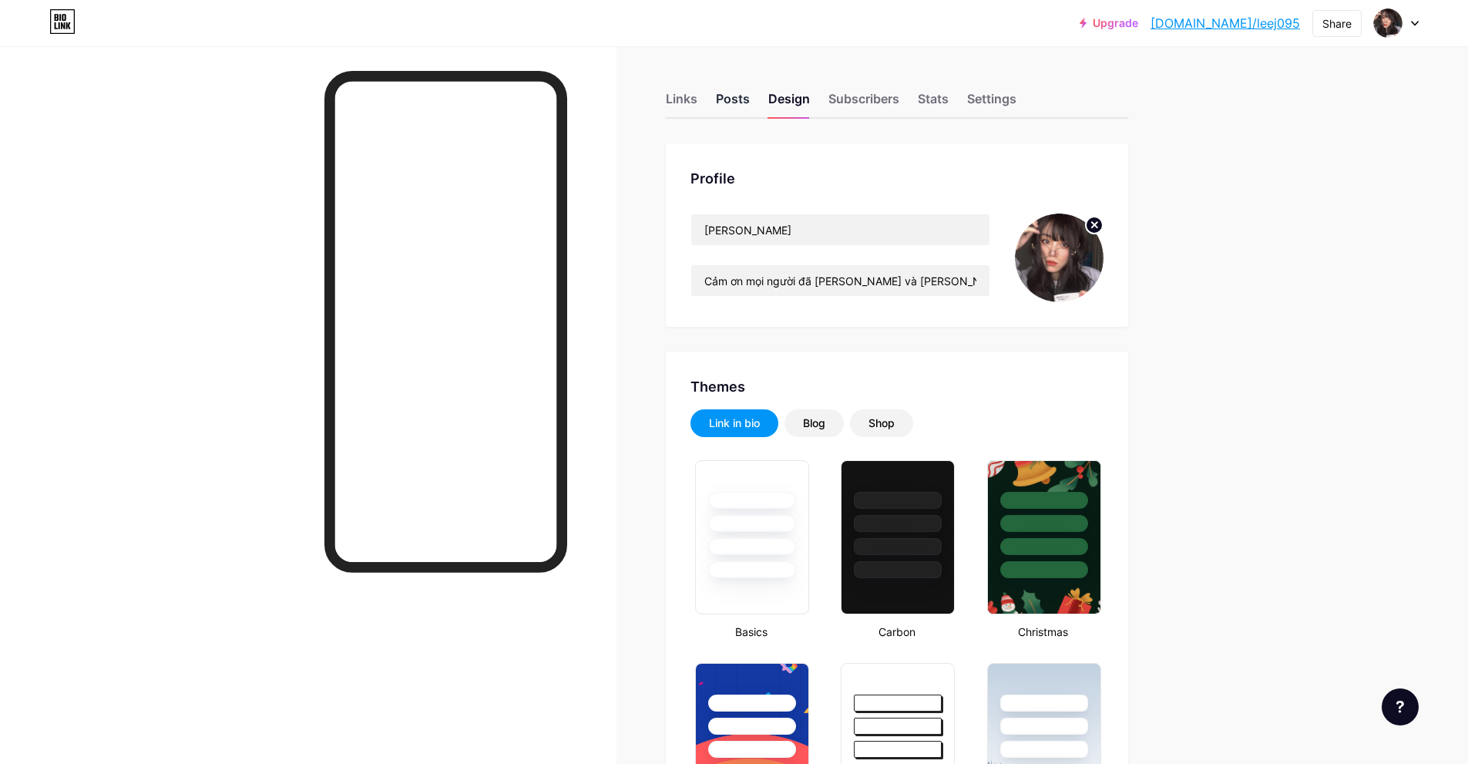
type input "#e37dae"
type input "#000000"
click at [737, 106] on div "Posts" at bounding box center [733, 103] width 34 height 28
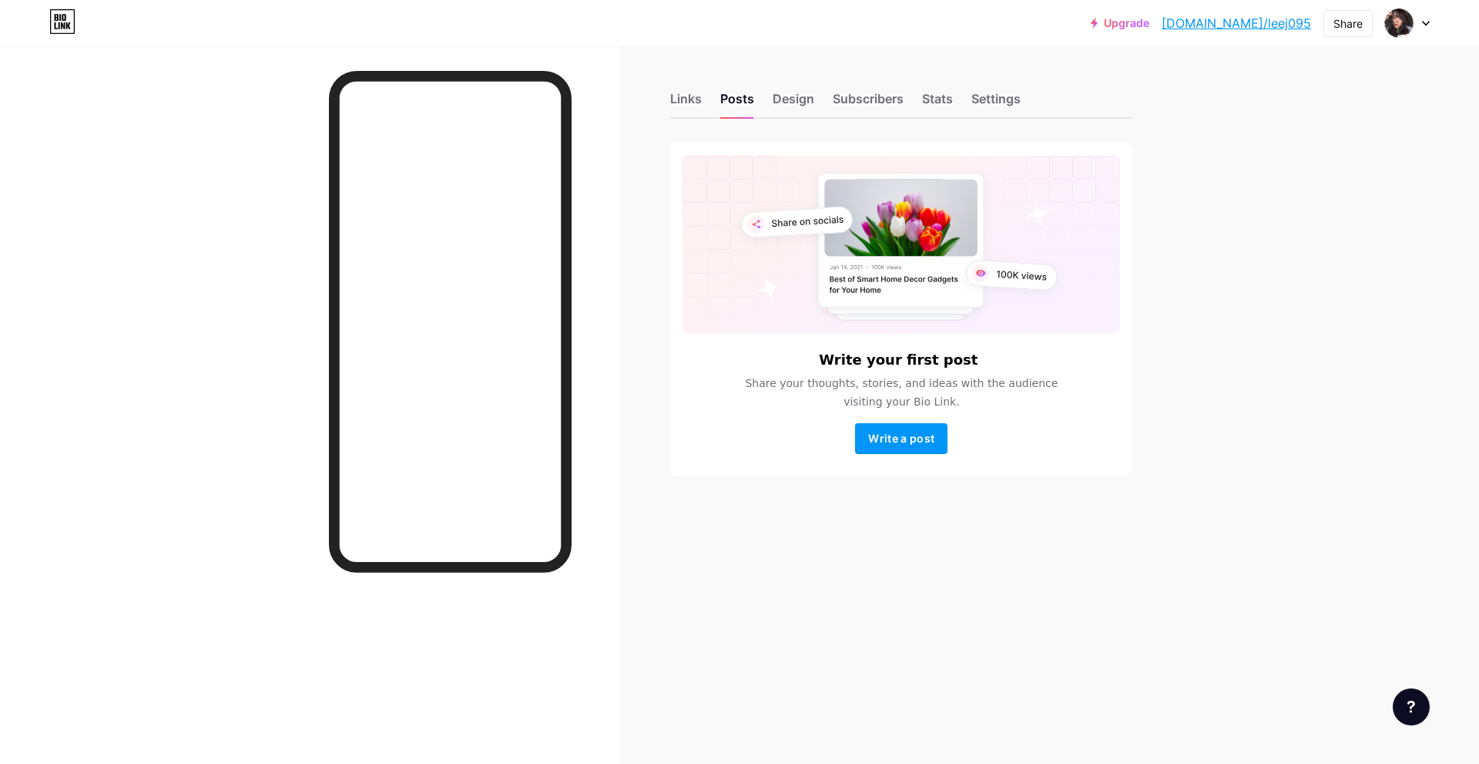
click at [668, 105] on div "Links Posts Design Subscribers Stats Settings Write your first post Share your …" at bounding box center [598, 299] width 1197 height 506
click at [700, 97] on div "Links" at bounding box center [686, 103] width 32 height 28
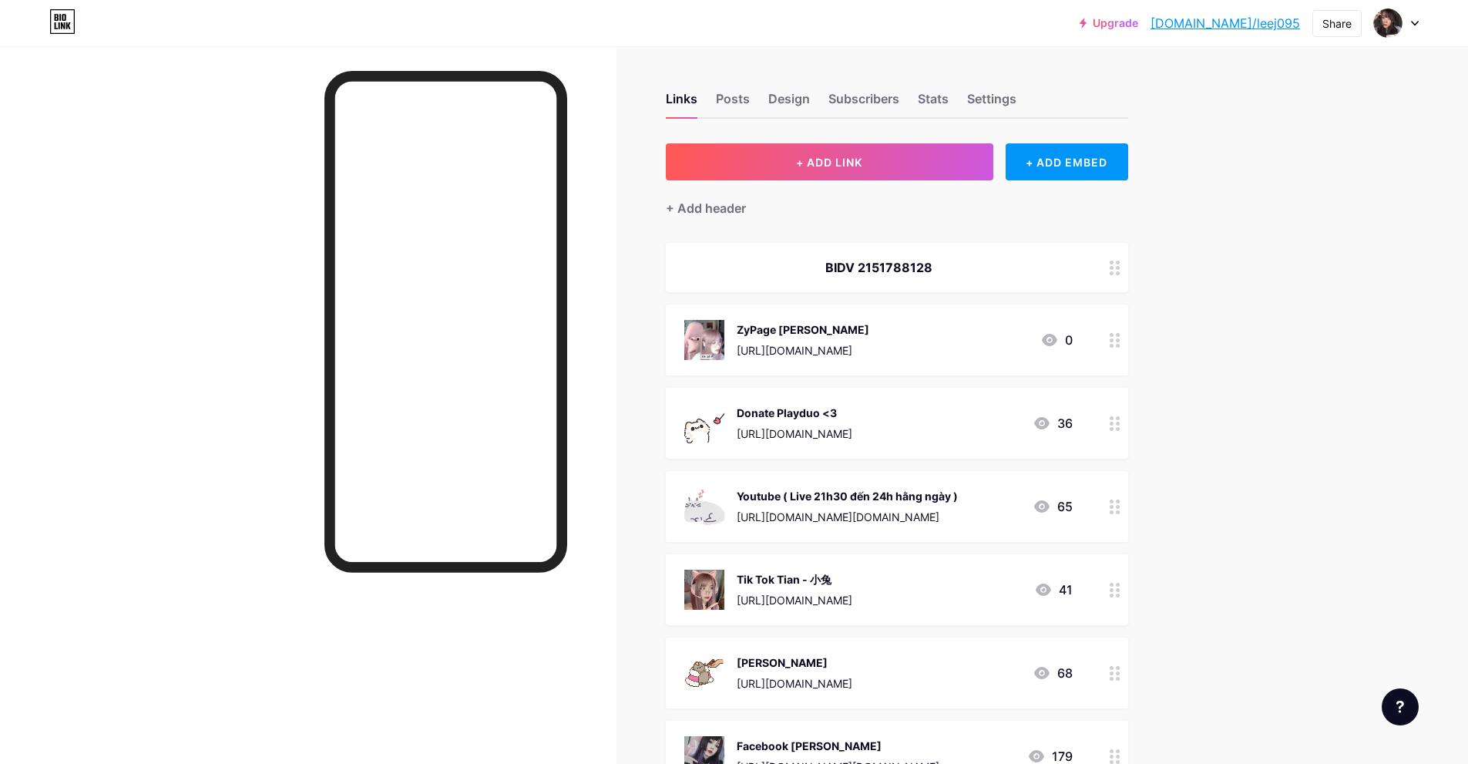
click at [1120, 270] on icon at bounding box center [1115, 267] width 11 height 15
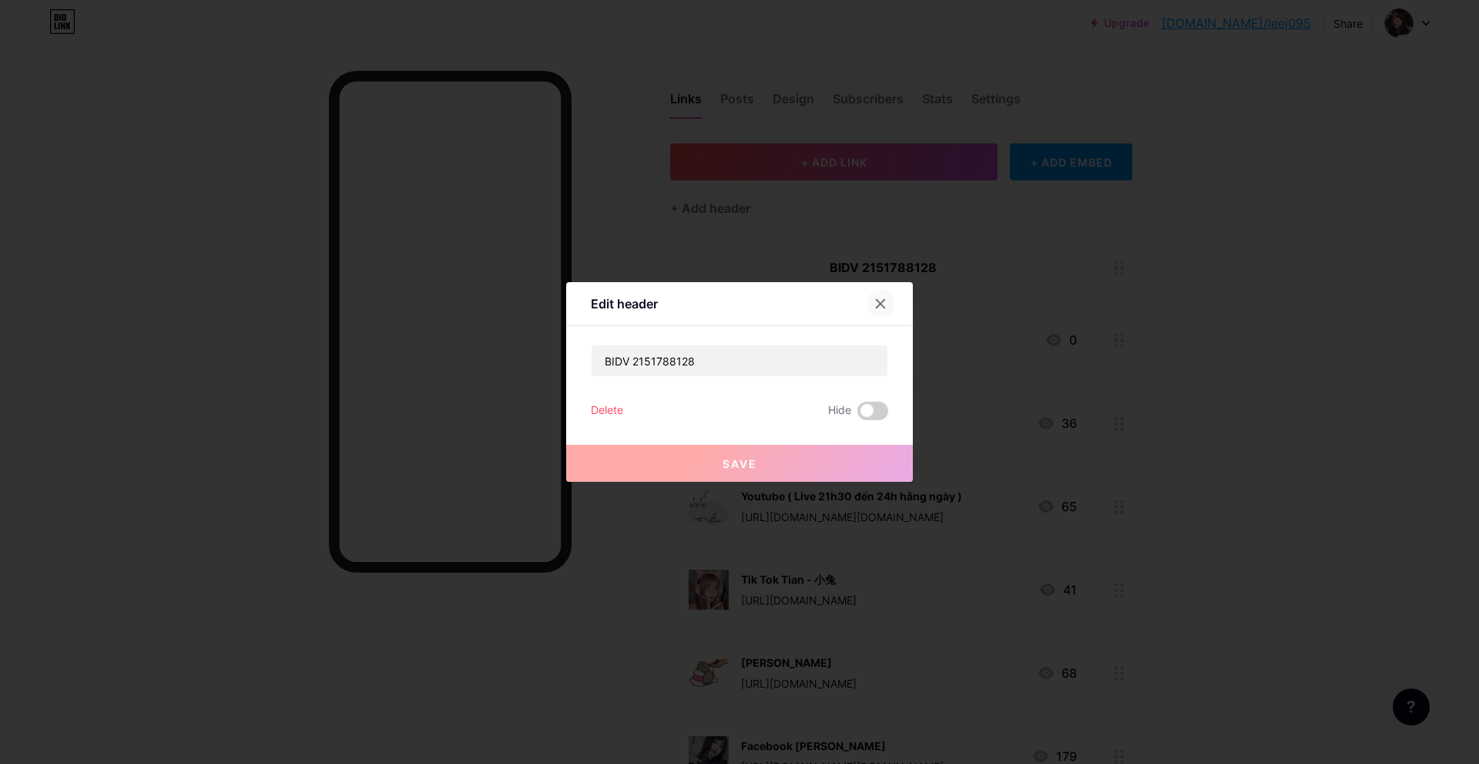
click at [877, 301] on icon at bounding box center [881, 303] width 12 height 12
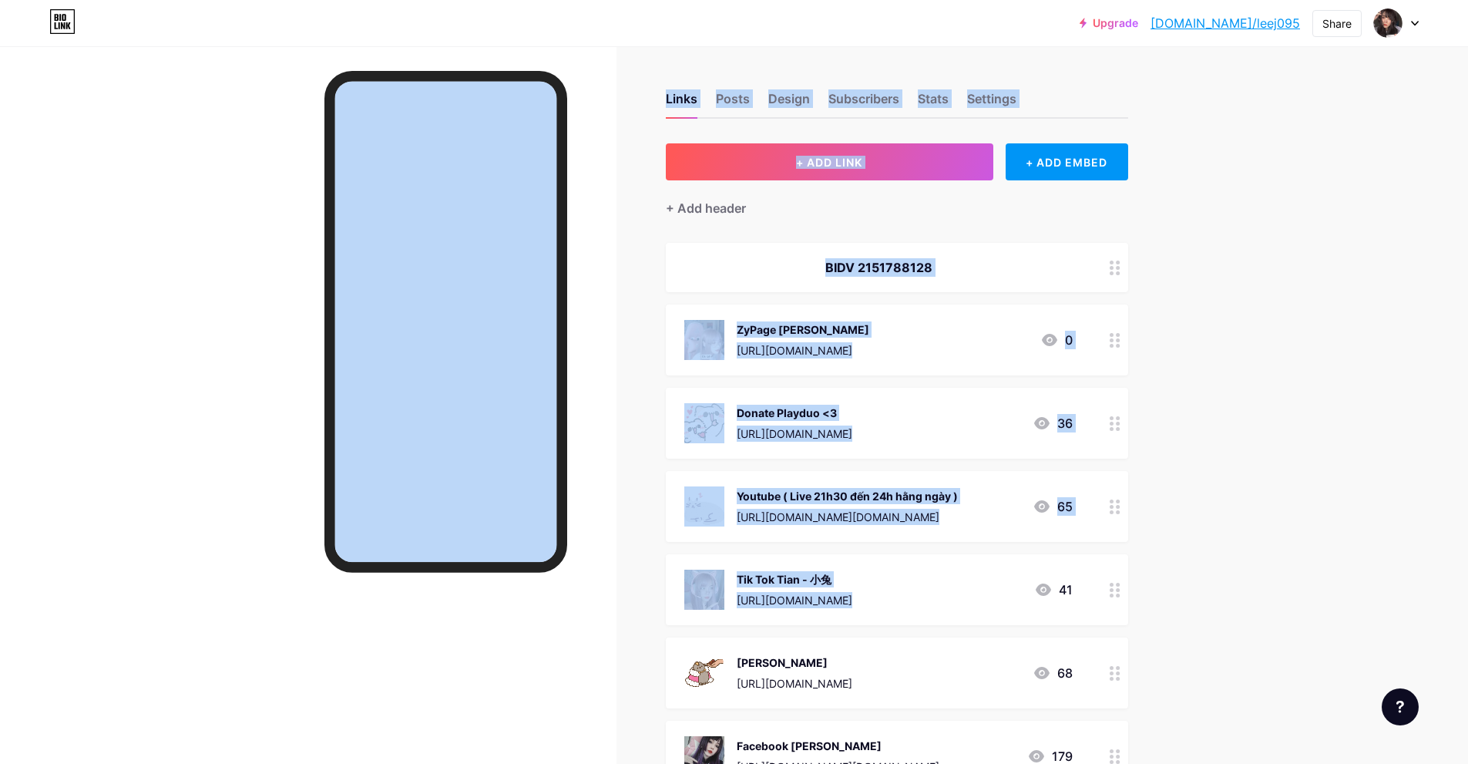
drag, startPoint x: 602, startPoint y: 235, endPoint x: 1339, endPoint y: 491, distance: 780.5
click at [1268, 526] on div "Upgrade bio.link/leej09... bio.link/leej095 Share Switch accounts Tian bio.link…" at bounding box center [734, 642] width 1468 height 1285
click at [1340, 491] on div "Upgrade bio.link/leej09... bio.link/leej095 Share Switch accounts Tian bio.link…" at bounding box center [734, 642] width 1468 height 1285
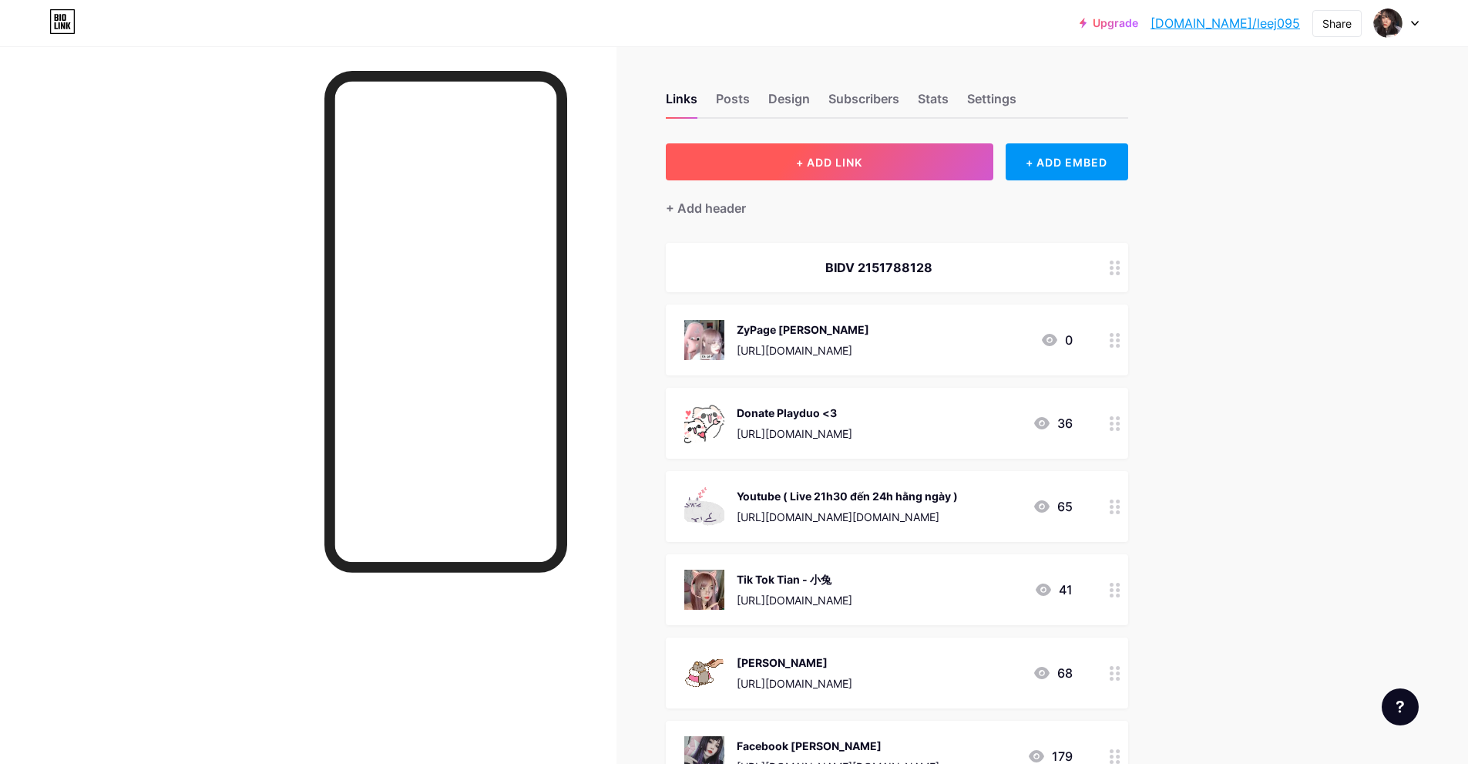
click at [814, 170] on button "+ ADD LINK" at bounding box center [829, 161] width 327 height 37
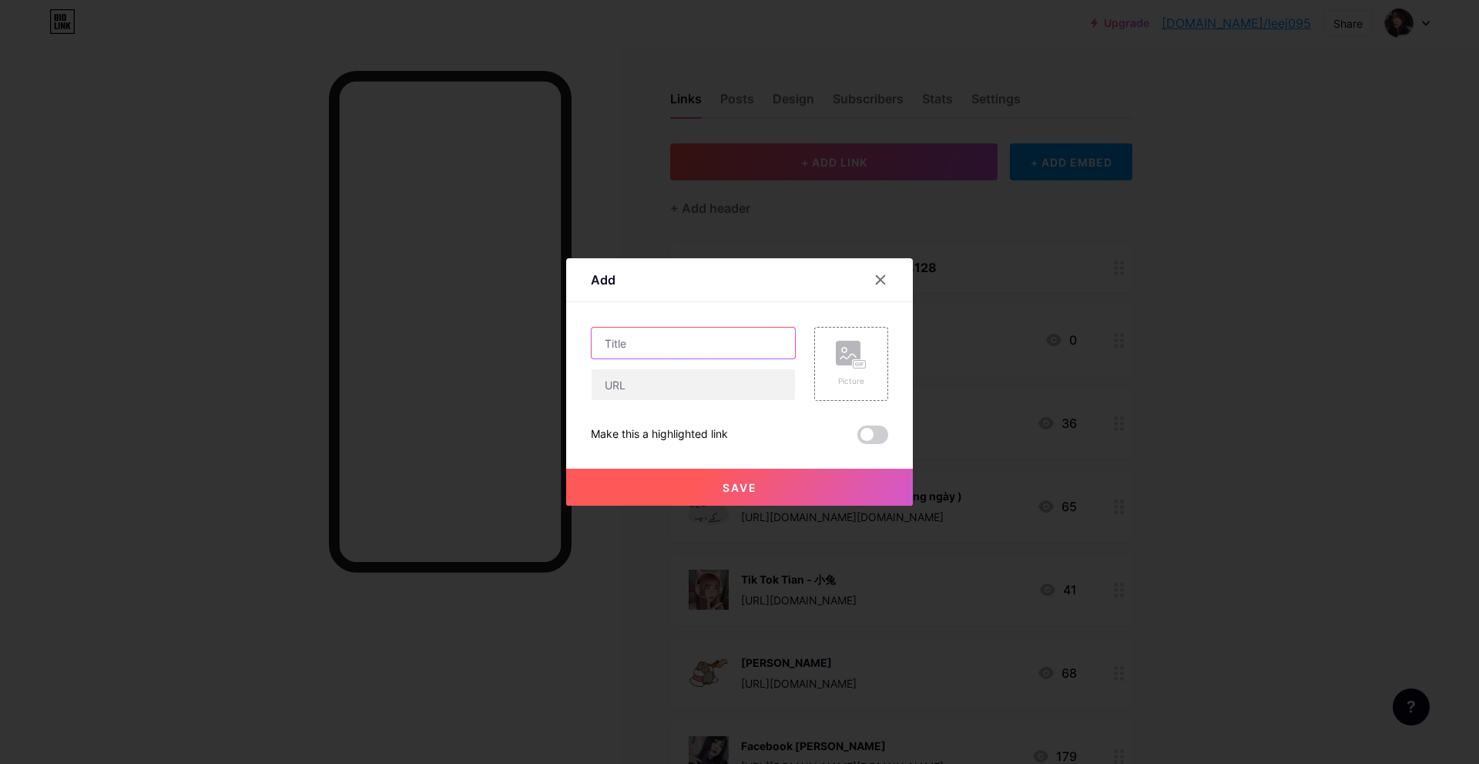
click at [710, 347] on input "text" at bounding box center [693, 342] width 203 height 31
click at [883, 284] on icon at bounding box center [881, 280] width 12 height 12
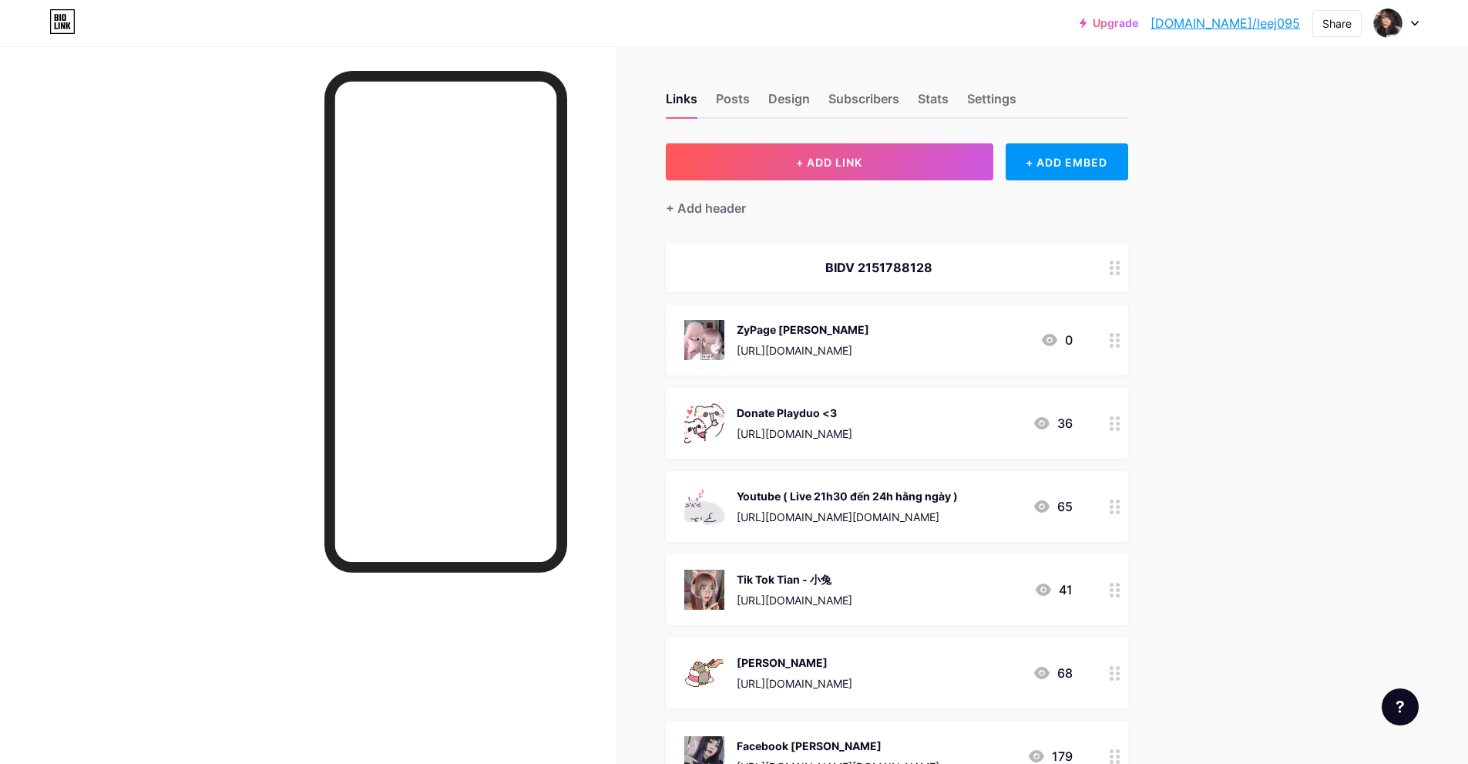
drag, startPoint x: 825, startPoint y: 270, endPoint x: 942, endPoint y: 272, distance: 117.1
click at [942, 272] on div "BIDV 2151788128" at bounding box center [878, 267] width 388 height 18
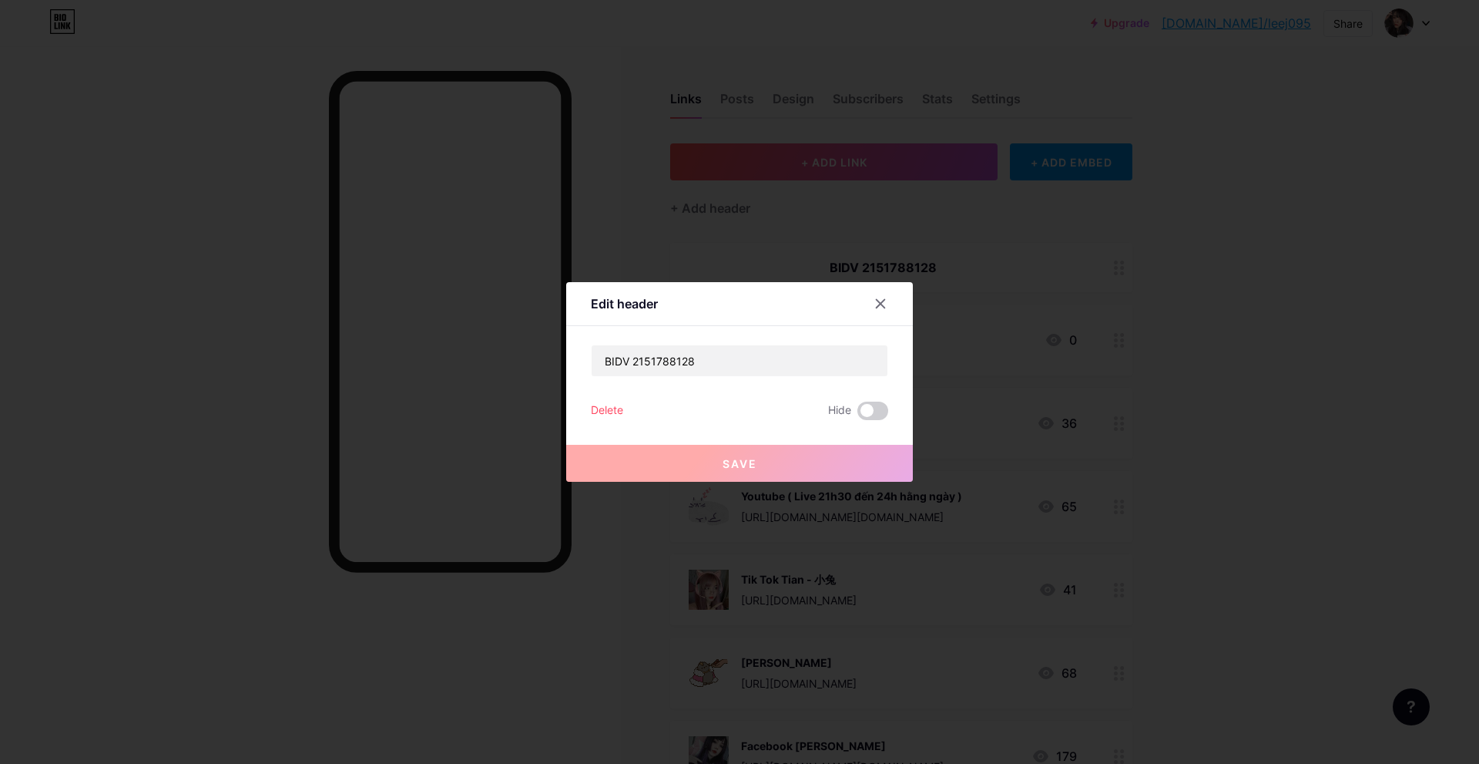
copy div "BIDV 2151788128"
click at [734, 373] on input "BIDV 2151788128" at bounding box center [740, 360] width 296 height 31
click at [883, 307] on icon at bounding box center [881, 303] width 12 height 12
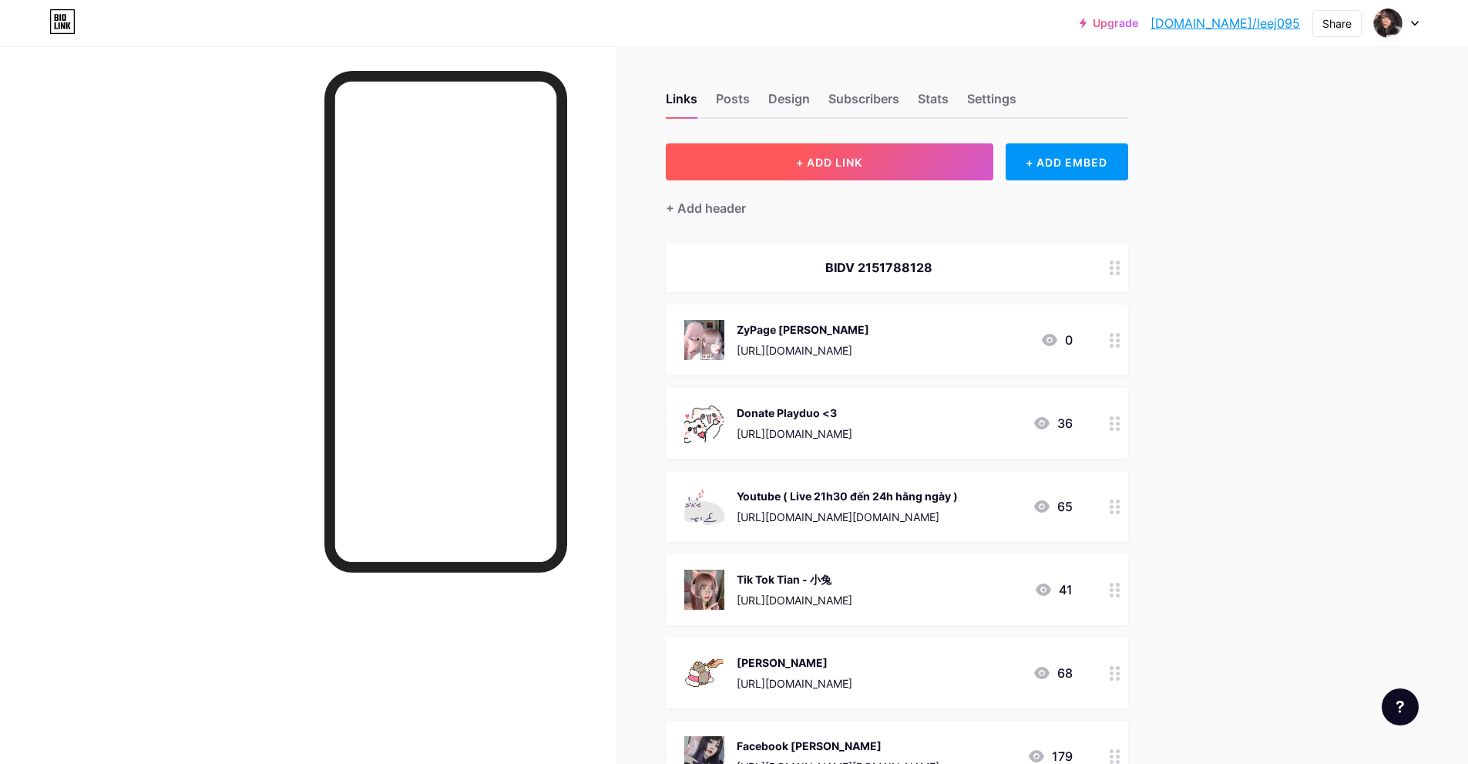
click at [814, 164] on span "+ ADD LINK" at bounding box center [829, 162] width 66 height 13
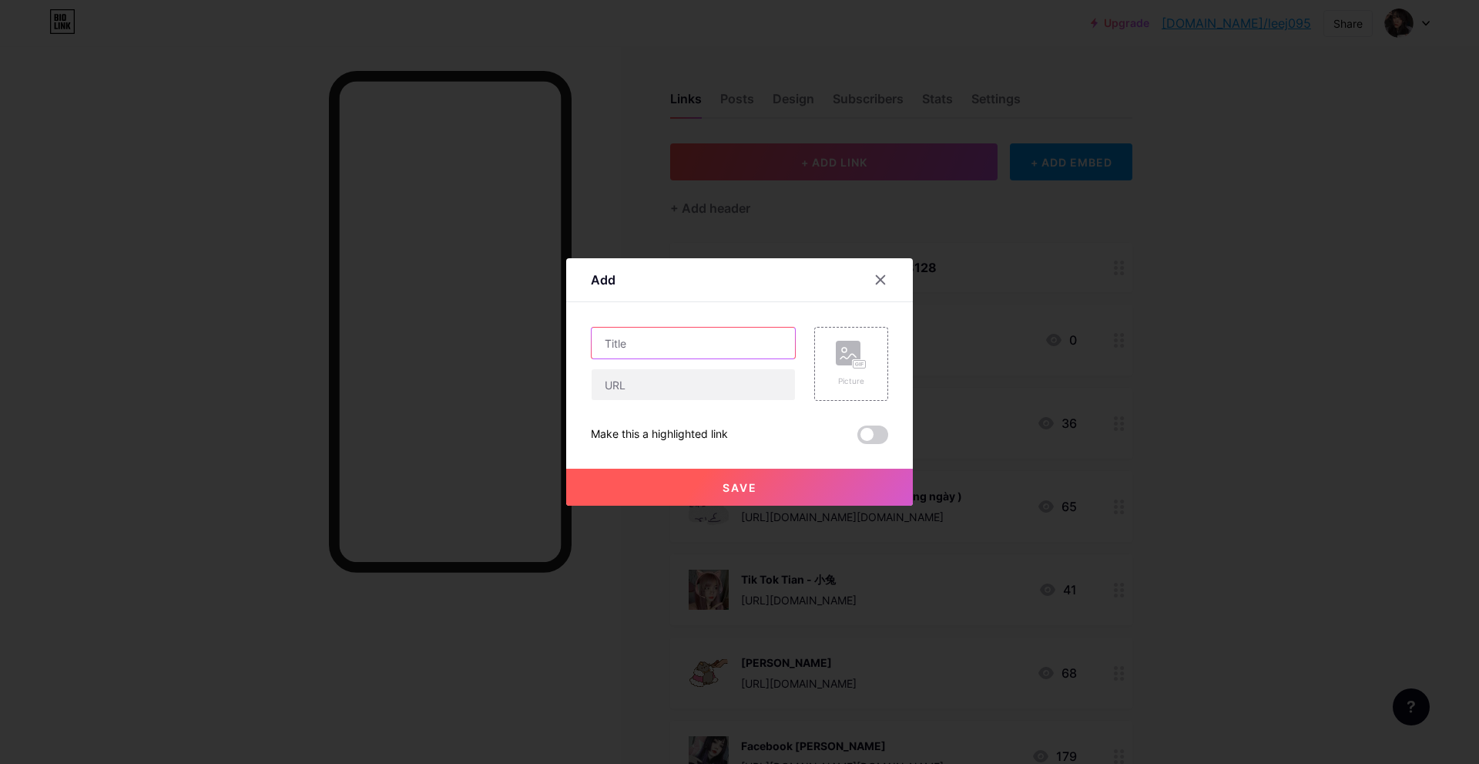
click at [663, 345] on input "text" at bounding box center [693, 342] width 203 height 31
paste input "BIDV 2151788128"
type input "BIDV 2151788128"
click at [670, 390] on input "text" at bounding box center [693, 384] width 203 height 31
paste input "BIDV 2151788128"
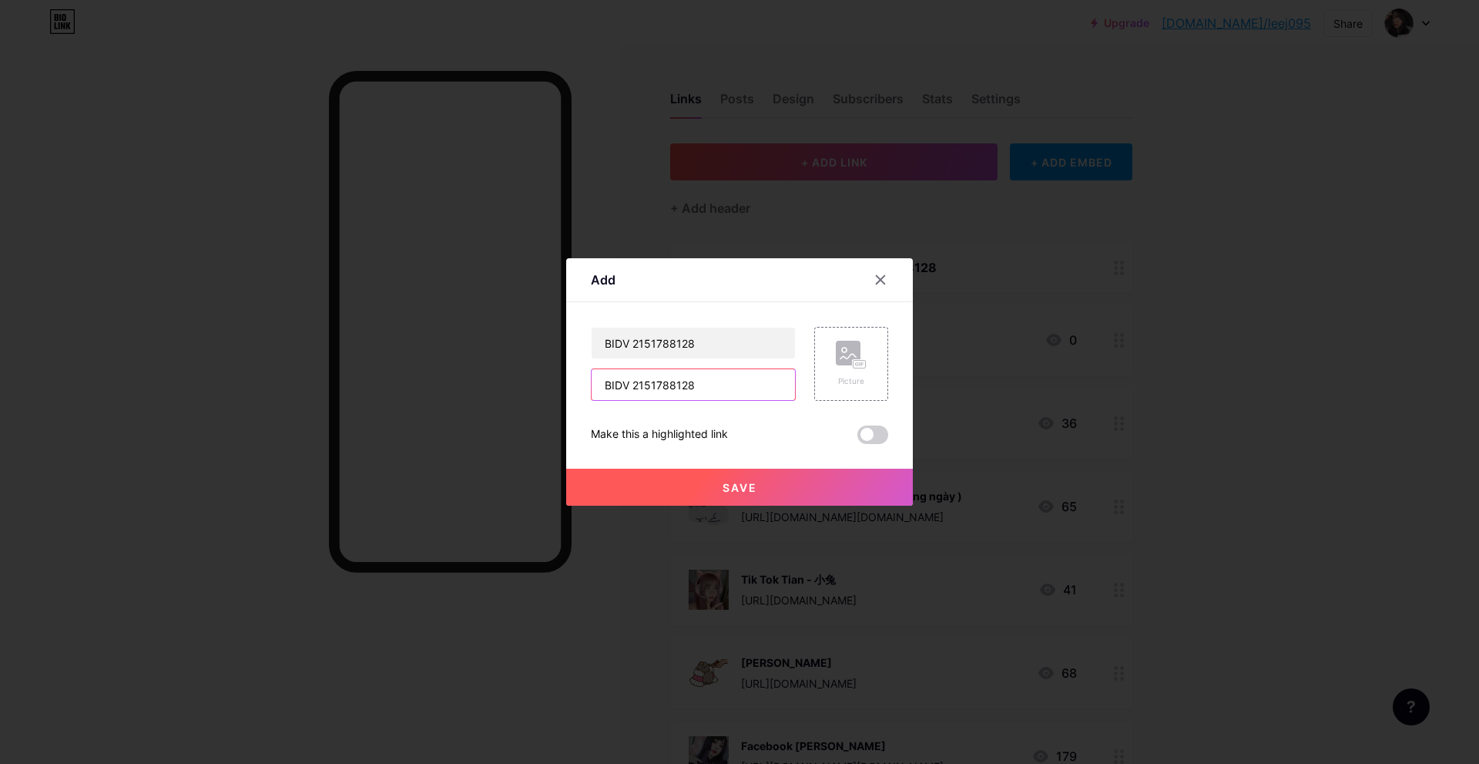
type input "BIDV 2151788128"
click at [728, 487] on span "Save" at bounding box center [740, 487] width 35 height 13
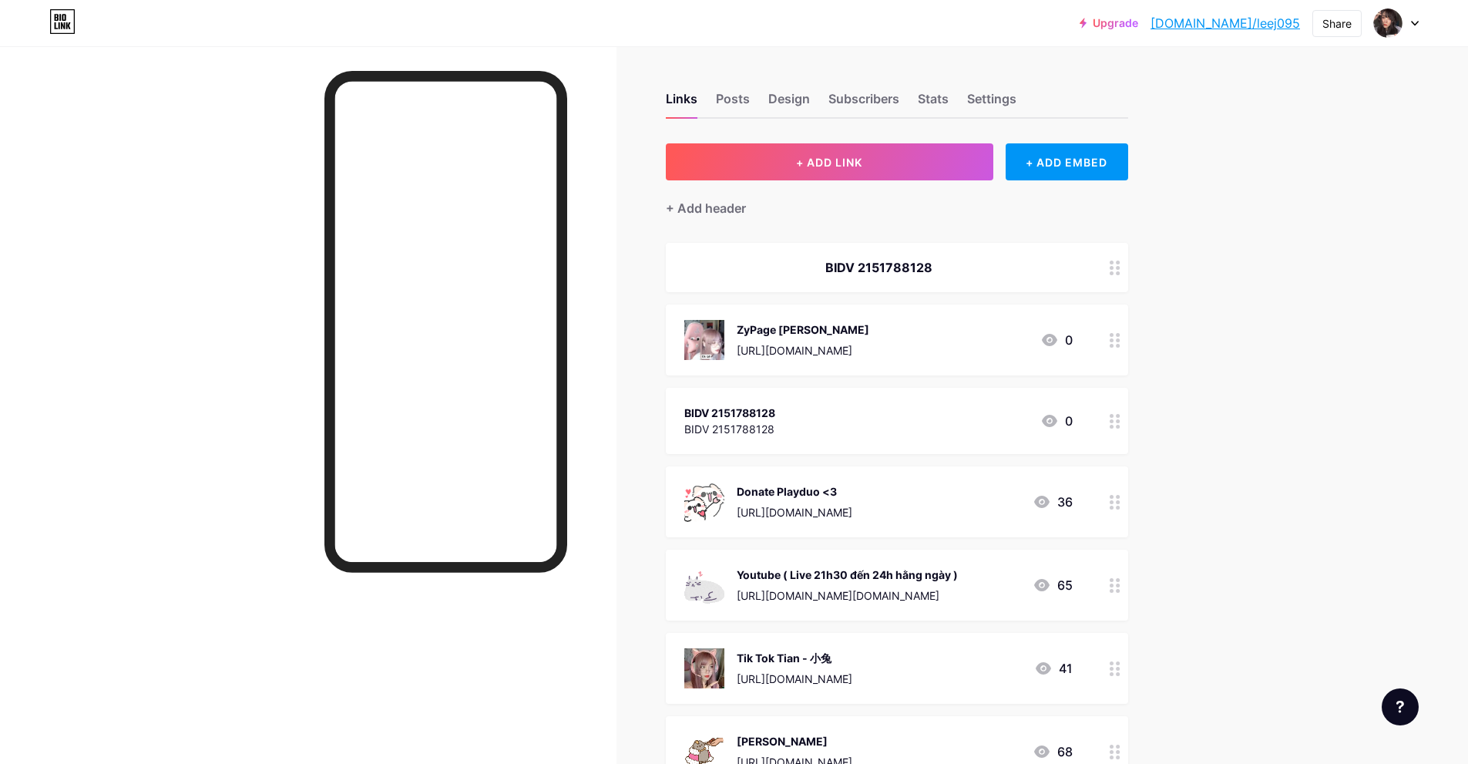
drag, startPoint x: 941, startPoint y: 336, endPoint x: 962, endPoint y: 404, distance: 71.2
click at [935, 420] on span "BIDV 2151788128 ZyPage Tian https://zypage.com/tianlee 0 BIDV 2151788128 BIDV 2…" at bounding box center [897, 598] width 462 height 710
click at [1120, 426] on circle at bounding box center [1118, 427] width 4 height 4
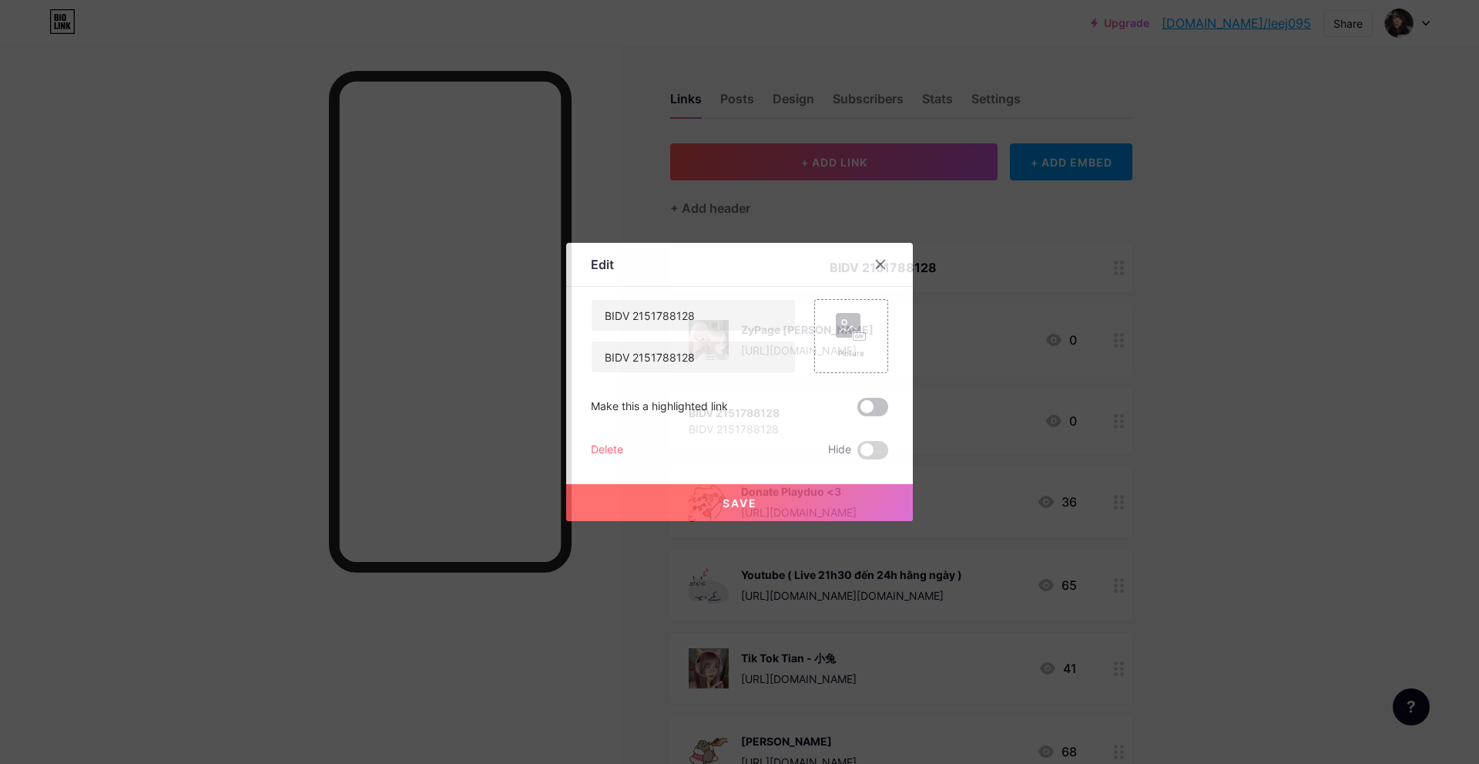
click at [878, 403] on span at bounding box center [873, 407] width 31 height 18
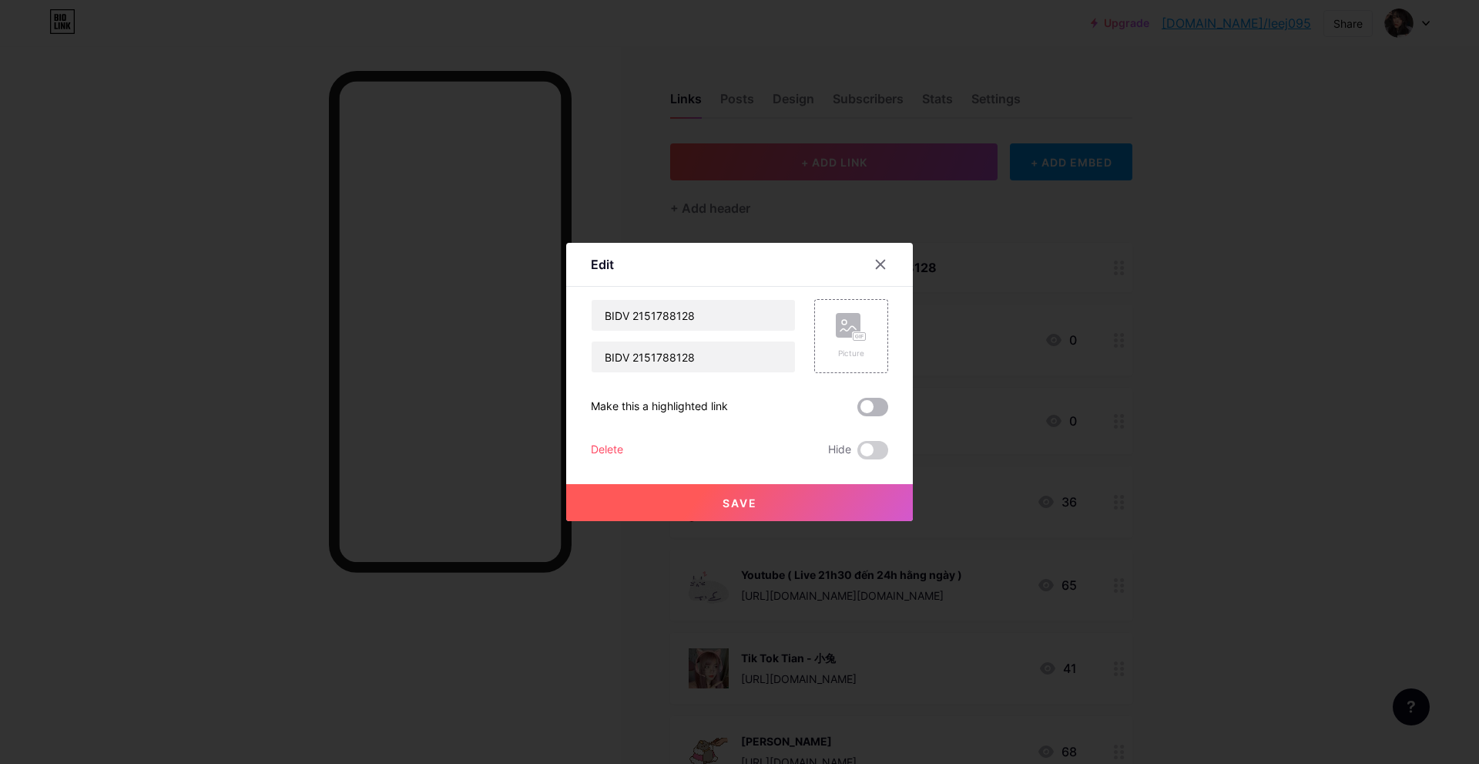
click at [858, 411] on input "checkbox" at bounding box center [858, 411] width 0 height 0
click at [621, 448] on div "Delete" at bounding box center [607, 450] width 32 height 18
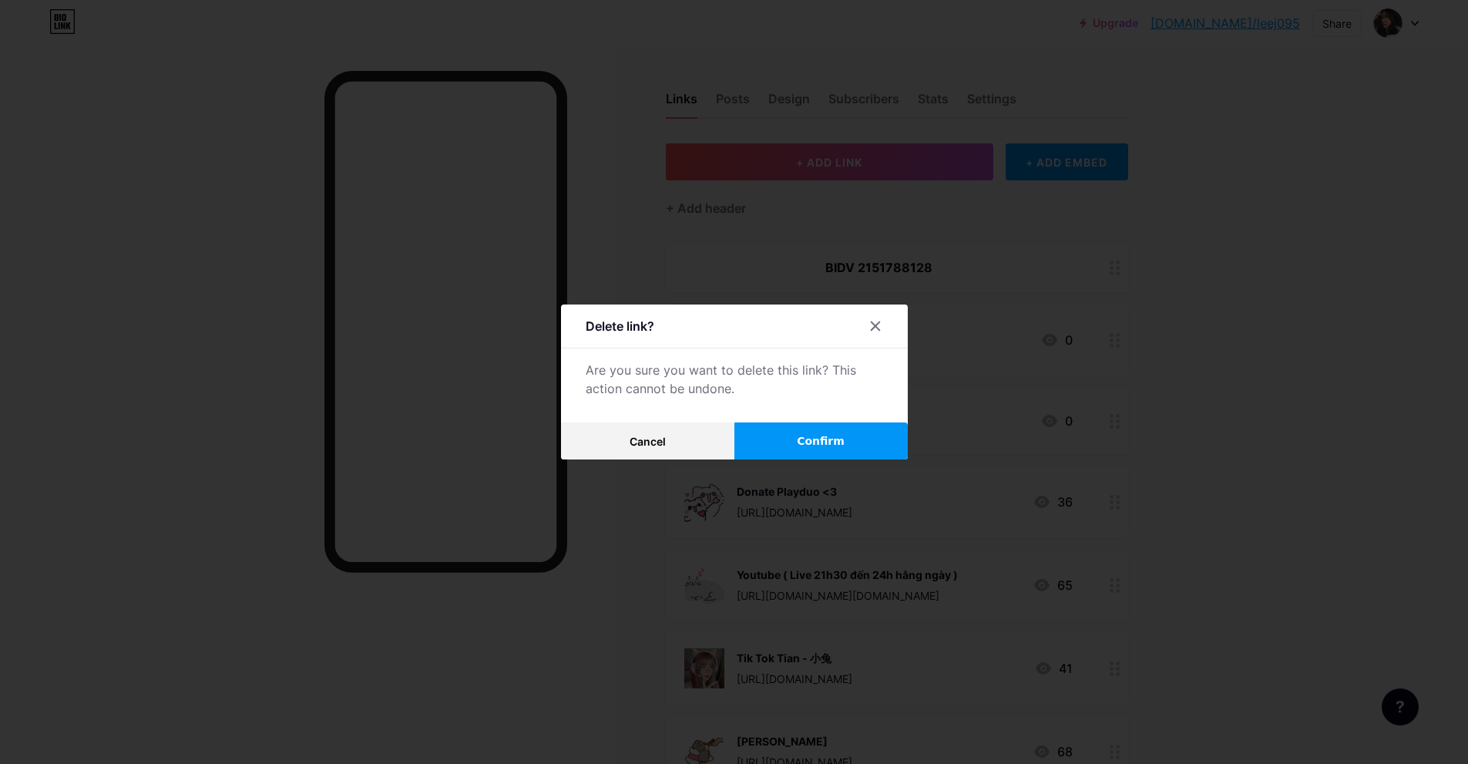
click at [809, 437] on span "Confirm" at bounding box center [821, 441] width 48 height 16
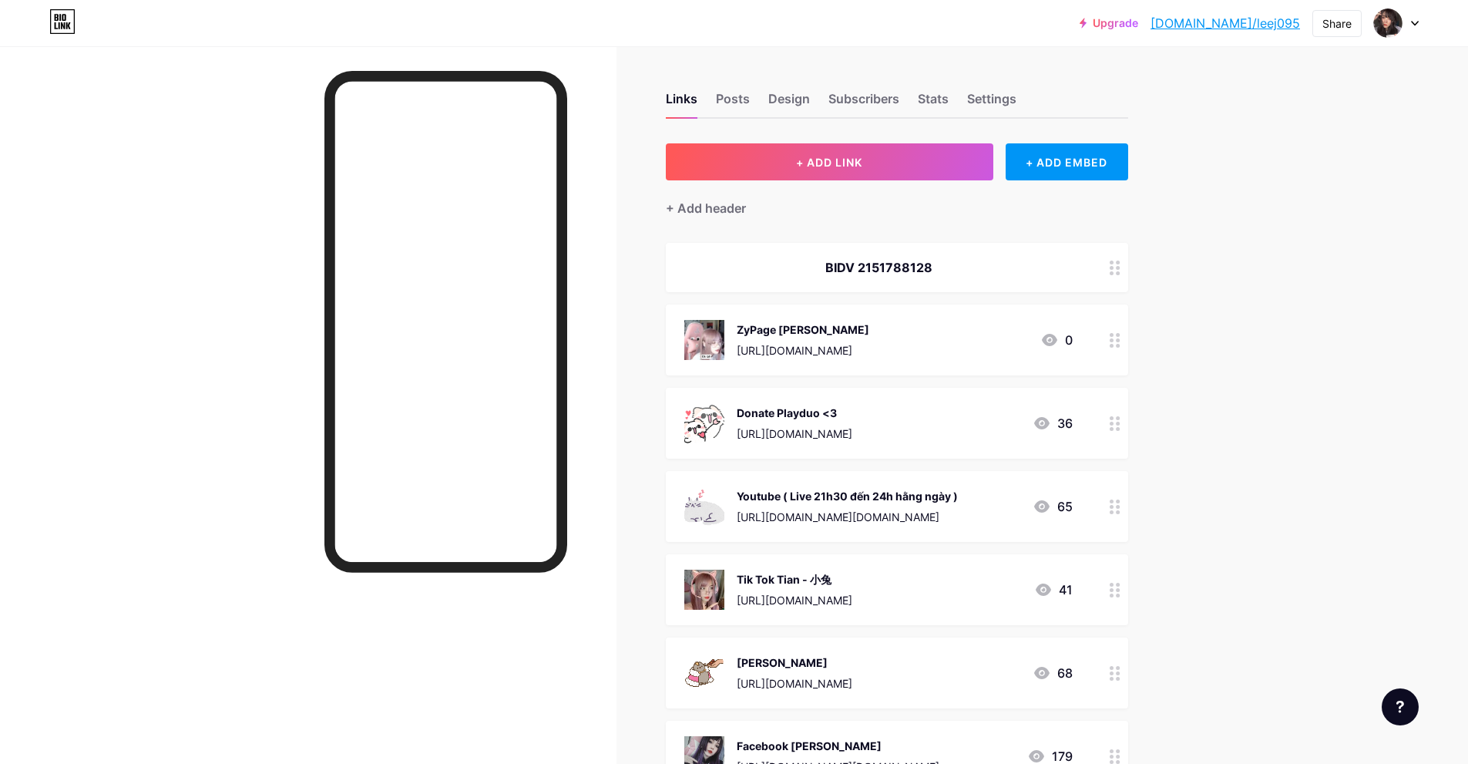
click at [1120, 344] on circle at bounding box center [1118, 346] width 4 height 4
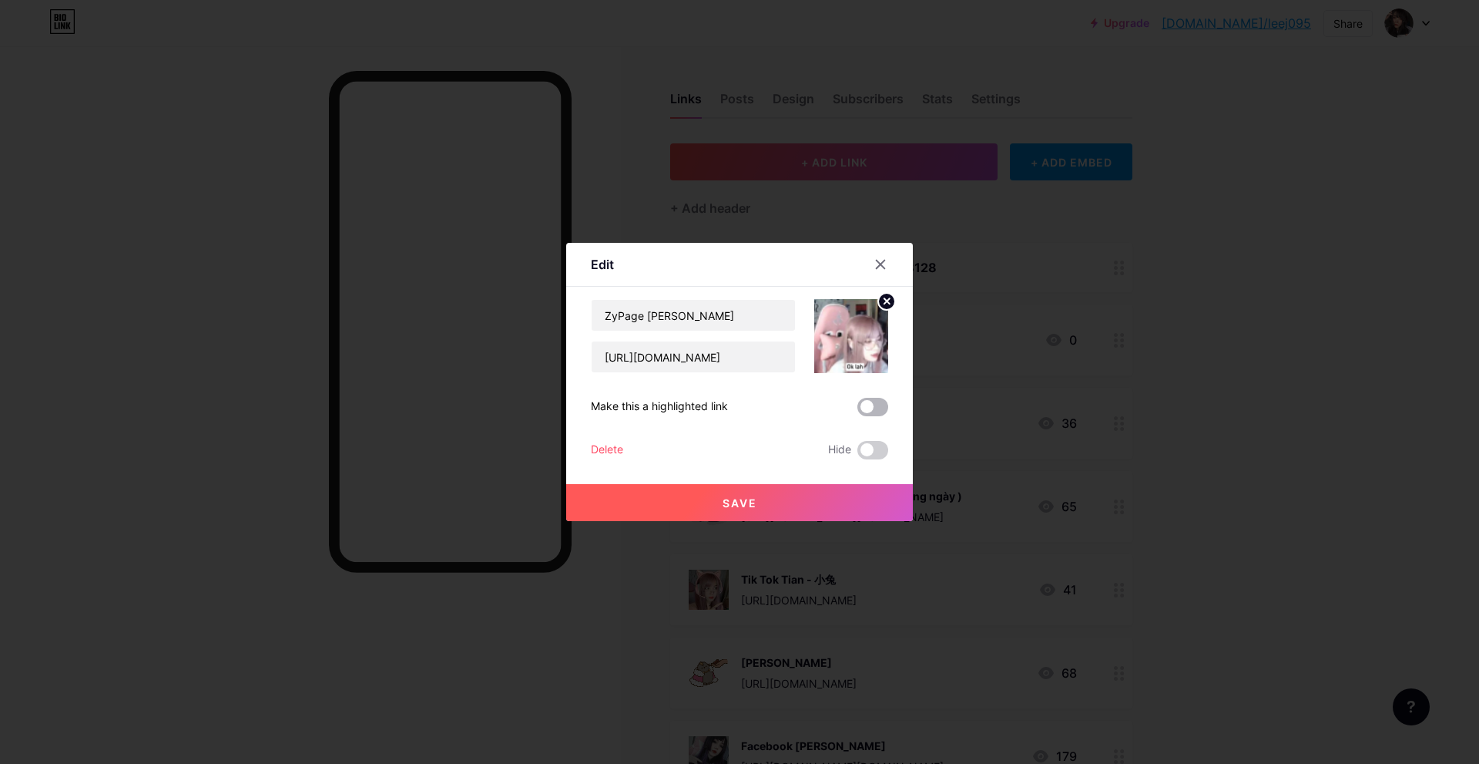
click at [873, 408] on span at bounding box center [873, 407] width 31 height 18
click at [858, 411] on input "checkbox" at bounding box center [858, 411] width 0 height 0
click at [716, 496] on button "Save" at bounding box center [739, 502] width 347 height 37
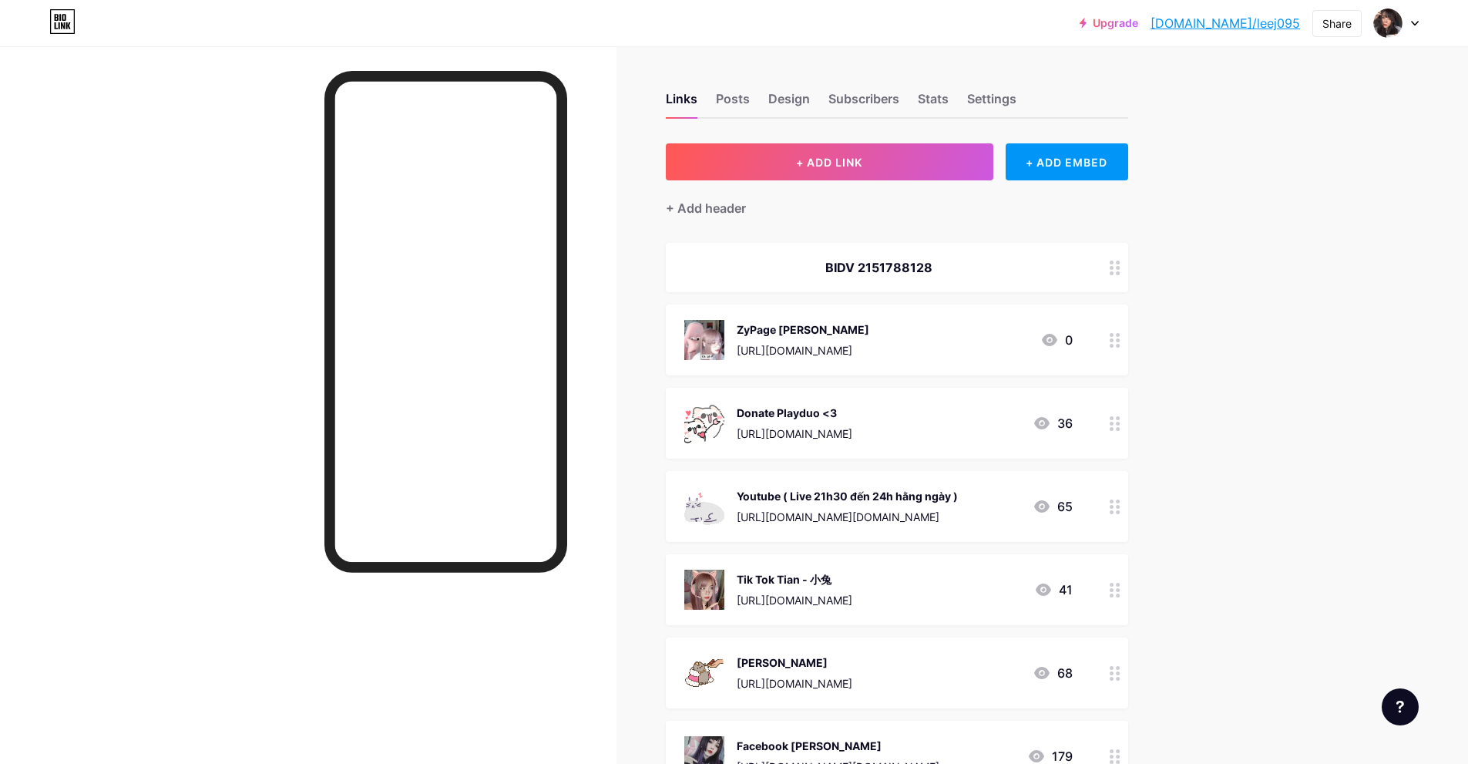
click at [1134, 337] on div "Links Posts Design Subscribers Stats Settings + ADD LINK + ADD EMBED + Add head…" at bounding box center [596, 665] width 1193 height 1239
click at [1128, 337] on div at bounding box center [1115, 339] width 26 height 71
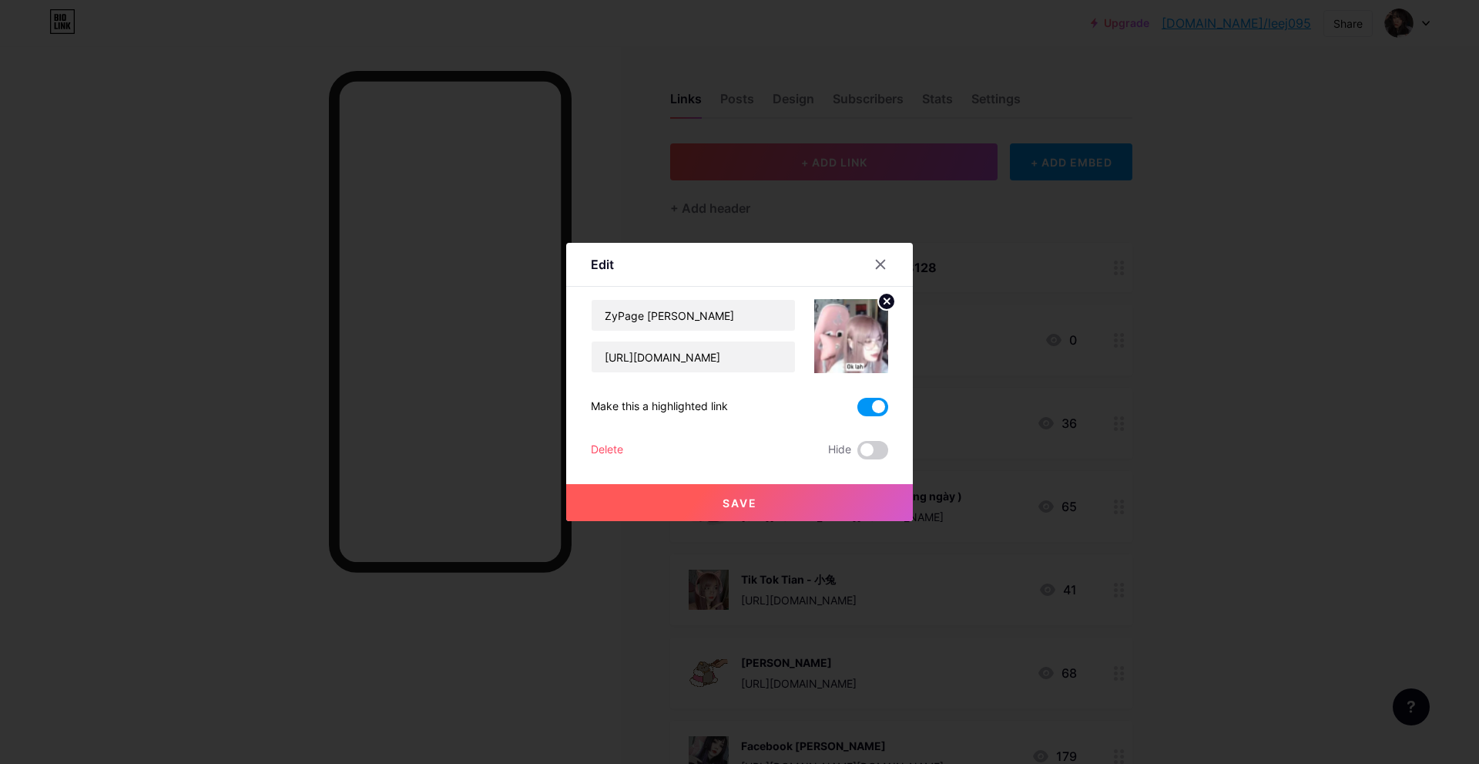
click at [885, 301] on circle at bounding box center [886, 301] width 17 height 17
click at [837, 331] on rect at bounding box center [848, 325] width 25 height 25
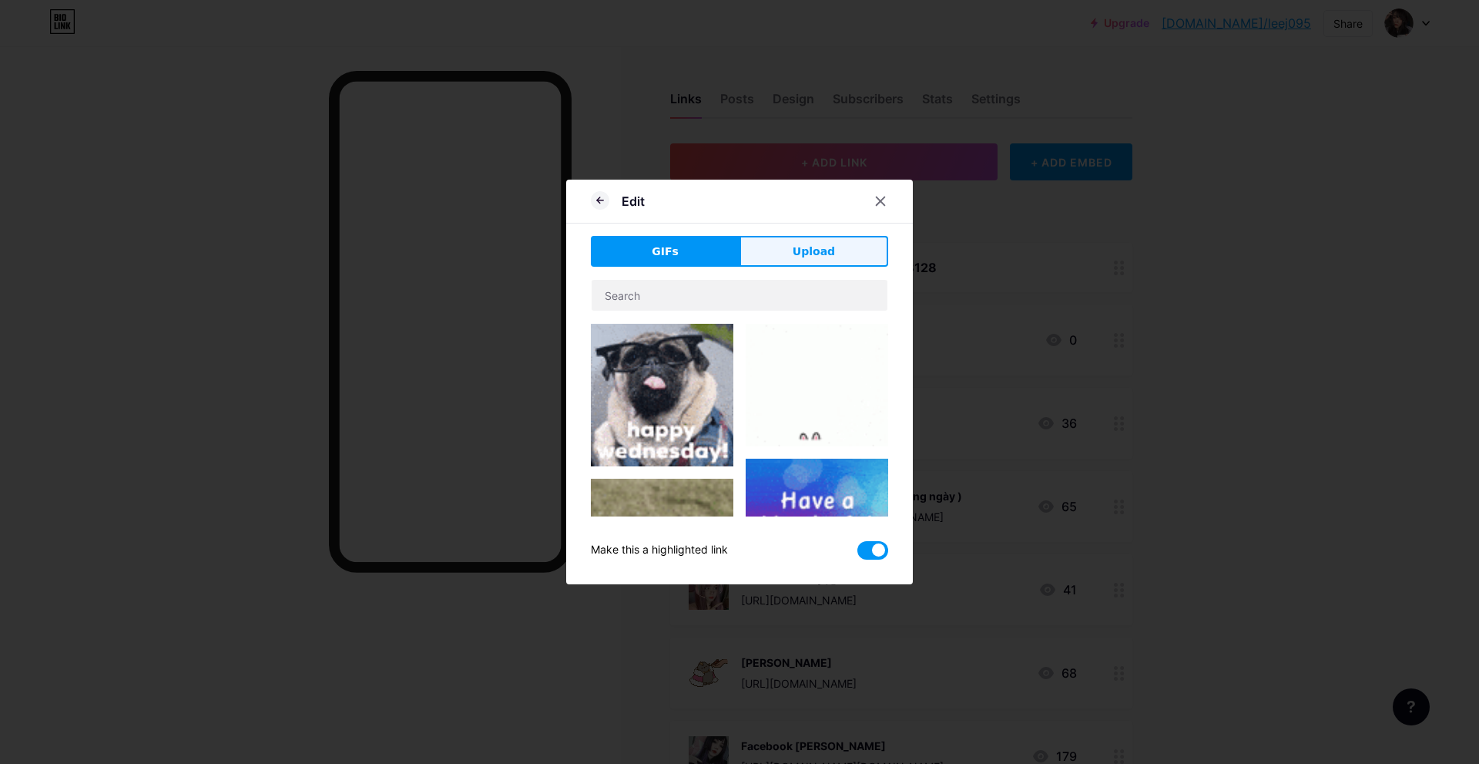
click at [804, 262] on button "Upload" at bounding box center [814, 251] width 149 height 31
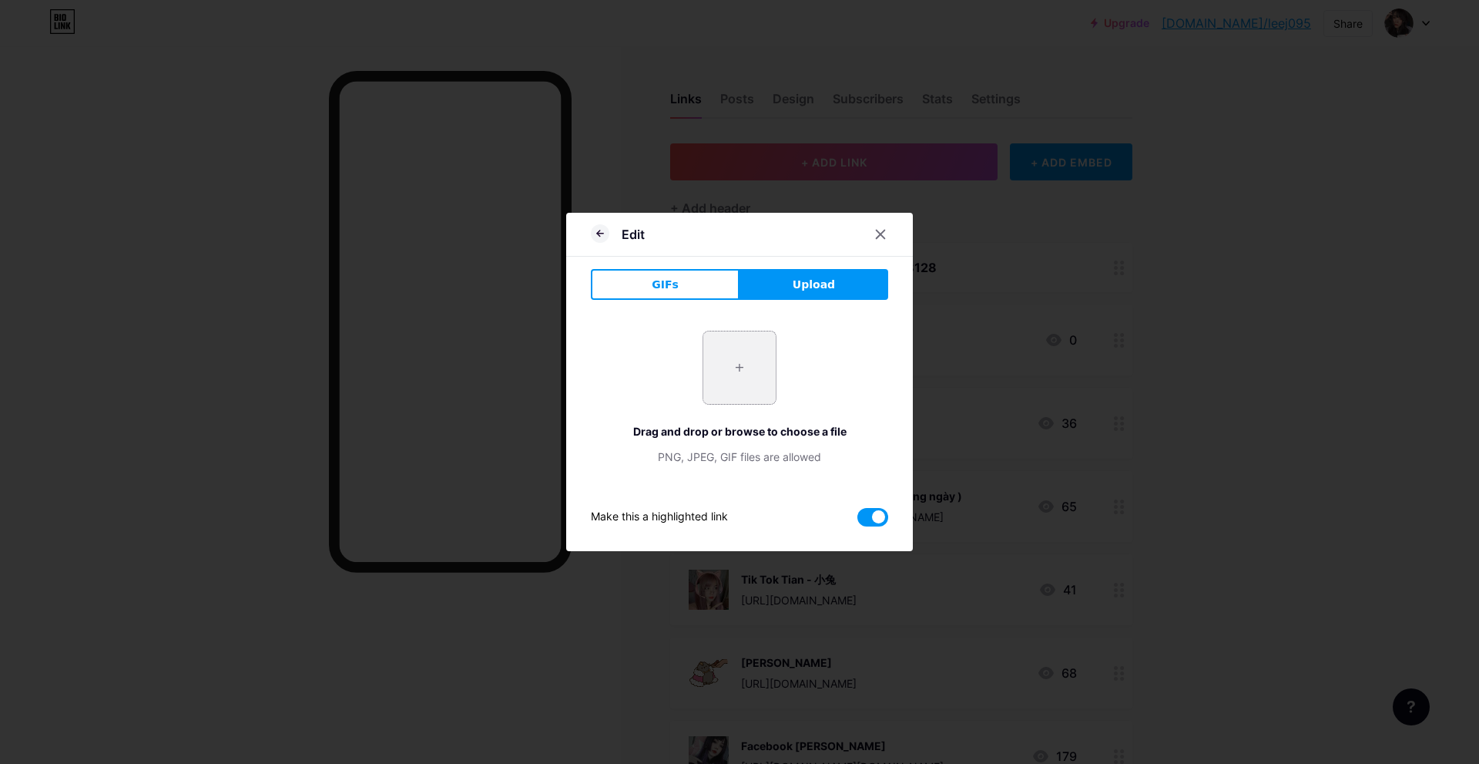
click at [765, 368] on input "file" at bounding box center [740, 367] width 72 height 72
type input "C:\fakepath\5acce4d2-c7a5-4e59-a26b-6a961db73418.jpg"
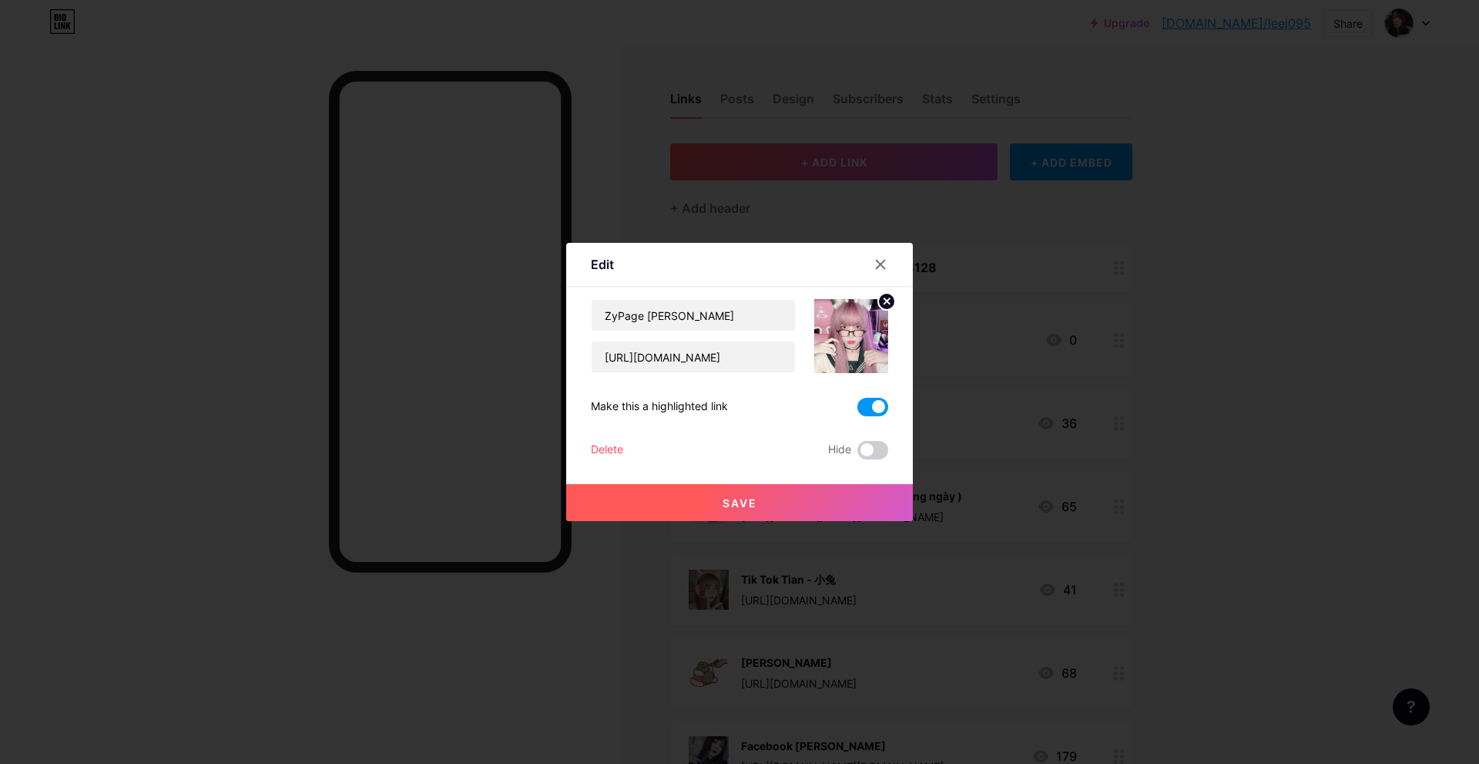
click at [714, 509] on button "Save" at bounding box center [739, 502] width 347 height 37
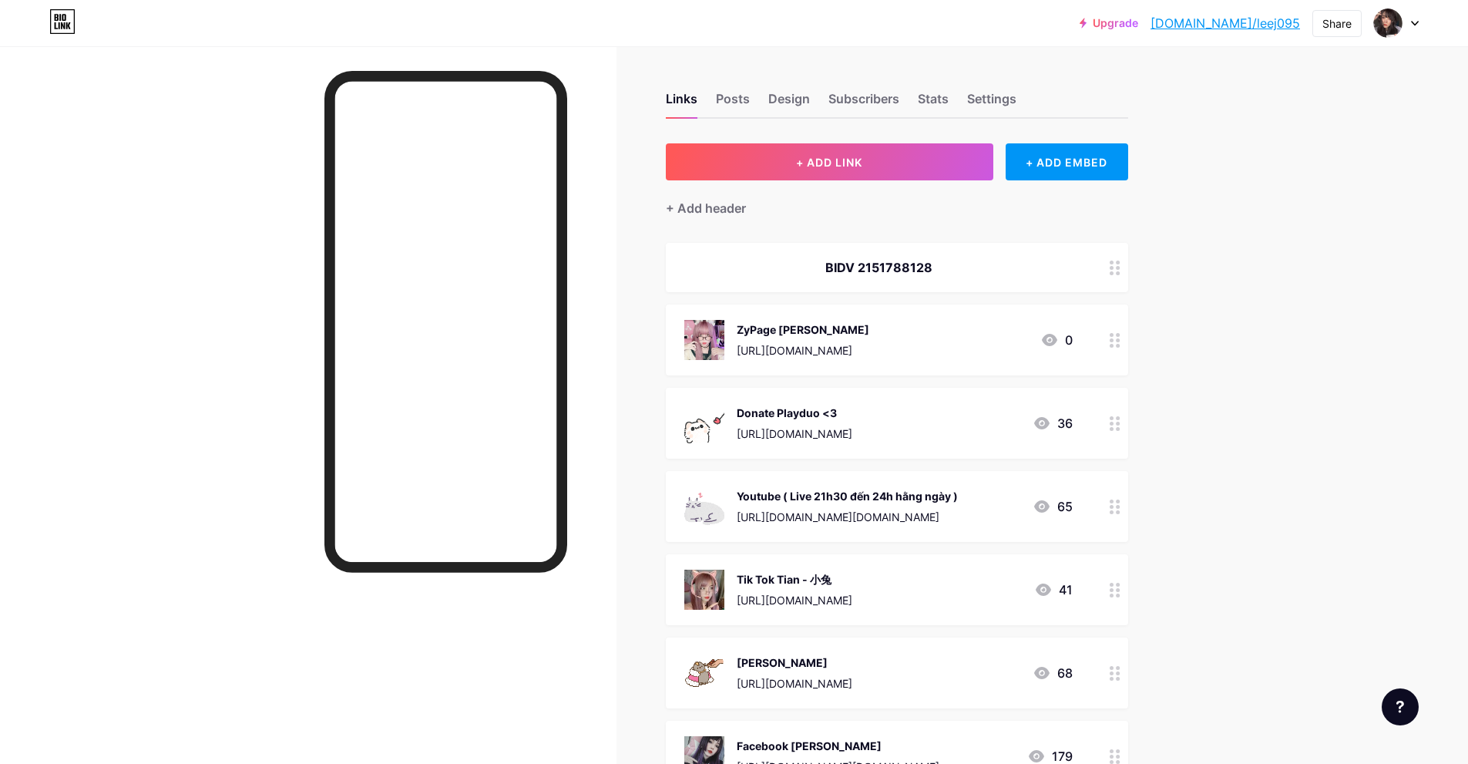
click at [1120, 342] on icon at bounding box center [1115, 340] width 11 height 15
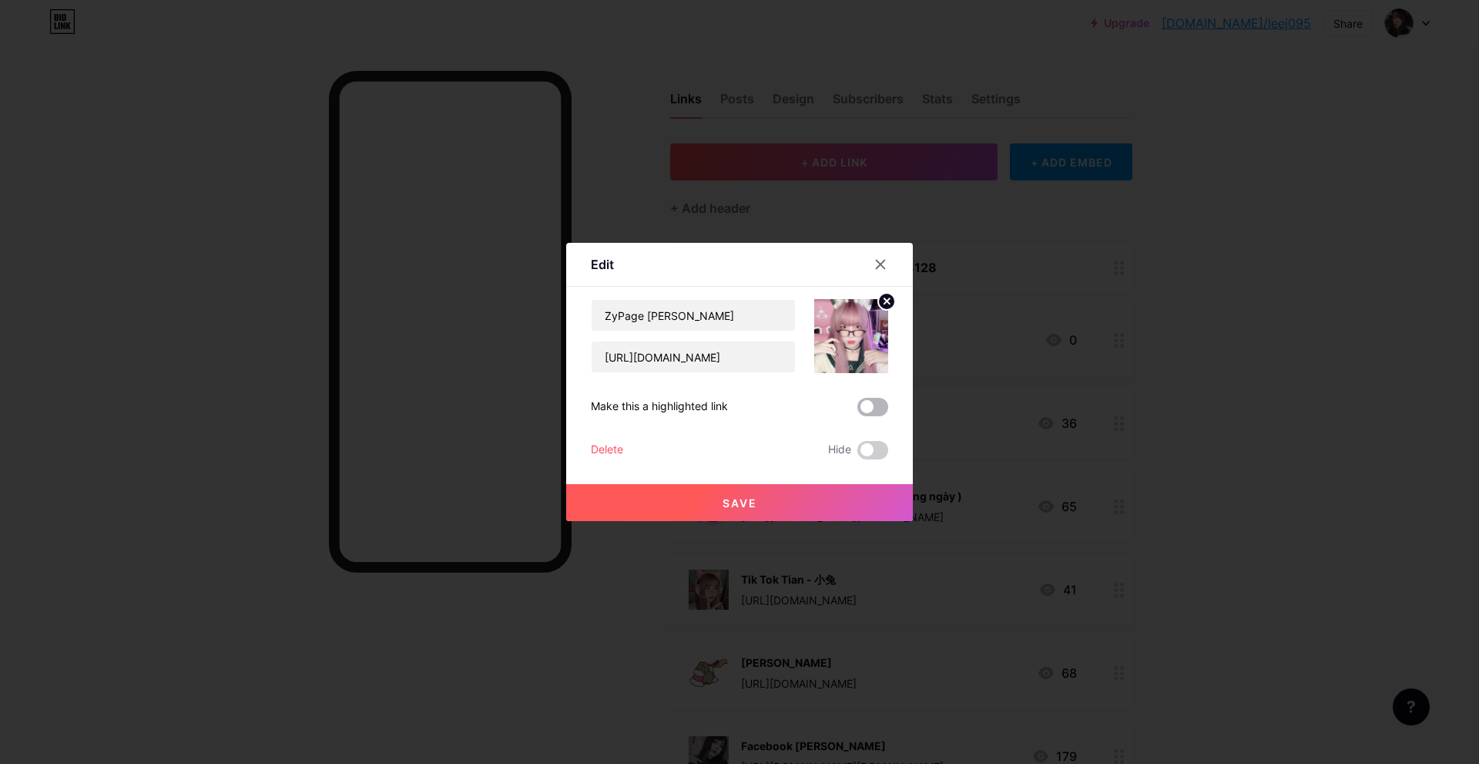
click at [870, 400] on span at bounding box center [873, 407] width 31 height 18
click at [858, 411] on input "checkbox" at bounding box center [858, 411] width 0 height 0
click at [724, 496] on span "Save" at bounding box center [740, 502] width 35 height 13
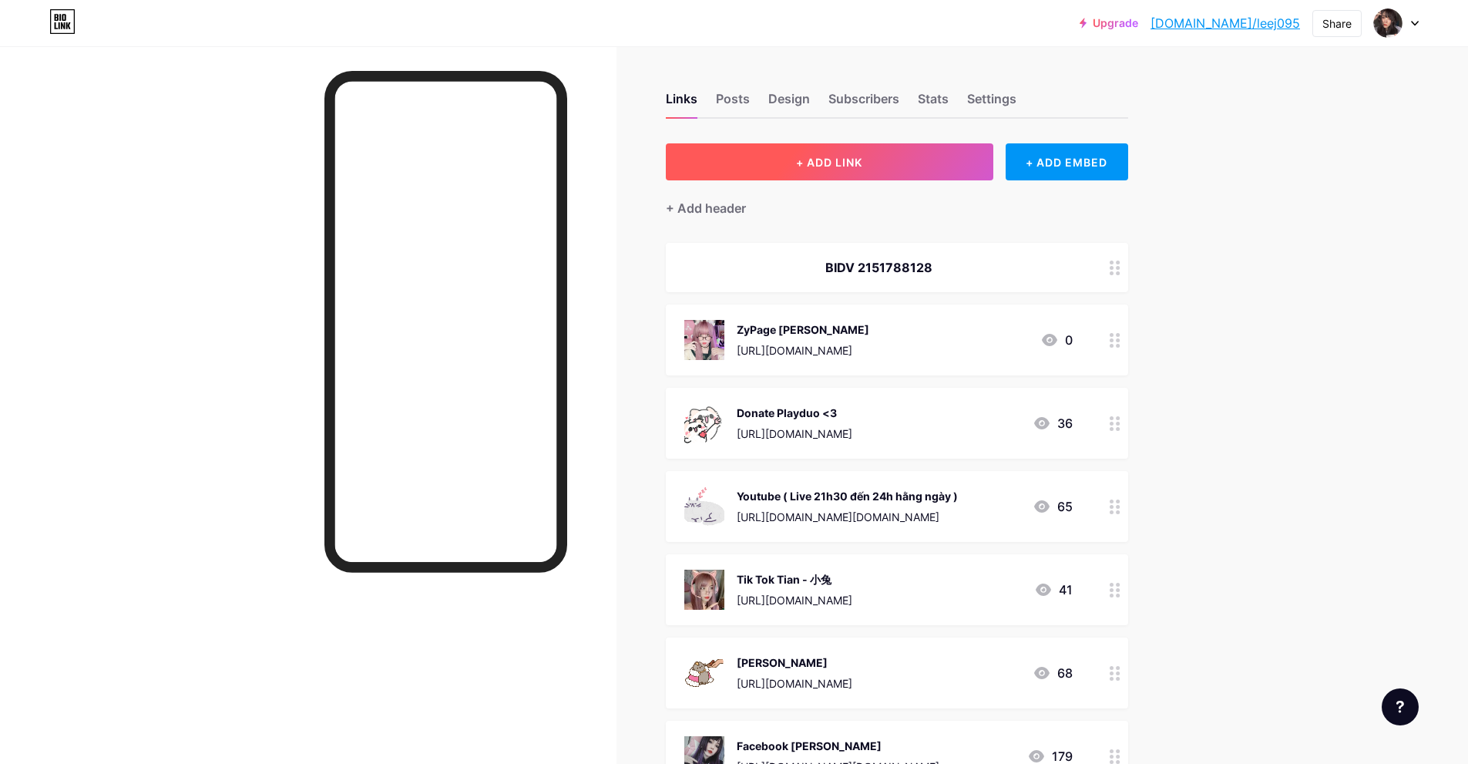
click at [785, 175] on button "+ ADD LINK" at bounding box center [829, 161] width 327 height 37
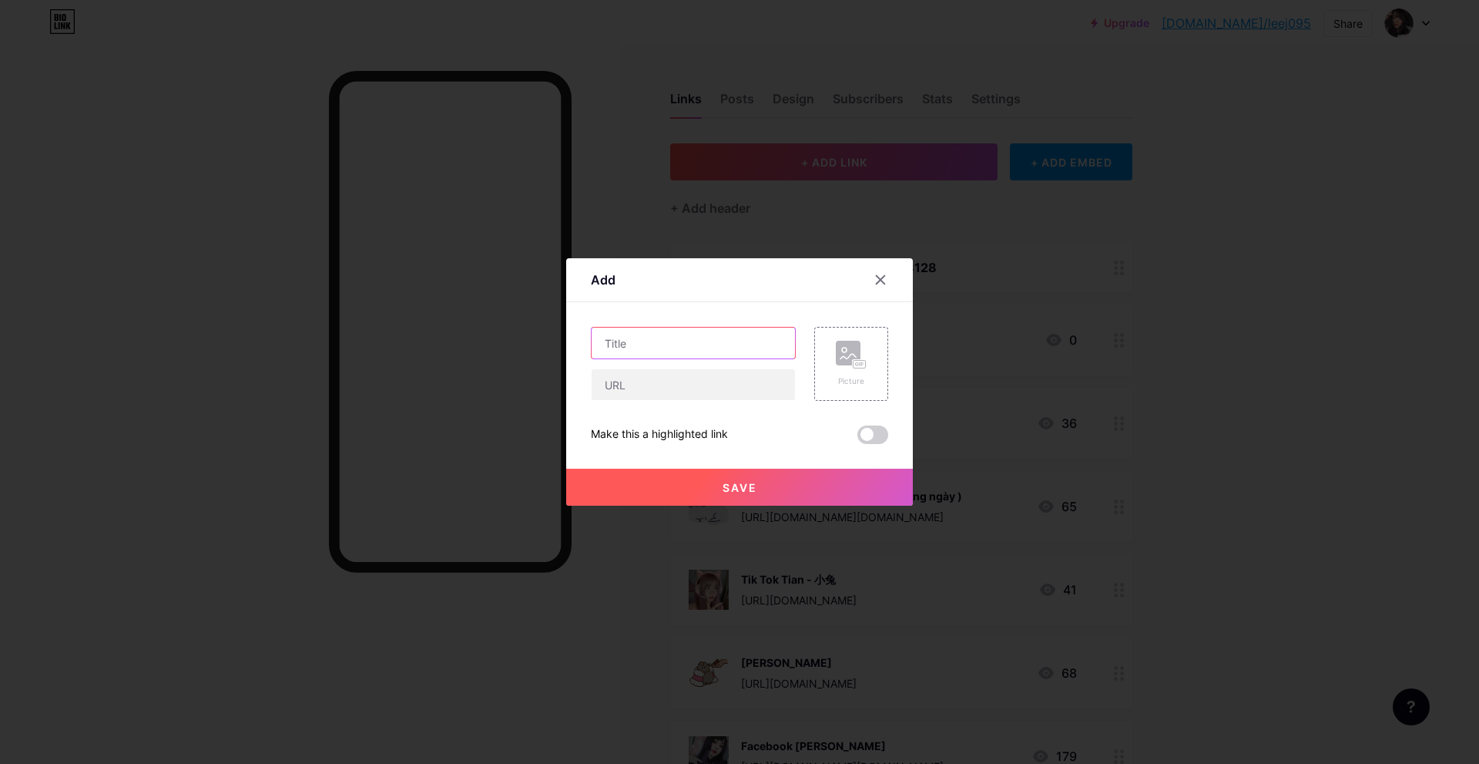
click at [680, 333] on input "text" at bounding box center [693, 342] width 203 height 31
click at [881, 277] on icon at bounding box center [881, 280] width 12 height 12
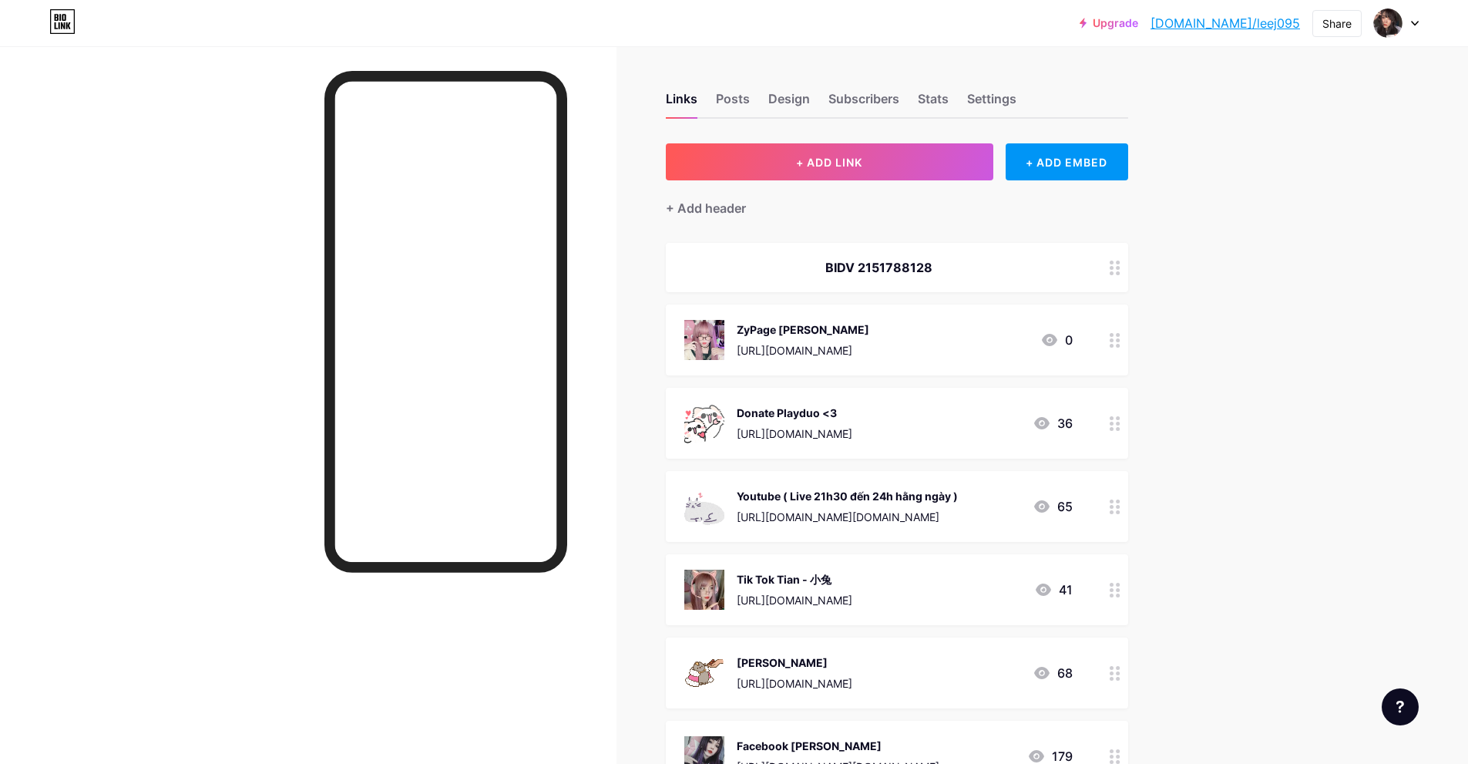
drag, startPoint x: 949, startPoint y: 266, endPoint x: 833, endPoint y: 266, distance: 116.4
click at [833, 266] on div "BIDV 2151788128" at bounding box center [878, 267] width 388 height 18
copy div "BIDV 2151788128"
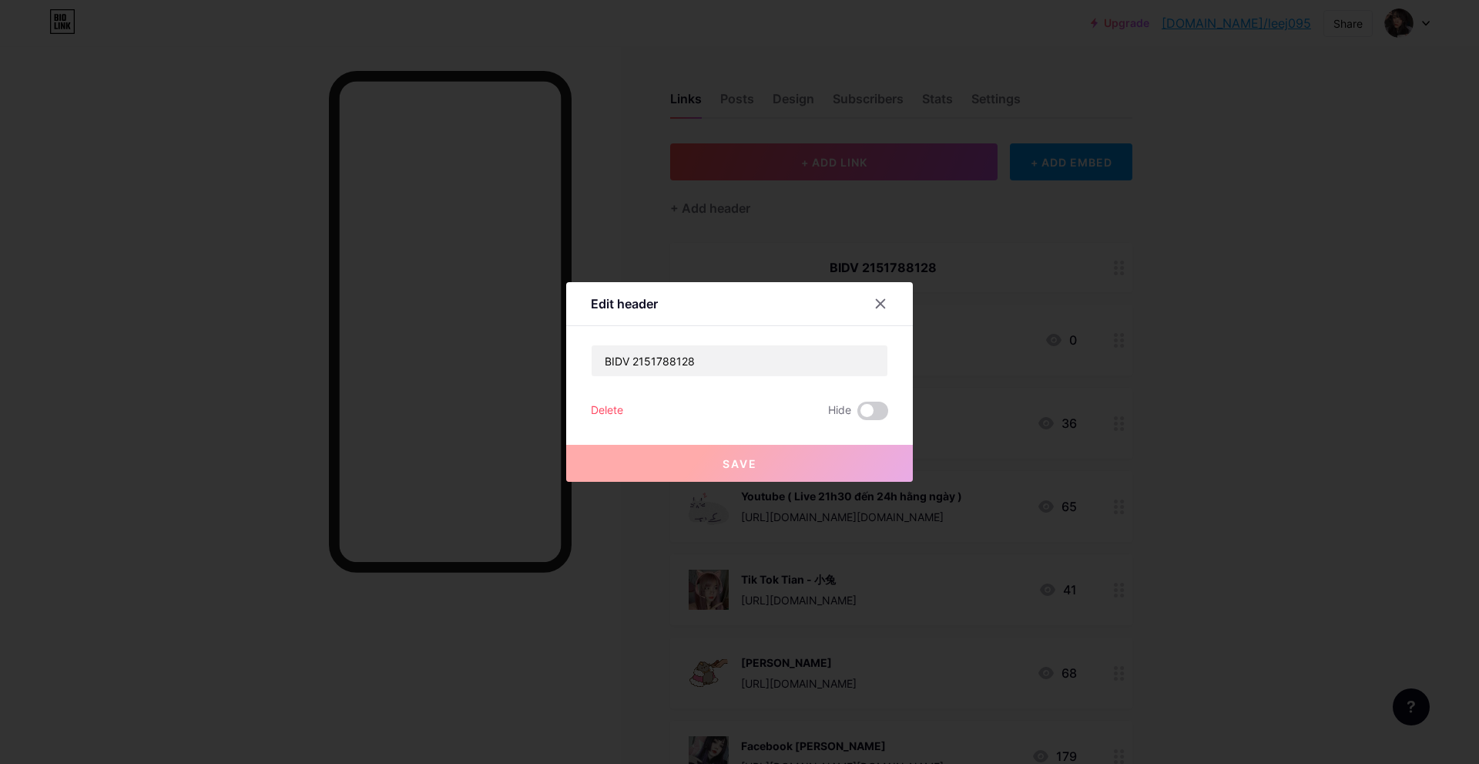
click at [760, 163] on div at bounding box center [739, 382] width 1479 height 764
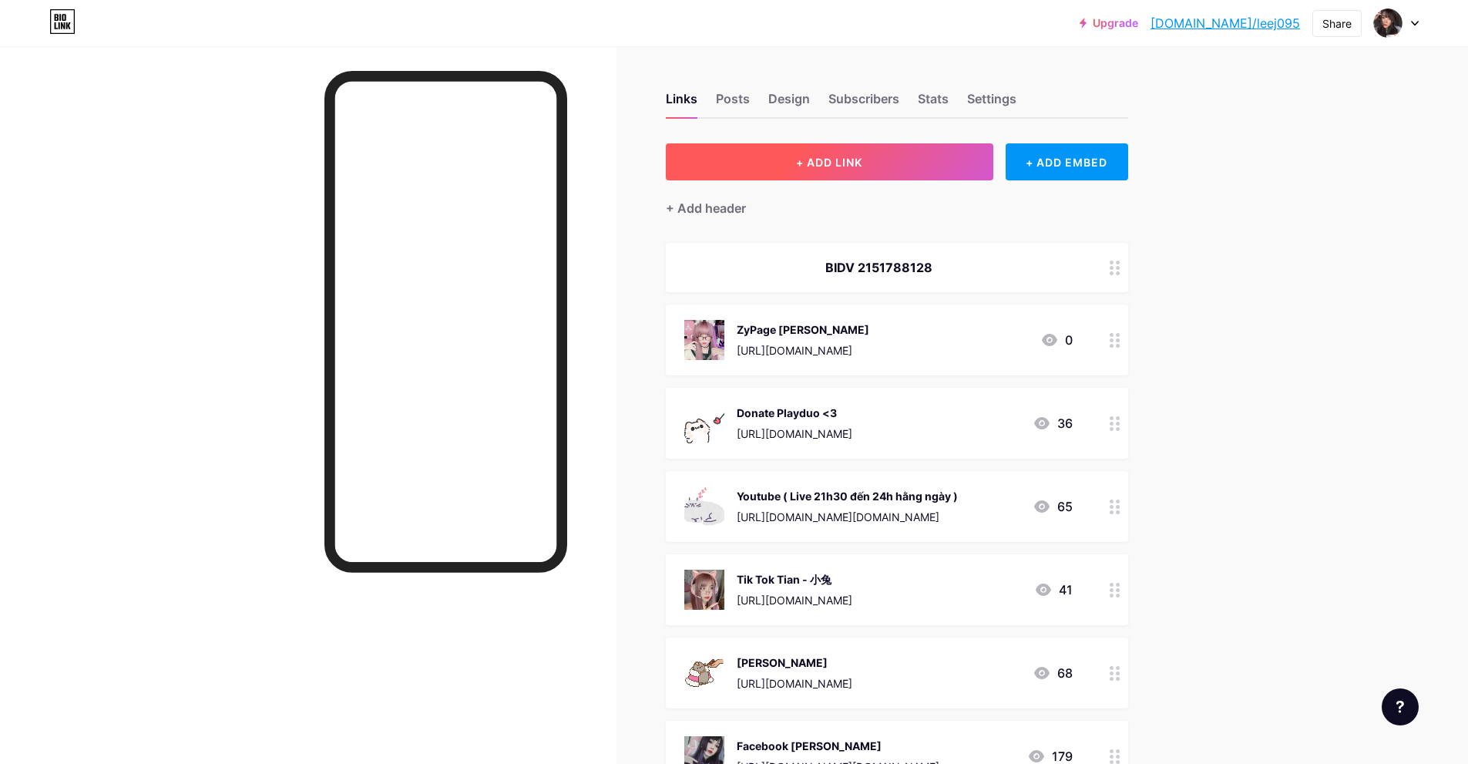
click at [800, 173] on button "+ ADD LINK" at bounding box center [829, 161] width 327 height 37
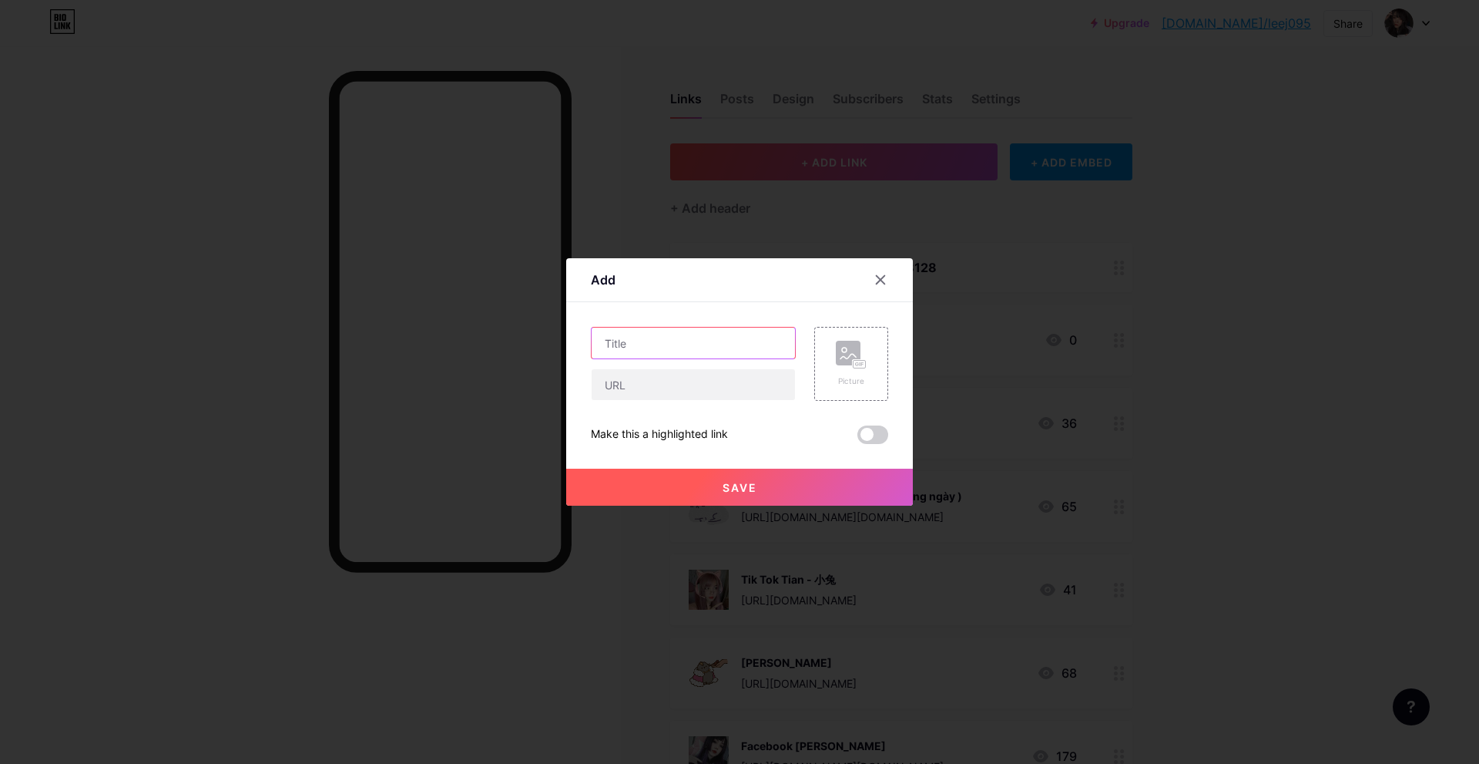
click at [680, 335] on input "text" at bounding box center [693, 342] width 203 height 31
paste input "BIDV 2151788128"
type input "BIDV 2151788128"
click at [694, 495] on button "Save" at bounding box center [739, 487] width 347 height 37
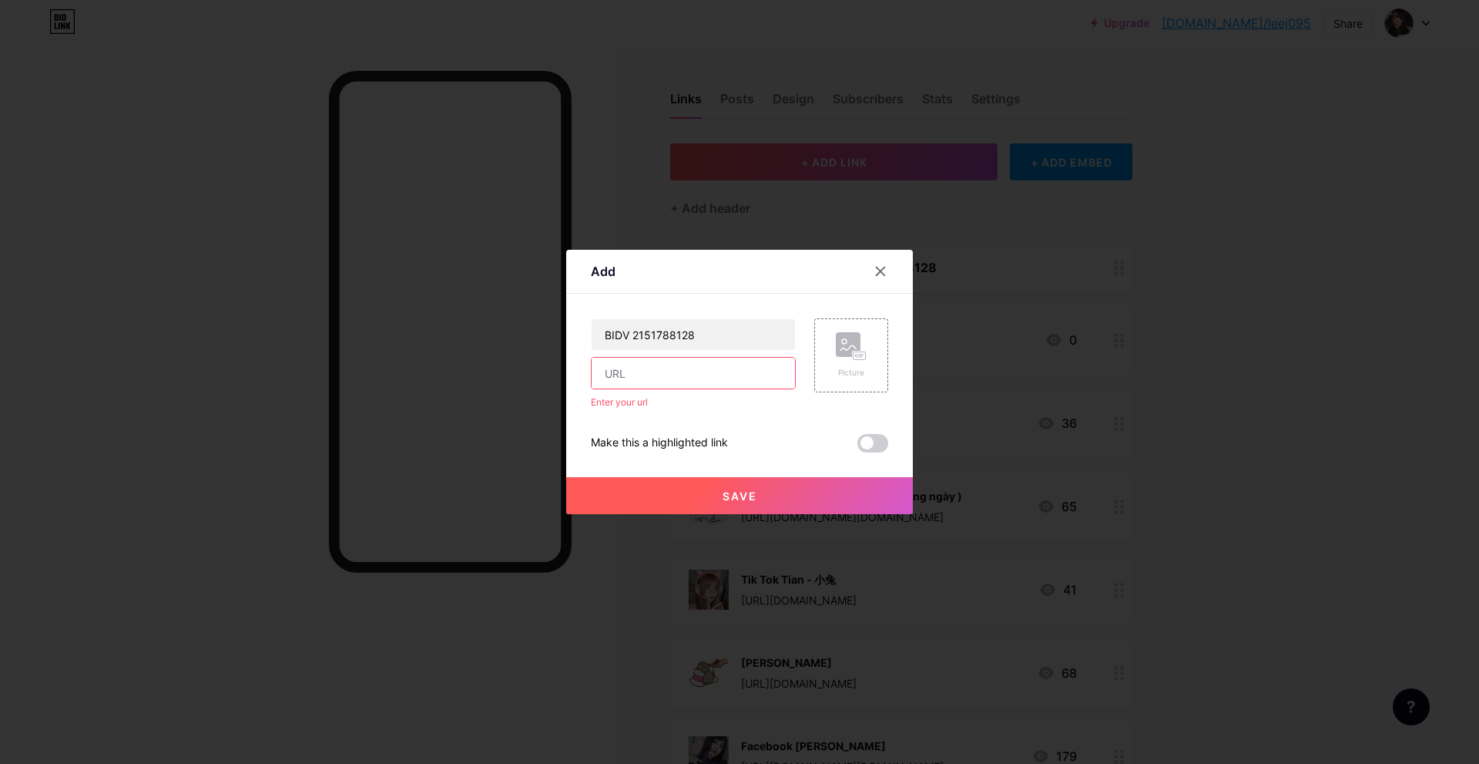
click at [710, 371] on input "text" at bounding box center [693, 373] width 203 height 31
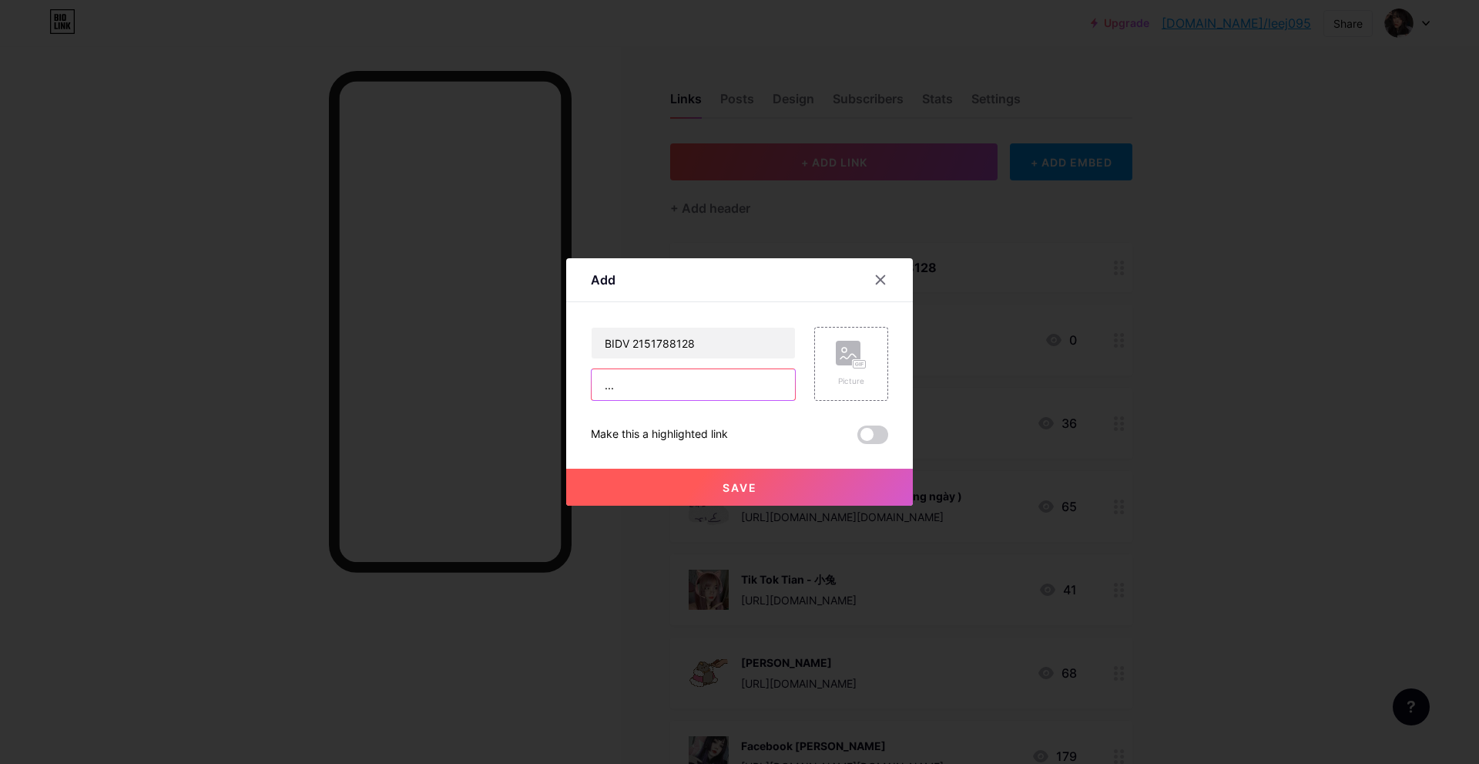
type input "..."
click at [688, 480] on button "Save" at bounding box center [739, 487] width 347 height 37
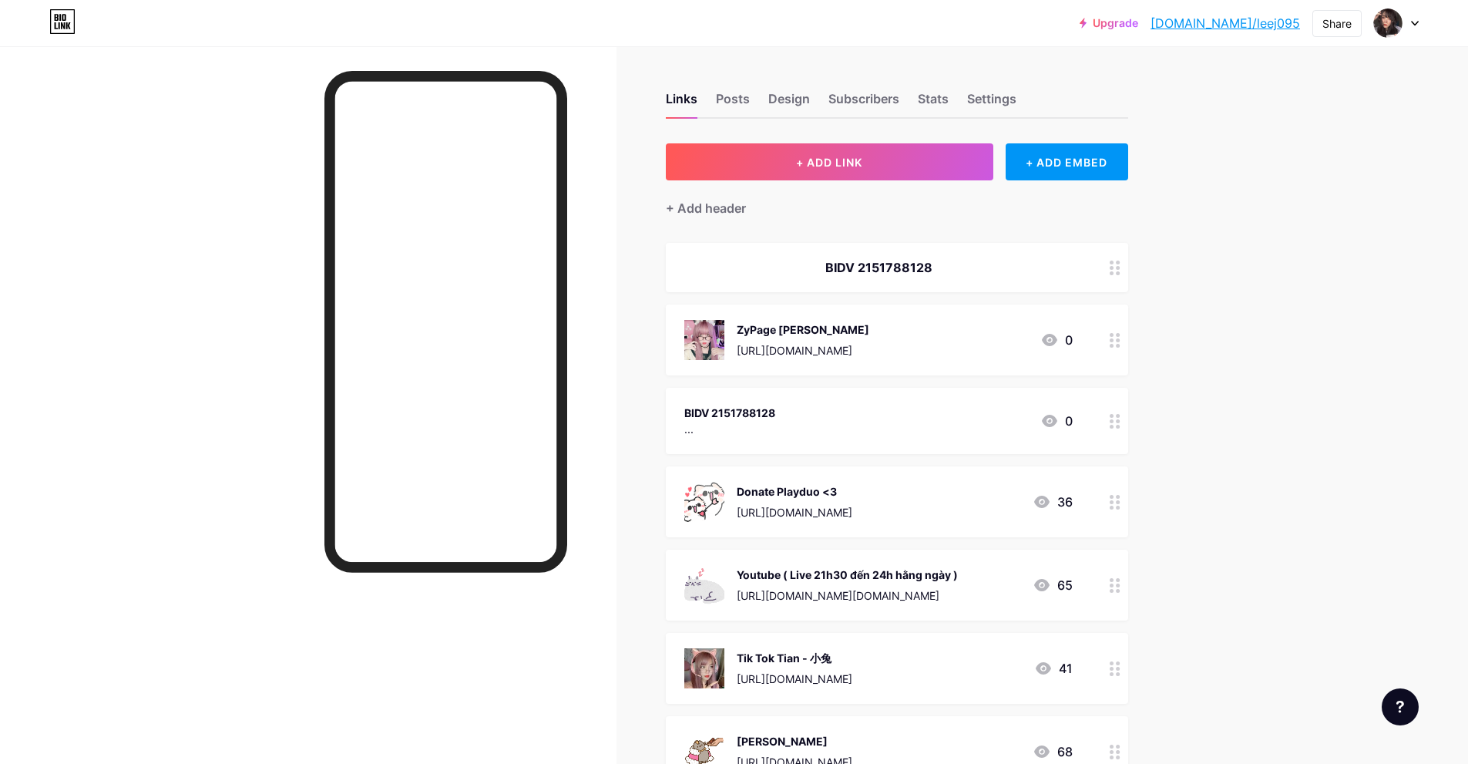
drag, startPoint x: 865, startPoint y: 415, endPoint x: 894, endPoint y: 386, distance: 40.9
click at [892, 383] on span "BIDV 2151788128 ZyPage Tian https://zypage.com/tianlee 0 BIDV 2151788128 ... 0 …" at bounding box center [897, 598] width 462 height 710
drag, startPoint x: 1249, startPoint y: 427, endPoint x: 1140, endPoint y: 422, distance: 109.5
click at [1246, 426] on div "Upgrade bio.link/leej09... bio.link/leej095 Share Switch accounts Tian bio.link…" at bounding box center [734, 682] width 1468 height 1364
click at [1128, 428] on div at bounding box center [1115, 421] width 26 height 66
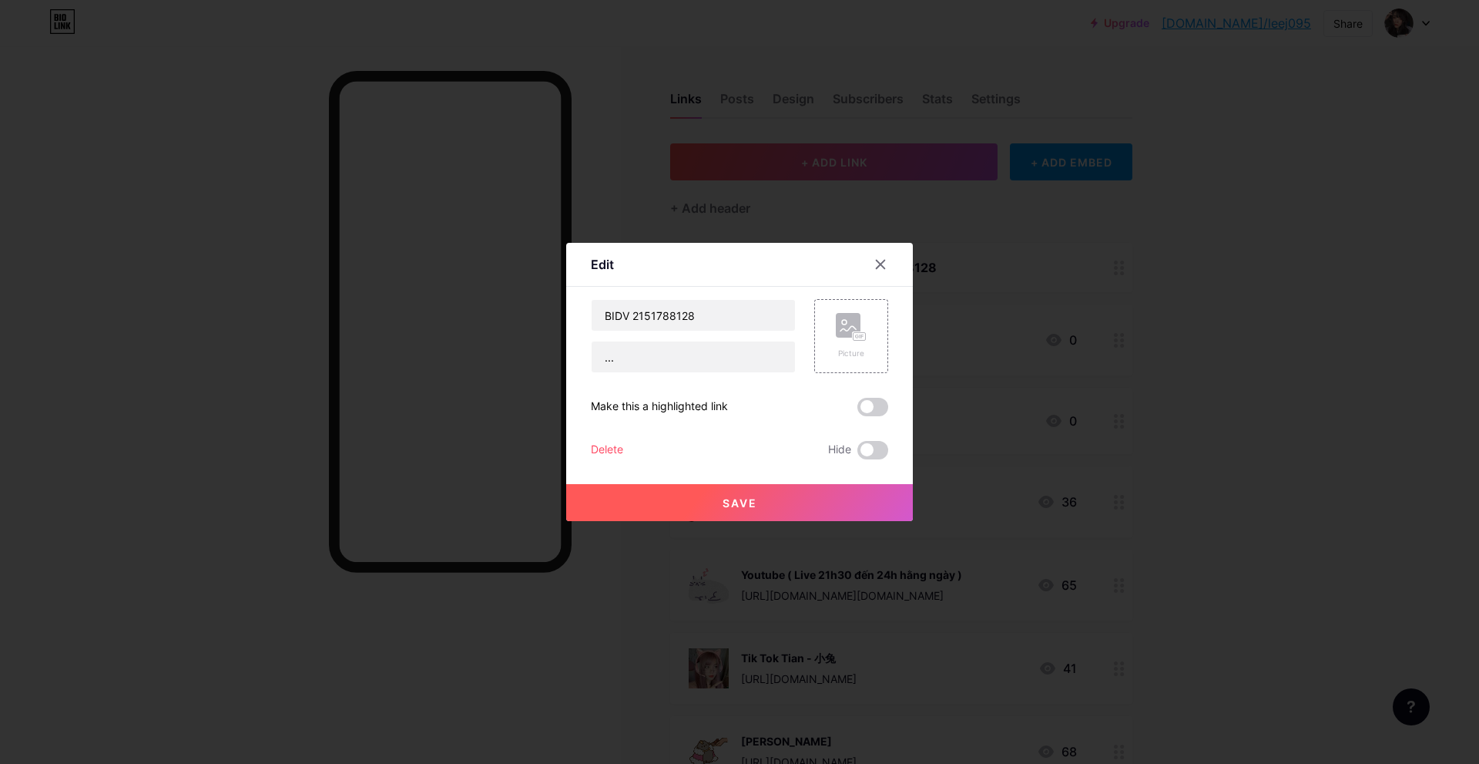
click at [613, 445] on div "Delete" at bounding box center [607, 450] width 32 height 18
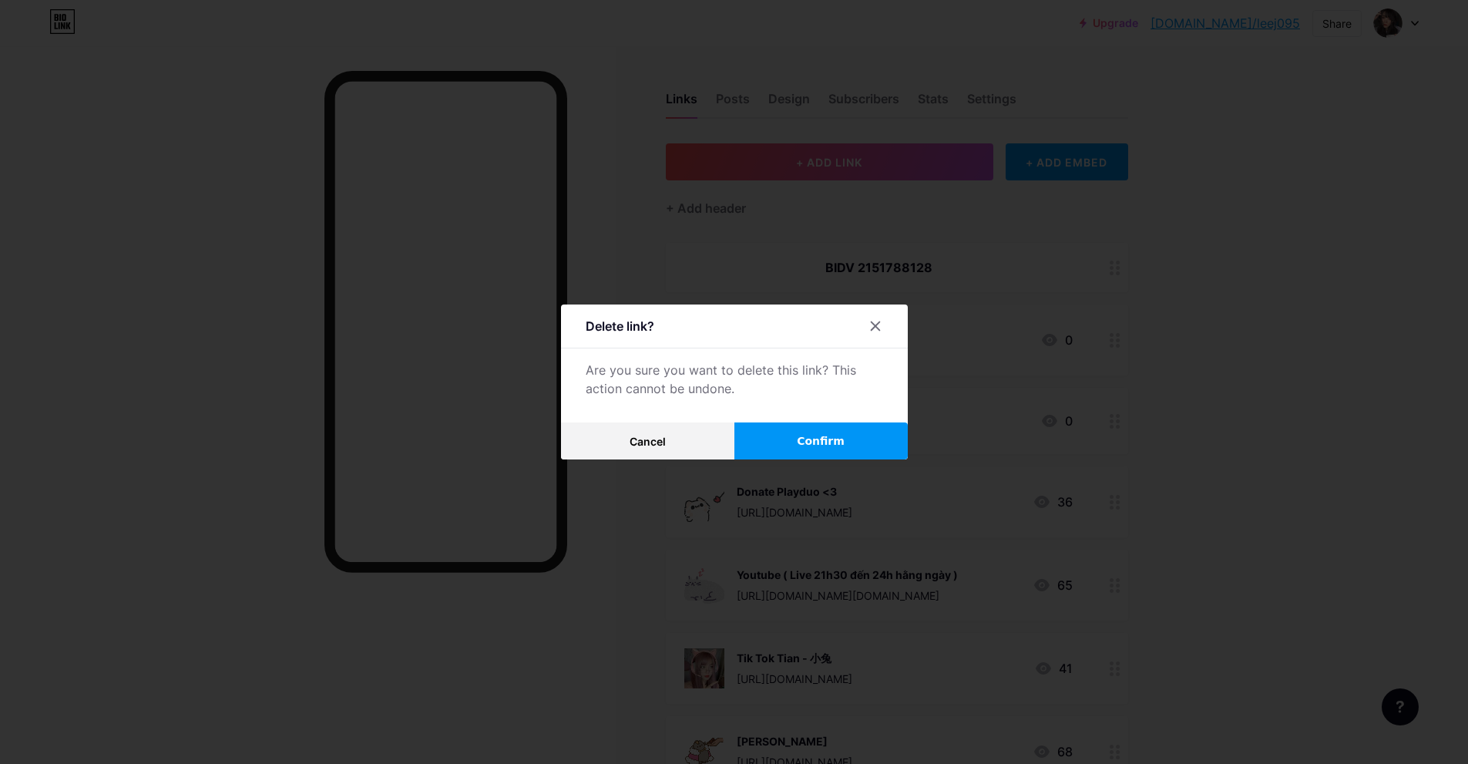
click at [831, 434] on span "Confirm" at bounding box center [821, 441] width 48 height 16
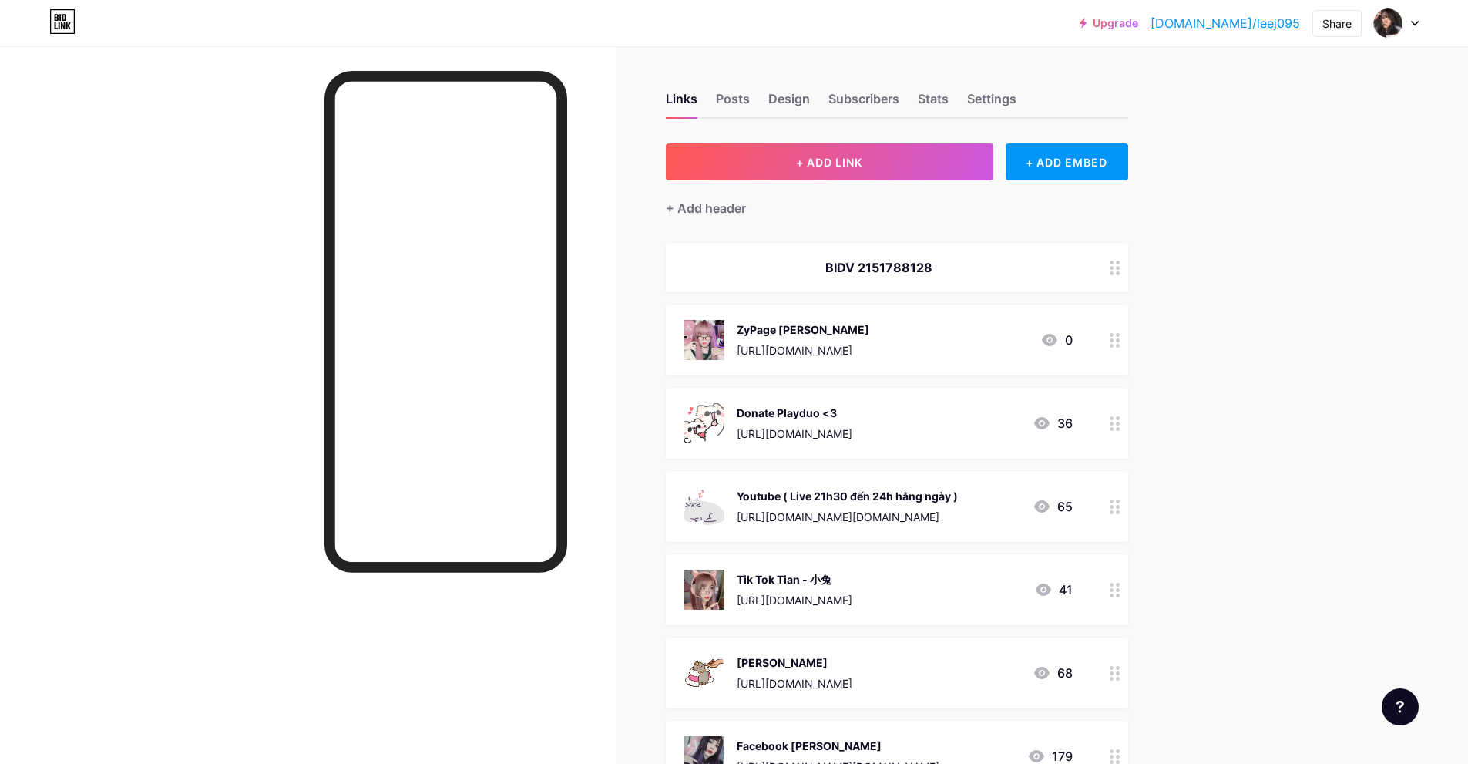
click at [1123, 277] on div at bounding box center [1115, 267] width 26 height 49
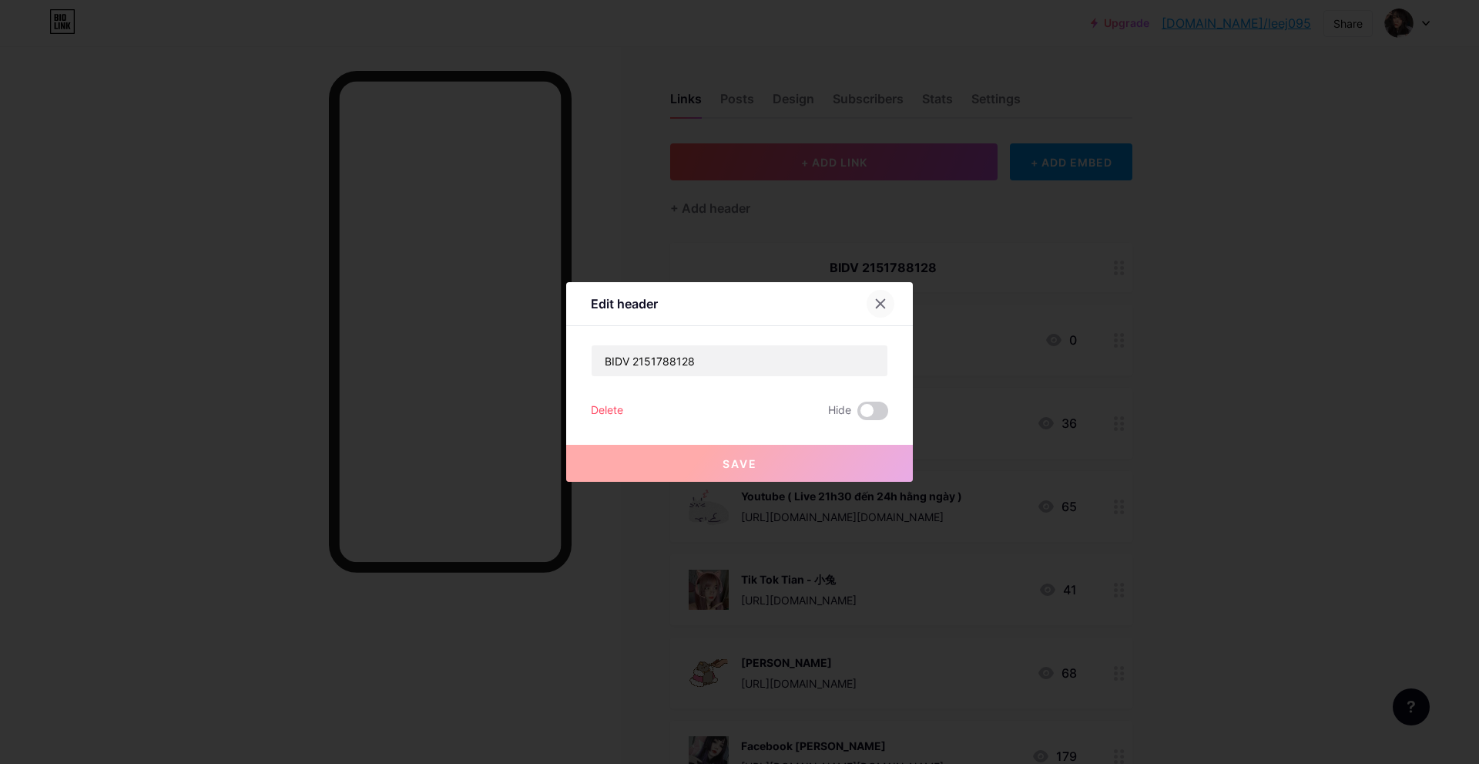
click at [892, 300] on div at bounding box center [881, 304] width 28 height 28
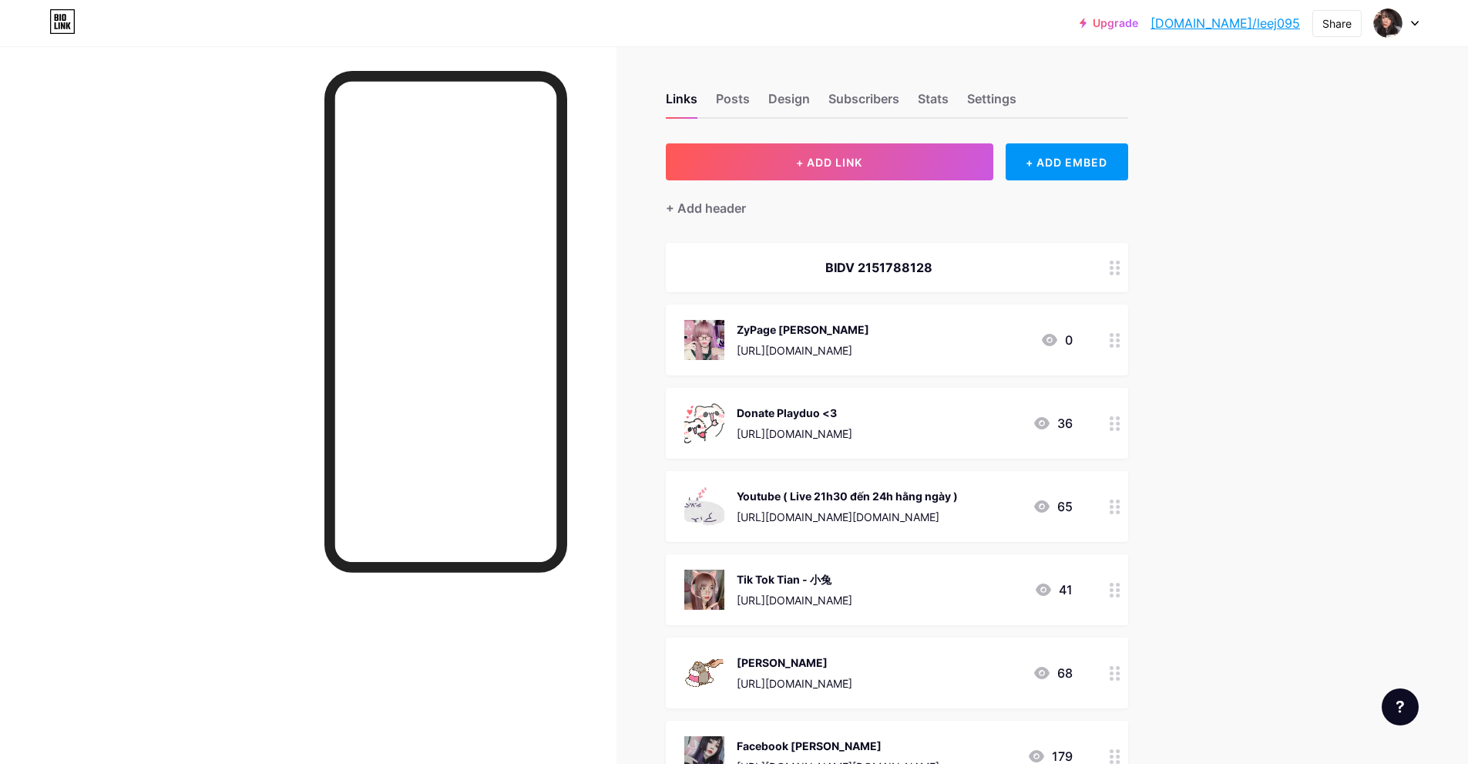
click at [1125, 348] on div at bounding box center [1115, 339] width 26 height 71
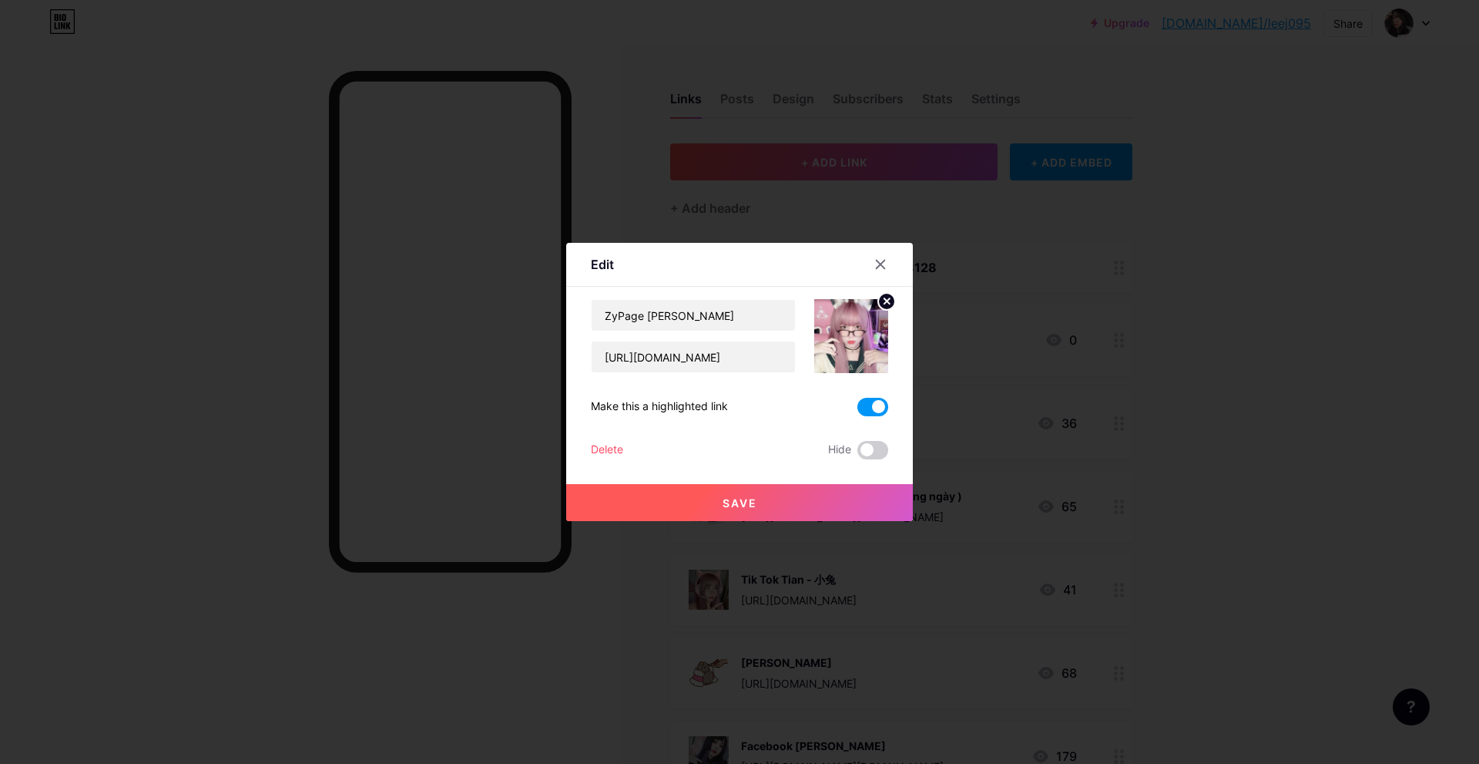
click at [901, 274] on div at bounding box center [890, 264] width 46 height 28
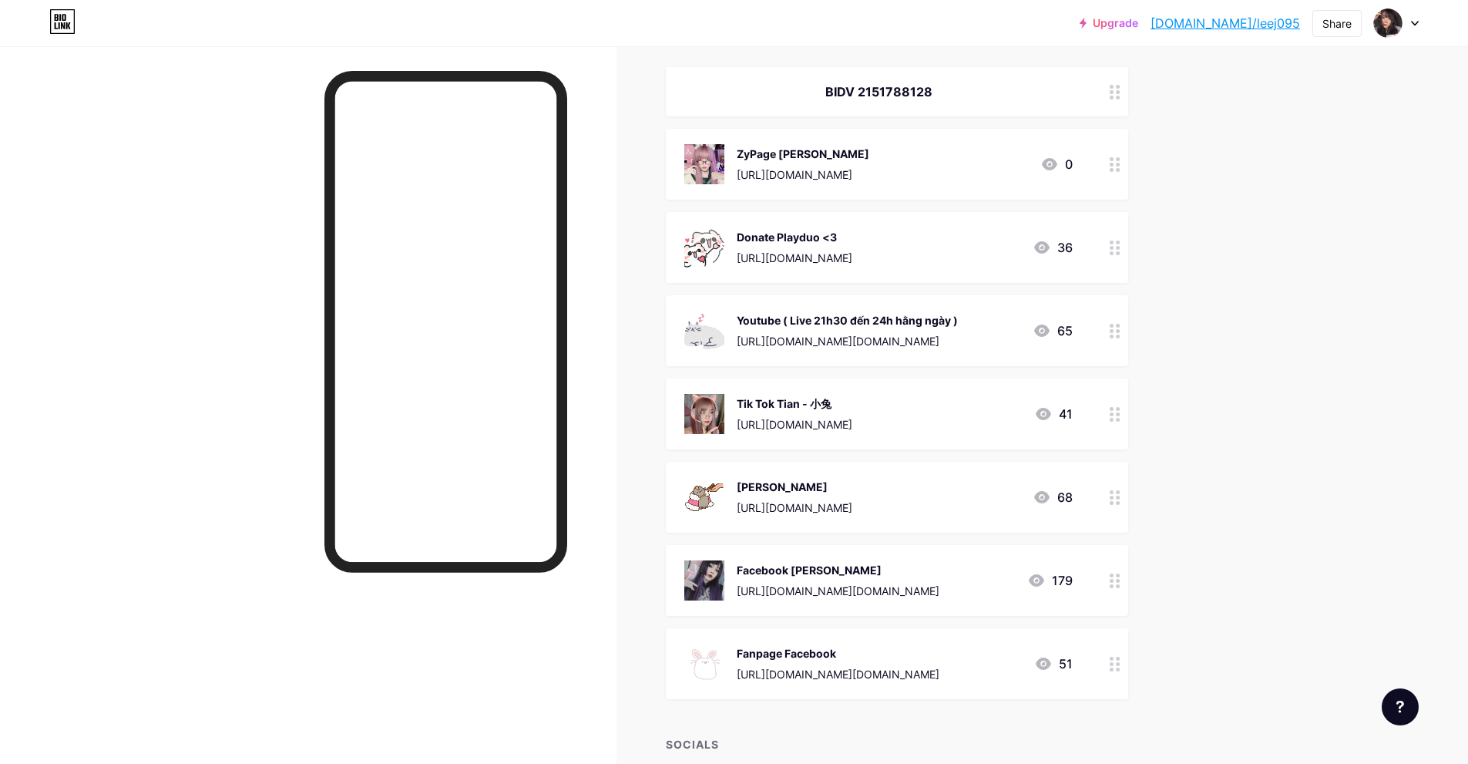
scroll to position [521, 0]
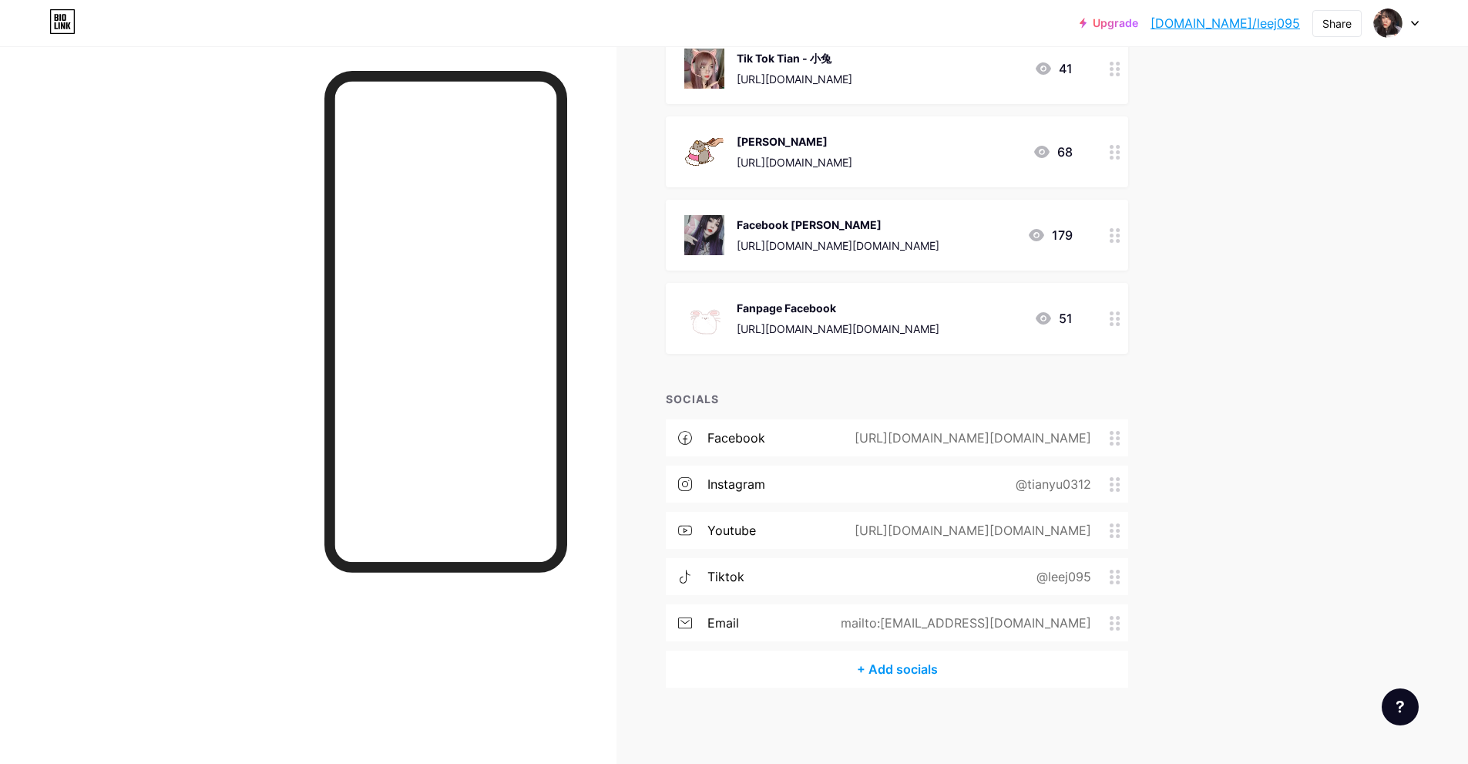
click at [1113, 627] on circle at bounding box center [1112, 628] width 4 height 4
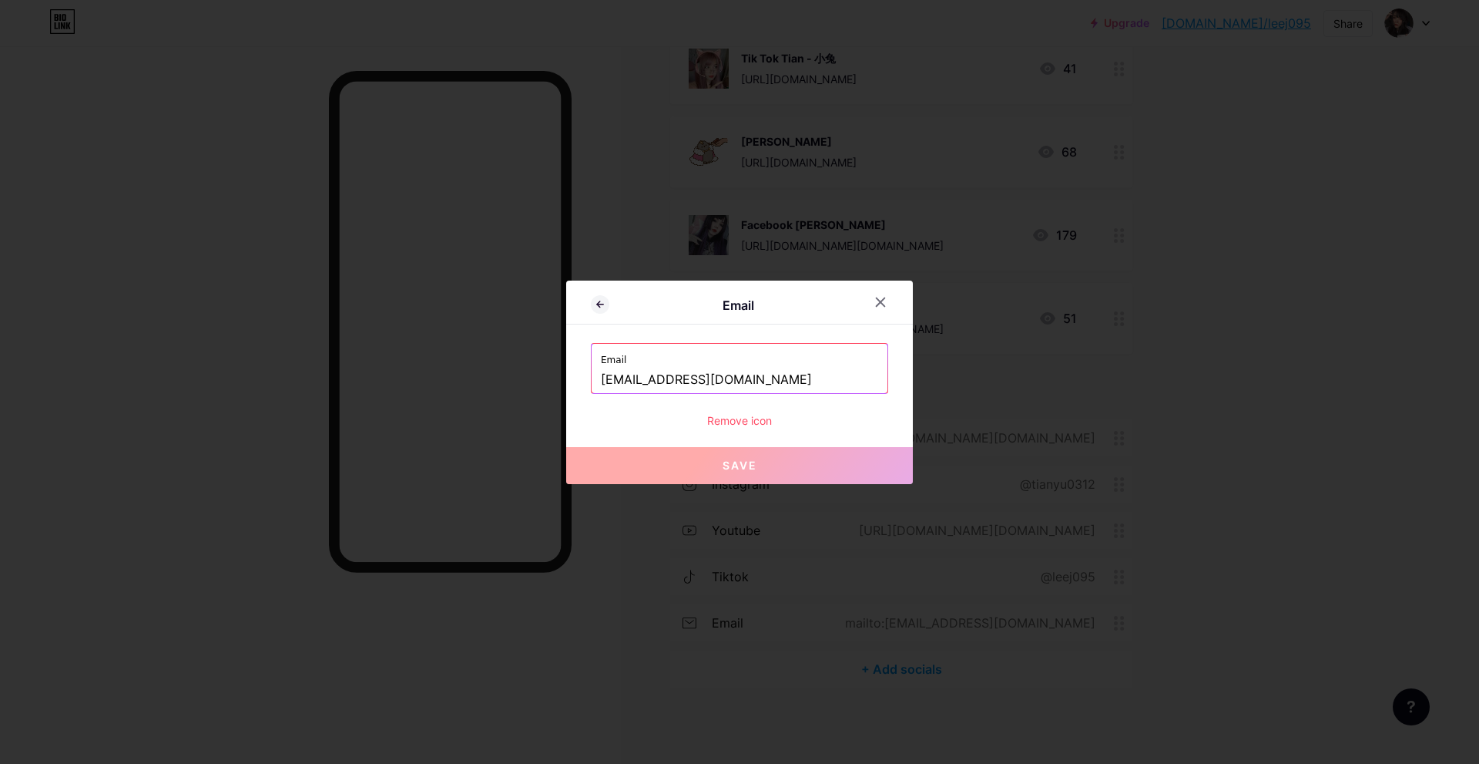
click at [694, 375] on input "thaophuongle31295@gmail.com" at bounding box center [739, 380] width 277 height 26
click at [708, 378] on input "thaophuongle31295@gmail.com" at bounding box center [739, 380] width 277 height 26
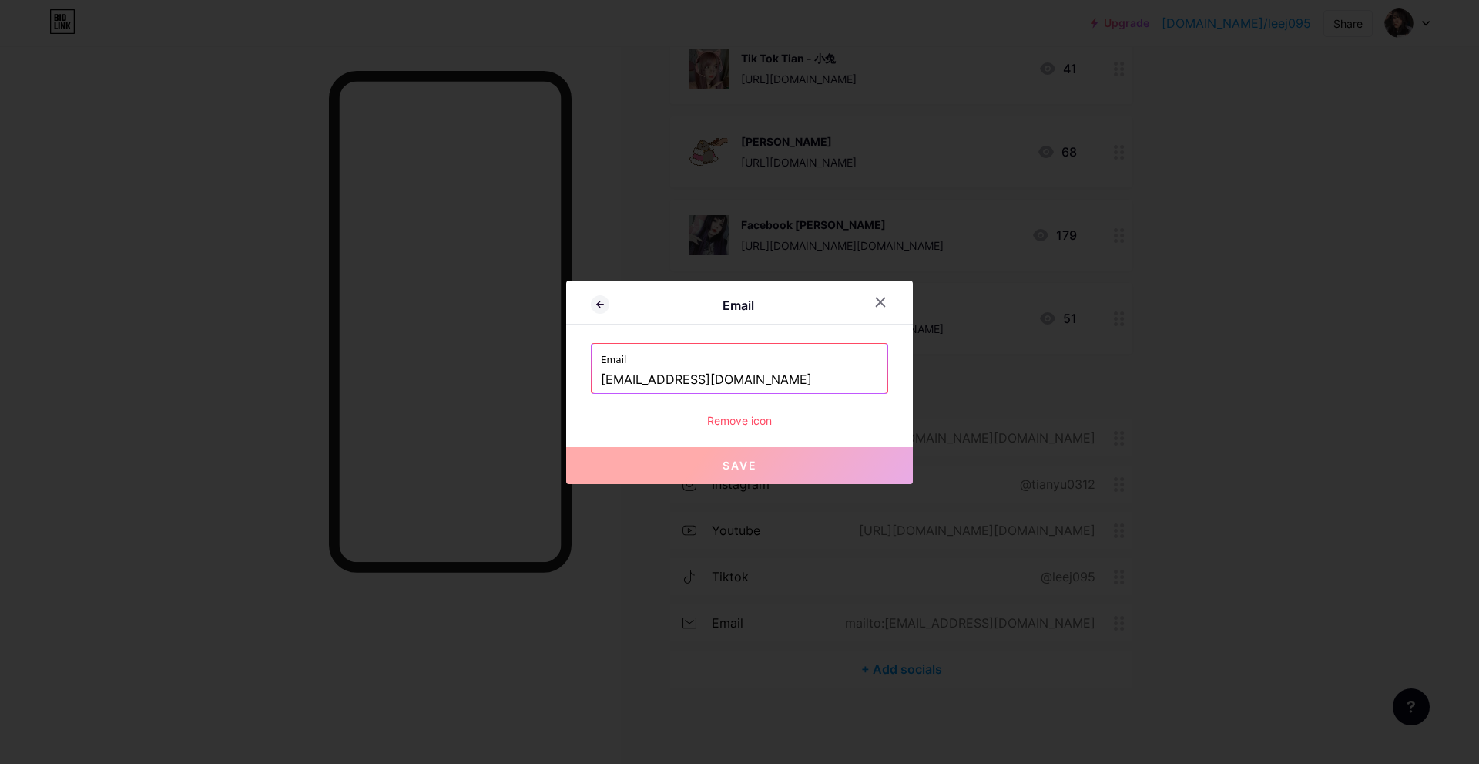
click at [708, 378] on input "thaophuongle31295@gmail.com" at bounding box center [739, 380] width 277 height 26
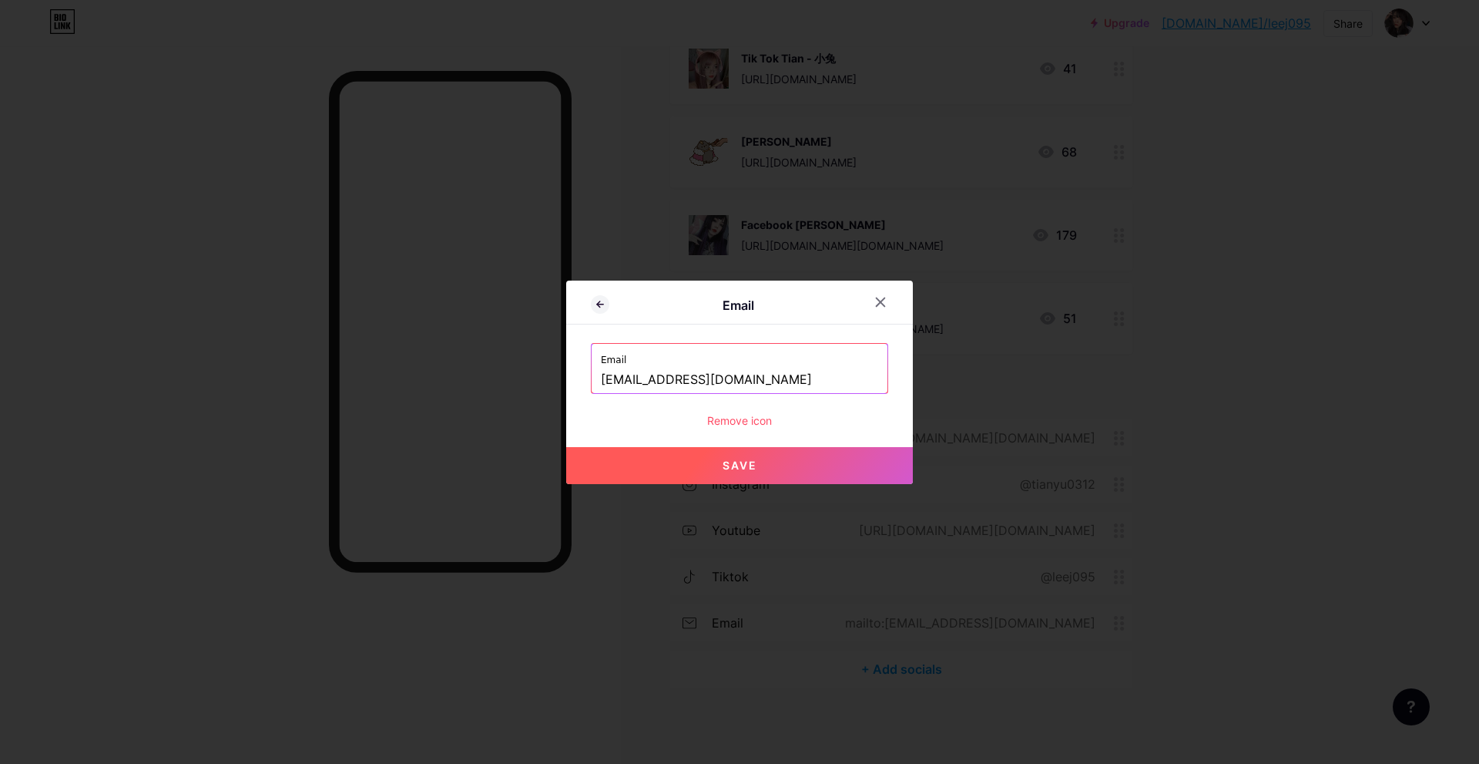
click at [723, 464] on span "Save" at bounding box center [740, 464] width 35 height 13
type input "mailto:[EMAIL_ADDRESS][DOMAIN_NAME]"
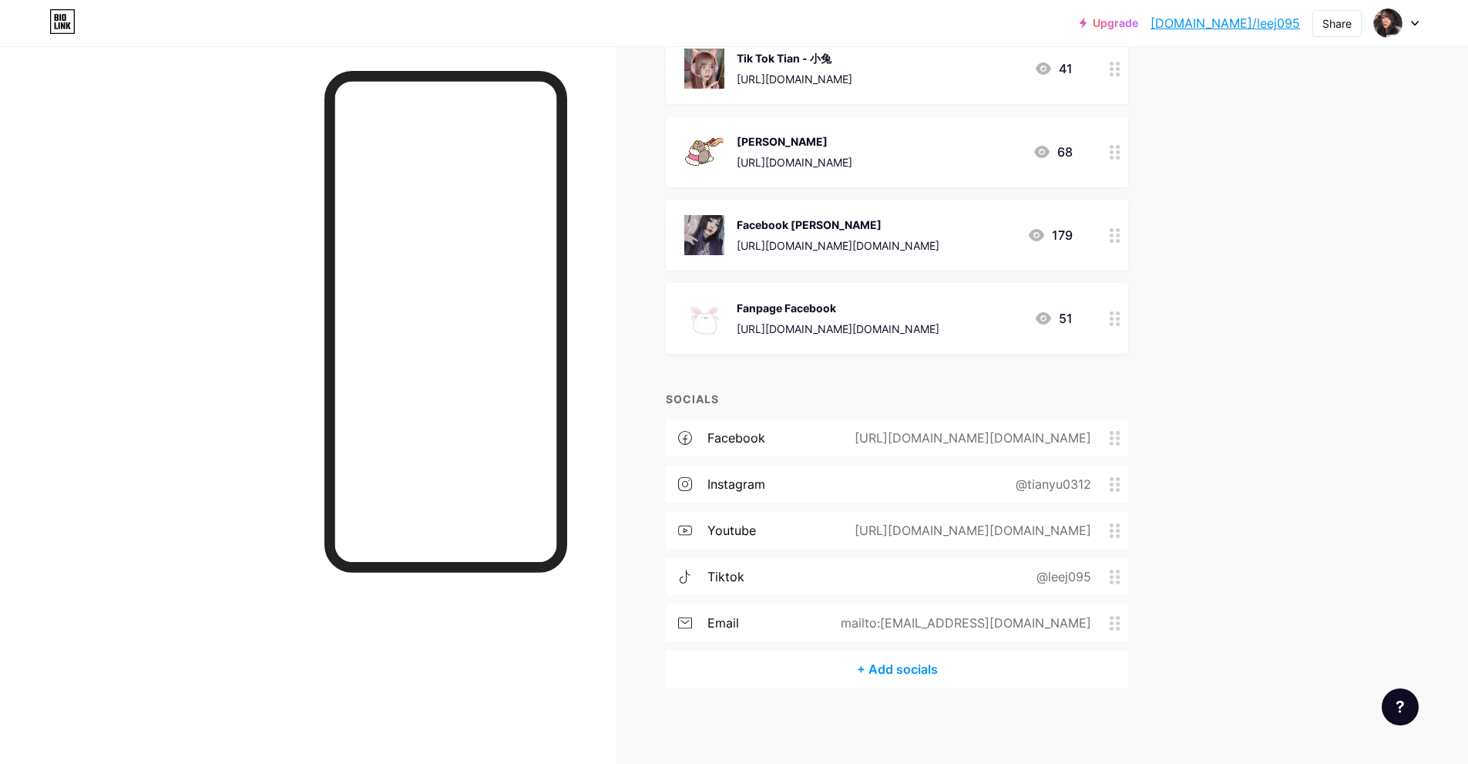
click at [1113, 621] on circle at bounding box center [1112, 623] width 4 height 4
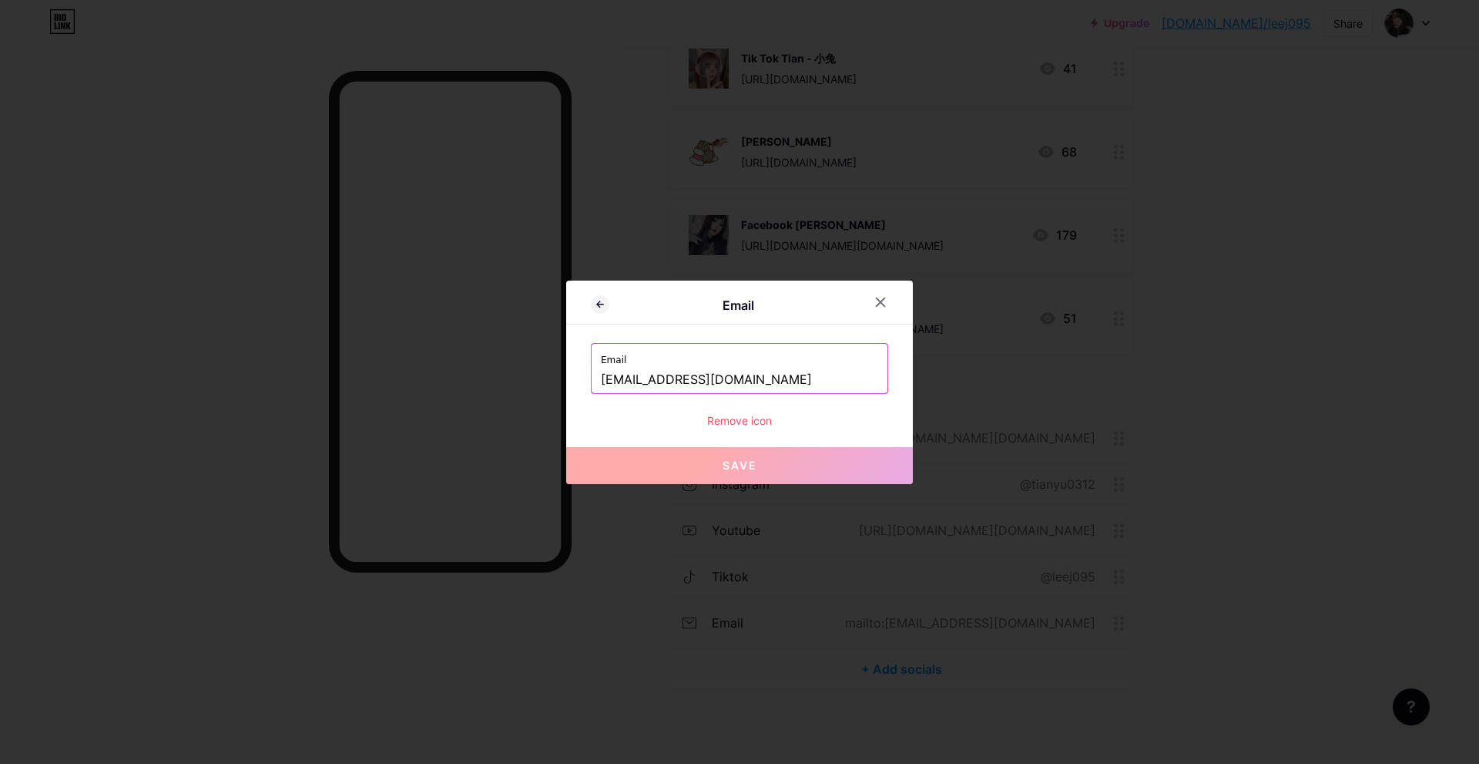
click at [737, 421] on div "Remove icon" at bounding box center [739, 420] width 297 height 16
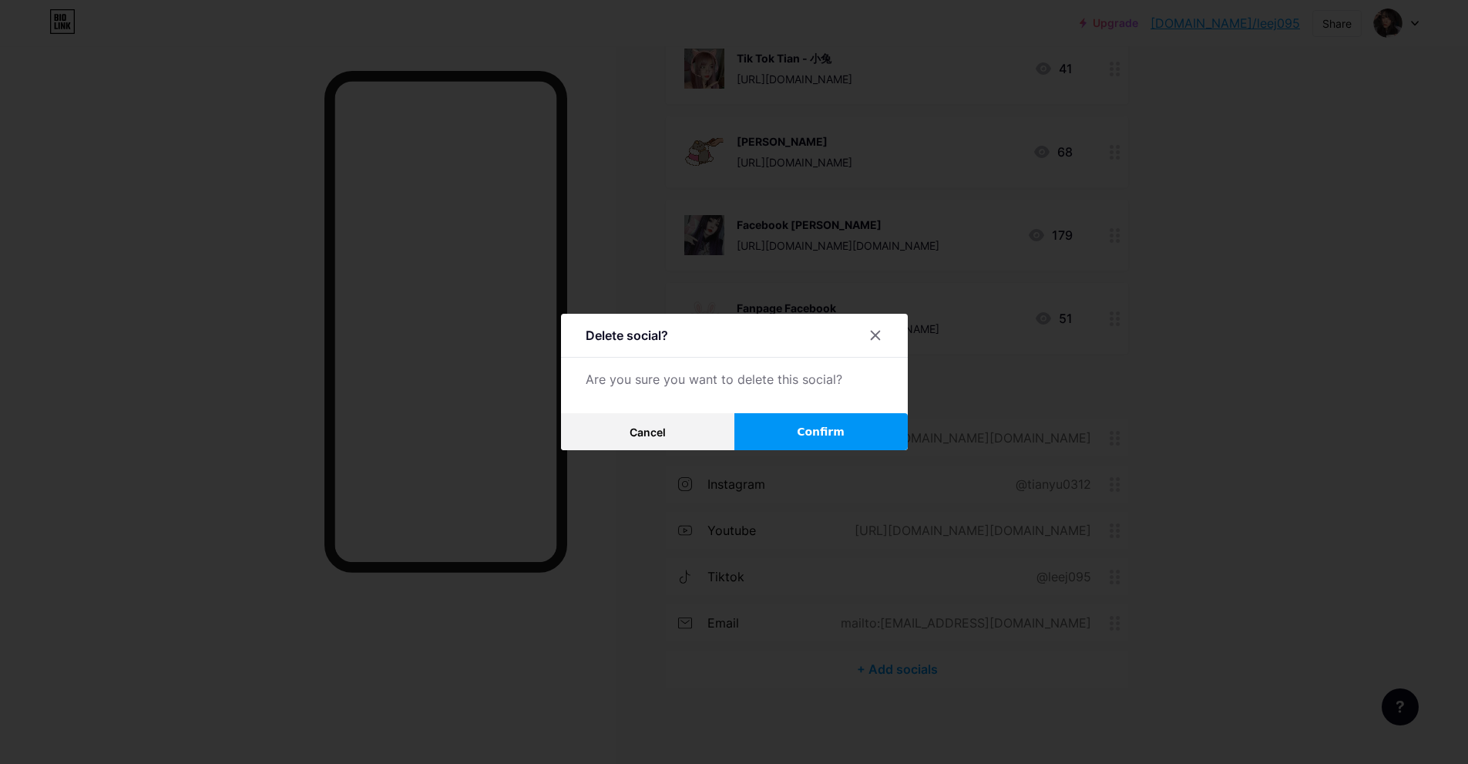
click at [814, 435] on span "Confirm" at bounding box center [821, 432] width 48 height 16
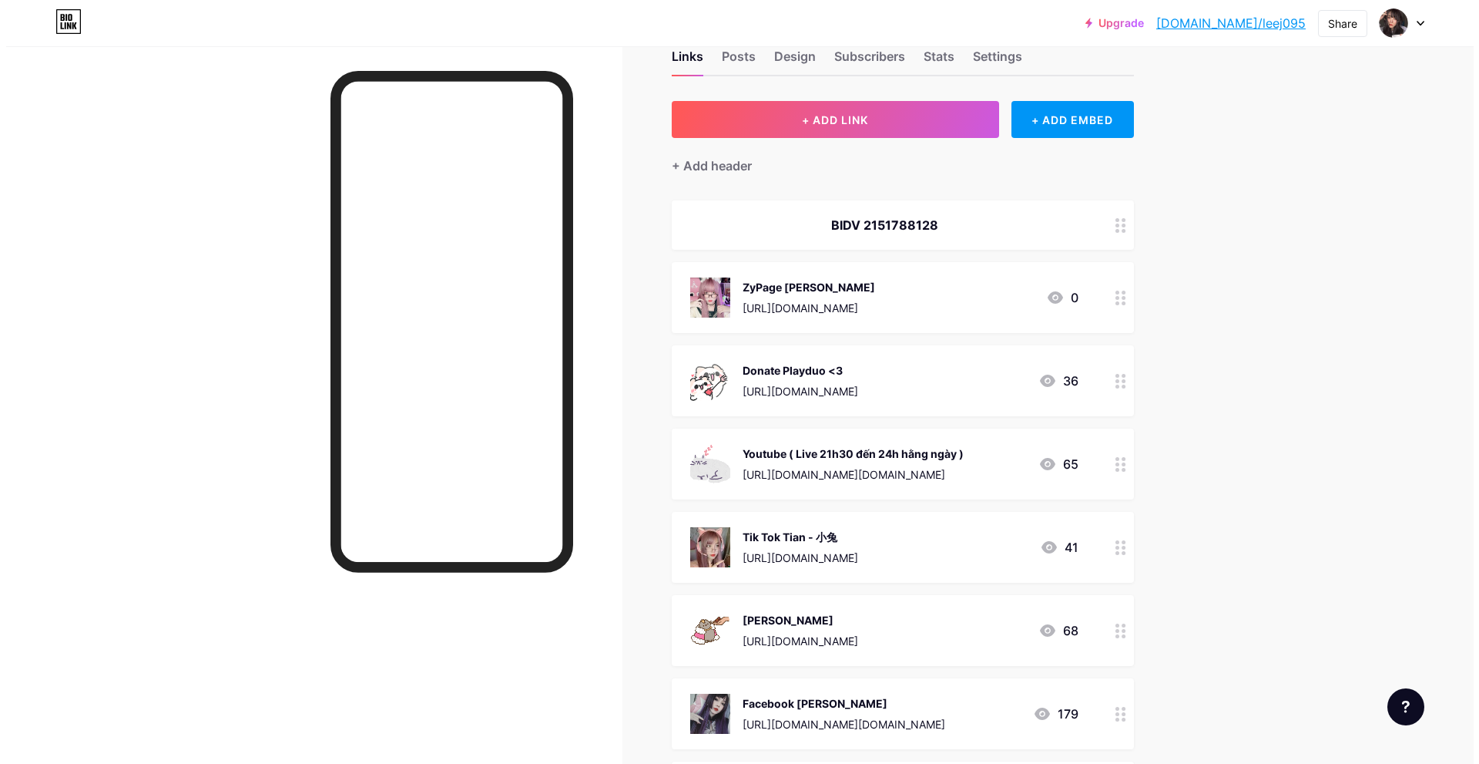
scroll to position [0, 0]
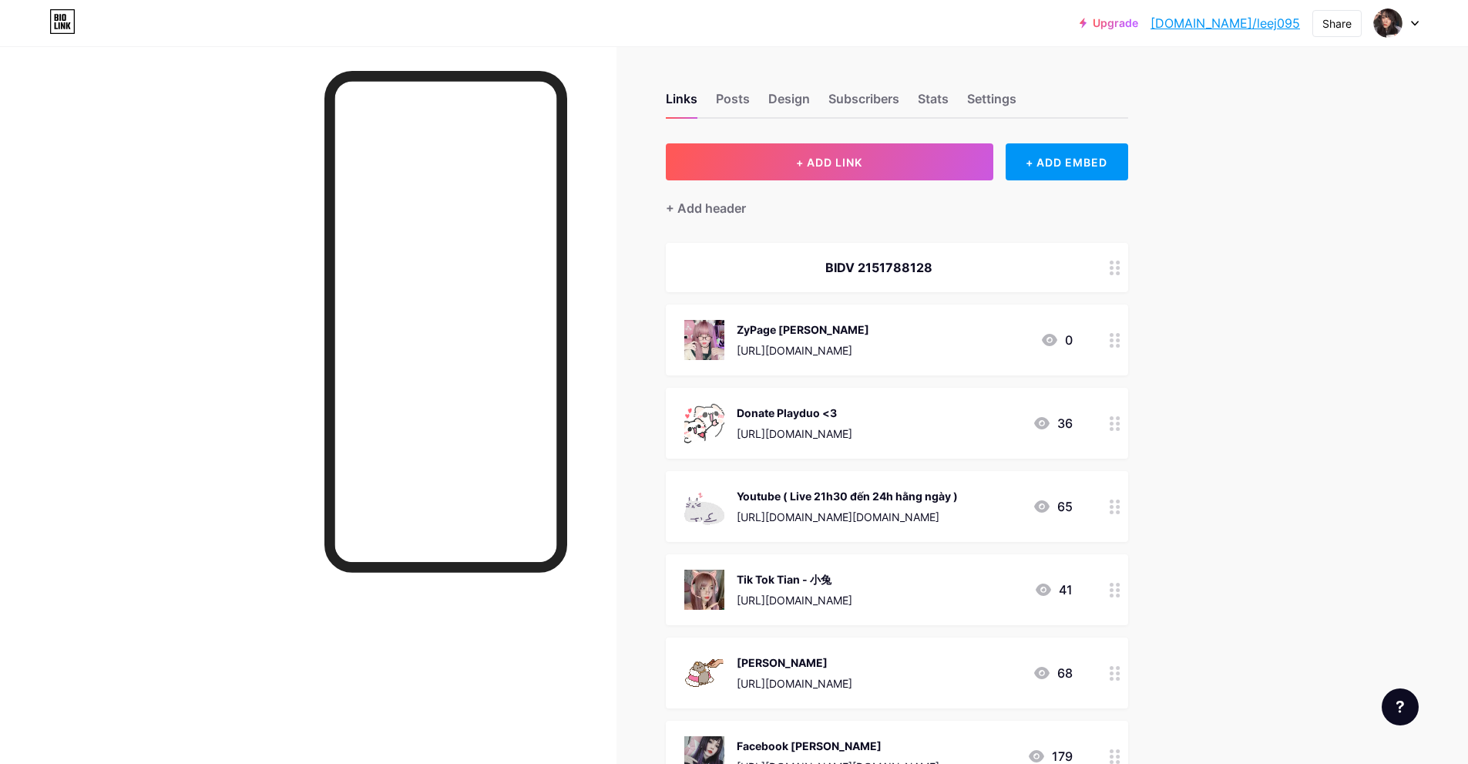
click at [1118, 509] on icon at bounding box center [1115, 506] width 11 height 15
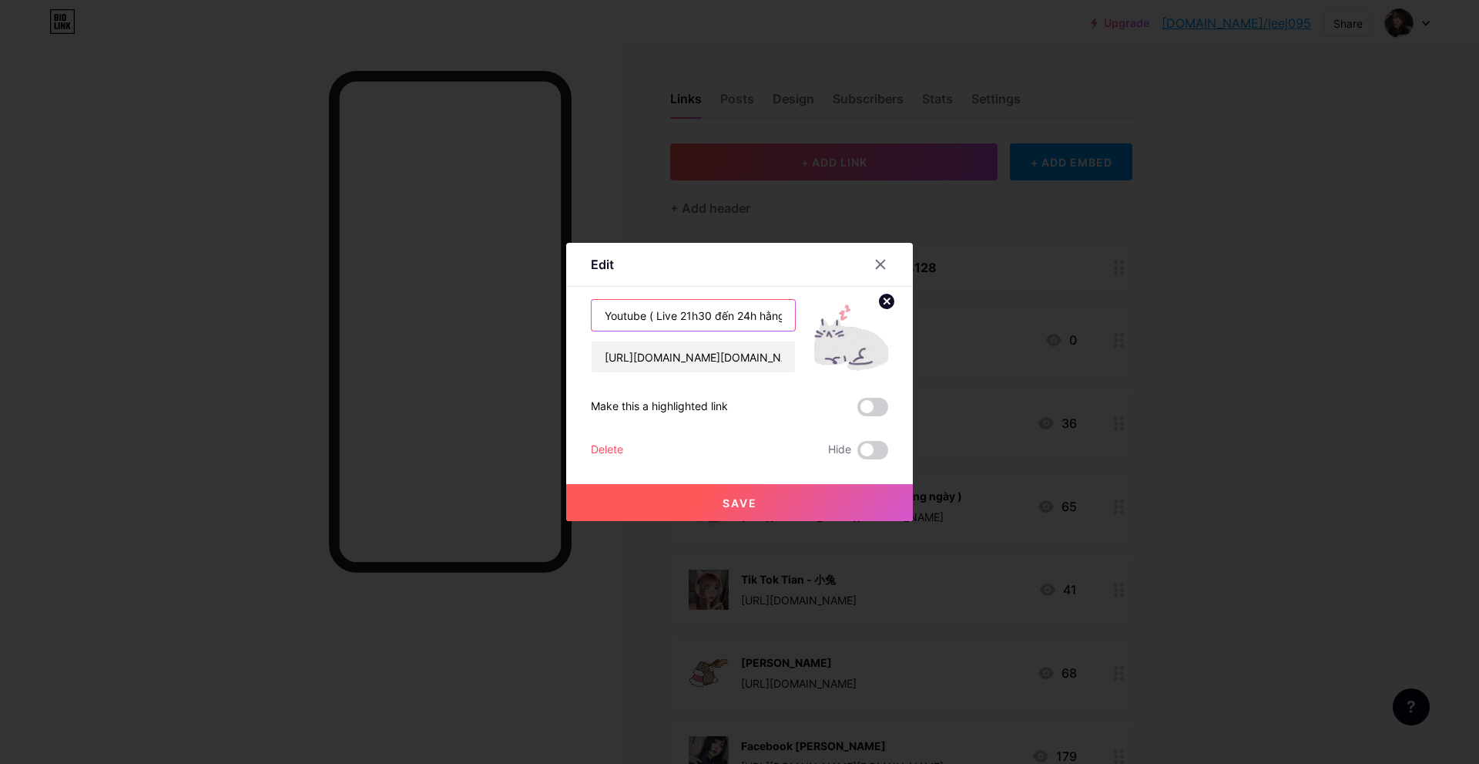
scroll to position [0, 39]
drag, startPoint x: 650, startPoint y: 315, endPoint x: 798, endPoint y: 317, distance: 147.2
click at [798, 317] on div "Youtube ( Live 21h30 đến 24h hằng ngày ) https://www.youtube.com/@tian.tieutho" at bounding box center [739, 336] width 297 height 74
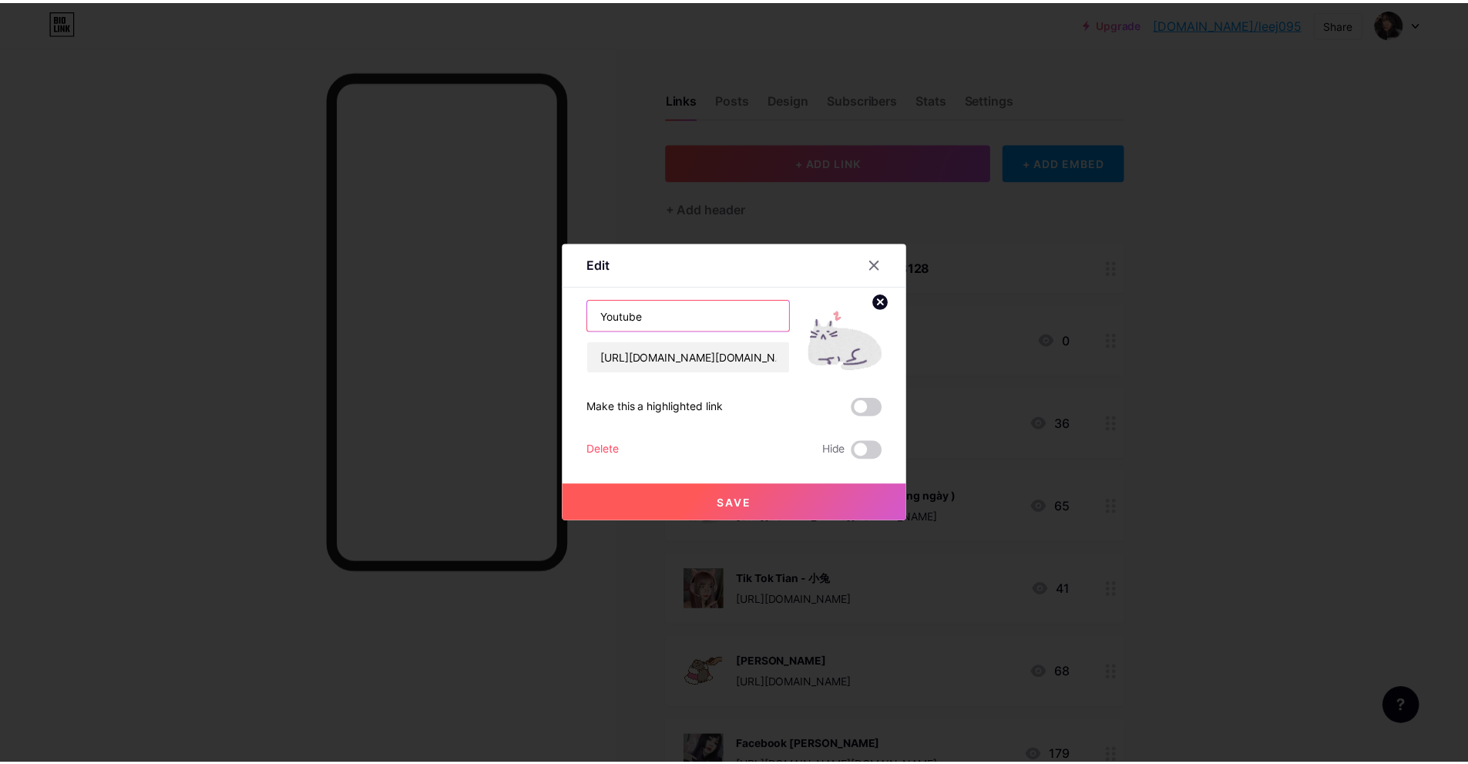
scroll to position [0, 0]
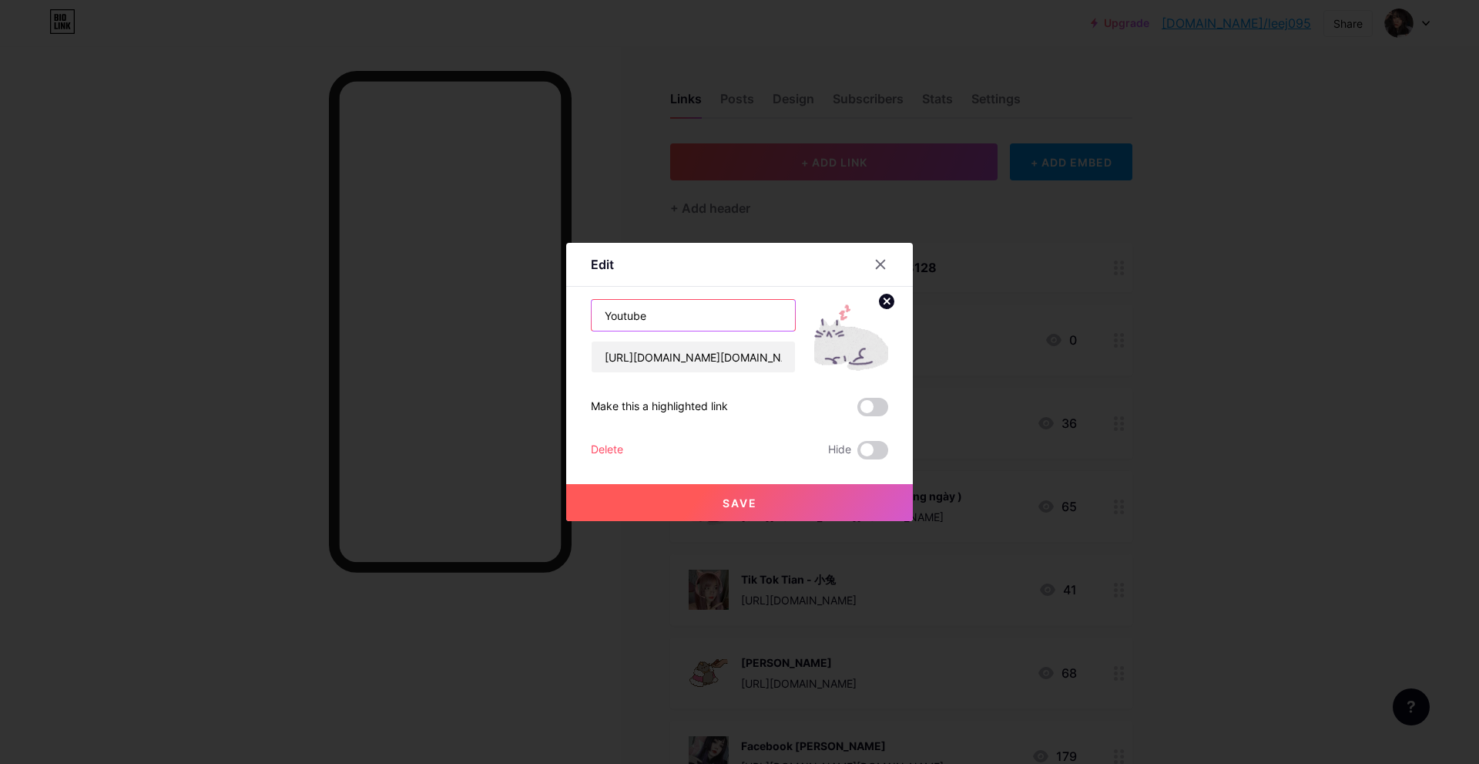
type input "Youtube"
click at [744, 498] on span "Save" at bounding box center [740, 502] width 35 height 13
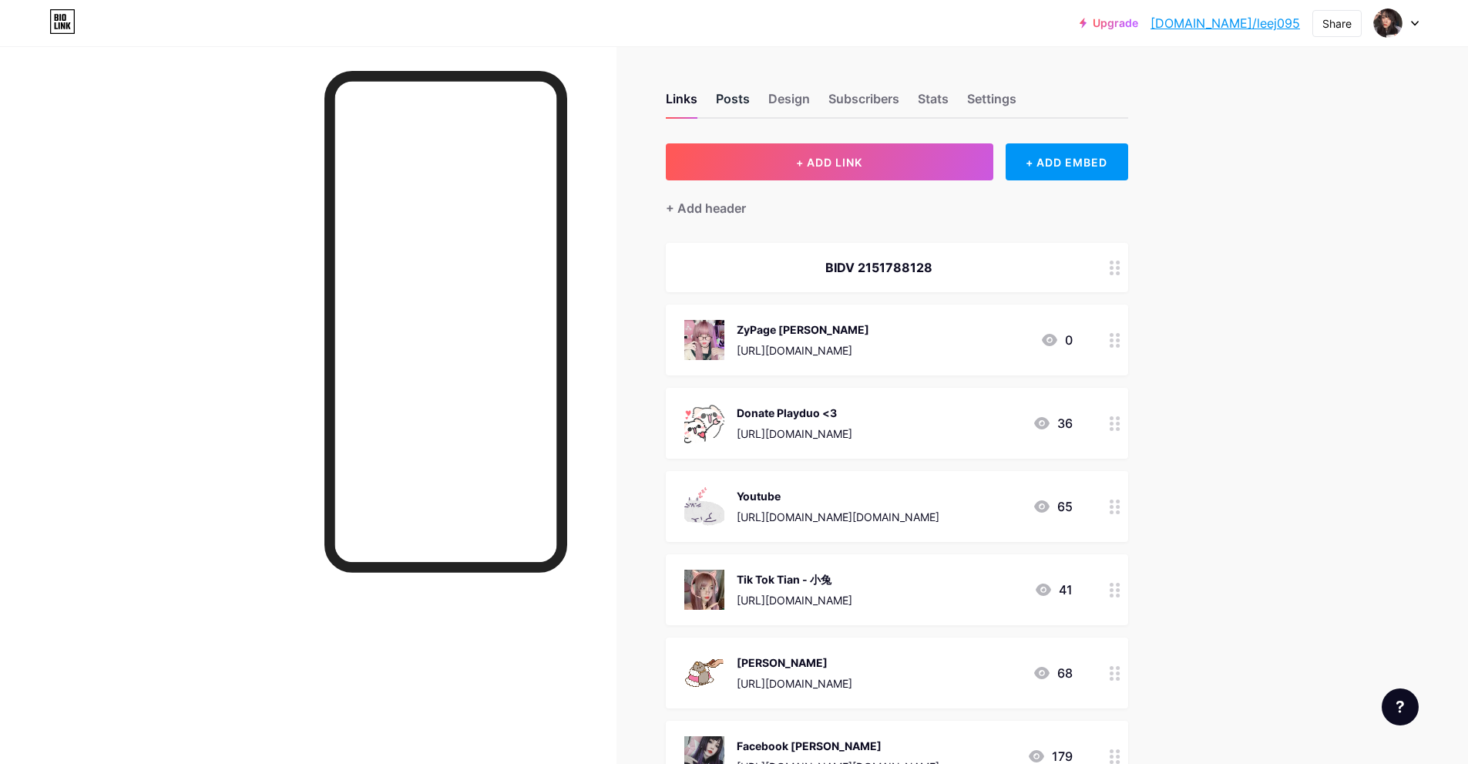
click at [727, 102] on div "Posts" at bounding box center [733, 103] width 34 height 28
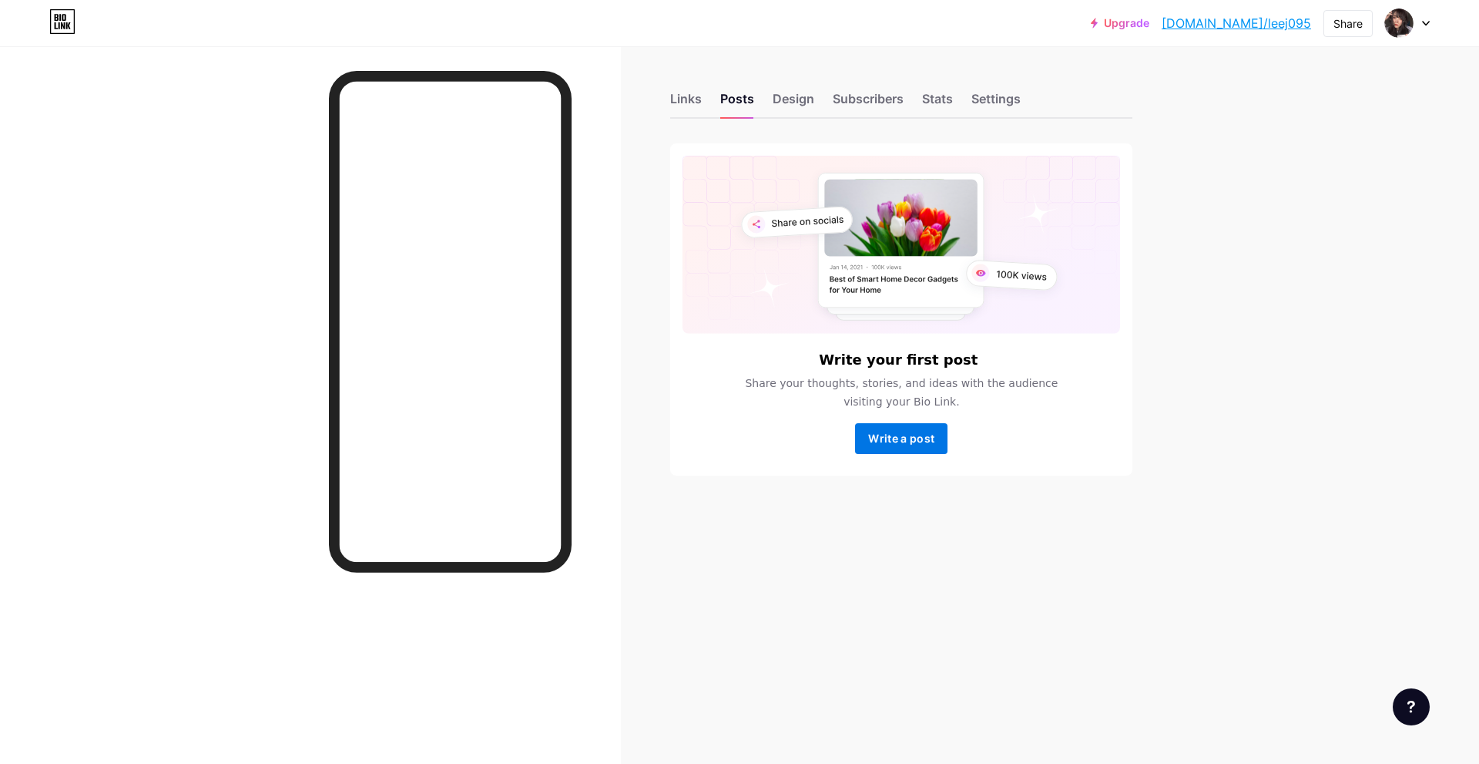
click at [902, 437] on span "Write a post" at bounding box center [901, 438] width 66 height 13
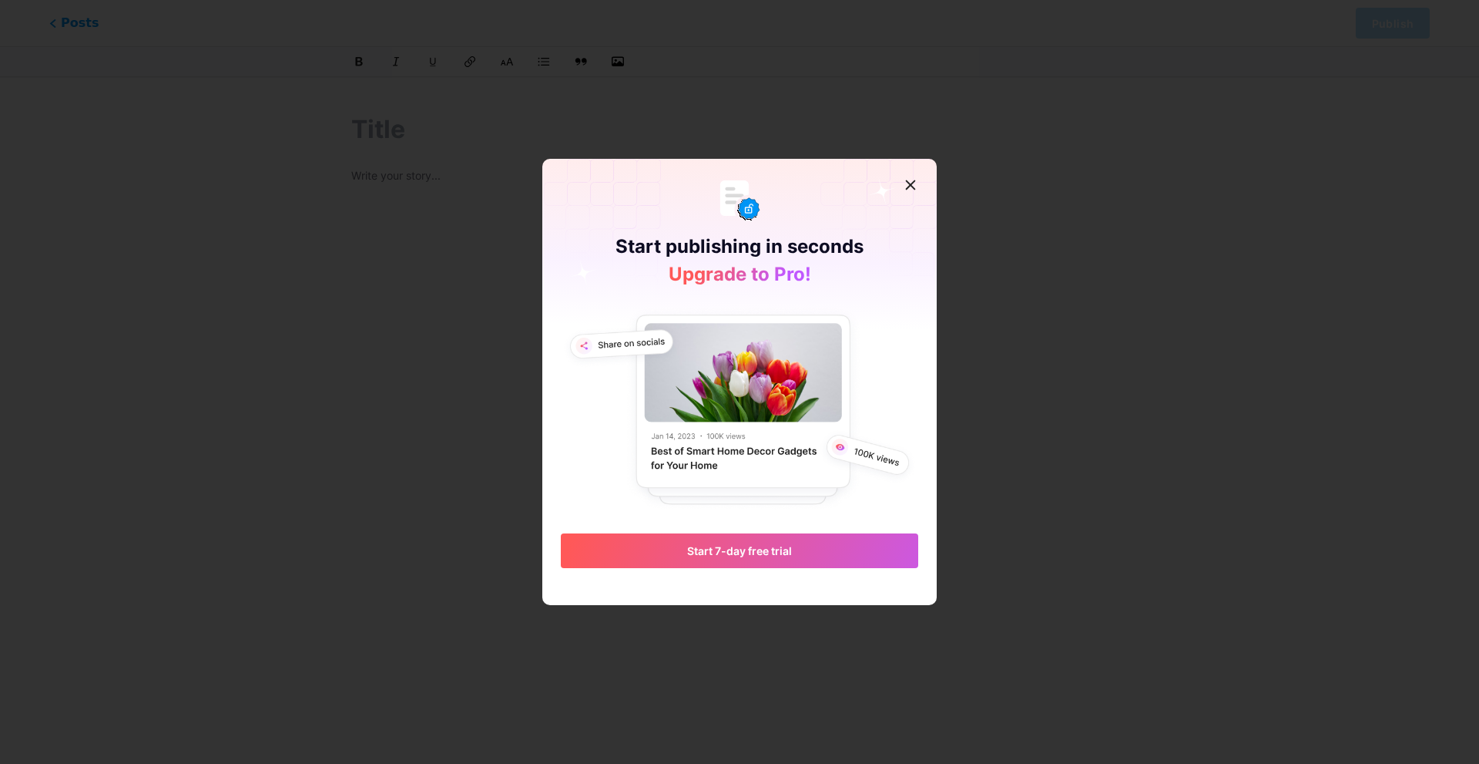
click at [911, 185] on icon at bounding box center [911, 184] width 8 height 8
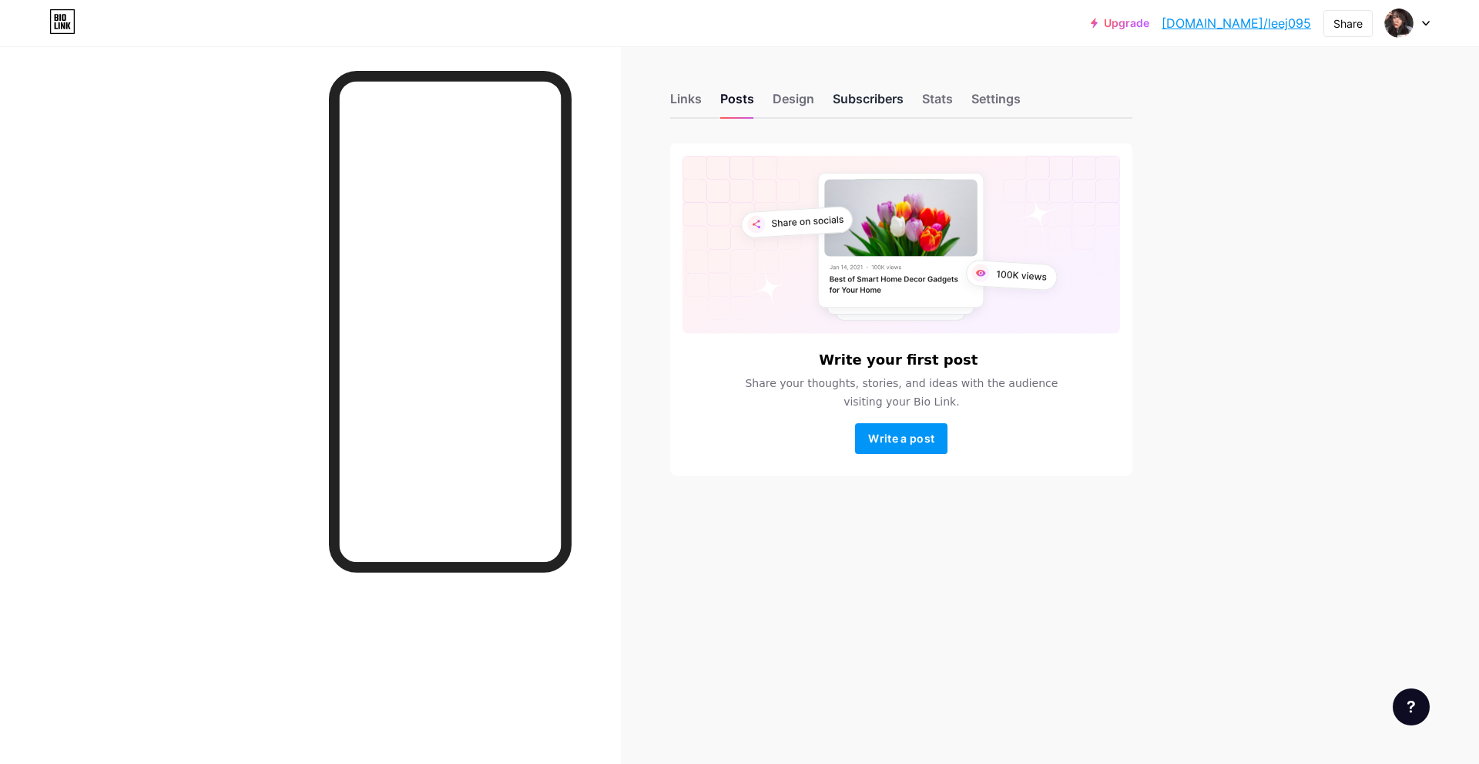
click at [851, 97] on div "Subscribers" at bounding box center [868, 103] width 71 height 28
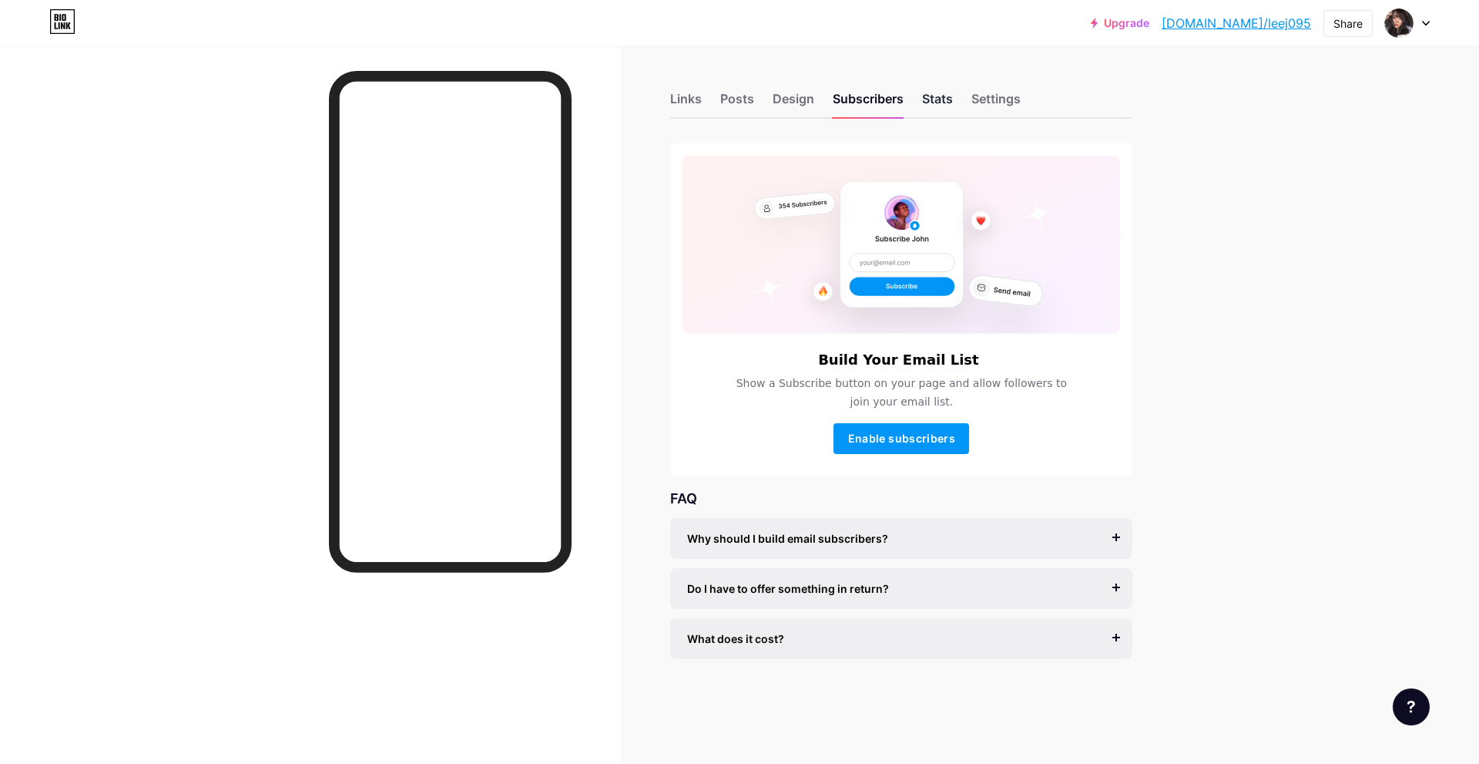
click at [935, 96] on div "Stats" at bounding box center [937, 103] width 31 height 28
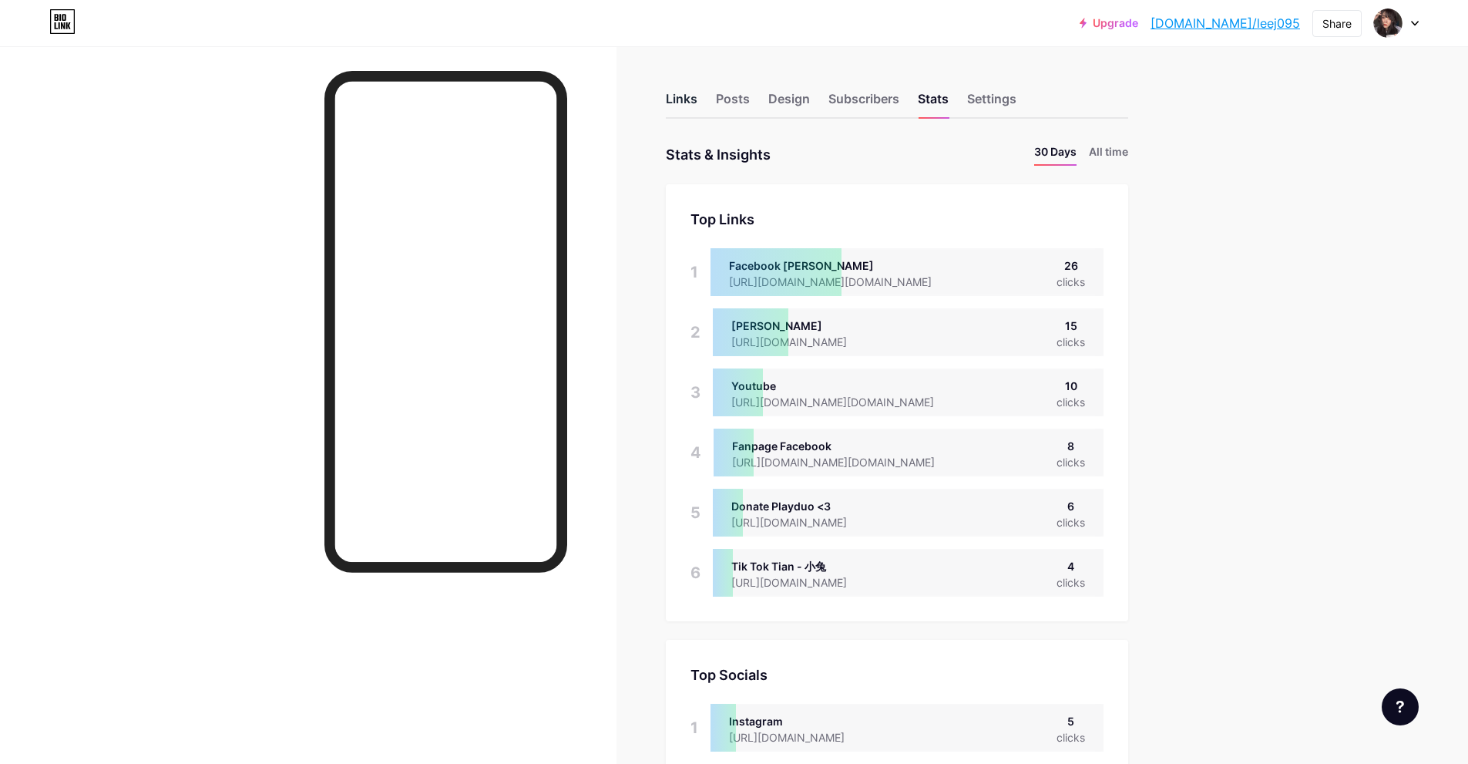
click at [697, 106] on div "Links" at bounding box center [682, 103] width 32 height 28
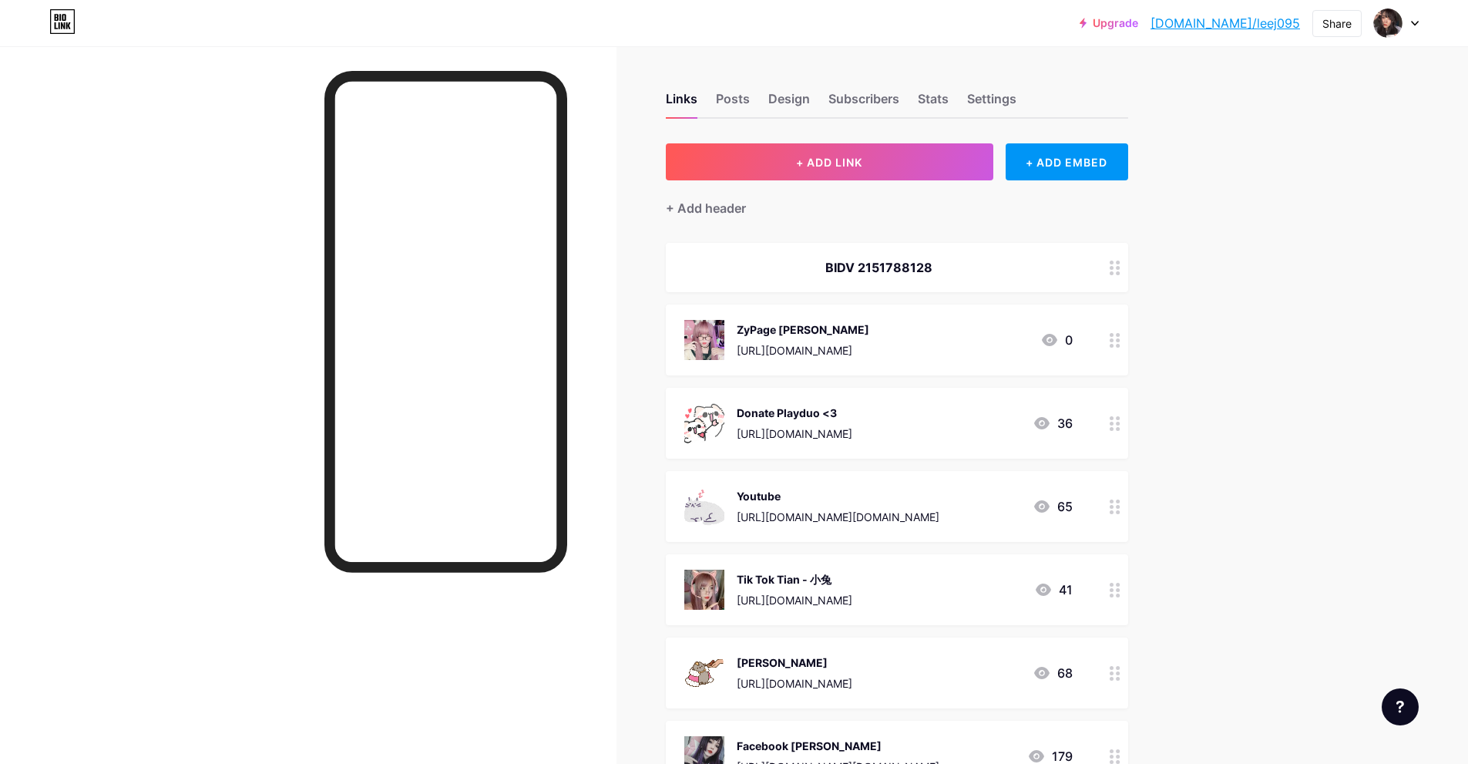
click at [1119, 345] on icon at bounding box center [1115, 340] width 11 height 15
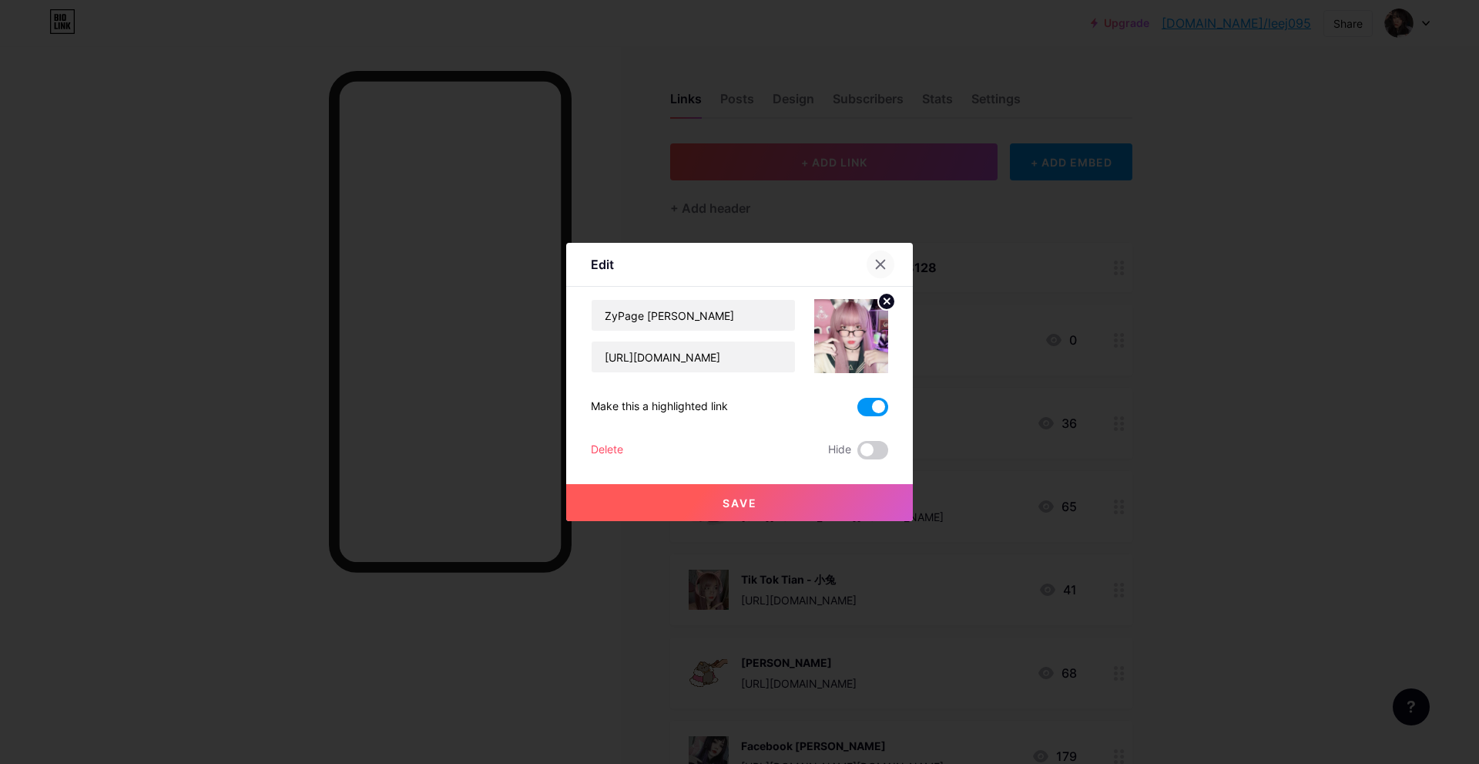
click at [879, 264] on icon at bounding box center [881, 264] width 8 height 8
